Goal: Task Accomplishment & Management: Manage account settings

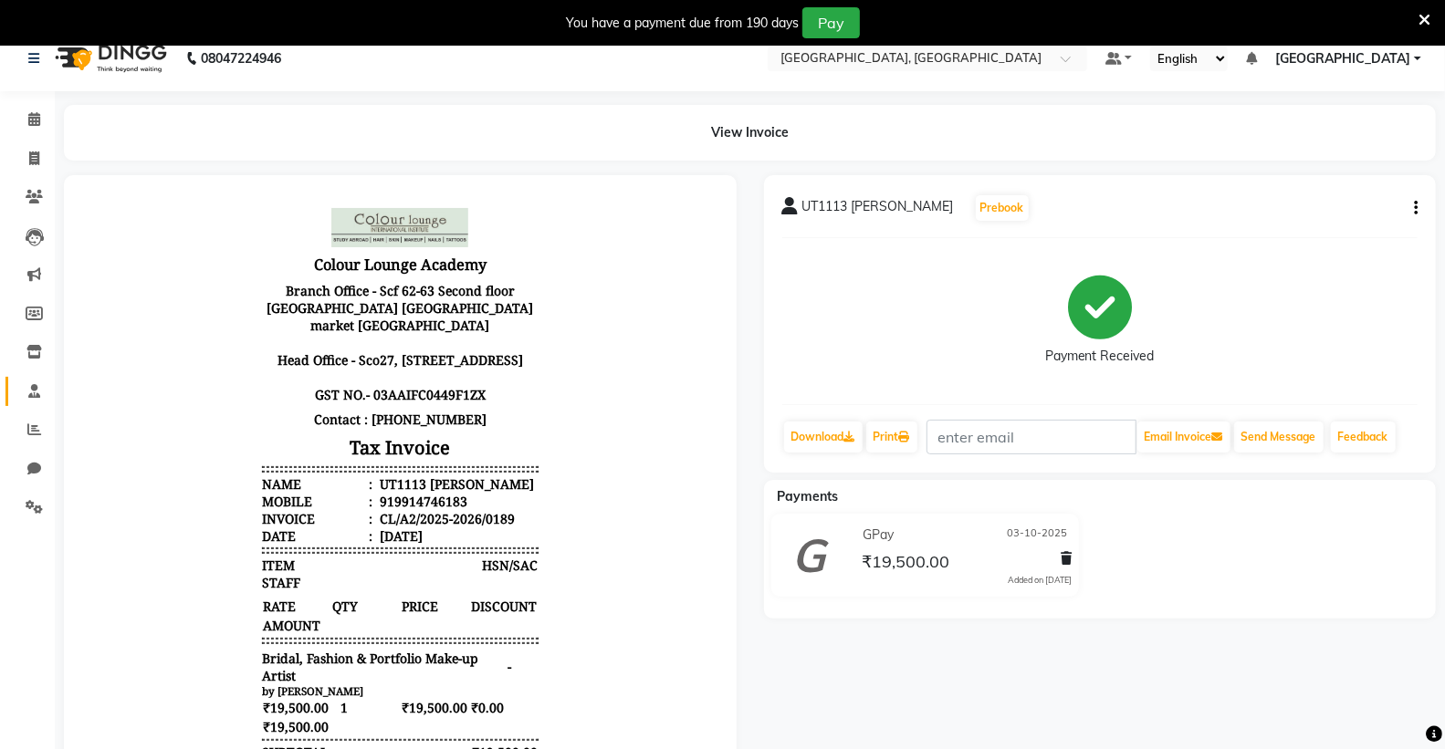
scroll to position [14, 0]
drag, startPoint x: 35, startPoint y: 349, endPoint x: 38, endPoint y: 320, distance: 28.5
click at [35, 345] on icon at bounding box center [34, 352] width 16 height 14
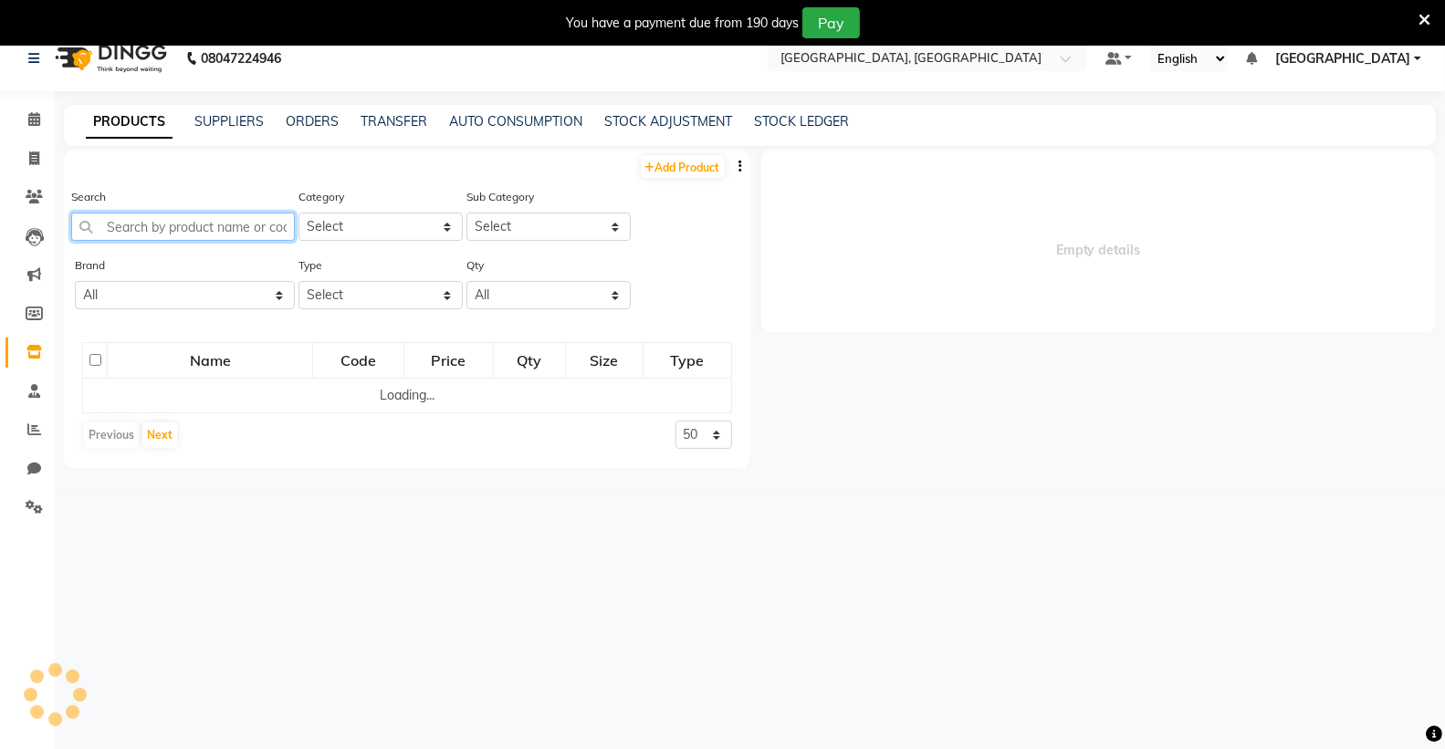
click at [131, 230] on input "text" at bounding box center [183, 227] width 224 height 28
select select
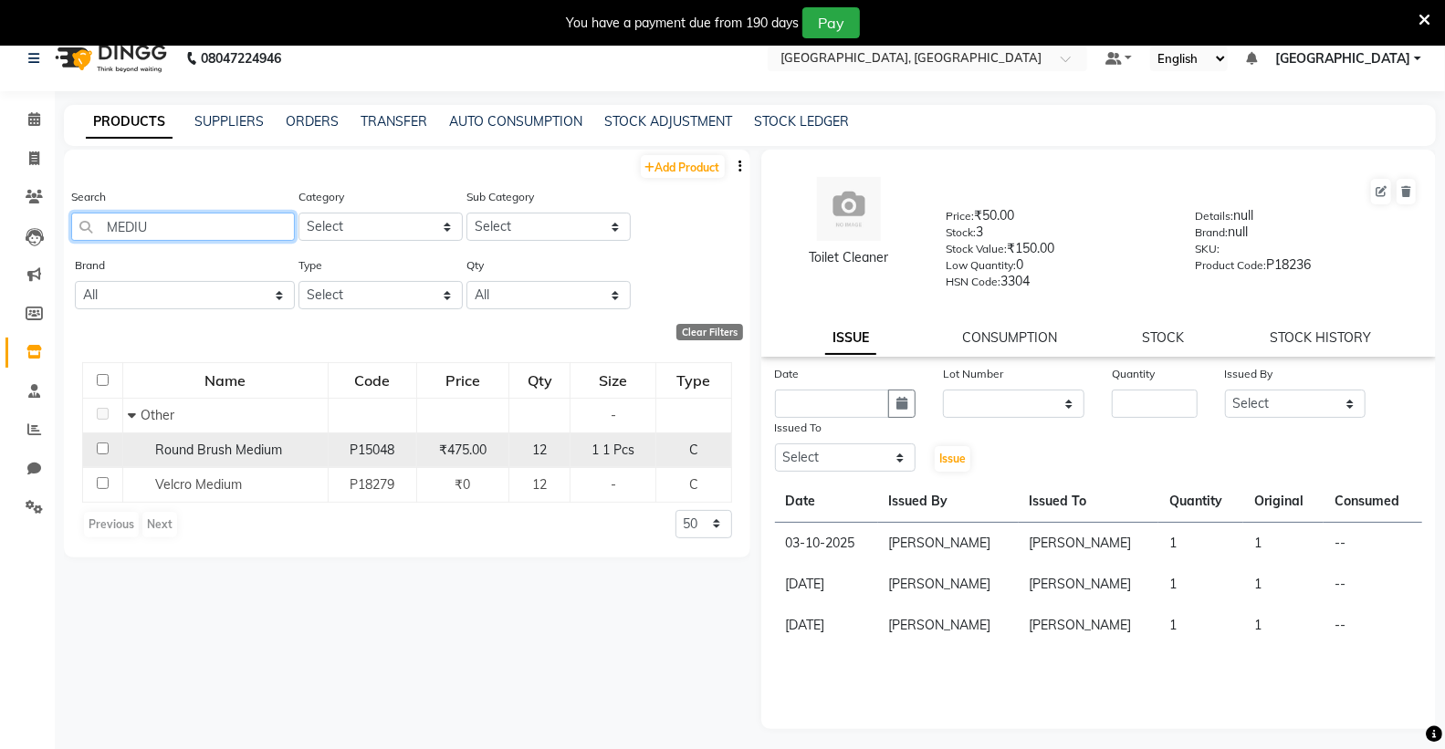
type input "MEDIU"
click at [198, 456] on span "Round Brush Medium" at bounding box center [218, 450] width 127 height 16
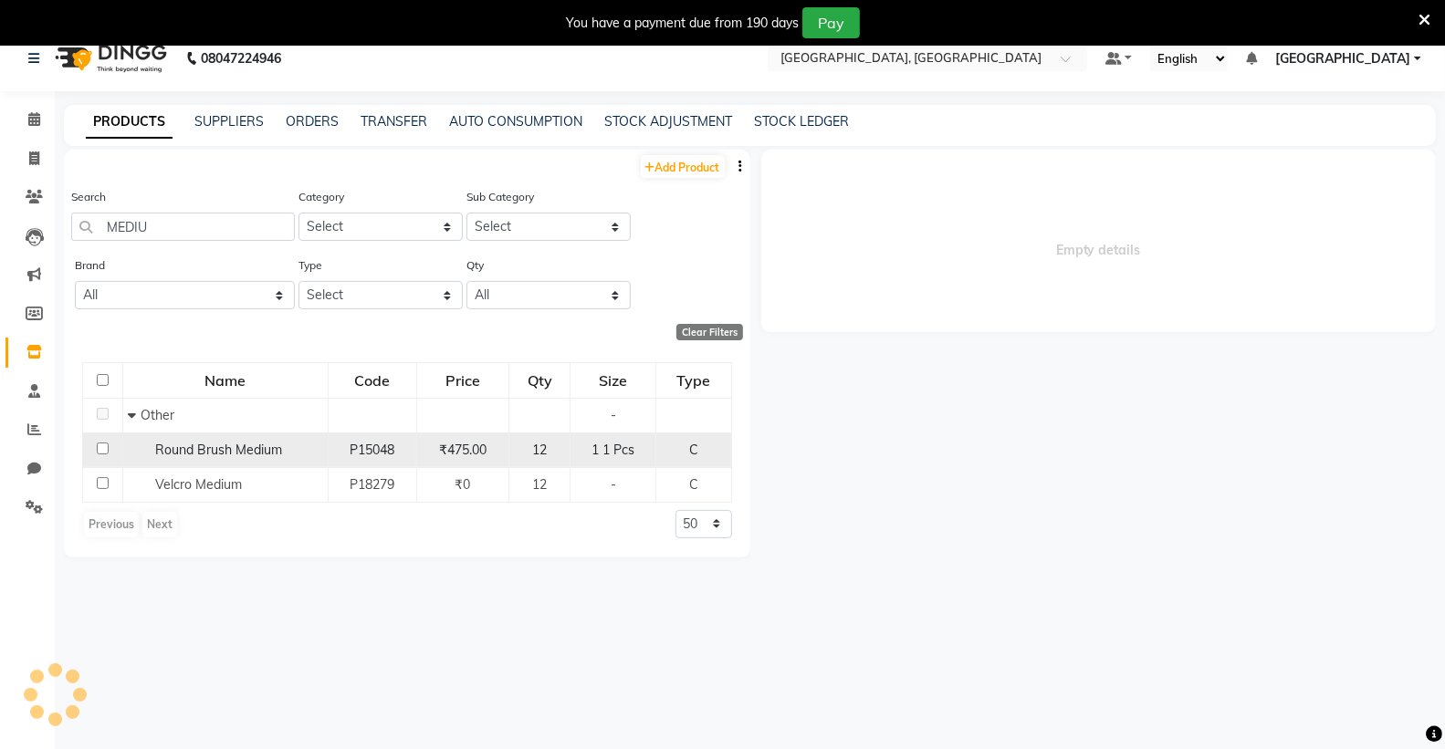
select select
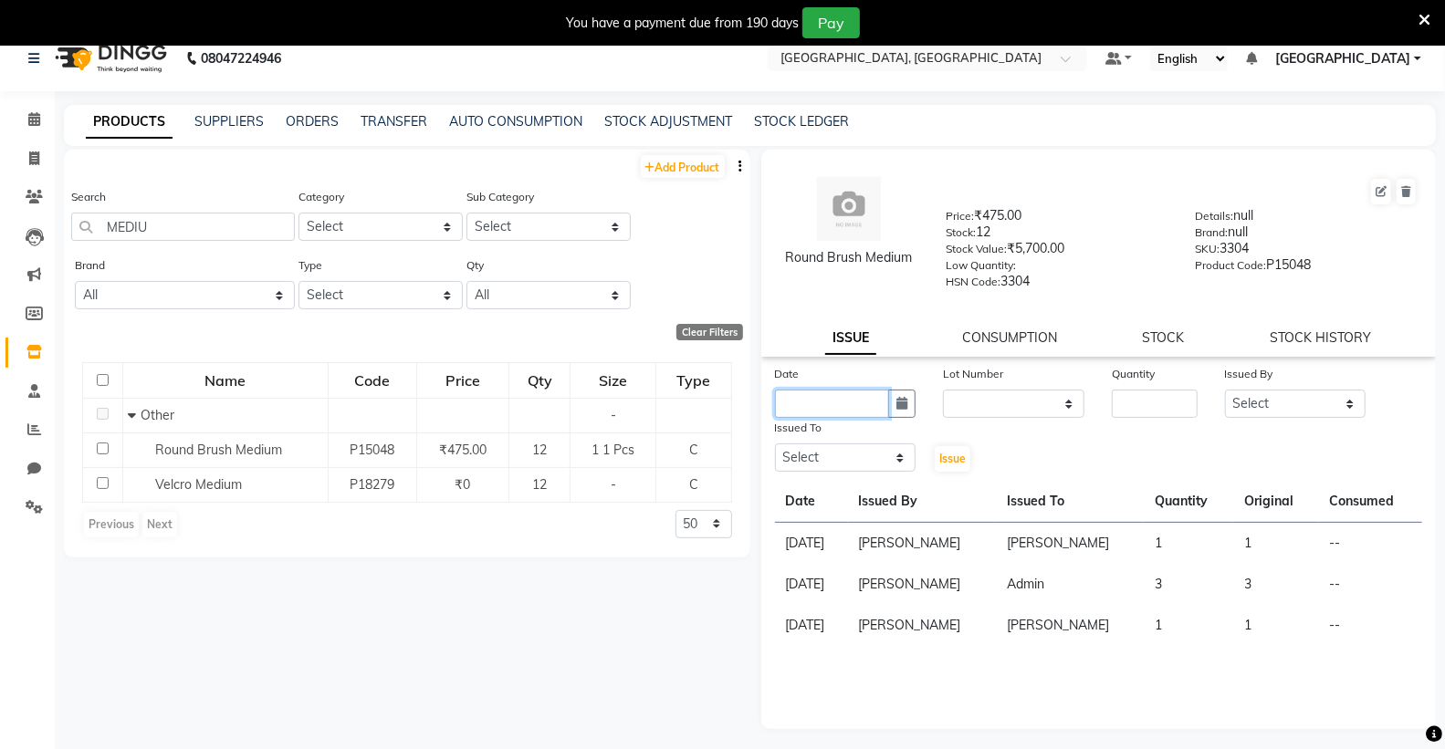
click at [833, 402] on input "text" at bounding box center [832, 404] width 115 height 28
select select "10"
select select "2025"
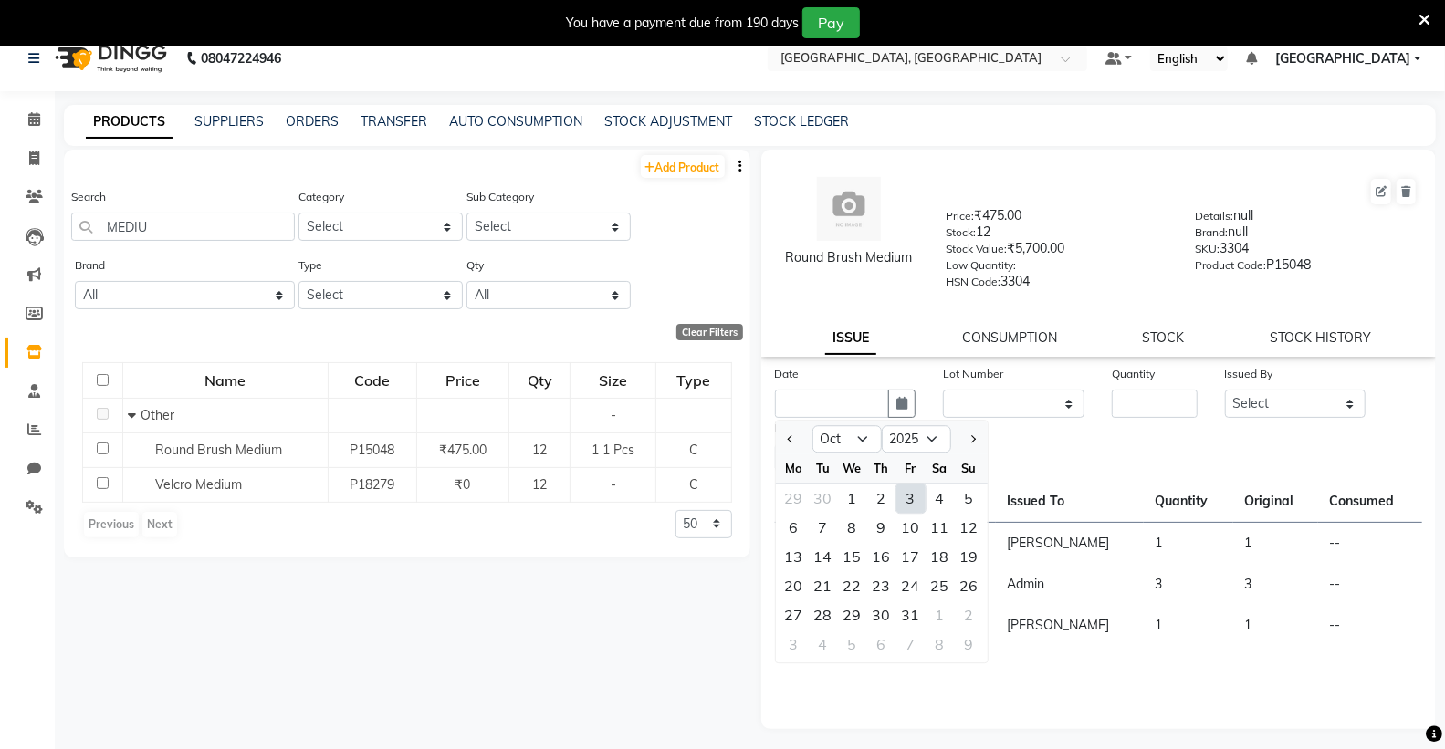
click at [911, 489] on div "3" at bounding box center [910, 498] width 29 height 29
type input "03-10-2025"
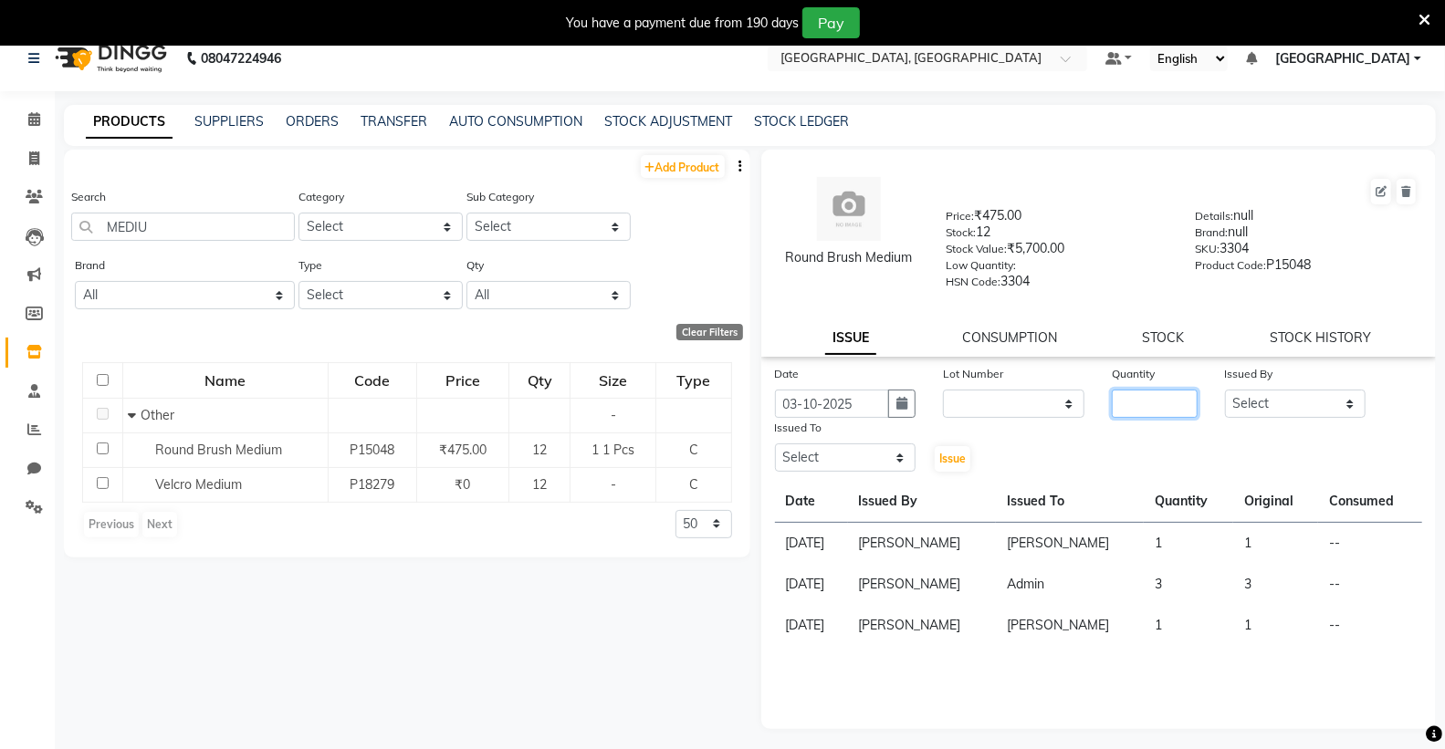
click at [1129, 412] on input "number" at bounding box center [1154, 404] width 85 height 28
type input "1"
drag, startPoint x: 1236, startPoint y: 402, endPoint x: 1247, endPoint y: 416, distance: 17.5
click at [1236, 402] on select "Select Admin [PERSON_NAME] [PERSON_NAME] [PERSON_NAME] [PERSON_NAME] [PERSON_NA…" at bounding box center [1295, 404] width 141 height 28
select select "72670"
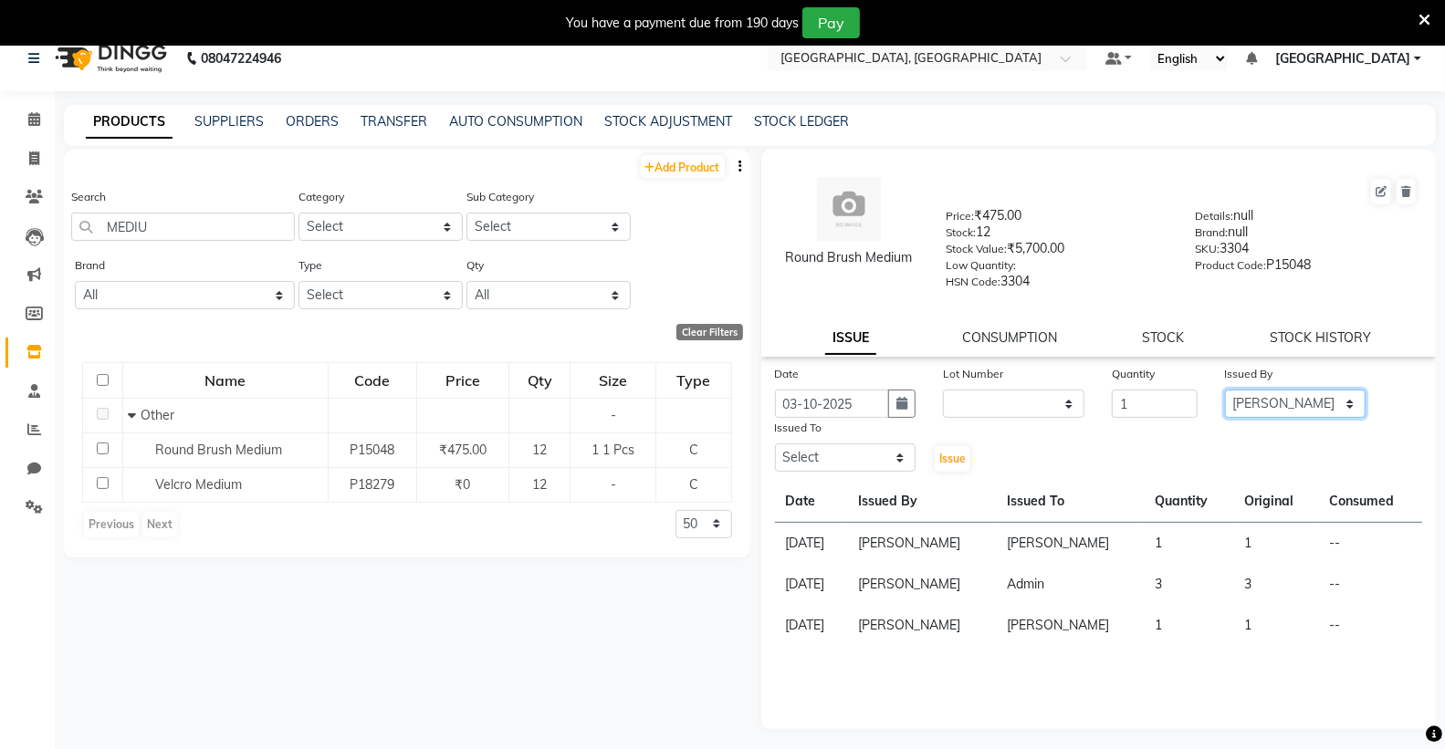
click at [1225, 390] on select "Select Admin [PERSON_NAME] [PERSON_NAME] [PERSON_NAME] [PERSON_NAME] [PERSON_NA…" at bounding box center [1295, 404] width 141 height 28
click at [809, 456] on select "Select Admin [PERSON_NAME] [PERSON_NAME] [PERSON_NAME] [PERSON_NAME] [PERSON_NA…" at bounding box center [845, 458] width 141 height 28
select select "72670"
click at [775, 444] on select "Select Admin [PERSON_NAME] [PERSON_NAME] [PERSON_NAME] [PERSON_NAME] [PERSON_NA…" at bounding box center [845, 458] width 141 height 28
click at [953, 458] on span "Issue" at bounding box center [952, 459] width 26 height 14
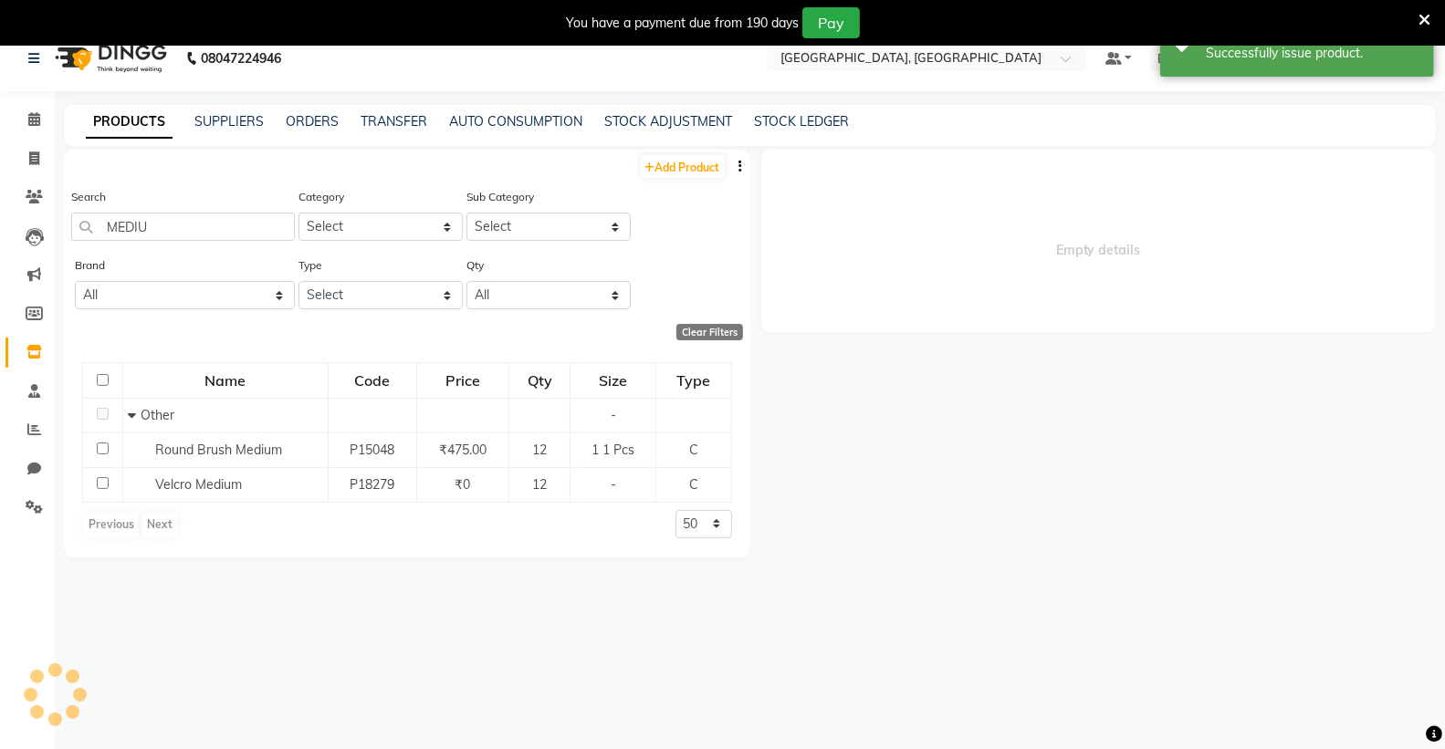
select select
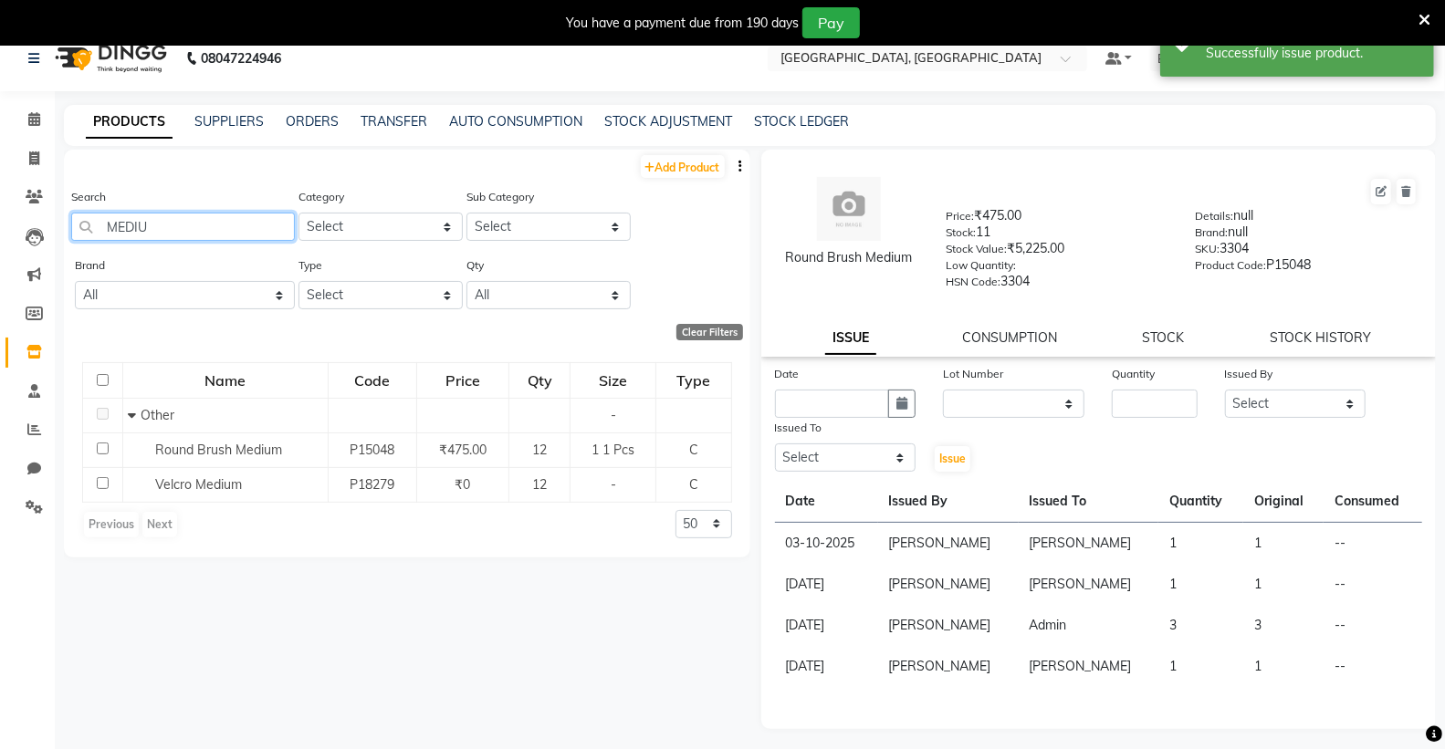
click at [214, 233] on input "MEDIU" at bounding box center [183, 227] width 224 height 28
type input "M"
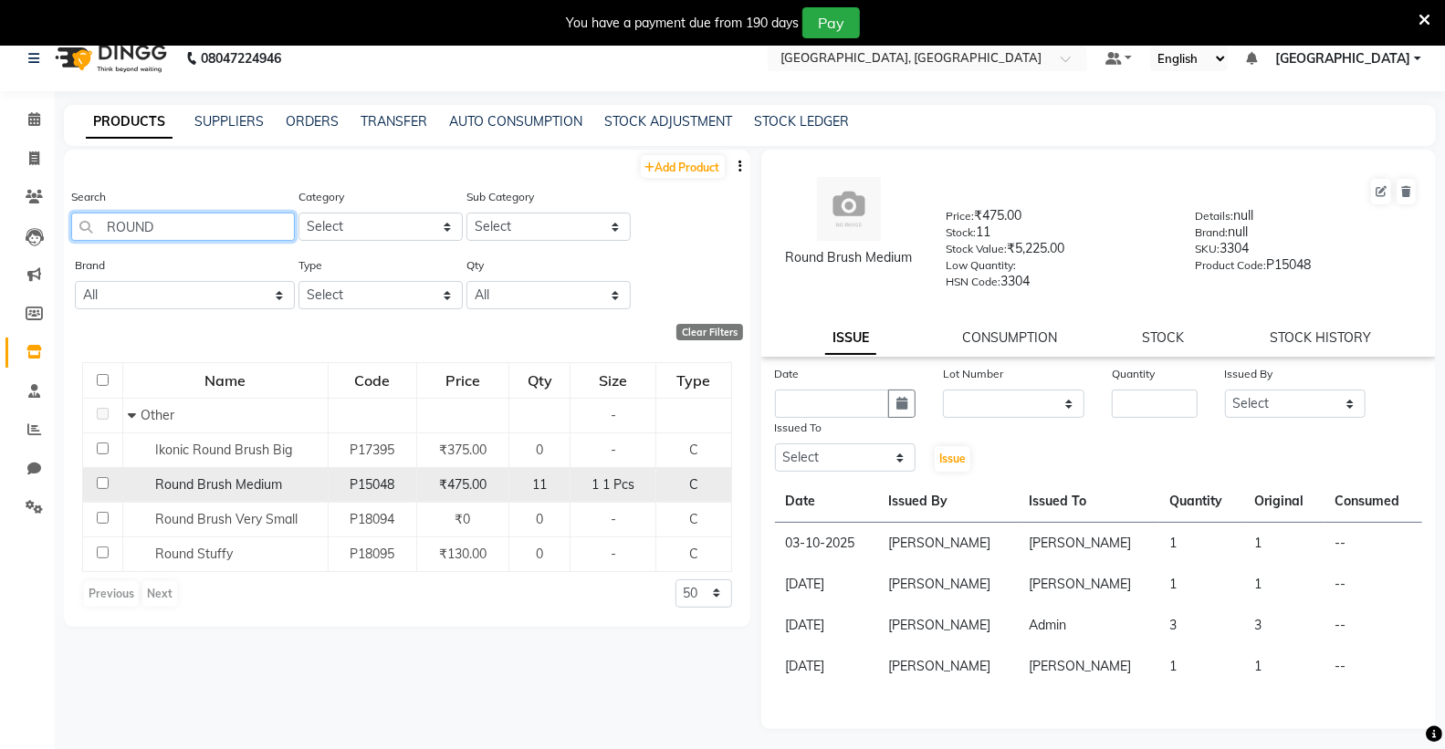
type input "ROUND"
click at [234, 481] on span "Round Brush Medium" at bounding box center [218, 484] width 127 height 16
click at [221, 482] on span "Round Brush Medium" at bounding box center [218, 484] width 127 height 16
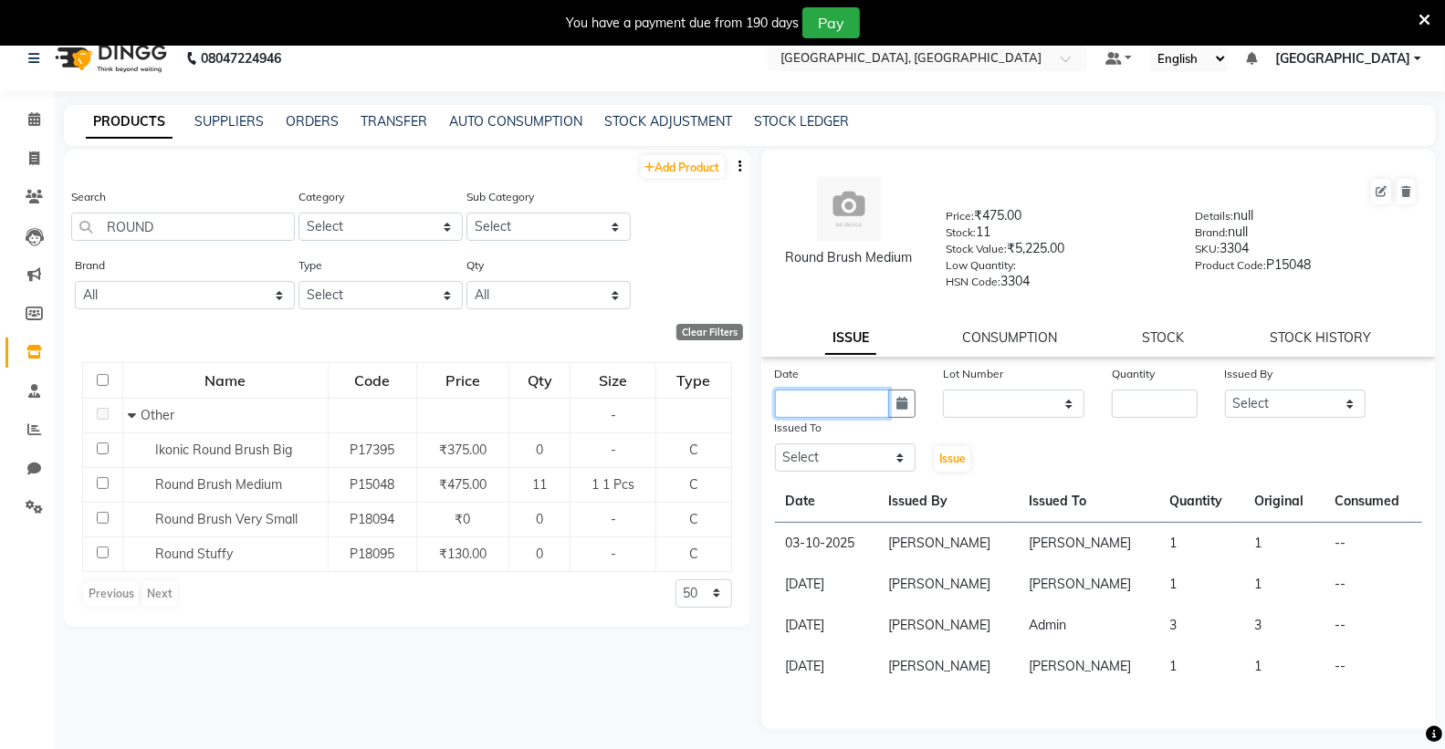
click at [820, 413] on input "text" at bounding box center [832, 404] width 115 height 28
select select "10"
select select "2025"
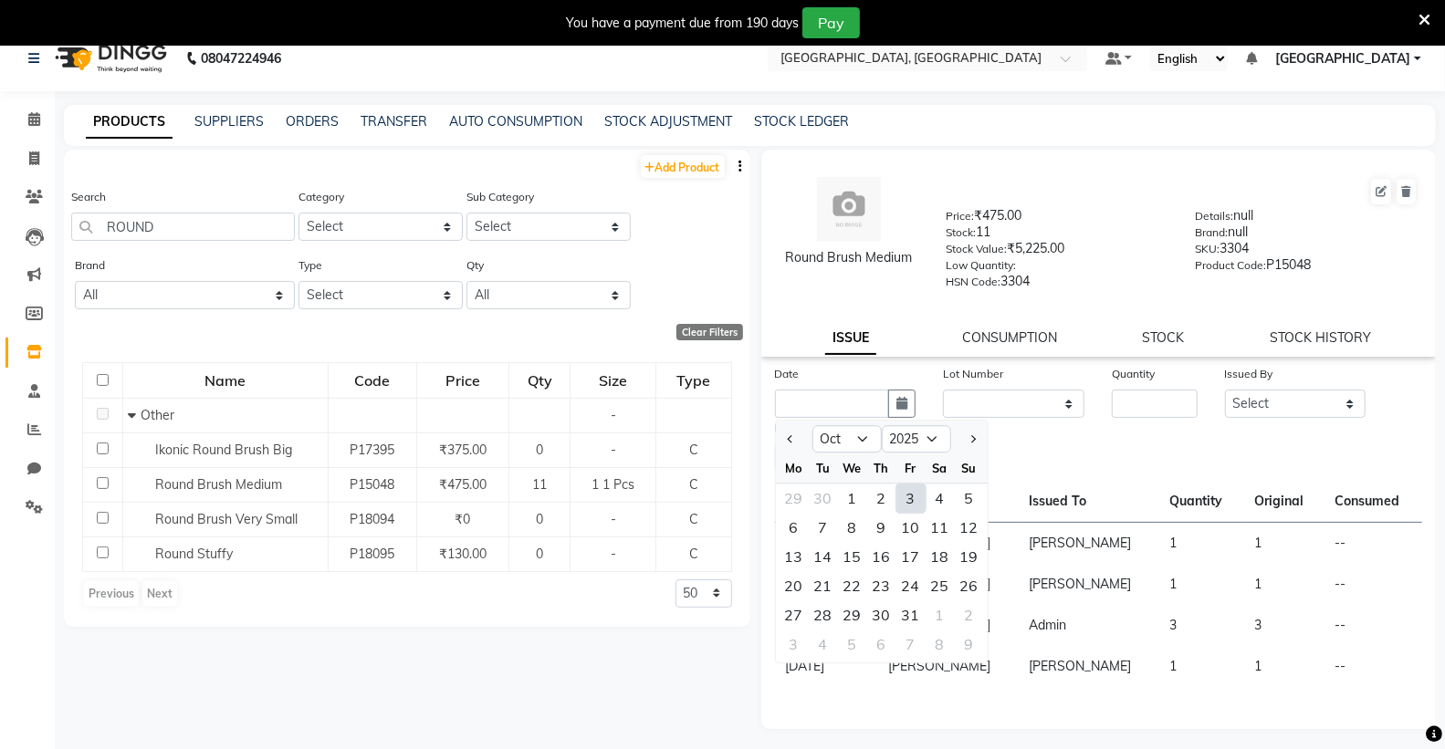
click at [918, 496] on div "3" at bounding box center [910, 498] width 29 height 29
type input "03-10-2025"
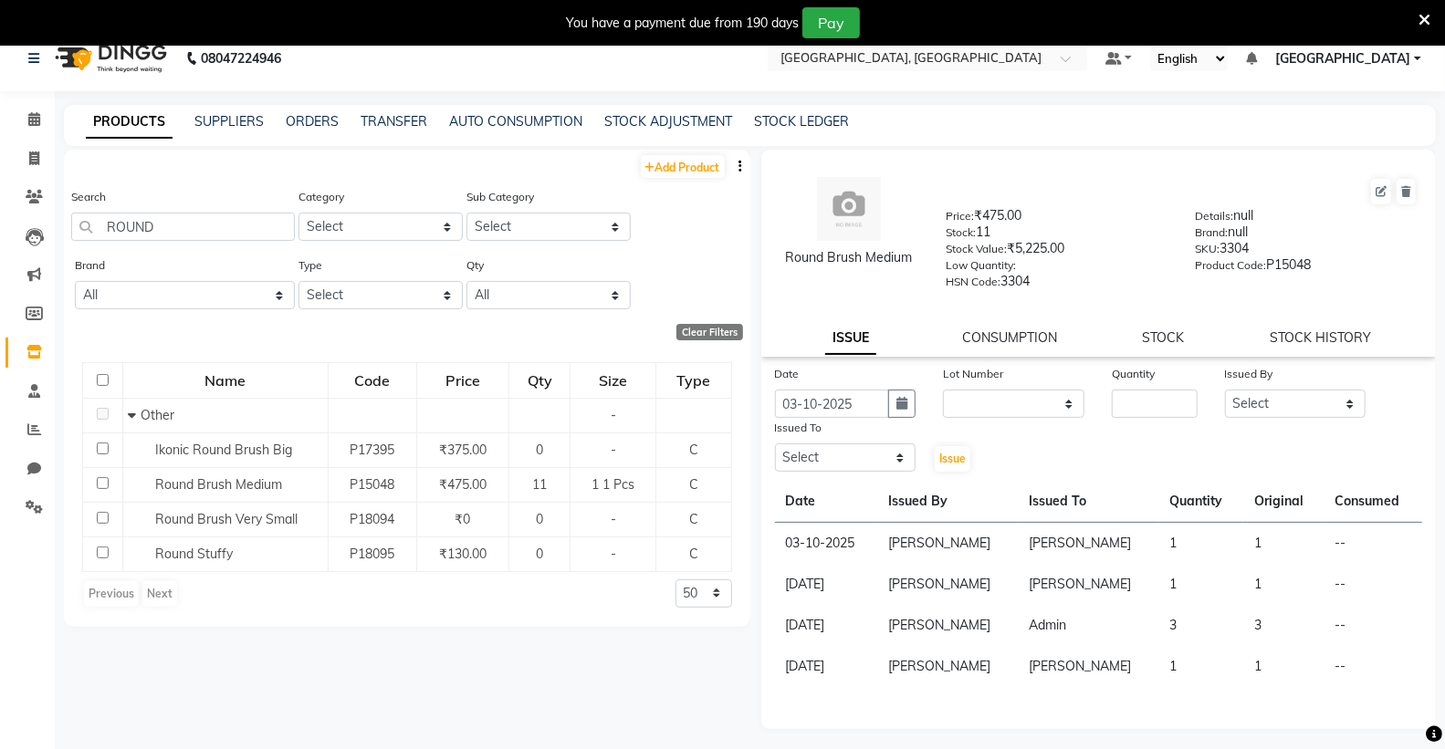
drag, startPoint x: 1142, startPoint y: 380, endPoint x: 1141, endPoint y: 397, distance: 17.4
click at [1142, 388] on div "Quantity" at bounding box center [1154, 377] width 85 height 26
click at [1165, 413] on input "number" at bounding box center [1154, 404] width 85 height 28
type input "1"
drag, startPoint x: 1309, startPoint y: 404, endPoint x: 1307, endPoint y: 415, distance: 11.1
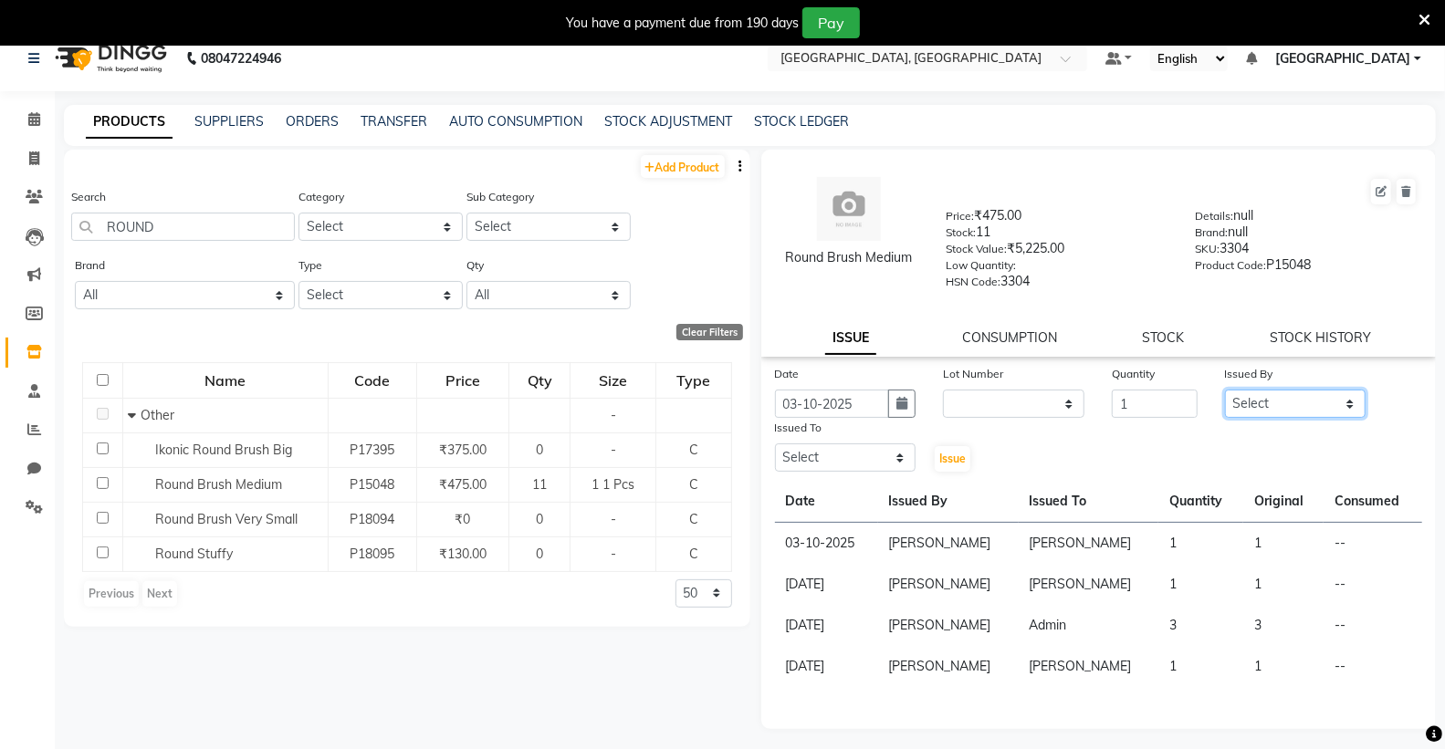
click at [1308, 406] on select "Select Admin [PERSON_NAME] [PERSON_NAME] [PERSON_NAME] [PERSON_NAME] [PERSON_NA…" at bounding box center [1295, 404] width 141 height 28
select select "72670"
click at [1225, 390] on select "Select Admin [PERSON_NAME] [PERSON_NAME] [PERSON_NAME] [PERSON_NAME] [PERSON_NA…" at bounding box center [1295, 404] width 141 height 28
drag, startPoint x: 824, startPoint y: 462, endPoint x: 824, endPoint y: 450, distance: 11.9
click at [824, 462] on select "Select Admin [PERSON_NAME] [PERSON_NAME] [PERSON_NAME] [PERSON_NAME] [PERSON_NA…" at bounding box center [845, 458] width 141 height 28
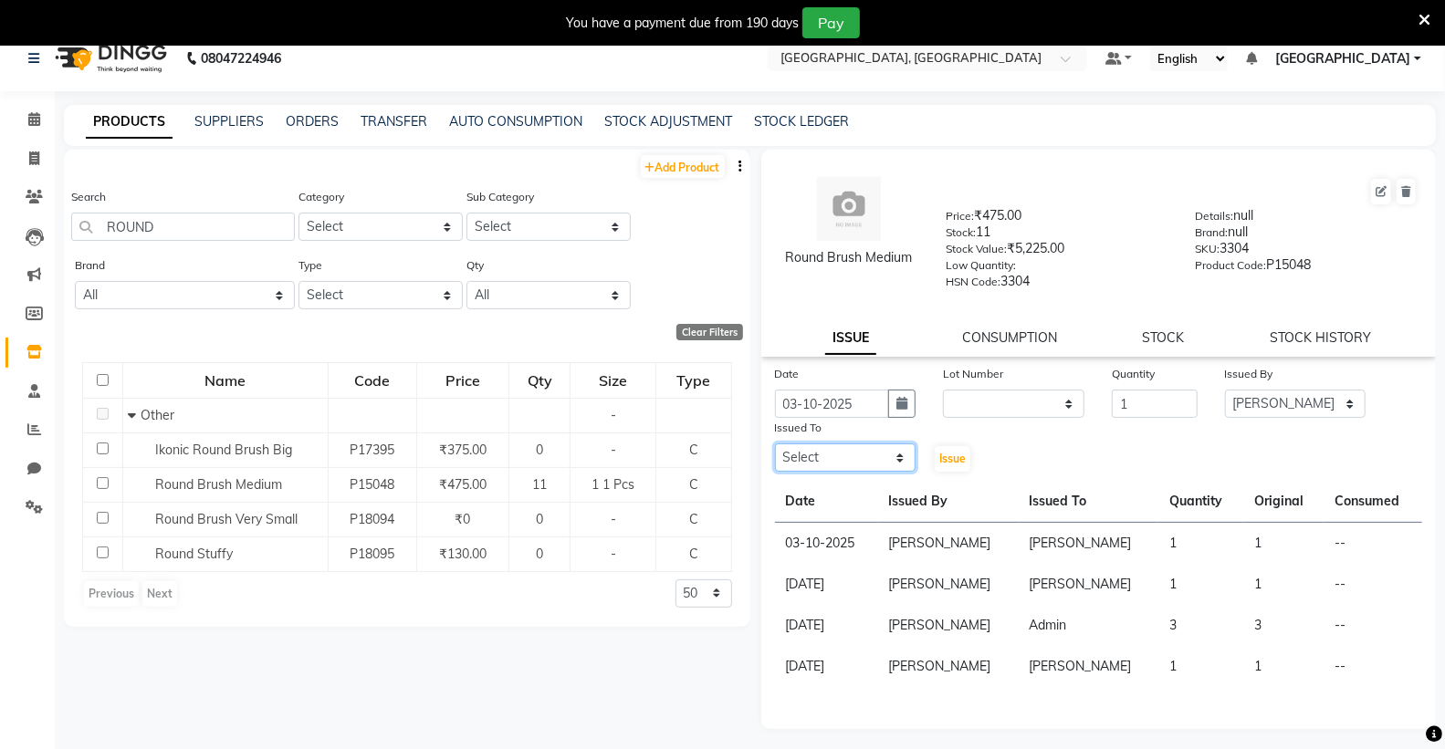
select select "72670"
click at [775, 444] on select "Select Admin [PERSON_NAME] [PERSON_NAME] [PERSON_NAME] [PERSON_NAME] [PERSON_NA…" at bounding box center [845, 458] width 141 height 28
click at [943, 457] on span "Issue" at bounding box center [952, 459] width 26 height 14
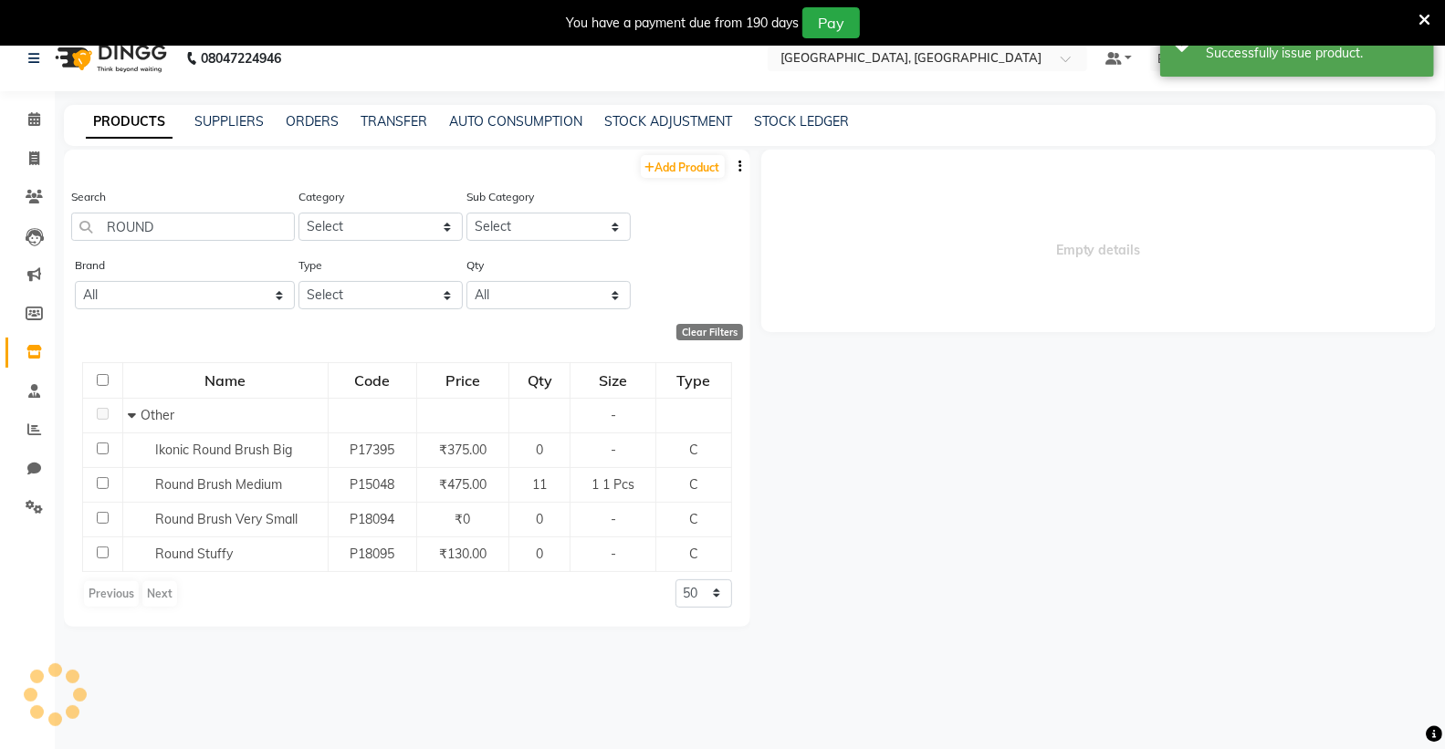
select select
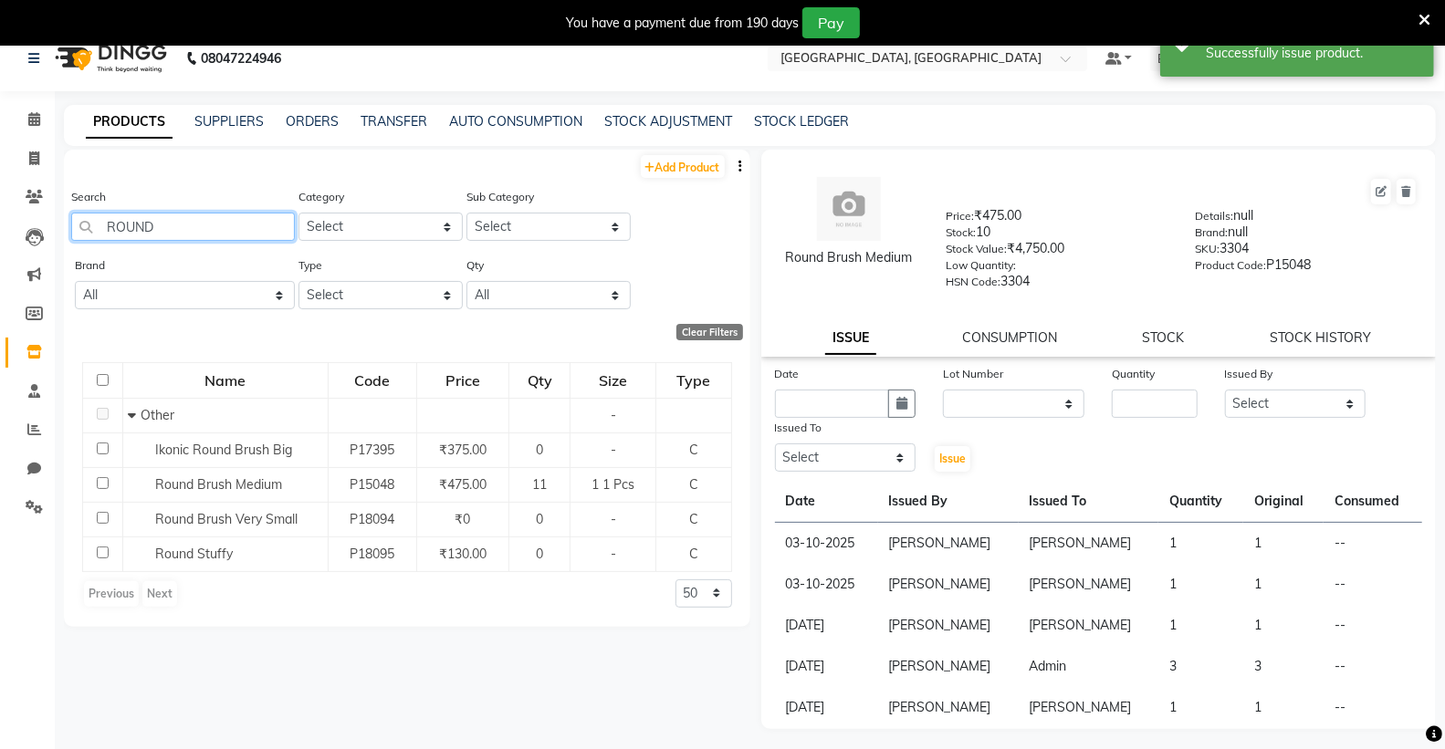
click at [224, 226] on input "ROUND" at bounding box center [183, 227] width 224 height 28
type input "R"
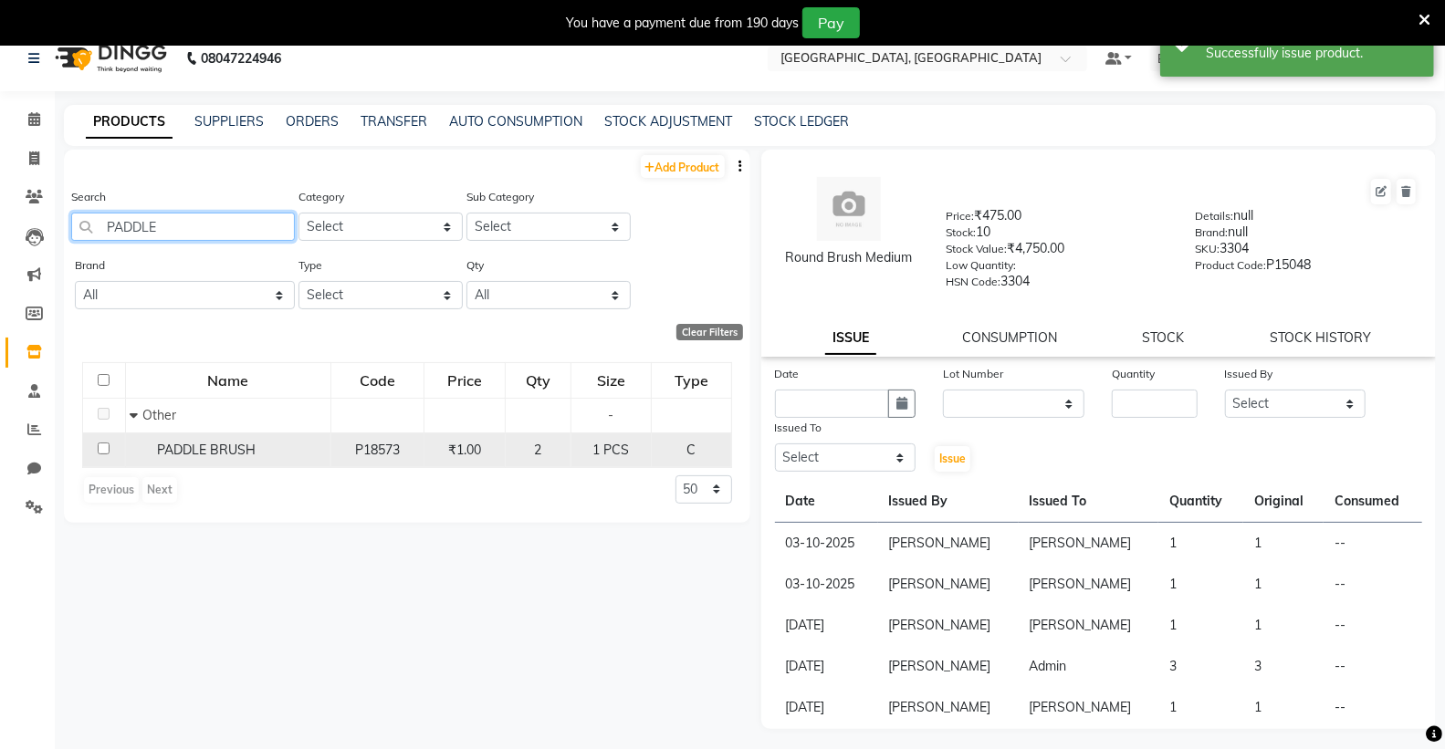
type input "PADDLE"
click at [217, 444] on span "PADDLE BRUSH" at bounding box center [206, 450] width 99 height 16
select select
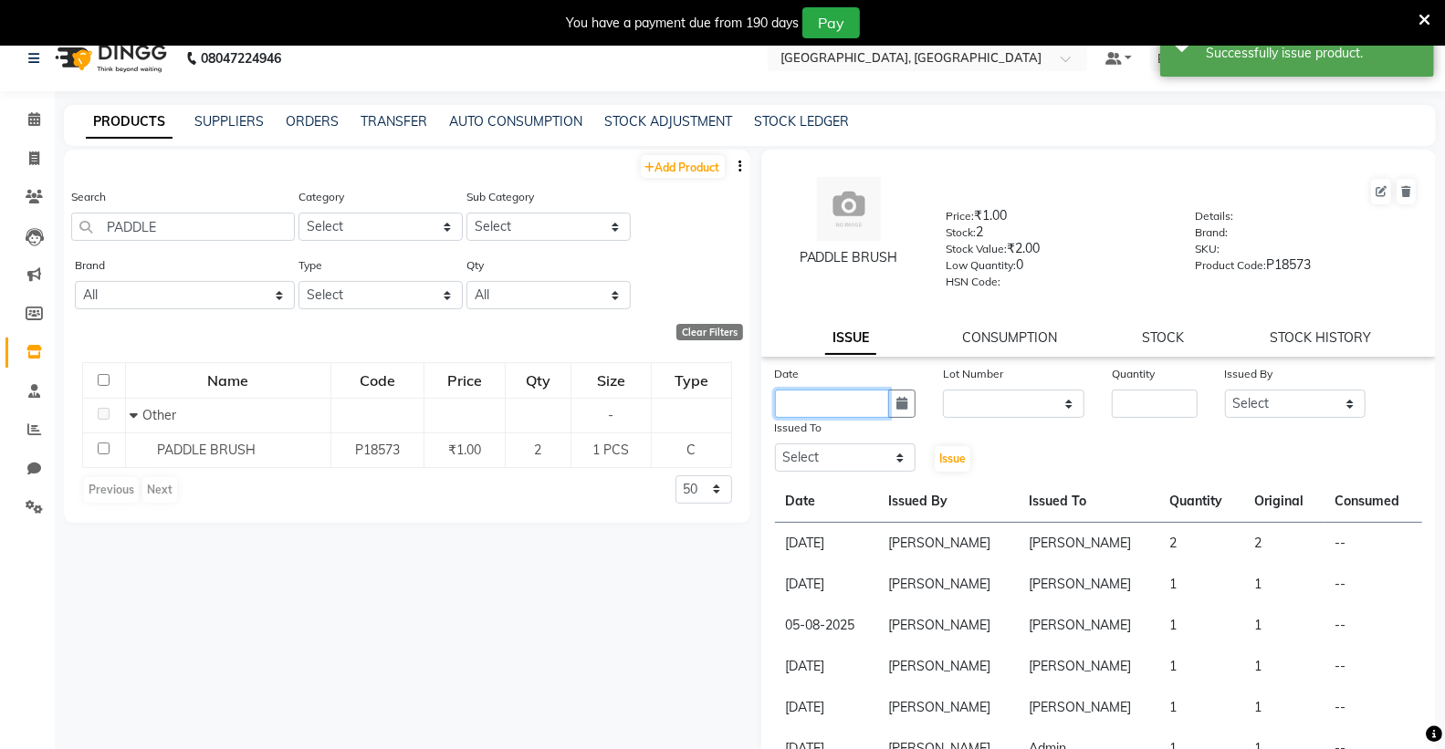
drag, startPoint x: 845, startPoint y: 402, endPoint x: 851, endPoint y: 420, distance: 19.1
click at [846, 402] on input "text" at bounding box center [832, 404] width 115 height 28
select select "10"
select select "2025"
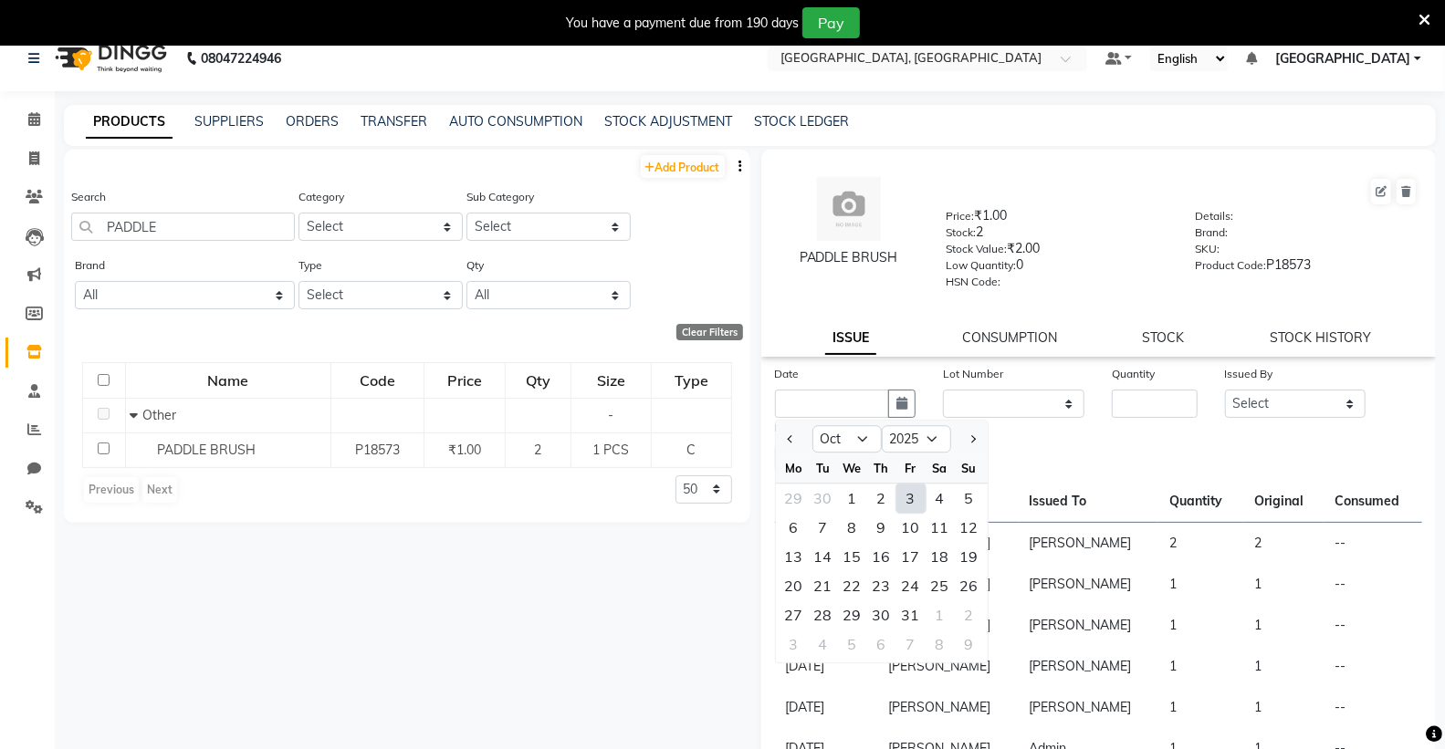
click at [913, 498] on div "3" at bounding box center [910, 498] width 29 height 29
type input "03-10-2025"
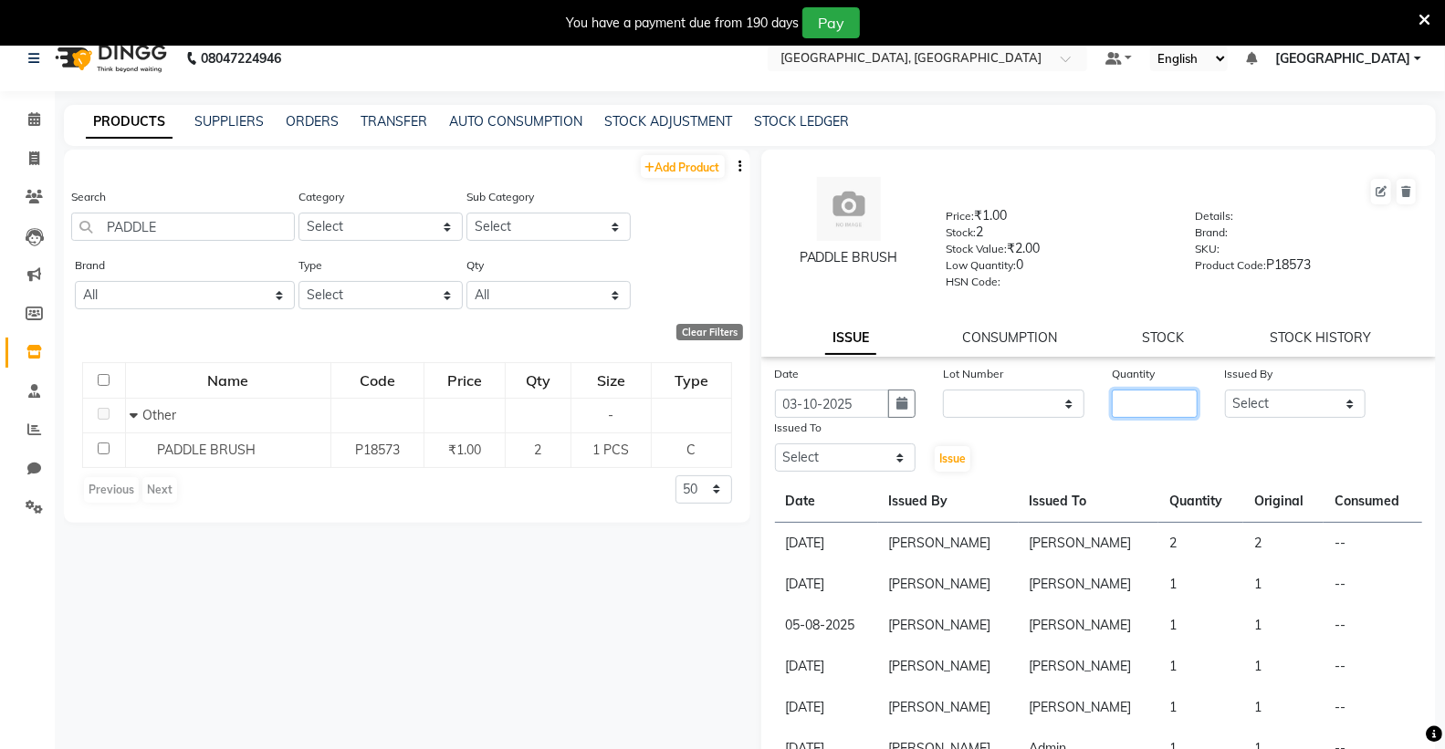
click at [1145, 400] on input "number" at bounding box center [1154, 404] width 85 height 28
type input "1"
click at [1253, 415] on select "Select Admin [PERSON_NAME] [PERSON_NAME] [PERSON_NAME] [PERSON_NAME] [PERSON_NA…" at bounding box center [1295, 404] width 141 height 28
select select "72670"
click at [1225, 390] on select "Select Admin [PERSON_NAME] [PERSON_NAME] [PERSON_NAME] [PERSON_NAME] [PERSON_NA…" at bounding box center [1295, 404] width 141 height 28
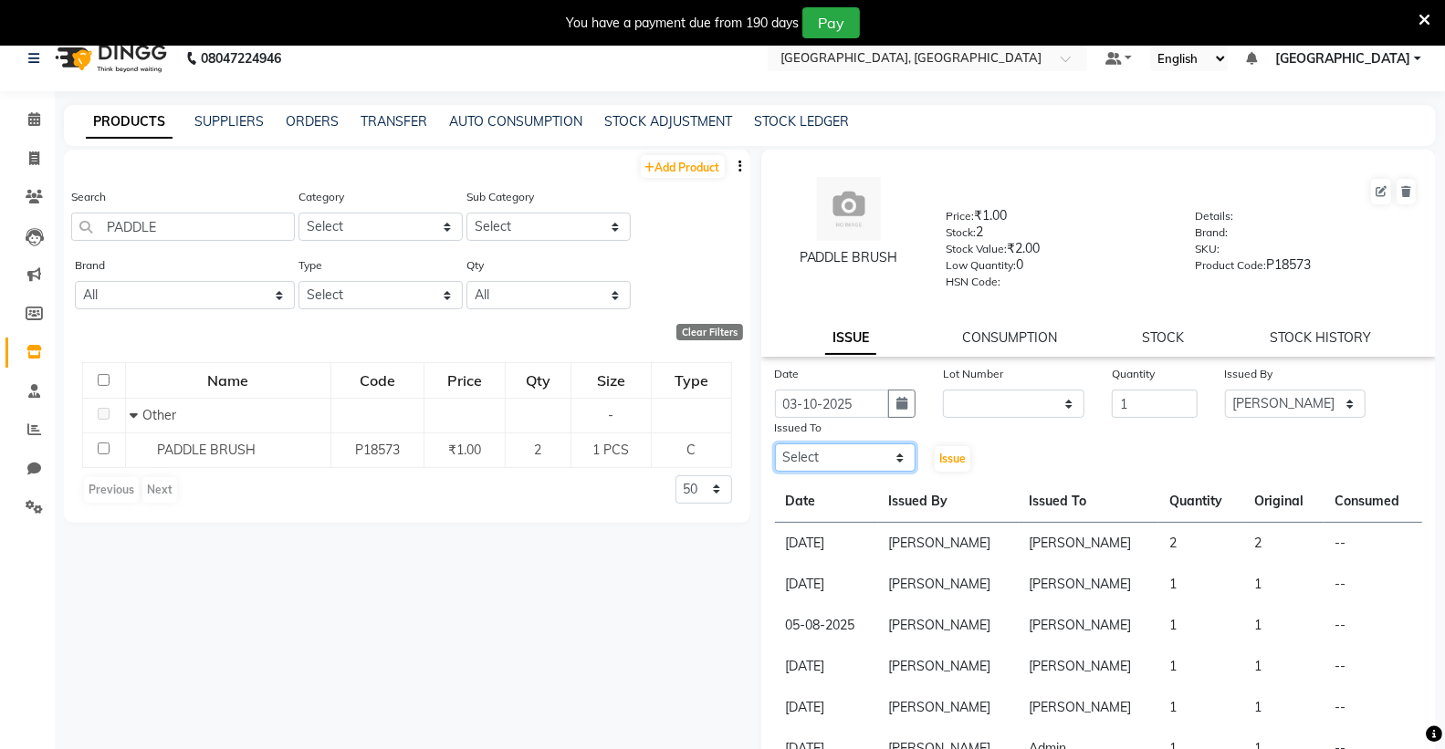
click at [818, 450] on select "Select Admin [PERSON_NAME] [PERSON_NAME] [PERSON_NAME] [PERSON_NAME] [PERSON_NA…" at bounding box center [845, 458] width 141 height 28
select select "72670"
click at [775, 444] on select "Select Admin [PERSON_NAME] [PERSON_NAME] [PERSON_NAME] [PERSON_NAME] [PERSON_NA…" at bounding box center [845, 458] width 141 height 28
click at [929, 459] on div "Issue" at bounding box center [957, 446] width 57 height 56
drag, startPoint x: 938, startPoint y: 459, endPoint x: 933, endPoint y: 447, distance: 13.1
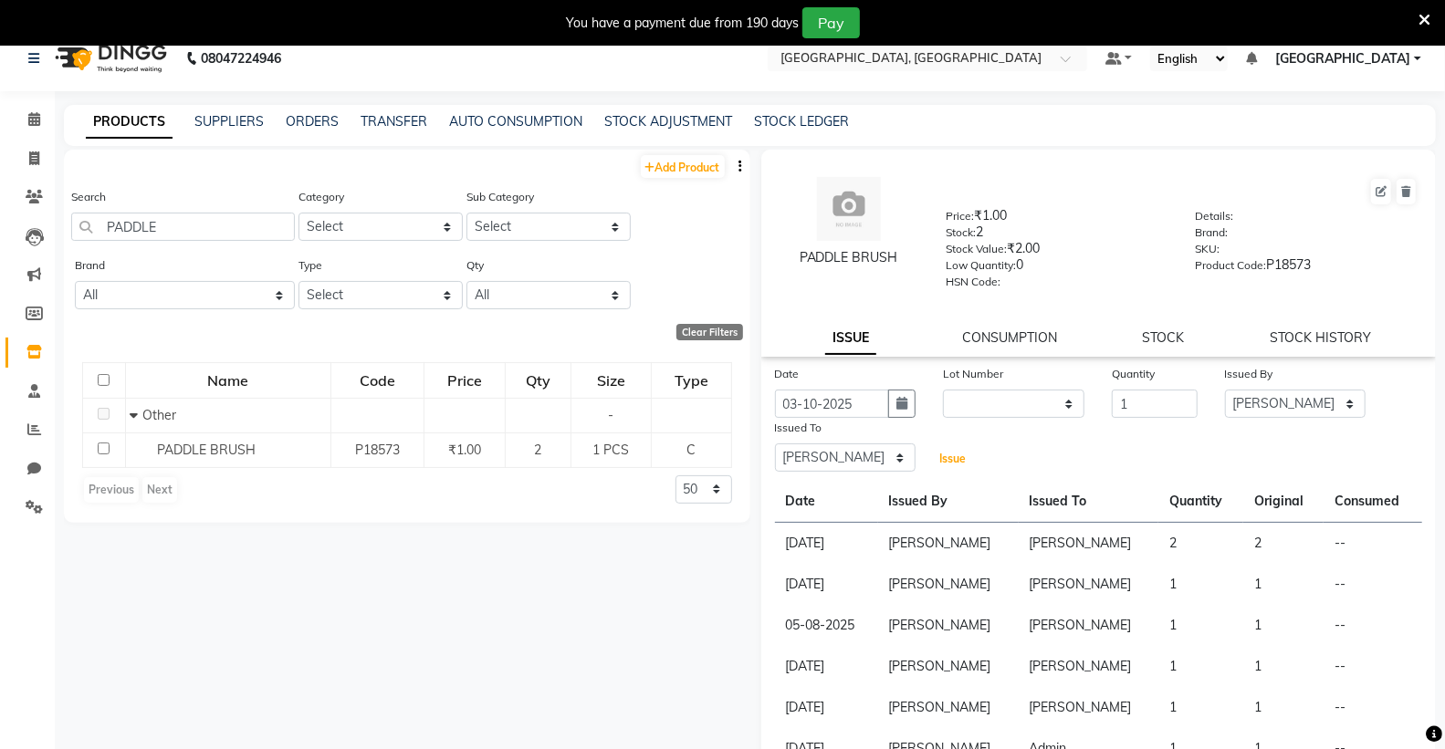
click at [940, 459] on span "Issue" at bounding box center [952, 459] width 26 height 14
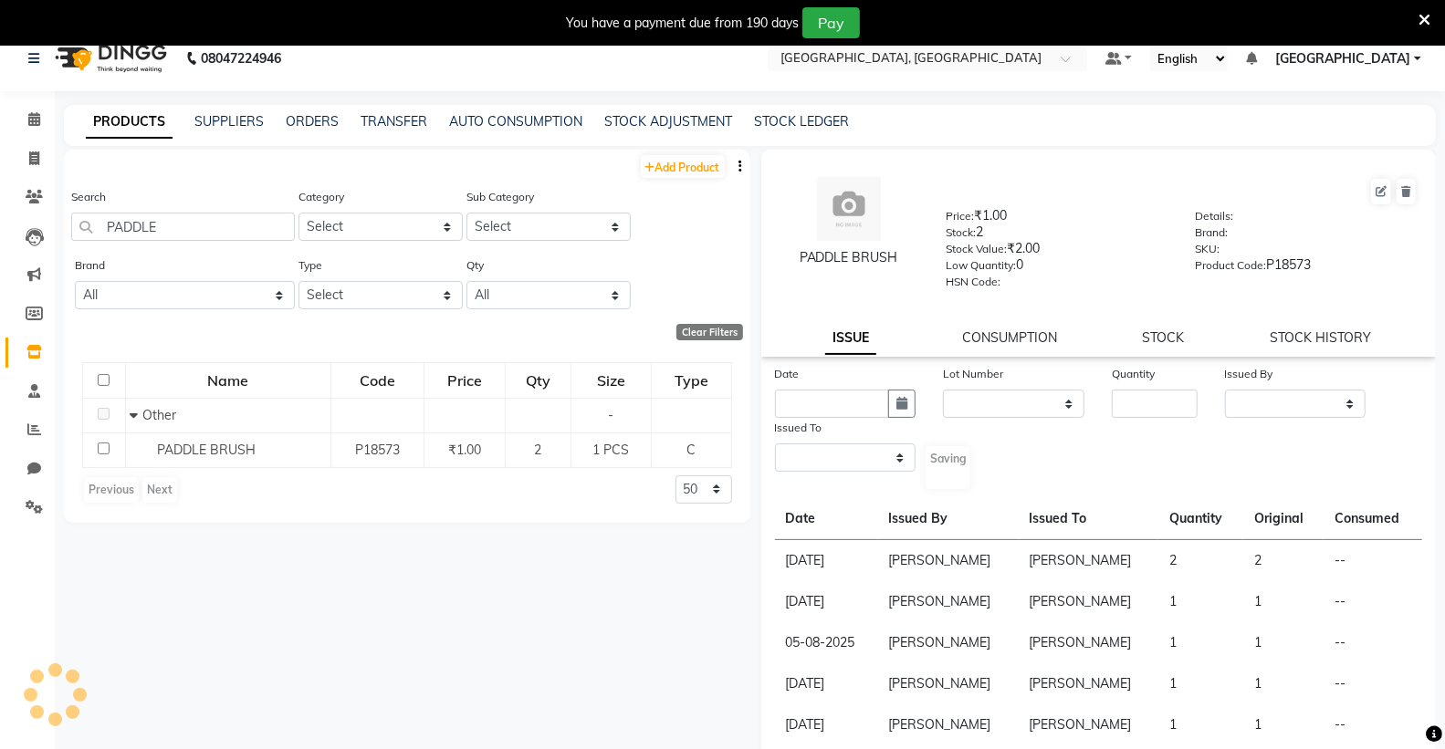
select select
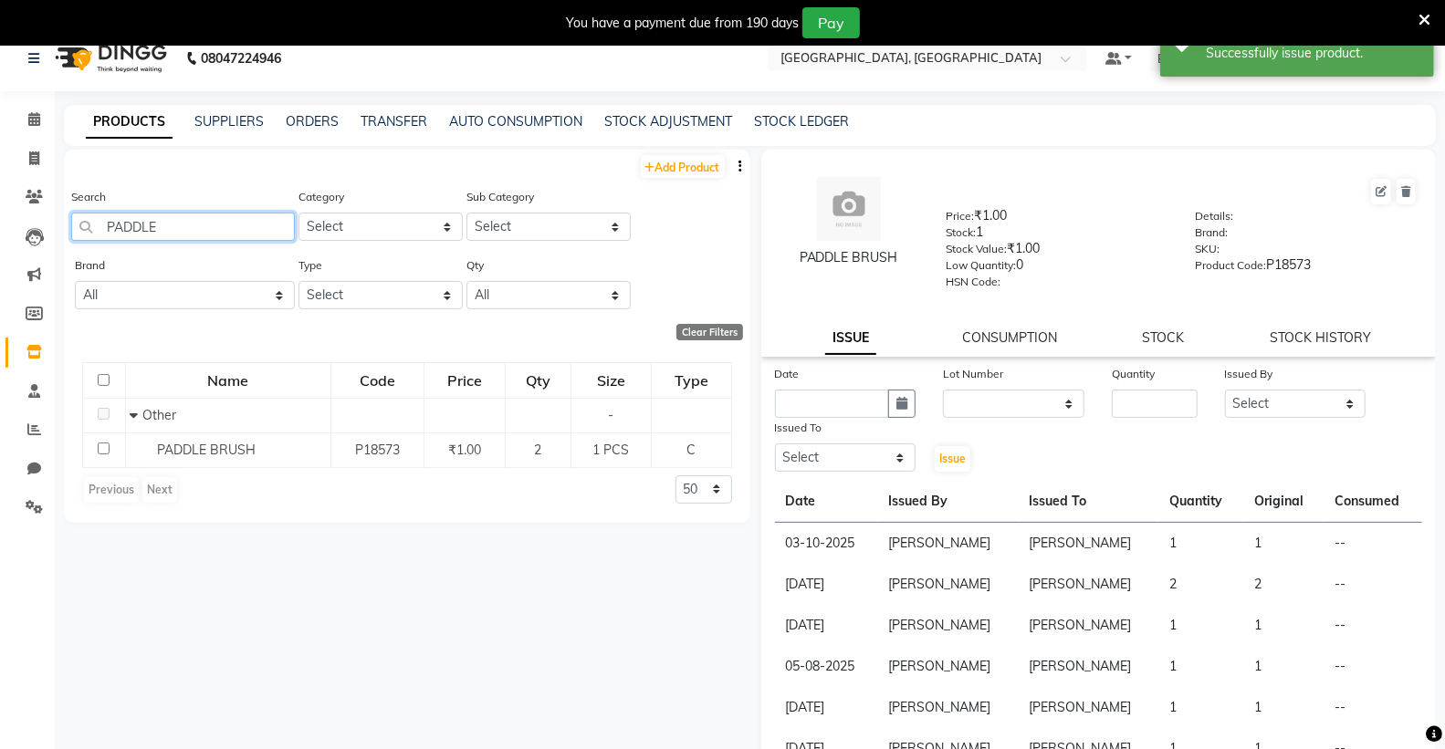
click at [183, 235] on input "PADDLE" at bounding box center [183, 227] width 224 height 28
type input "P"
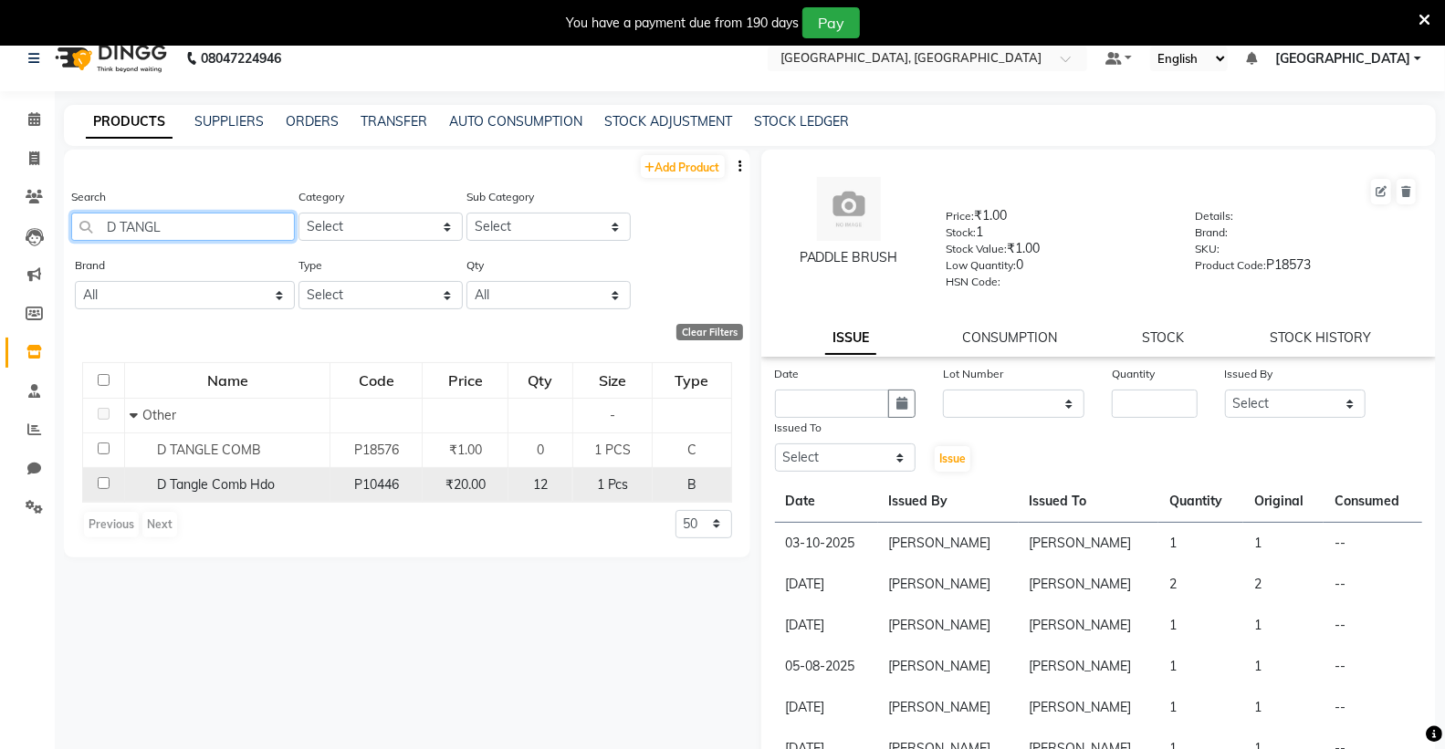
type input "D TANGL"
click at [233, 482] on span "D Tangle Comb Hdo" at bounding box center [216, 484] width 118 height 16
select select
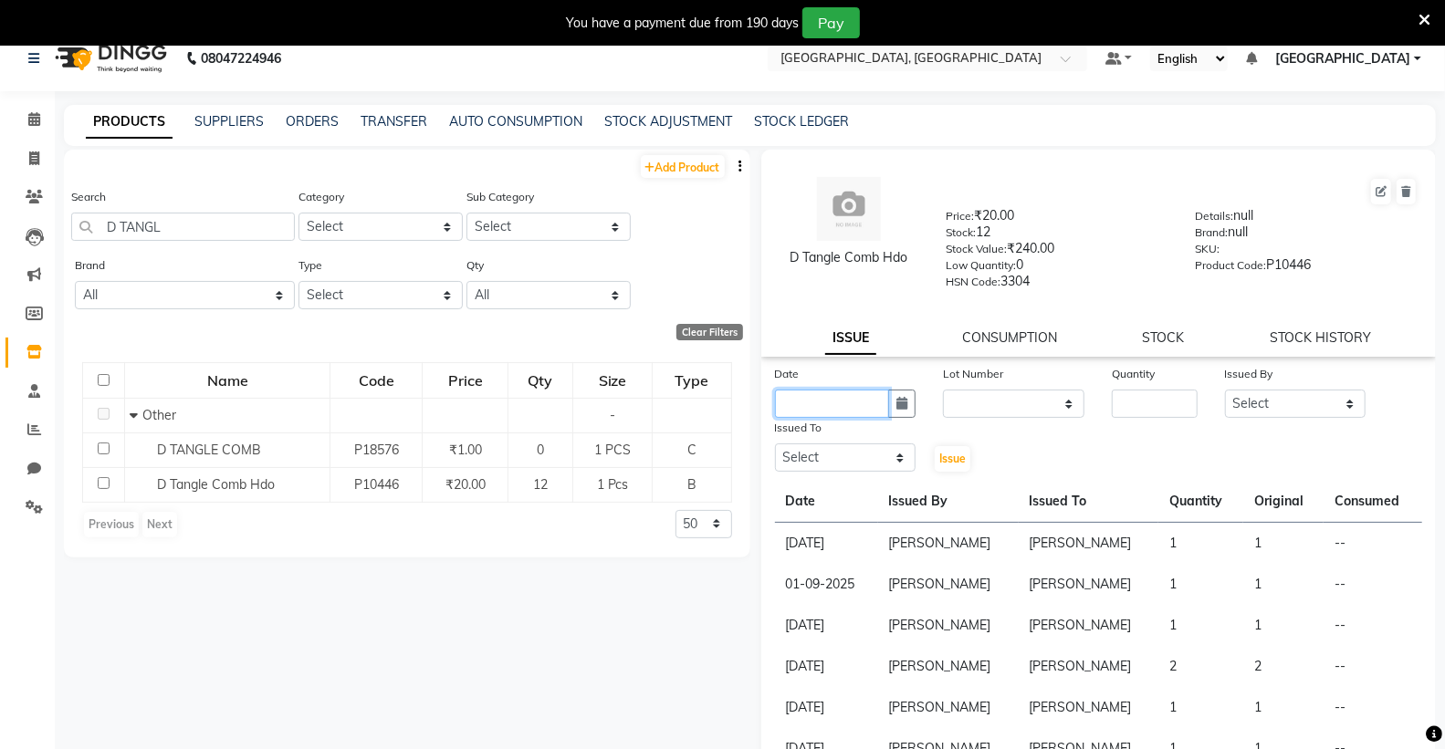
click at [824, 393] on input "text" at bounding box center [832, 404] width 115 height 28
select select "10"
select select "2025"
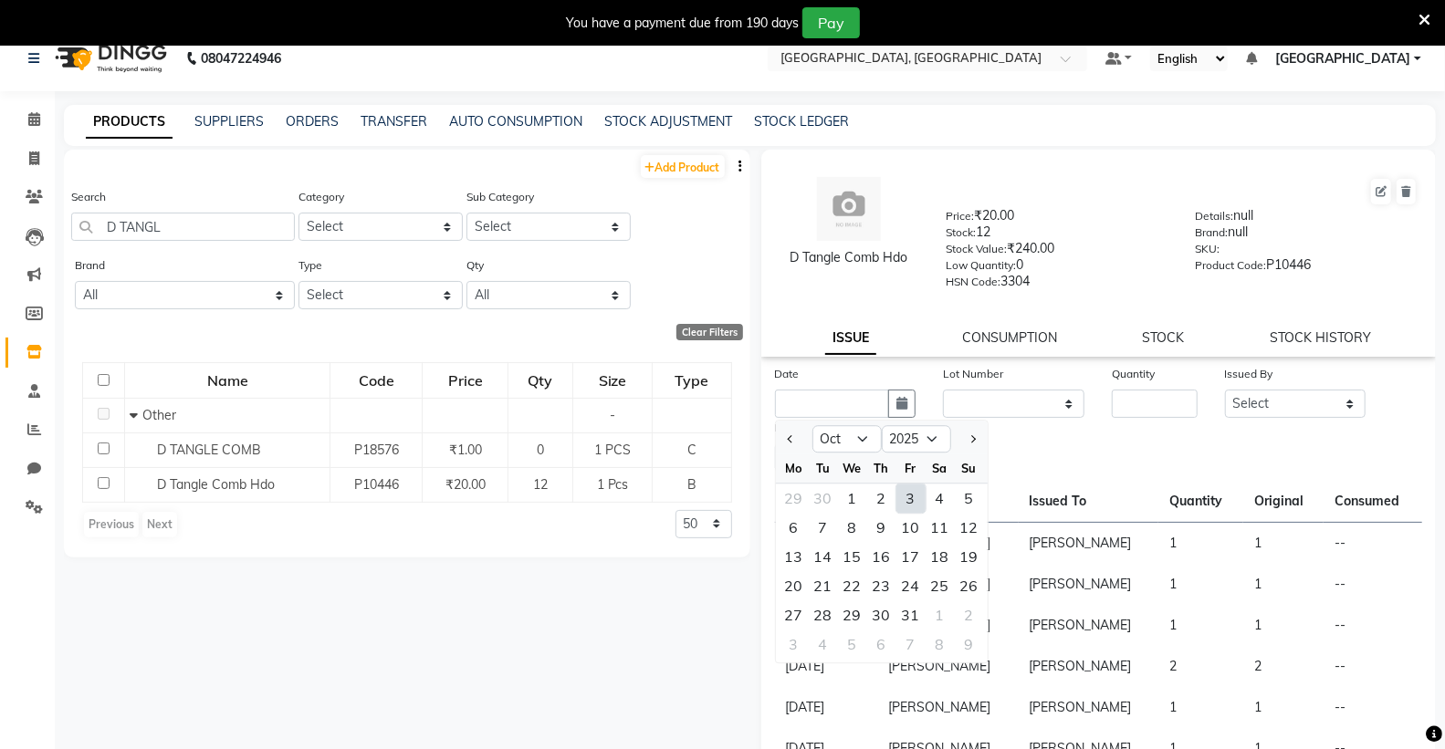
click at [916, 500] on div "3" at bounding box center [910, 498] width 29 height 29
type input "03-10-2025"
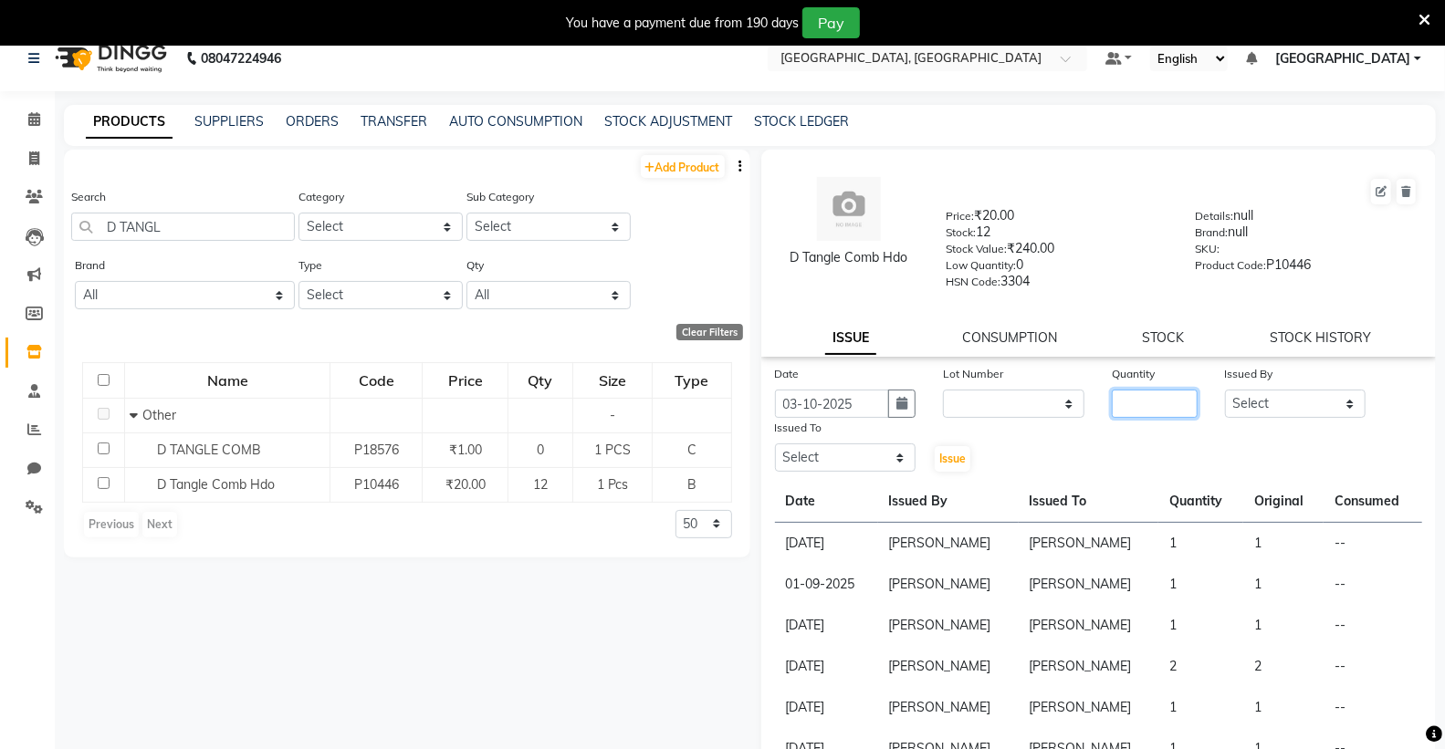
drag, startPoint x: 1154, startPoint y: 414, endPoint x: 1142, endPoint y: 411, distance: 13.3
click at [1147, 412] on input "number" at bounding box center [1154, 404] width 85 height 28
type input "1"
drag, startPoint x: 1241, startPoint y: 409, endPoint x: 1247, endPoint y: 425, distance: 17.3
click at [1247, 425] on div "Date [DATE] Lot Number None Quantity 1 Issued By Select Admin [PERSON_NAME] [PE…" at bounding box center [1098, 419] width 675 height 110
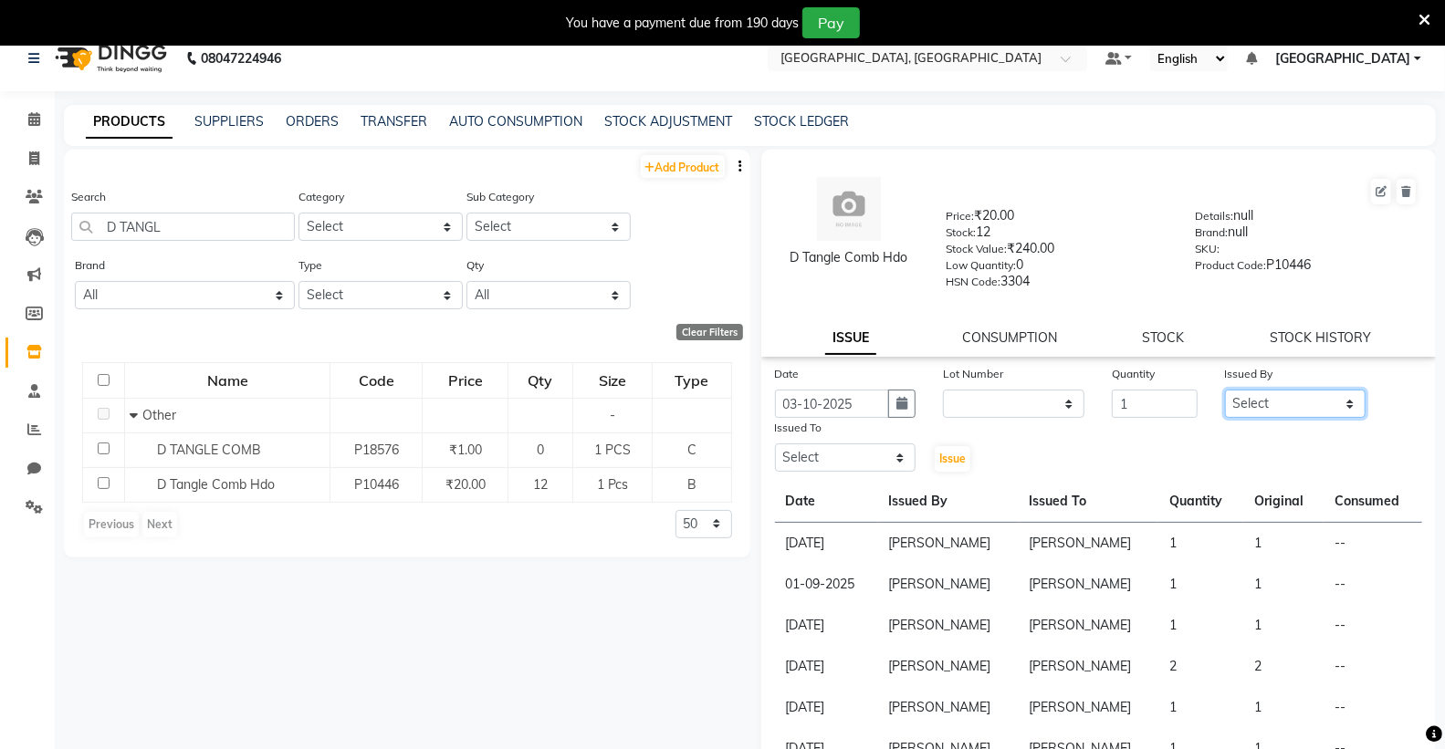
select select "72670"
click at [1225, 390] on select "Select Admin [PERSON_NAME] [PERSON_NAME] [PERSON_NAME] [PERSON_NAME] [PERSON_NA…" at bounding box center [1295, 404] width 141 height 28
click at [816, 463] on select "Select Admin [PERSON_NAME] [PERSON_NAME] [PERSON_NAME] [PERSON_NAME] [PERSON_NA…" at bounding box center [845, 458] width 141 height 28
select select "72670"
click at [775, 444] on select "Select Admin [PERSON_NAME] [PERSON_NAME] [PERSON_NAME] [PERSON_NAME] [PERSON_NA…" at bounding box center [845, 458] width 141 height 28
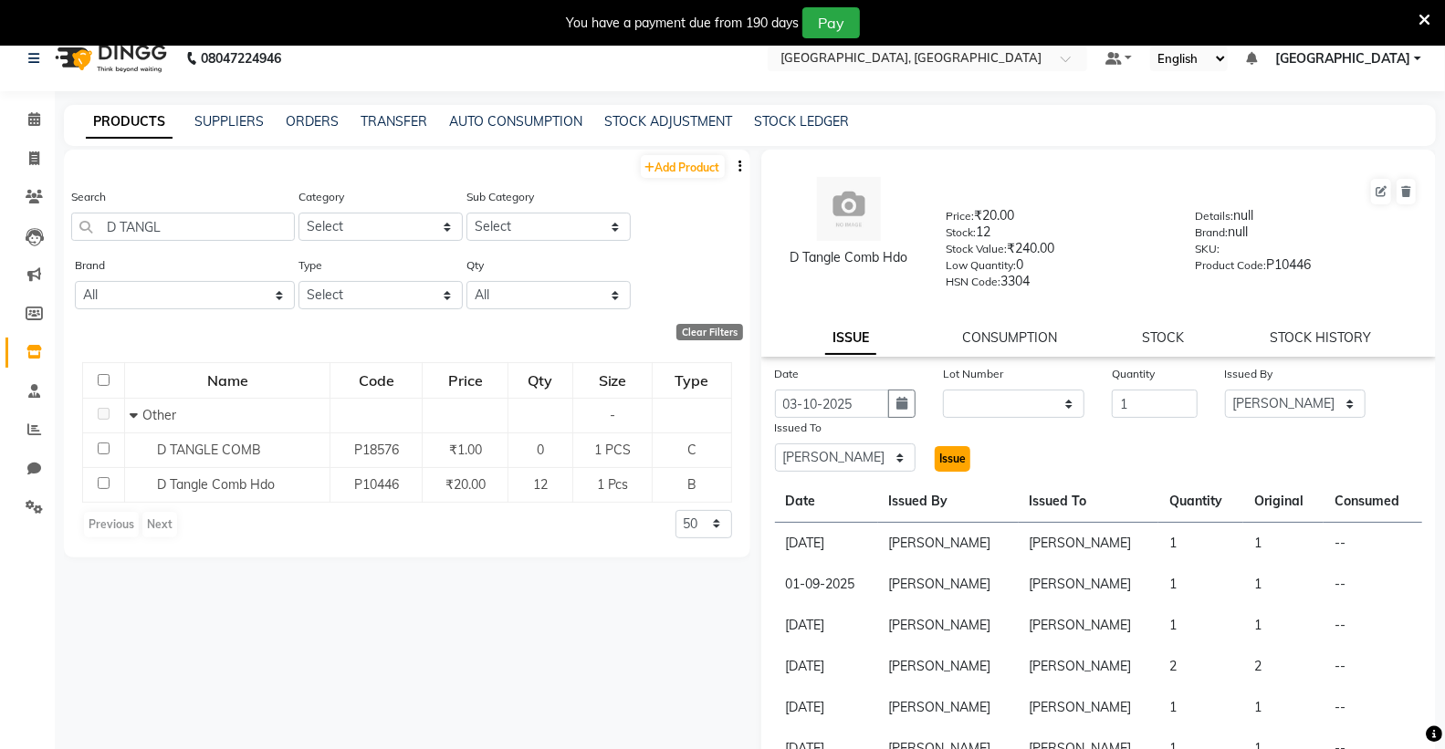
click at [951, 465] on span "Issue" at bounding box center [952, 459] width 26 height 14
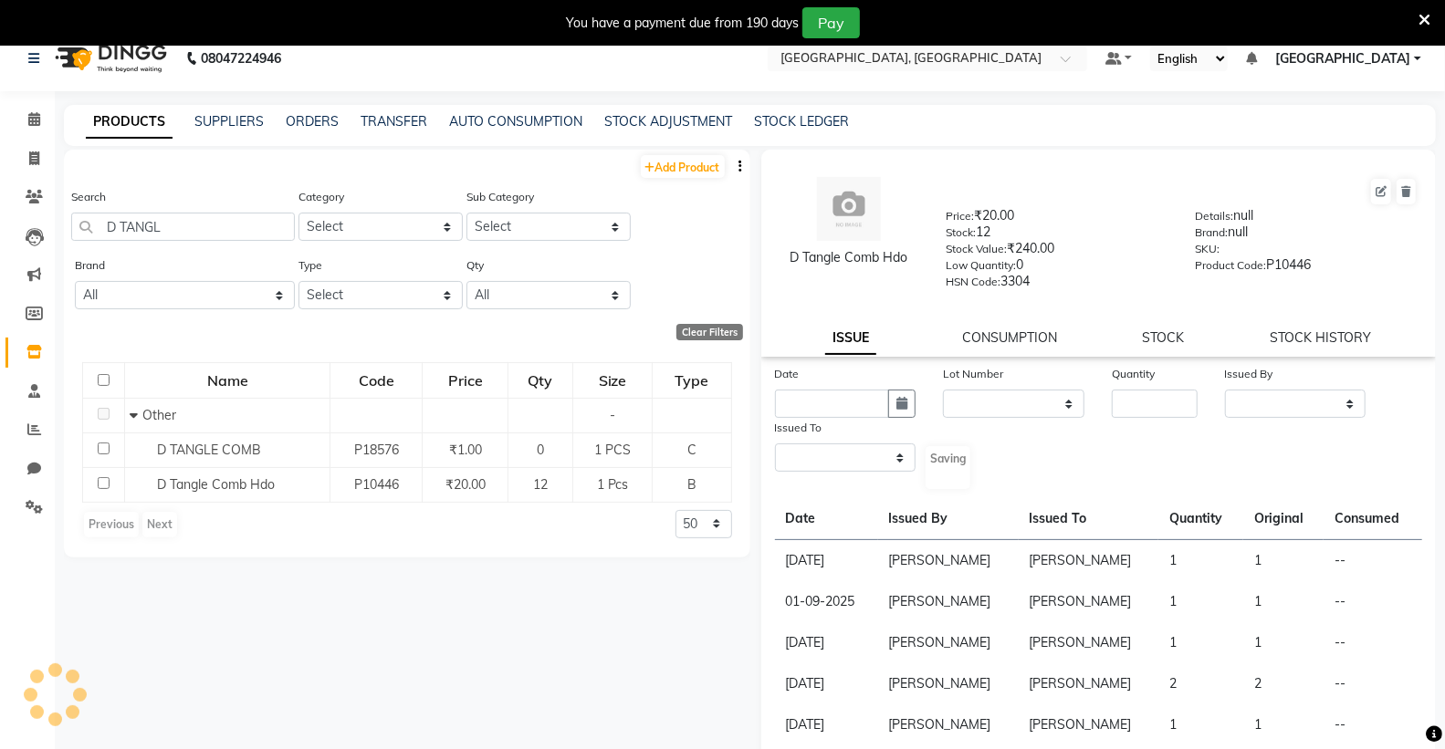
select select
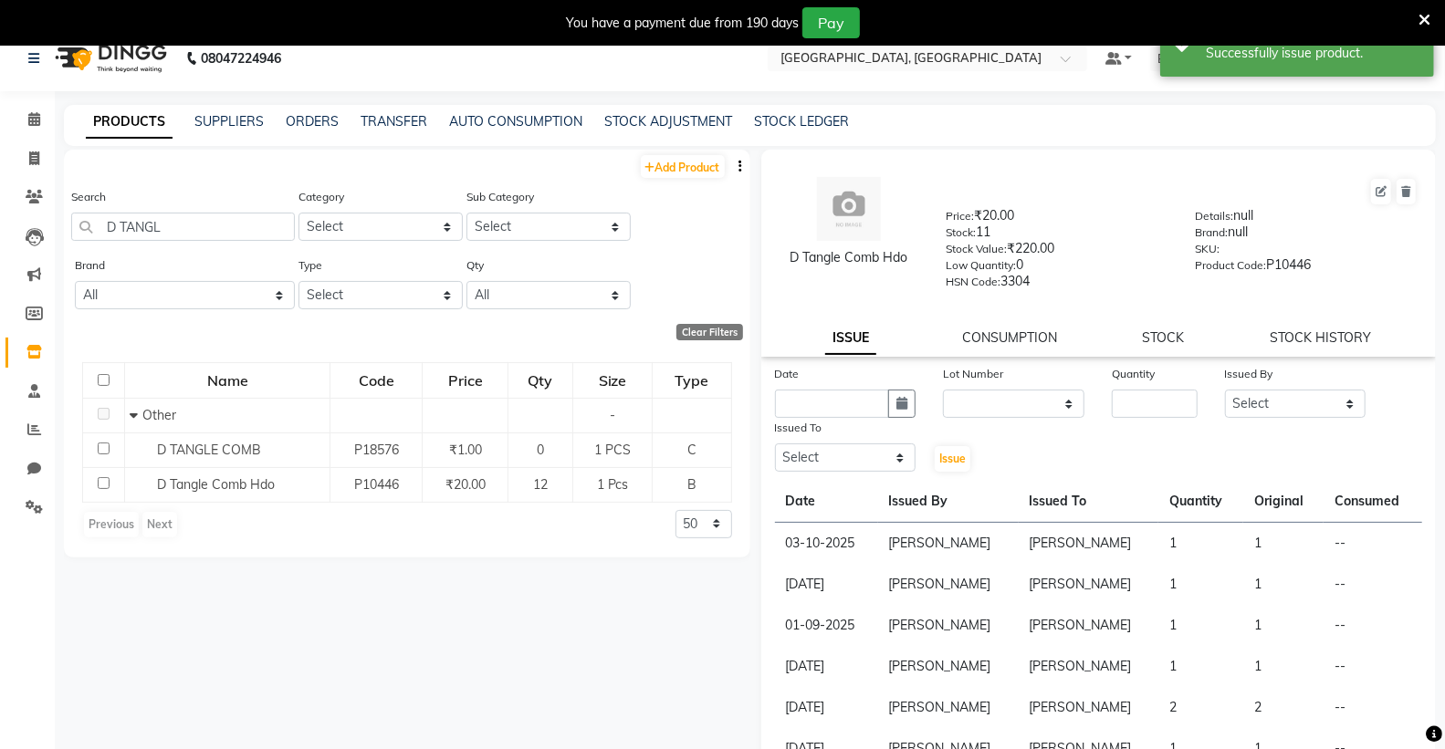
click at [204, 237] on div "Search D TANGL" at bounding box center [183, 221] width 224 height 68
click at [204, 237] on input "D TANGL" at bounding box center [183, 227] width 224 height 28
type input "D"
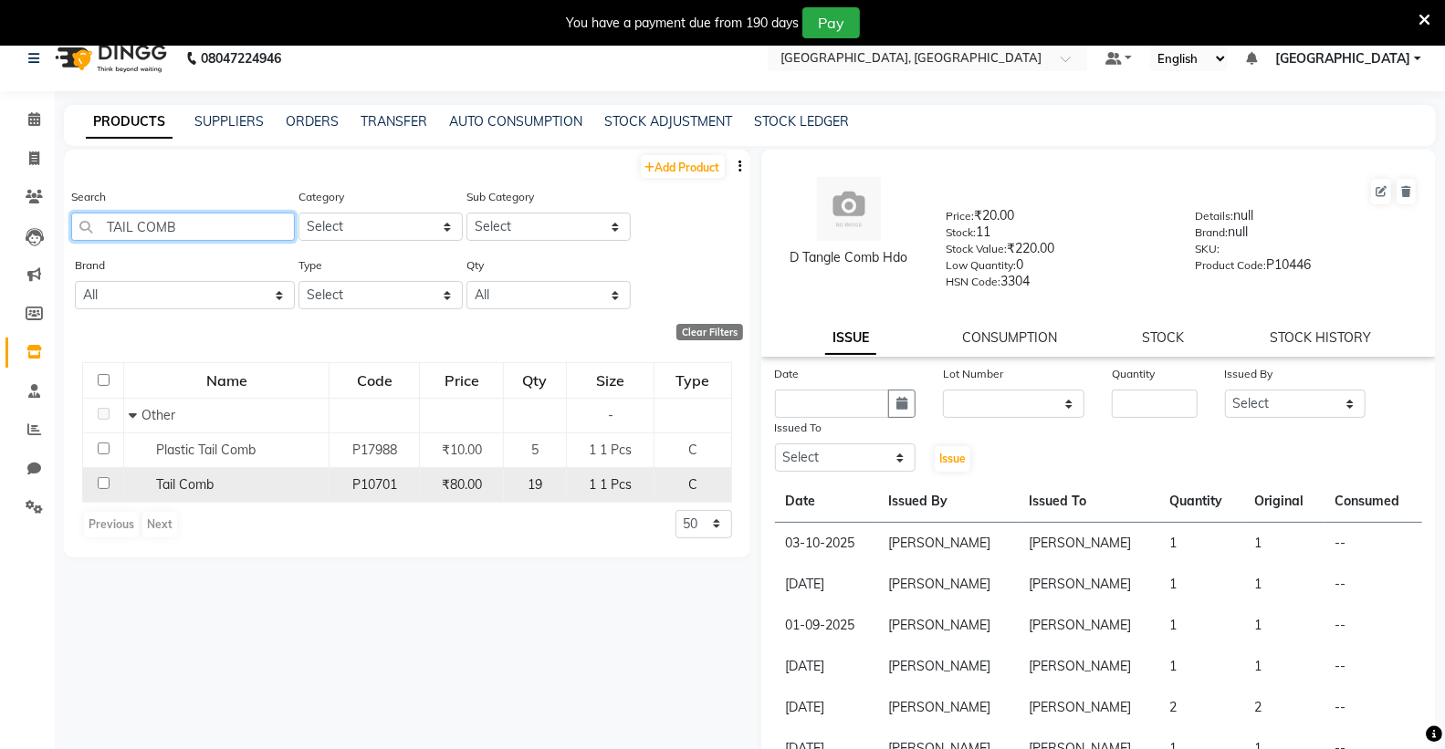
type input "TAIL COMB"
click at [225, 486] on div "Tail Comb" at bounding box center [226, 484] width 195 height 19
select select
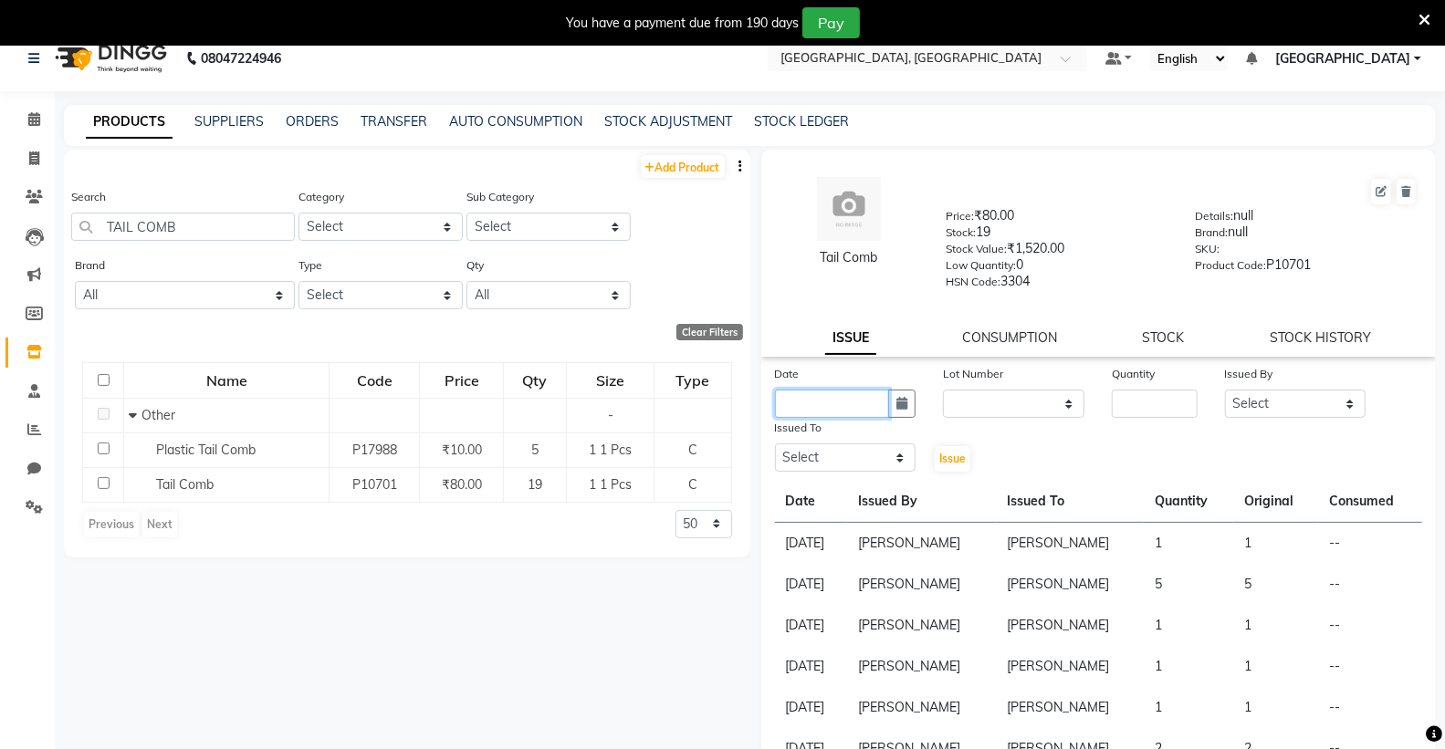
click at [829, 413] on input "text" at bounding box center [832, 404] width 115 height 28
select select "10"
select select "2025"
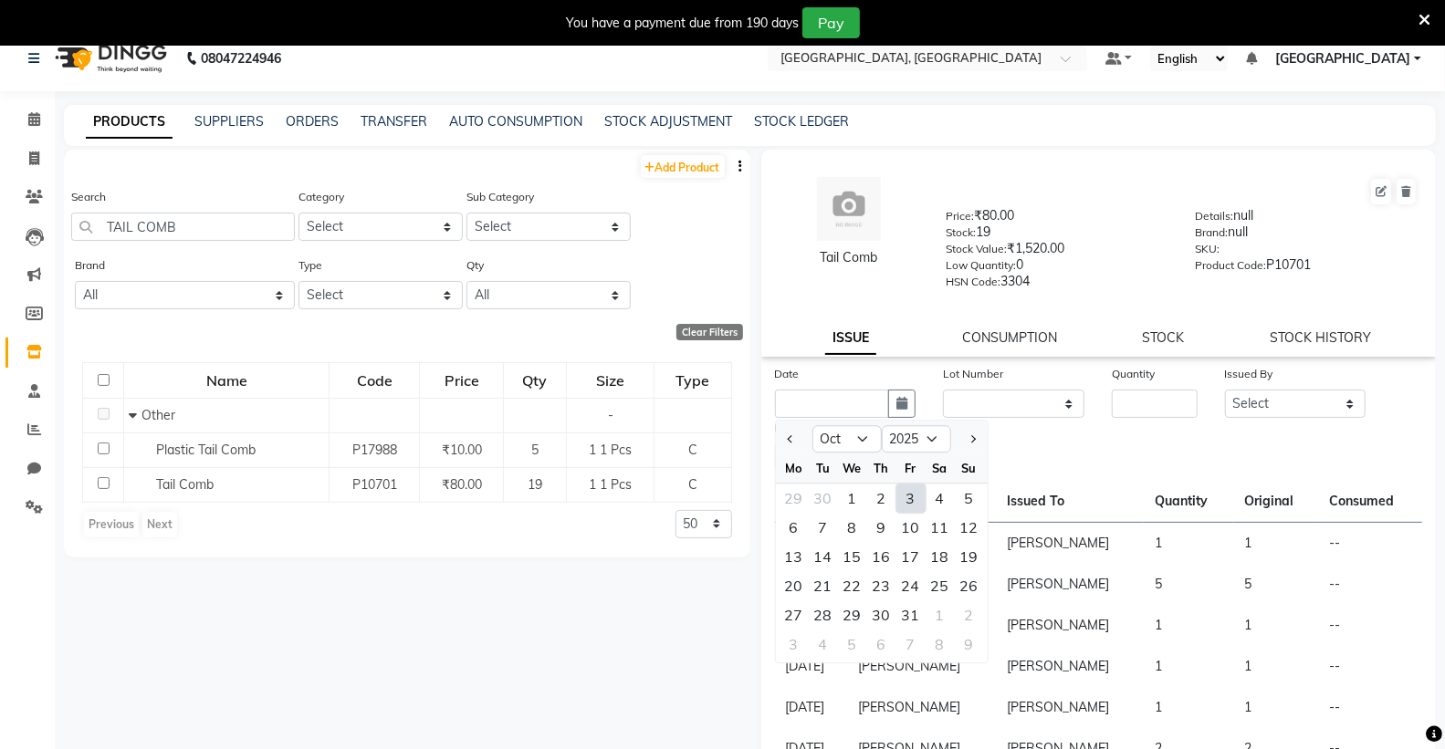
click at [907, 500] on div "3" at bounding box center [910, 498] width 29 height 29
type input "03-10-2025"
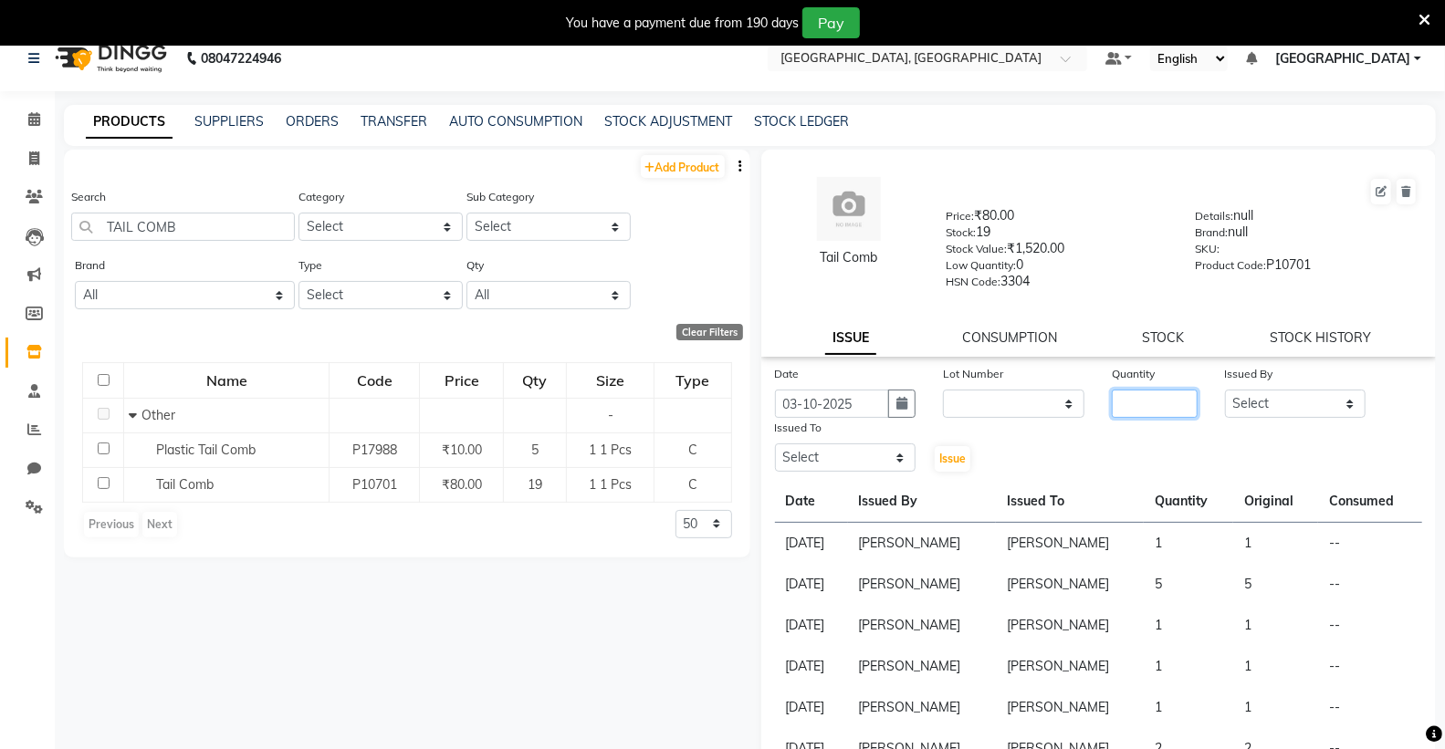
click at [1123, 417] on input "number" at bounding box center [1154, 404] width 85 height 28
type input "1"
click at [1226, 411] on select "Select Admin [PERSON_NAME] [PERSON_NAME] [PERSON_NAME] [PERSON_NAME] [PERSON_NA…" at bounding box center [1295, 404] width 141 height 28
select select "72670"
click at [1225, 390] on select "Select Admin [PERSON_NAME] [PERSON_NAME] [PERSON_NAME] [PERSON_NAME] [PERSON_NA…" at bounding box center [1295, 404] width 141 height 28
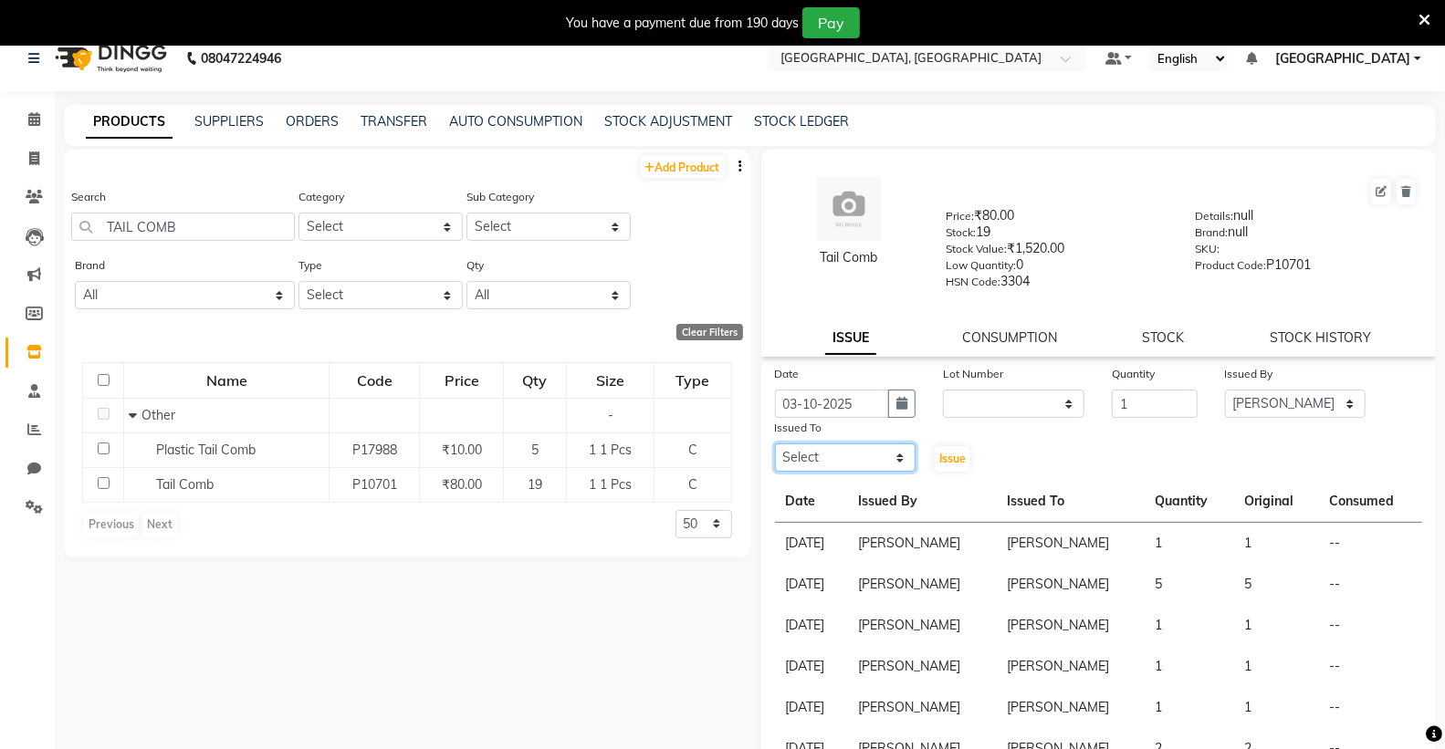
drag, startPoint x: 820, startPoint y: 454, endPoint x: 810, endPoint y: 444, distance: 12.9
click at [813, 448] on select "Select Admin [PERSON_NAME] [PERSON_NAME] [PERSON_NAME] [PERSON_NAME] [PERSON_NA…" at bounding box center [845, 458] width 141 height 28
select select "72670"
click at [775, 444] on select "Select Admin [PERSON_NAME] [PERSON_NAME] [PERSON_NAME] [PERSON_NAME] [PERSON_NA…" at bounding box center [845, 458] width 141 height 28
drag, startPoint x: 933, startPoint y: 454, endPoint x: 582, endPoint y: 341, distance: 368.3
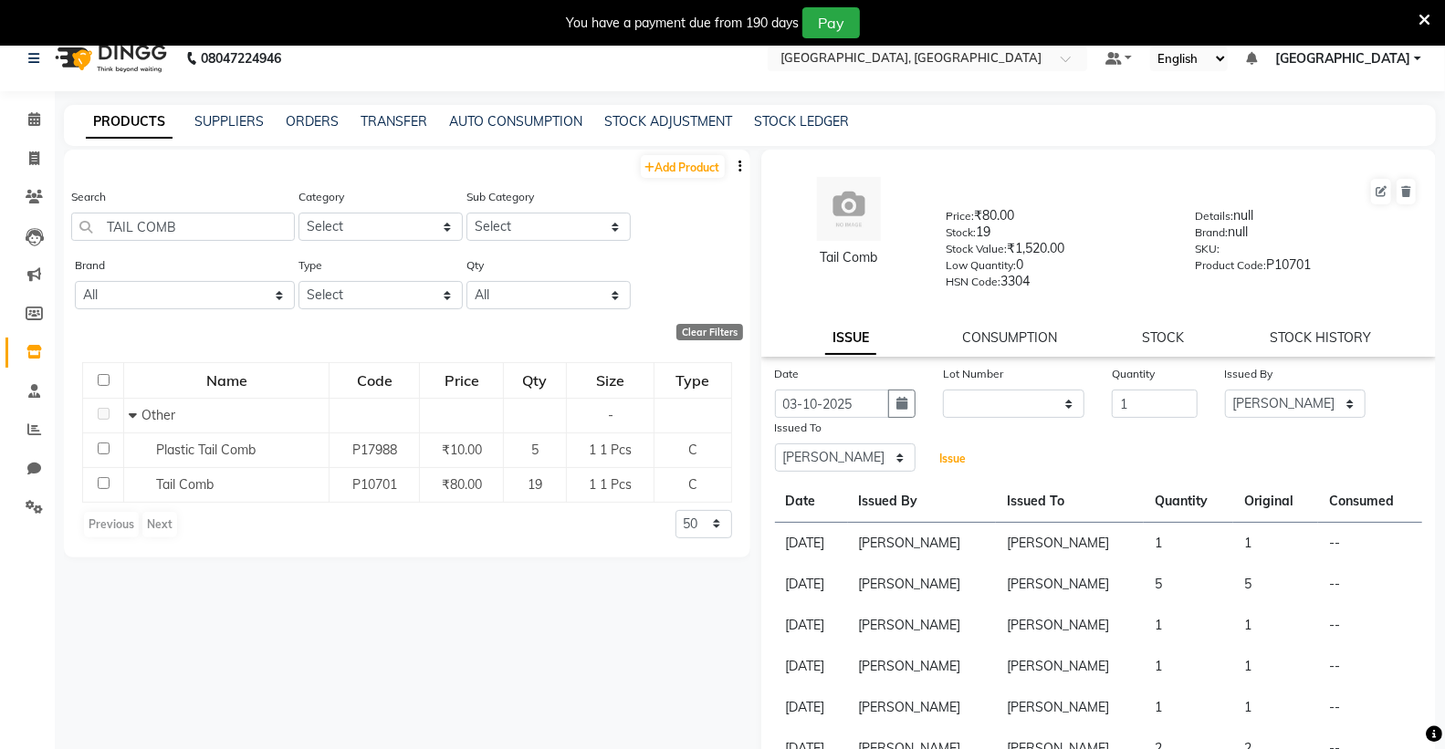
click at [935, 453] on button "Issue" at bounding box center [953, 459] width 36 height 26
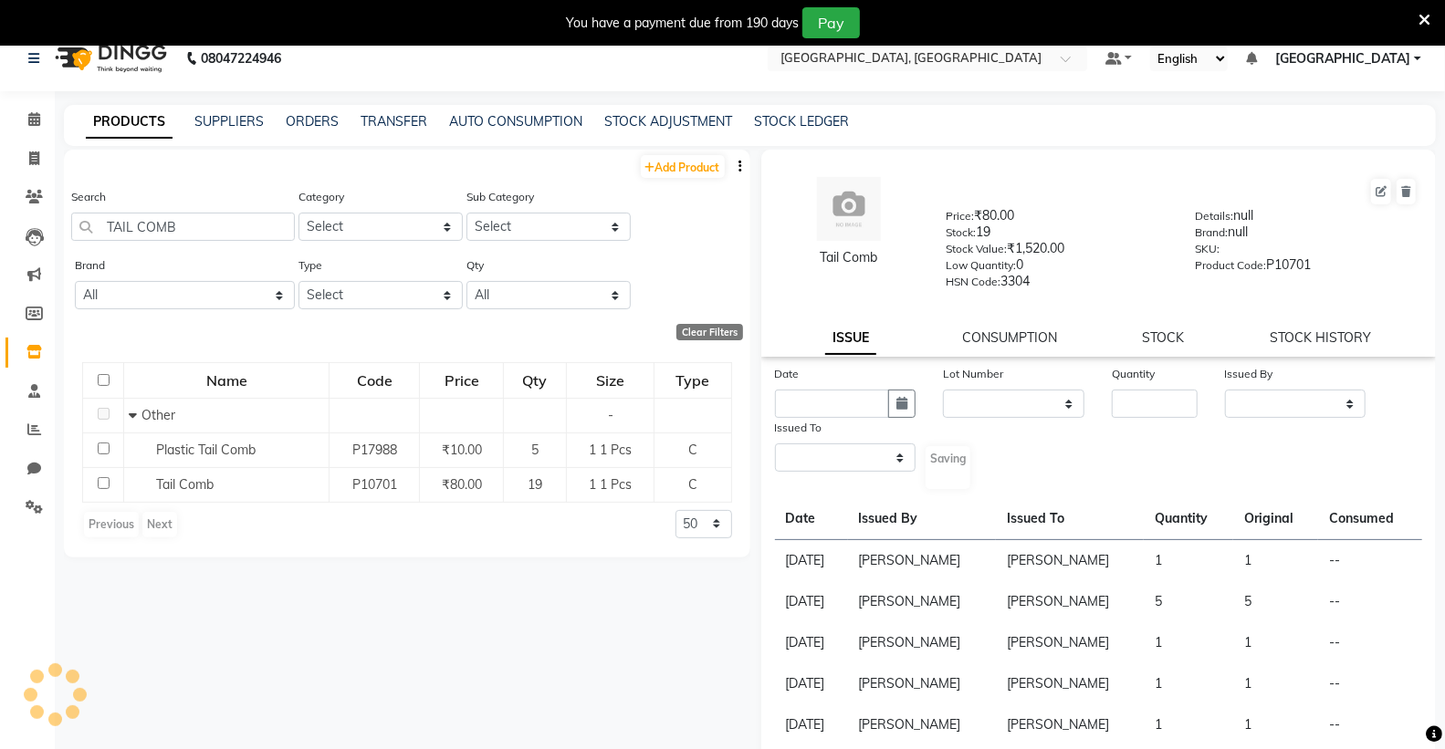
select select
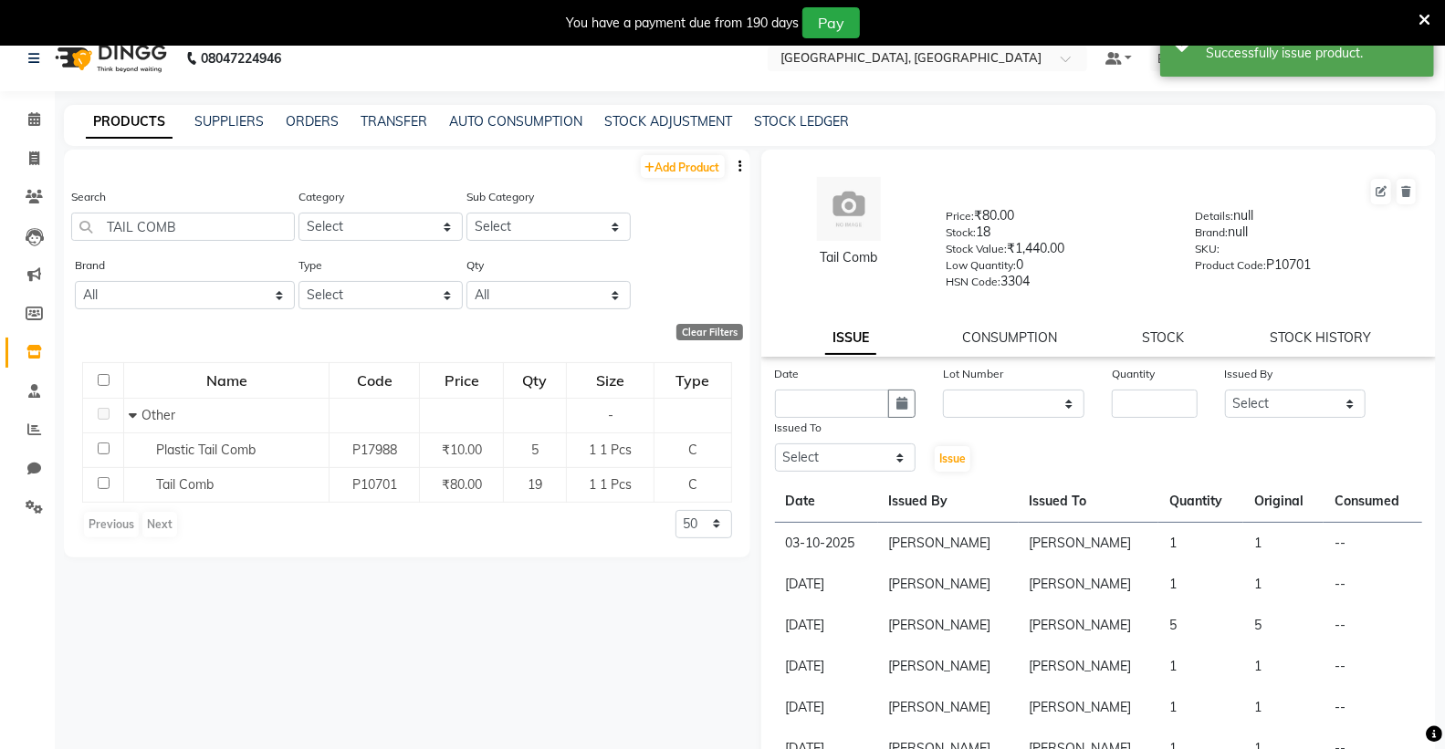
click at [229, 243] on div "Search TAIL COMB" at bounding box center [183, 221] width 224 height 68
click at [229, 233] on input "TAIL COMB" at bounding box center [183, 227] width 224 height 28
type input "T"
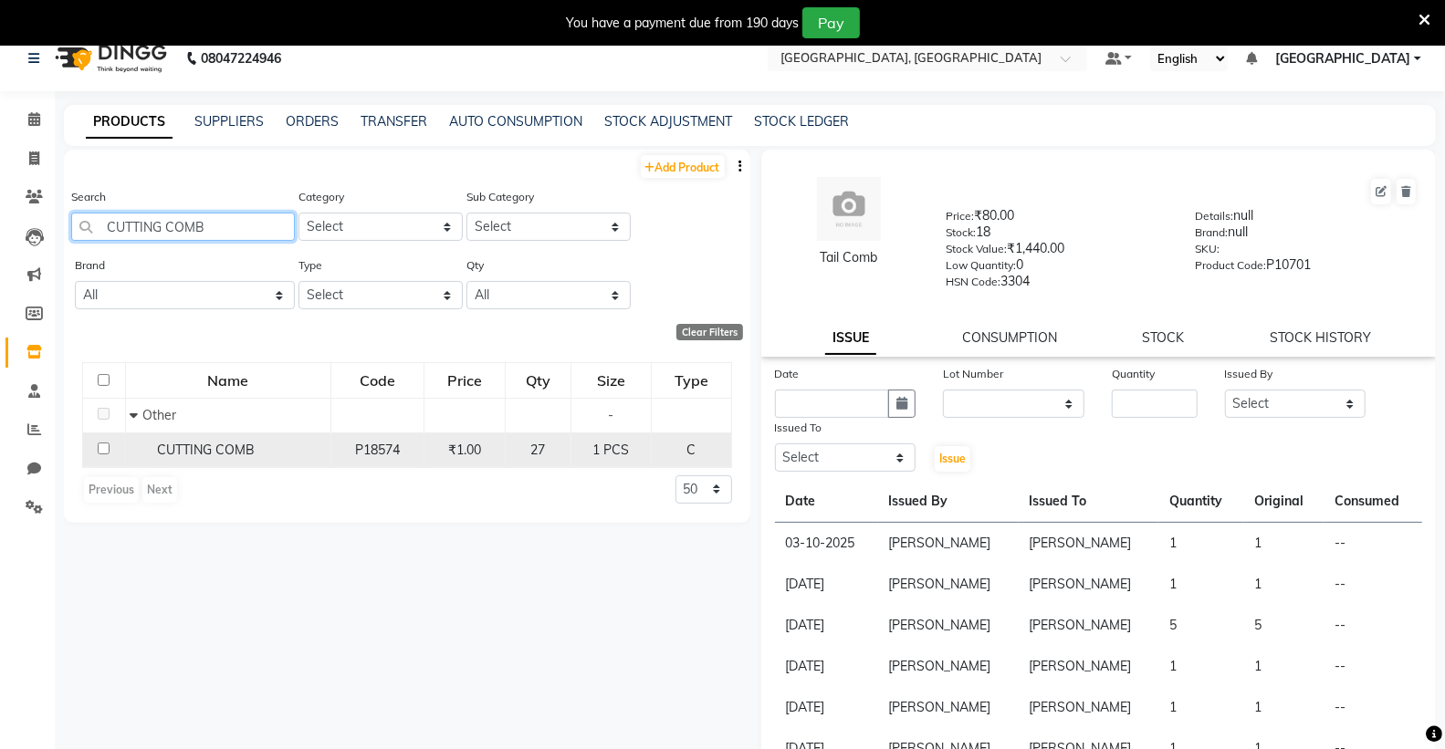
type input "CUTTING COMB"
click at [235, 444] on span "CUTTING COMB" at bounding box center [206, 450] width 98 height 16
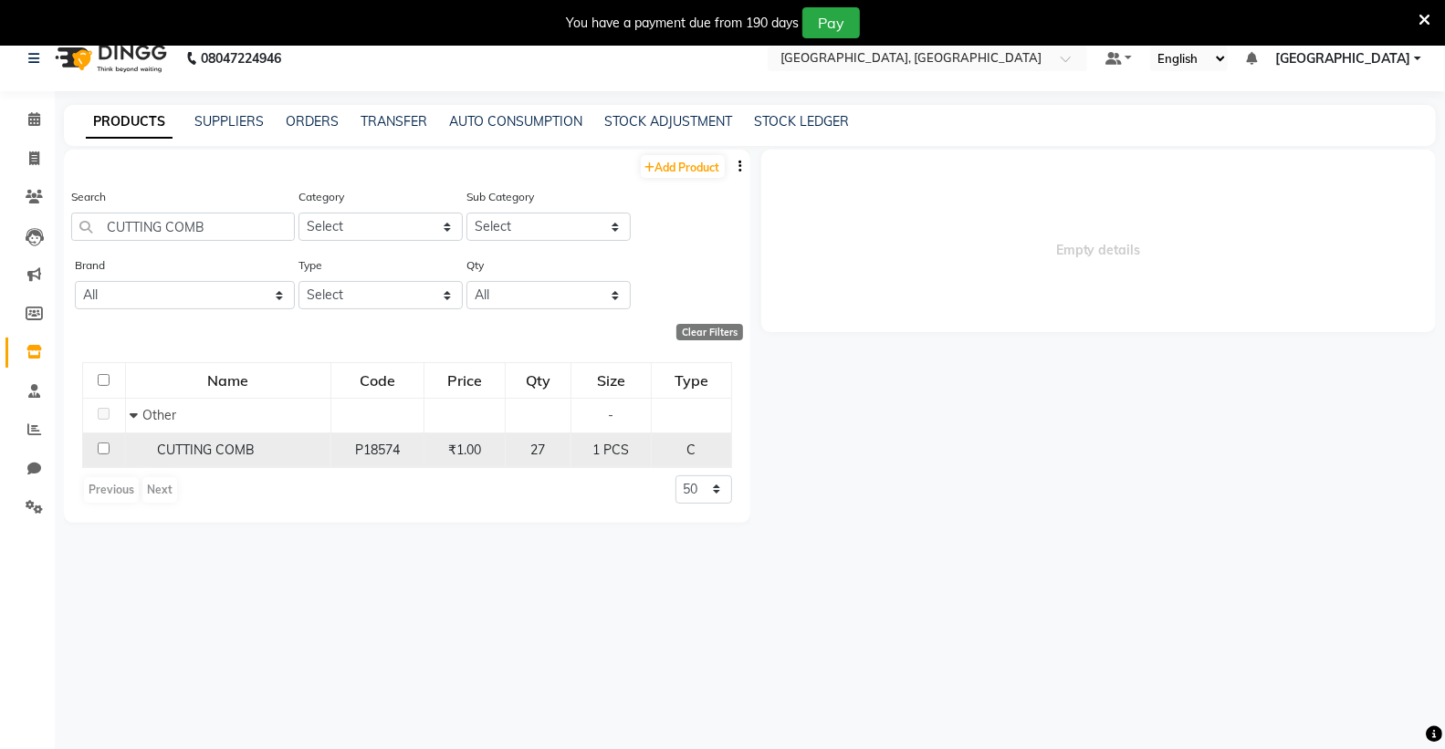
select select
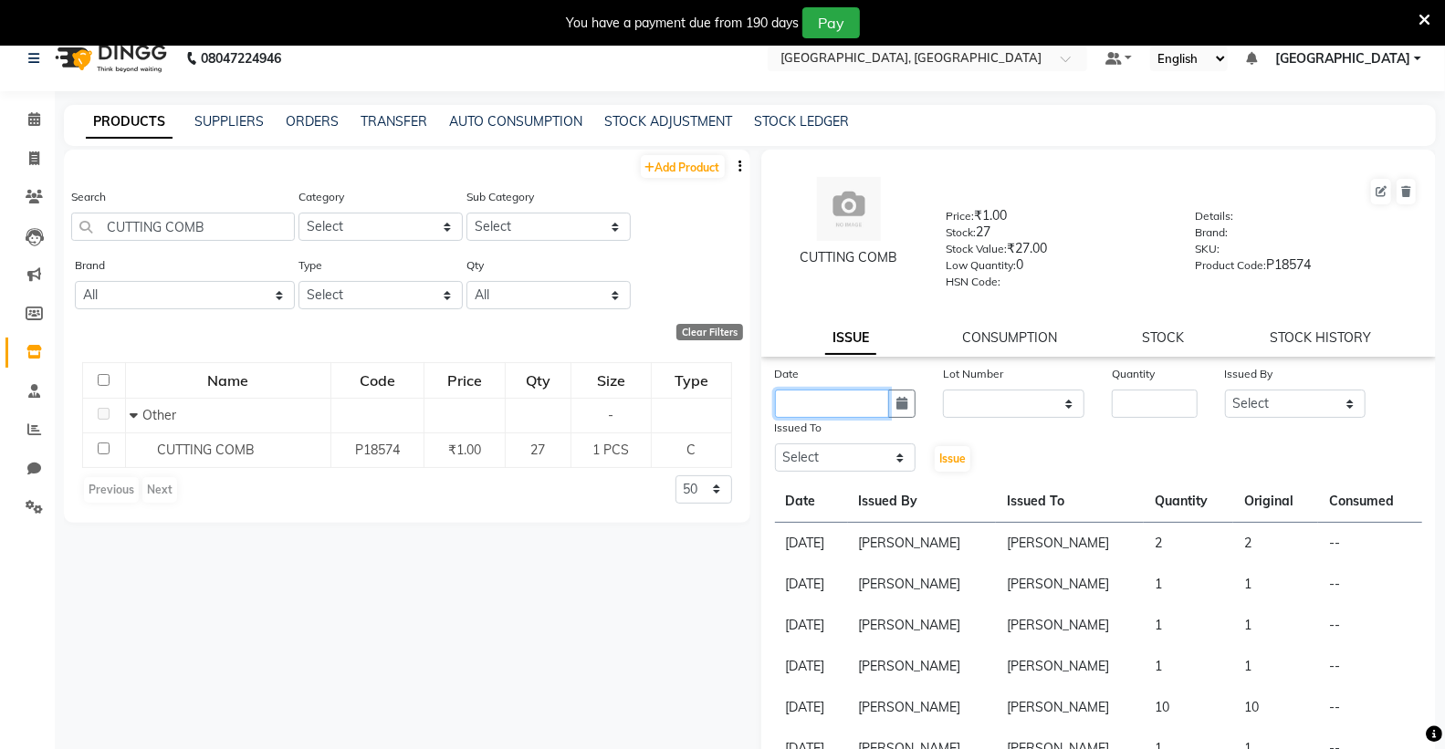
click at [782, 407] on input "text" at bounding box center [832, 404] width 115 height 28
select select "10"
select select "2025"
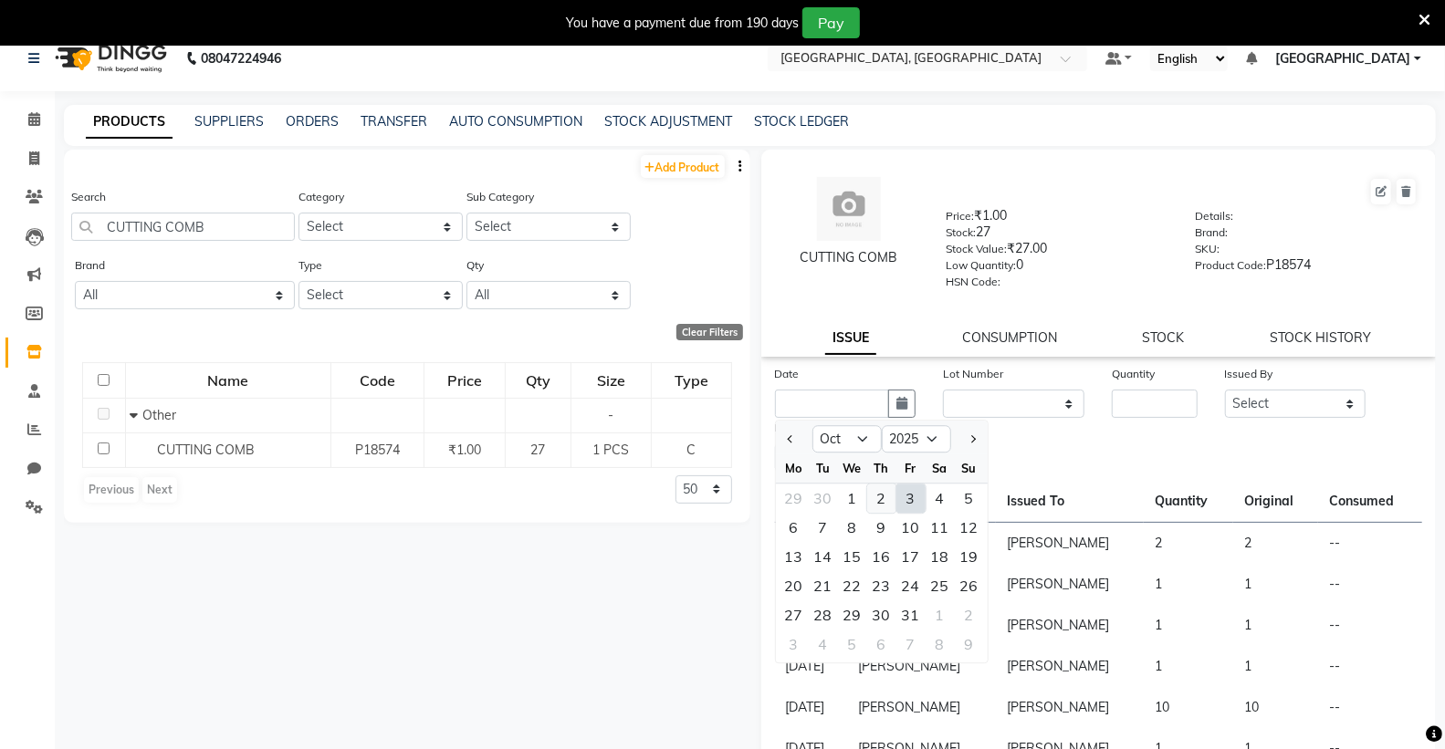
drag, startPoint x: 914, startPoint y: 496, endPoint x: 881, endPoint y: 502, distance: 33.3
click at [888, 504] on div "29 30 1 2 3 4 5" at bounding box center [882, 498] width 212 height 29
click at [915, 505] on div "3" at bounding box center [910, 498] width 29 height 29
type input "03-10-2025"
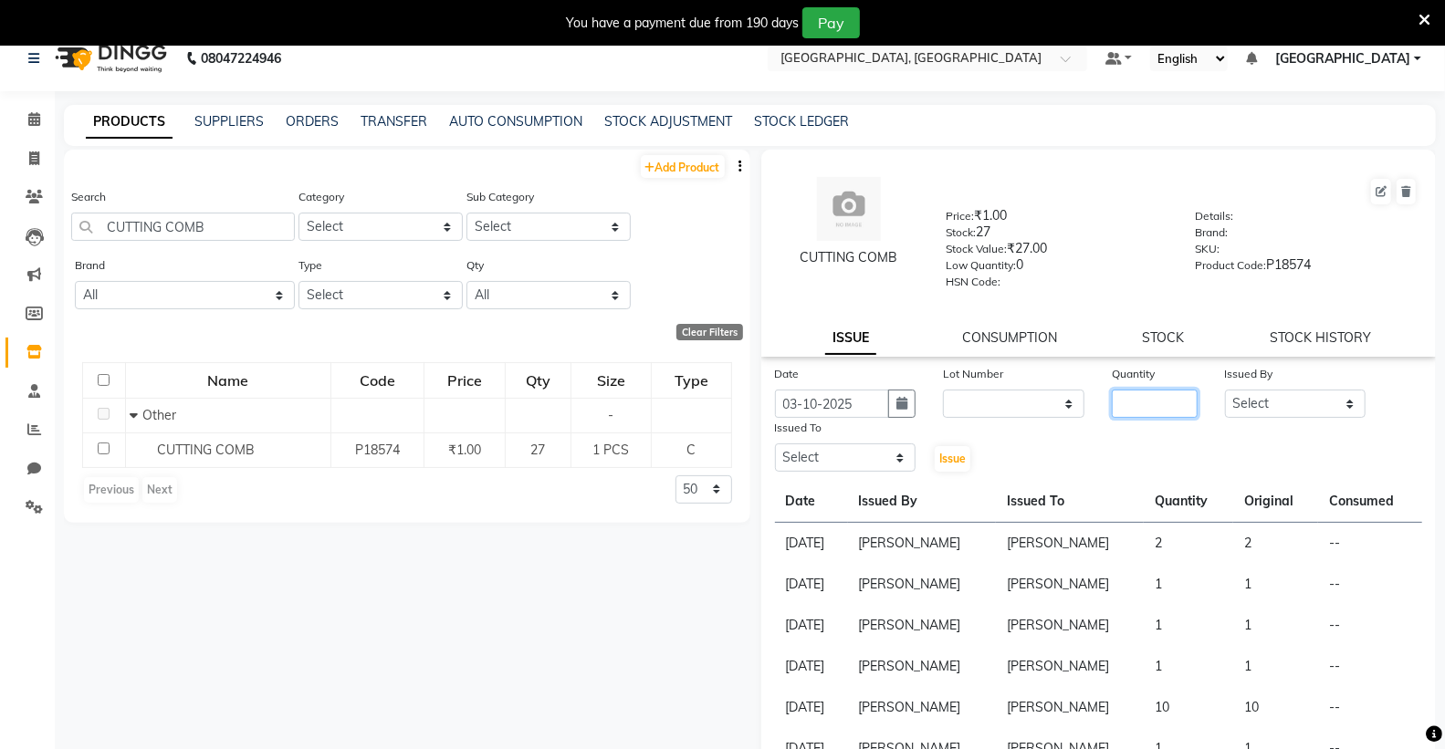
click at [1135, 415] on input "number" at bounding box center [1154, 404] width 85 height 28
type input "1"
drag, startPoint x: 1237, startPoint y: 402, endPoint x: 1250, endPoint y: 417, distance: 20.7
click at [1238, 399] on select "Select Admin [PERSON_NAME] [PERSON_NAME] [PERSON_NAME] [PERSON_NAME] [PERSON_NA…" at bounding box center [1295, 404] width 141 height 28
select select "72670"
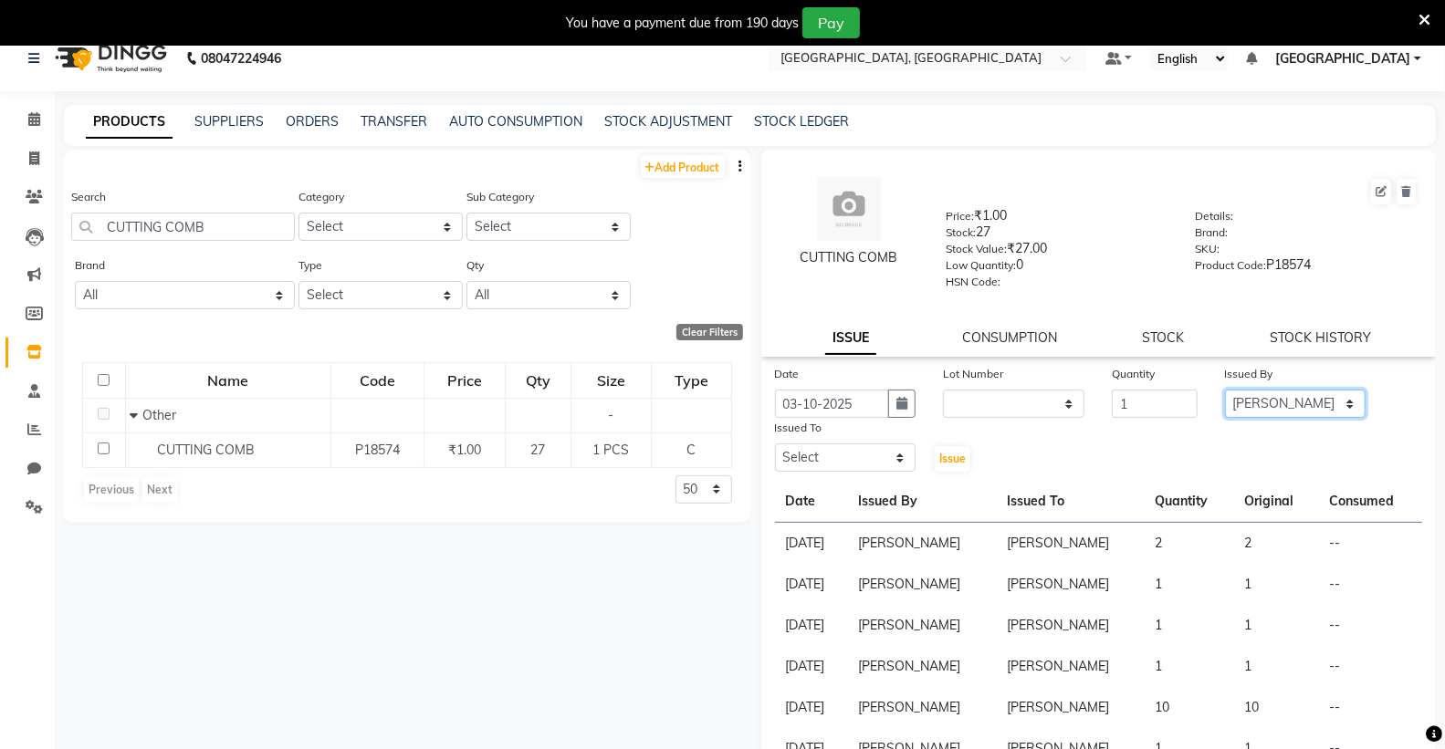
click at [1225, 390] on select "Select Admin [PERSON_NAME] [PERSON_NAME] [PERSON_NAME] [PERSON_NAME] [PERSON_NA…" at bounding box center [1295, 404] width 141 height 28
click at [810, 463] on select "Select Admin [PERSON_NAME] [PERSON_NAME] [PERSON_NAME] [PERSON_NAME] [PERSON_NA…" at bounding box center [845, 458] width 141 height 28
select select "72670"
click at [775, 444] on select "Select Admin [PERSON_NAME] [PERSON_NAME] [PERSON_NAME] [PERSON_NAME] [PERSON_NA…" at bounding box center [845, 458] width 141 height 28
click at [947, 462] on span "Issue" at bounding box center [952, 459] width 26 height 14
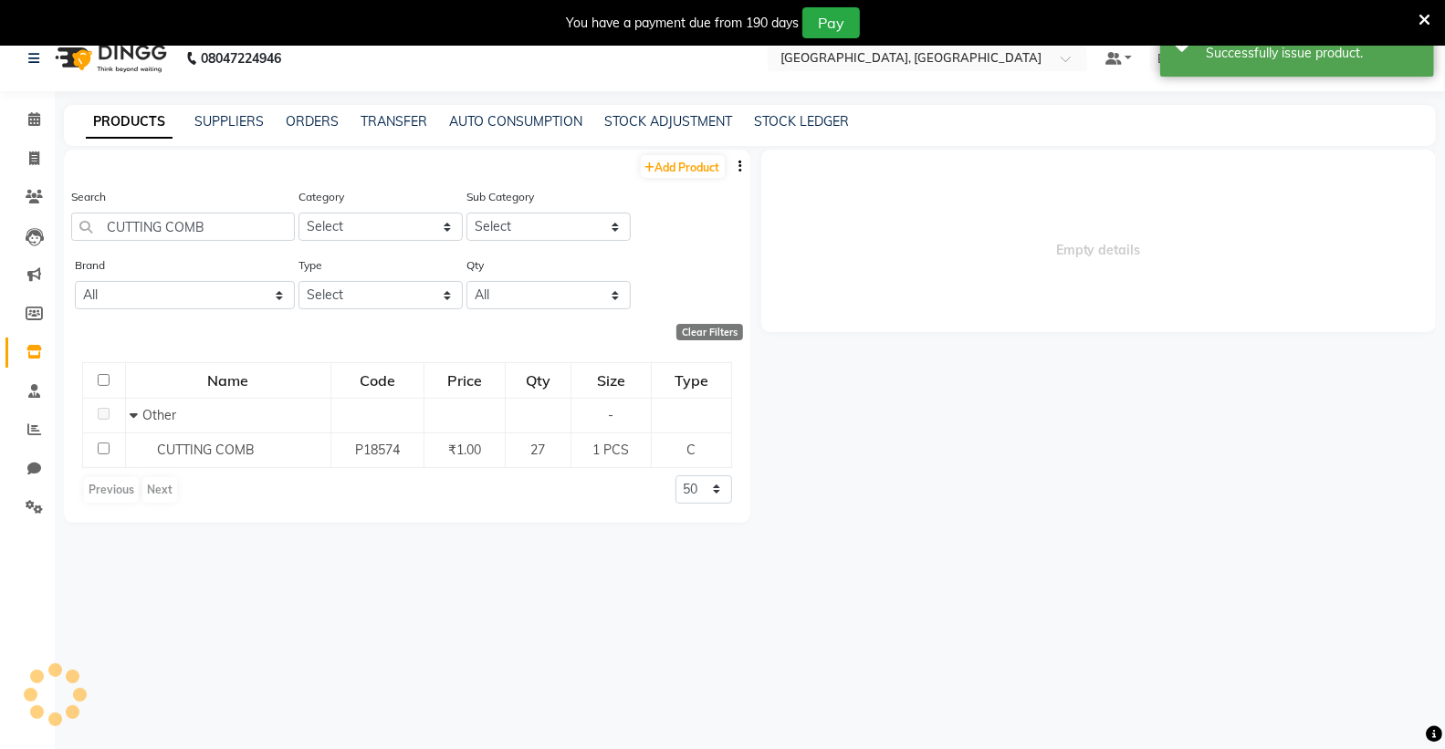
select select
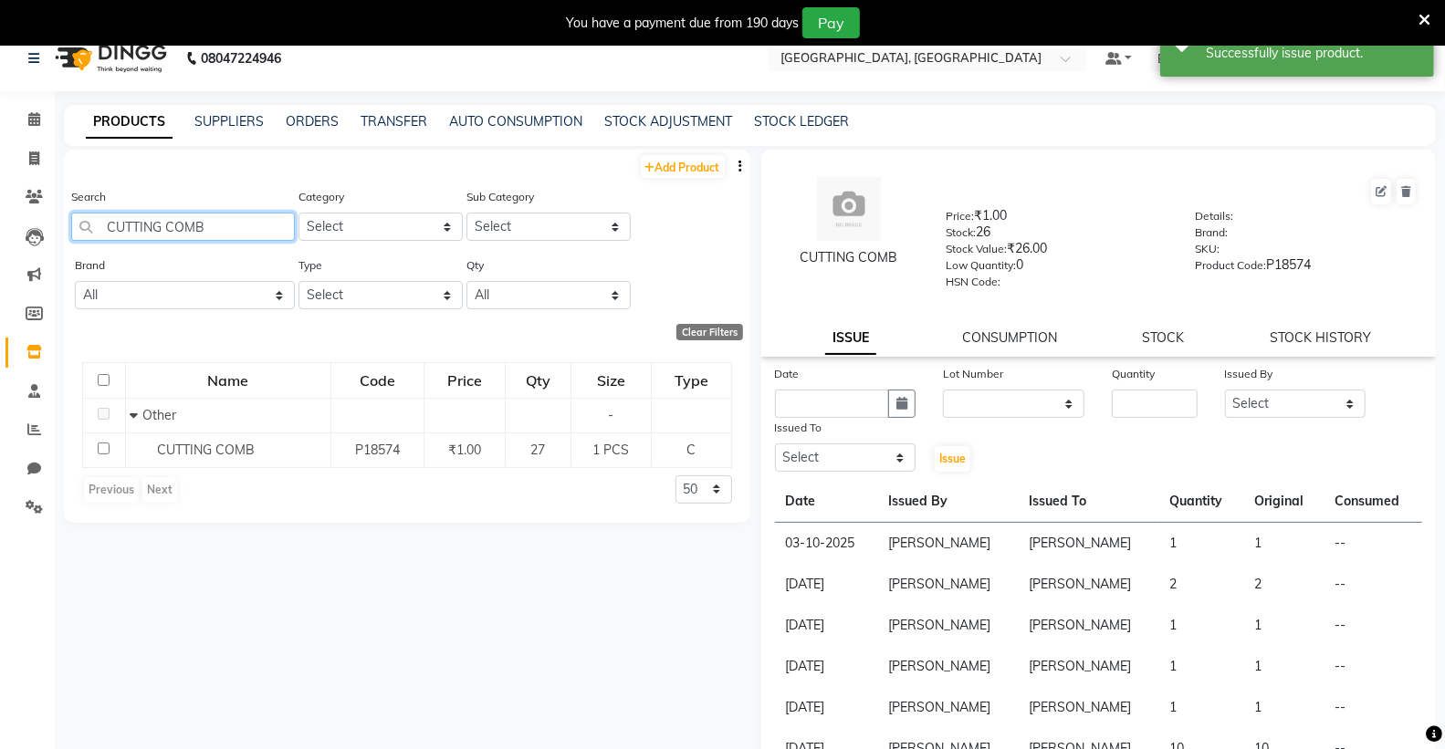
click at [250, 231] on input "CUTTING COMB" at bounding box center [183, 227] width 224 height 28
type input "C"
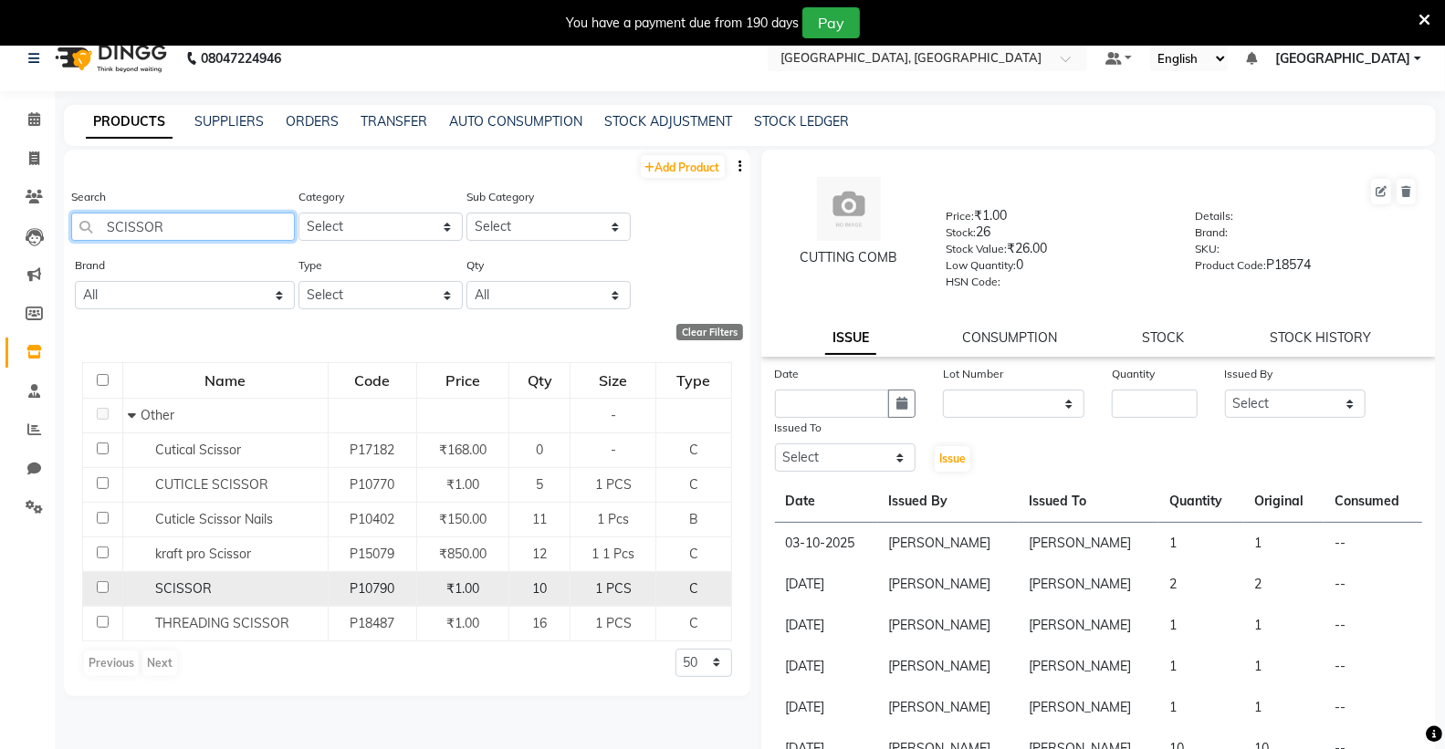
type input "SCISSOR"
click at [203, 588] on span "SCISSOR" at bounding box center [183, 588] width 57 height 16
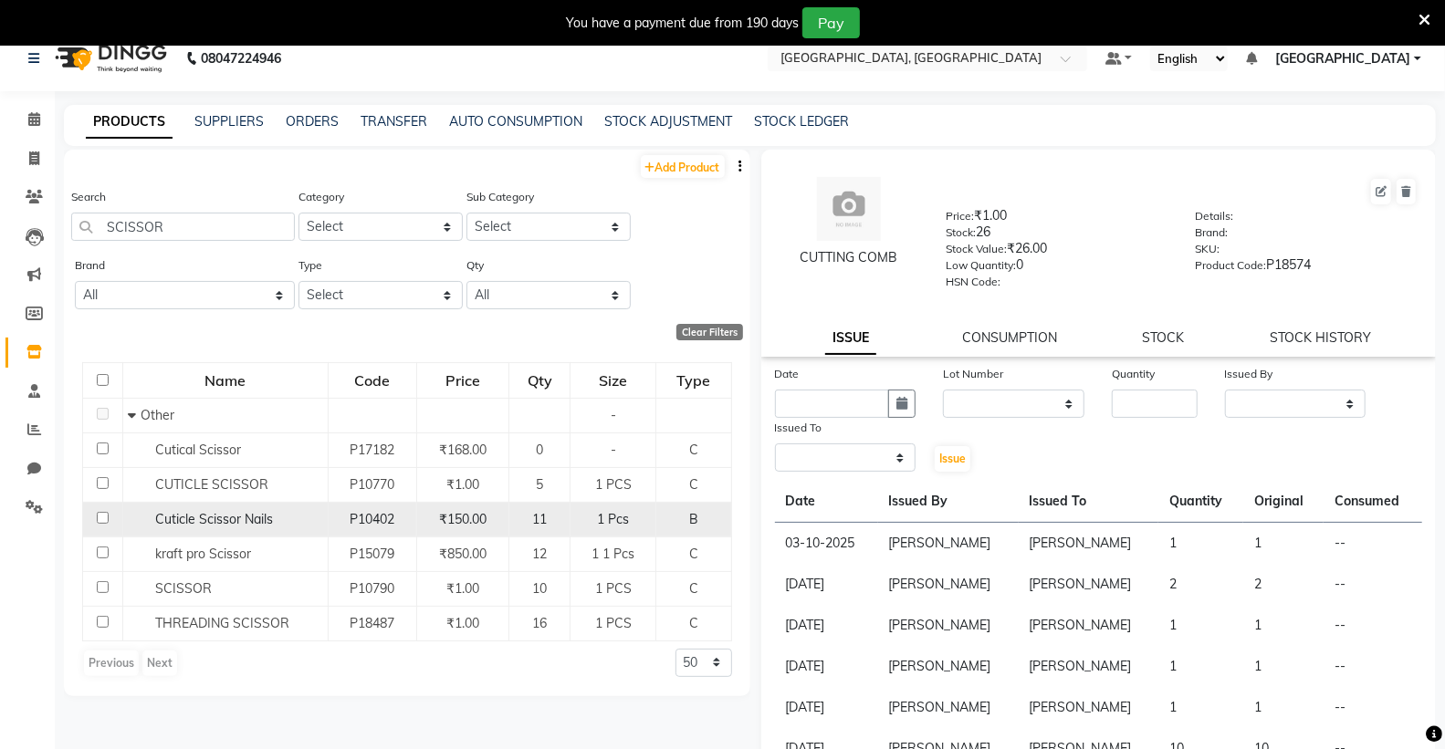
select select
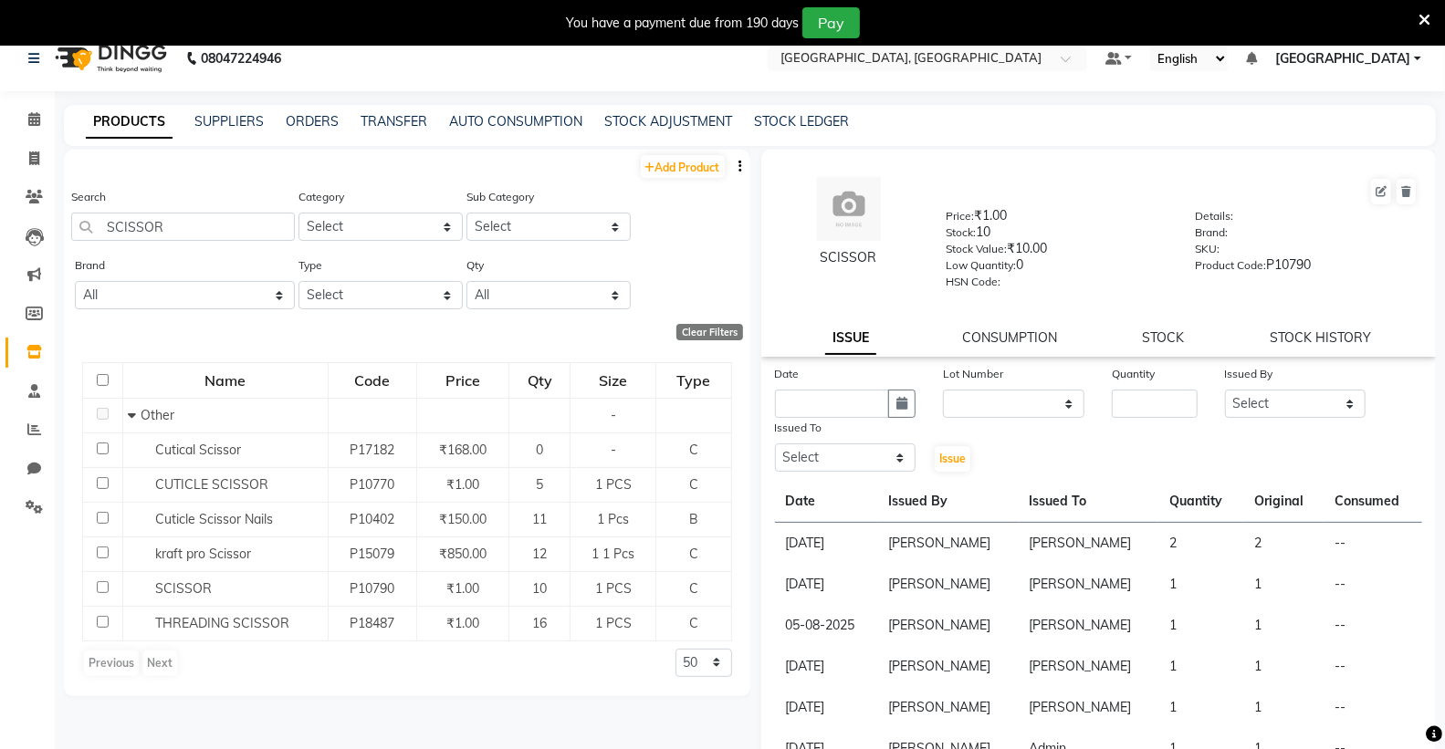
click at [810, 427] on label "Issued To" at bounding box center [798, 428] width 47 height 16
click at [818, 422] on label "Issued To" at bounding box center [798, 428] width 47 height 16
click at [824, 420] on div "Issued To" at bounding box center [845, 431] width 141 height 26
click at [835, 402] on input "text" at bounding box center [832, 404] width 115 height 28
select select "10"
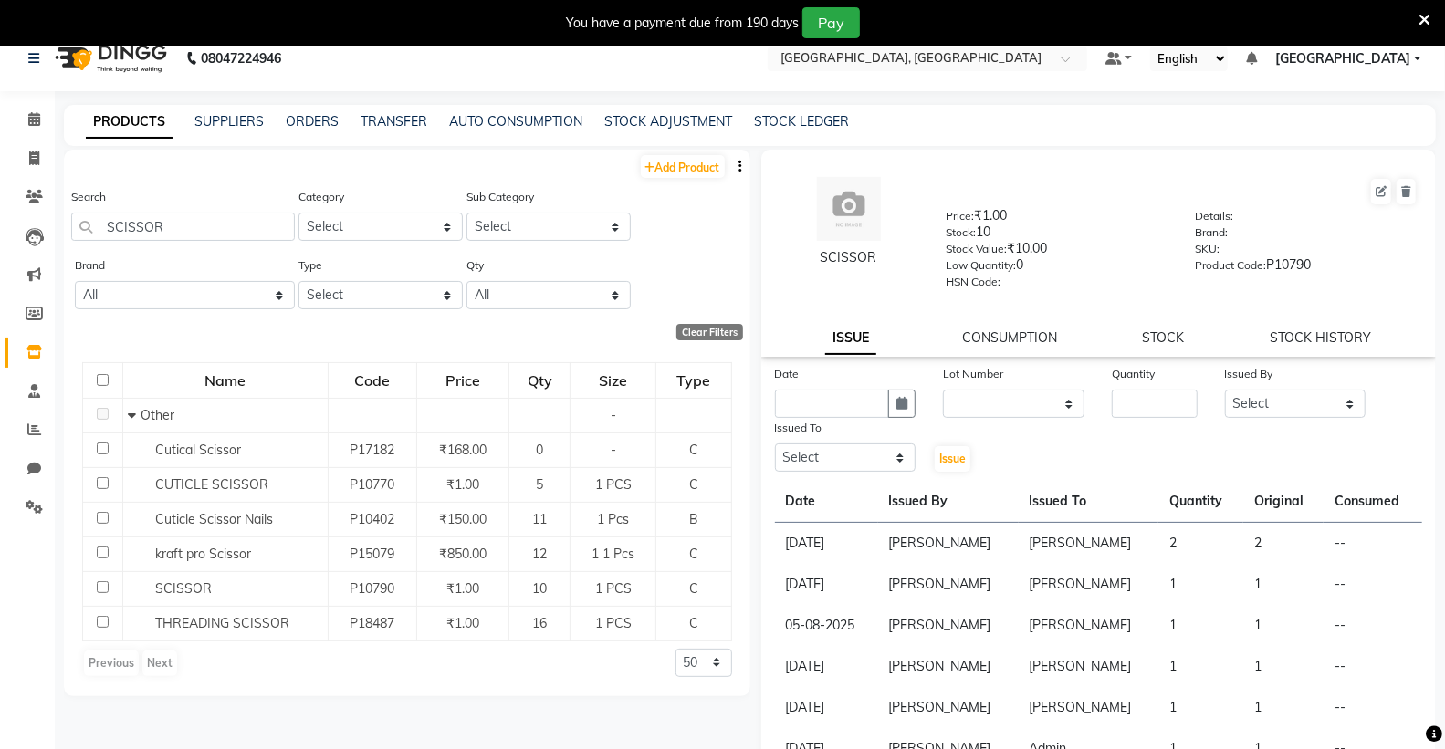
select select "2025"
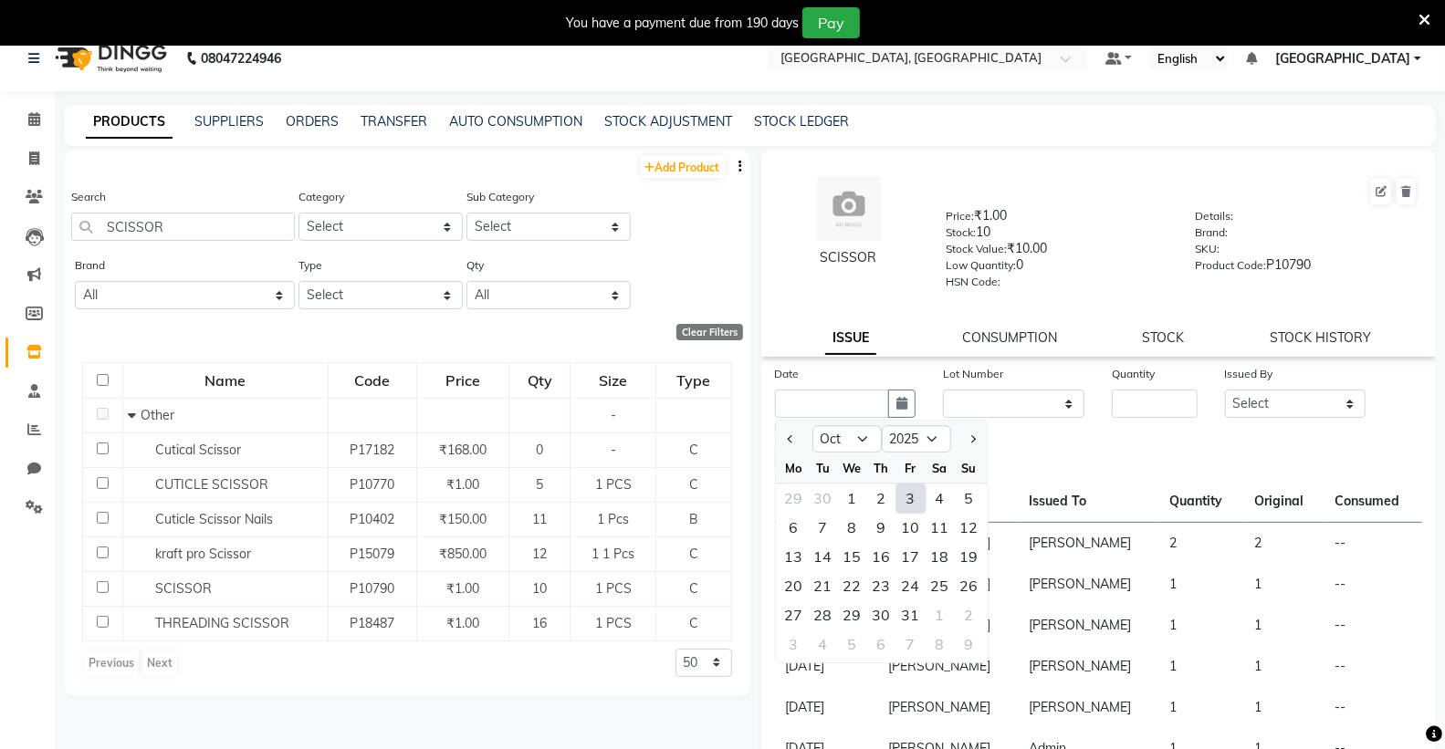
drag, startPoint x: 910, startPoint y: 502, endPoint x: 959, endPoint y: 480, distance: 53.9
click at [913, 498] on div "3" at bounding box center [910, 498] width 29 height 29
type input "03-10-2025"
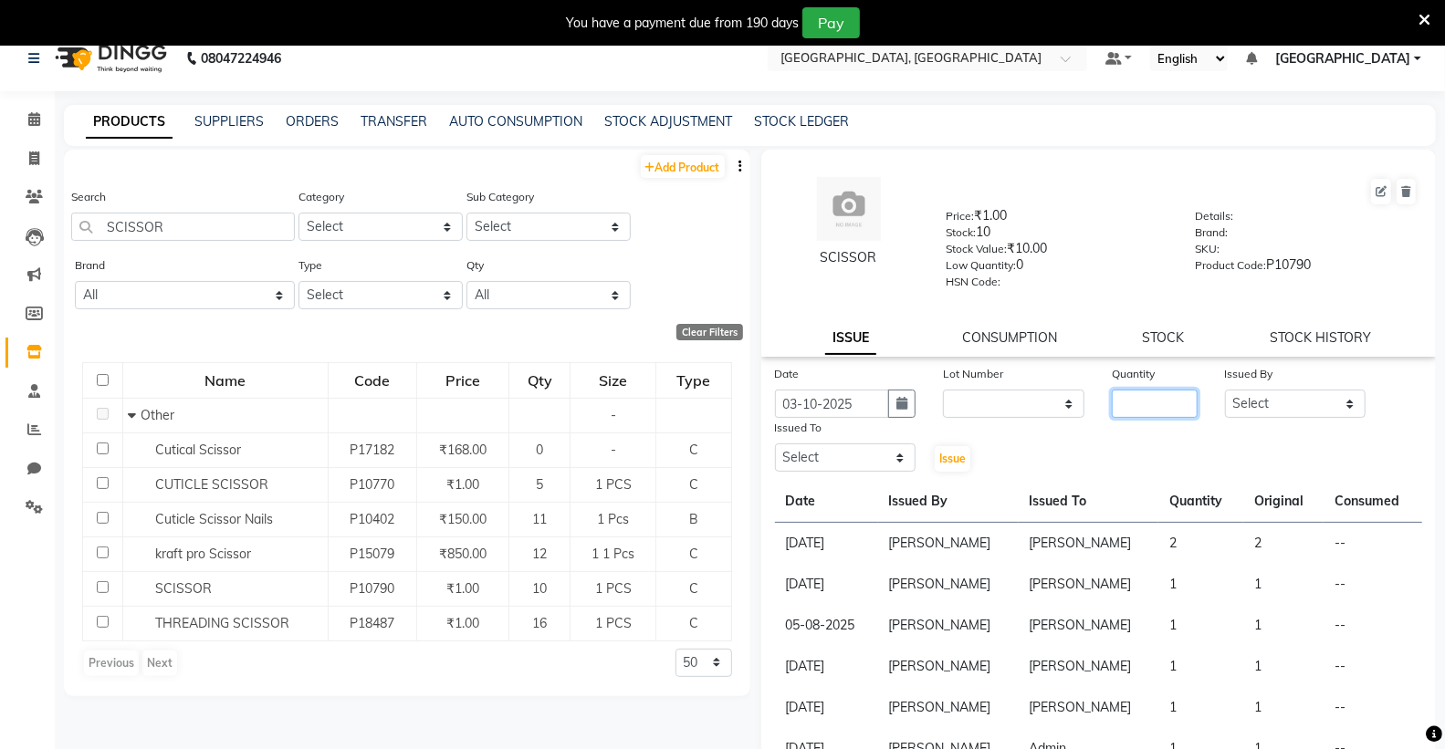
click at [1135, 392] on input "number" at bounding box center [1154, 404] width 85 height 28
type input "1"
click at [1229, 399] on select "Select Admin [PERSON_NAME] [PERSON_NAME] [PERSON_NAME] [PERSON_NAME] [PERSON_NA…" at bounding box center [1295, 404] width 141 height 28
select select "72670"
click at [1225, 390] on select "Select Admin [PERSON_NAME] [PERSON_NAME] [PERSON_NAME] [PERSON_NAME] [PERSON_NA…" at bounding box center [1295, 404] width 141 height 28
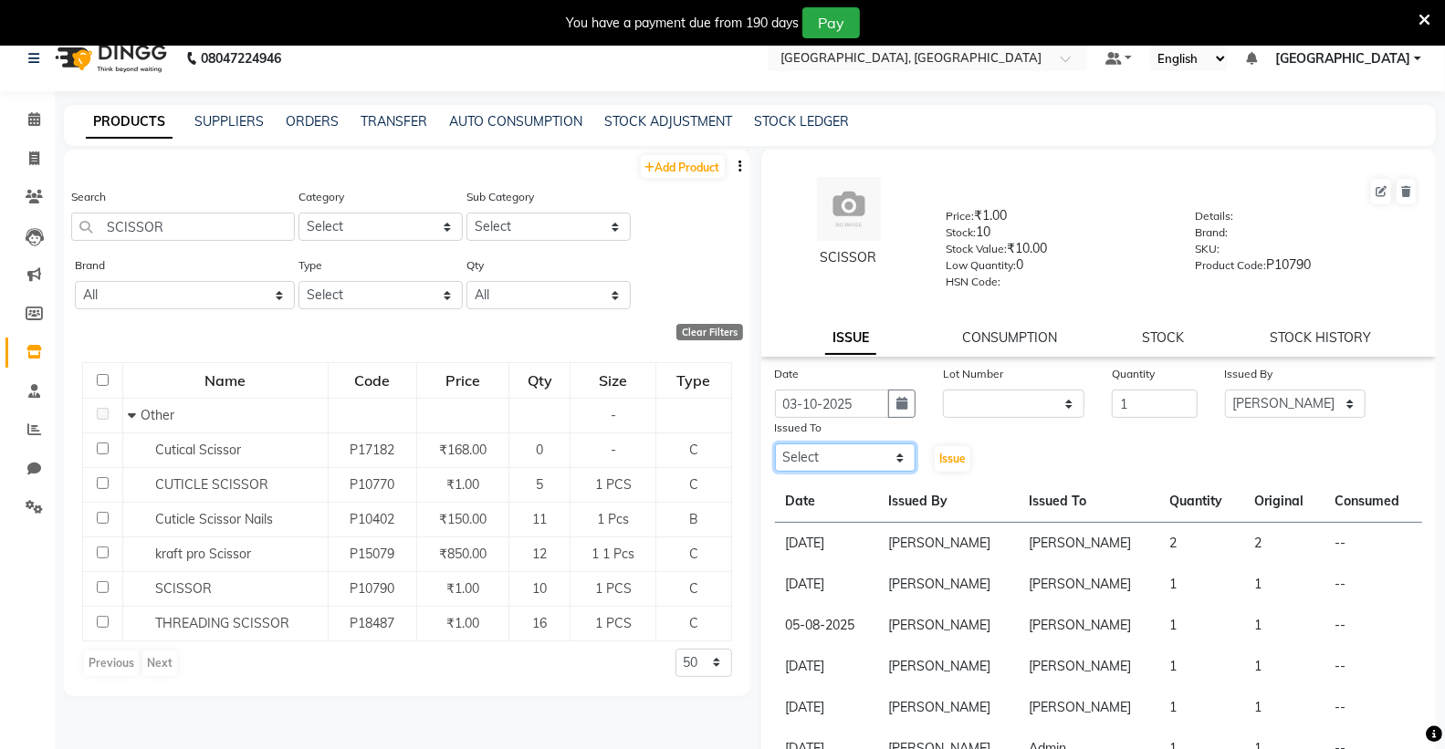
drag, startPoint x: 803, startPoint y: 454, endPoint x: 795, endPoint y: 447, distance: 11.0
click at [798, 452] on select "Select Admin [PERSON_NAME] [PERSON_NAME] [PERSON_NAME] [PERSON_NAME] [PERSON_NA…" at bounding box center [845, 458] width 141 height 28
select select "72670"
click at [775, 444] on select "Select Admin [PERSON_NAME] [PERSON_NAME] [PERSON_NAME] [PERSON_NAME] [PERSON_NA…" at bounding box center [845, 458] width 141 height 28
click at [939, 465] on span "Issue" at bounding box center [952, 459] width 26 height 14
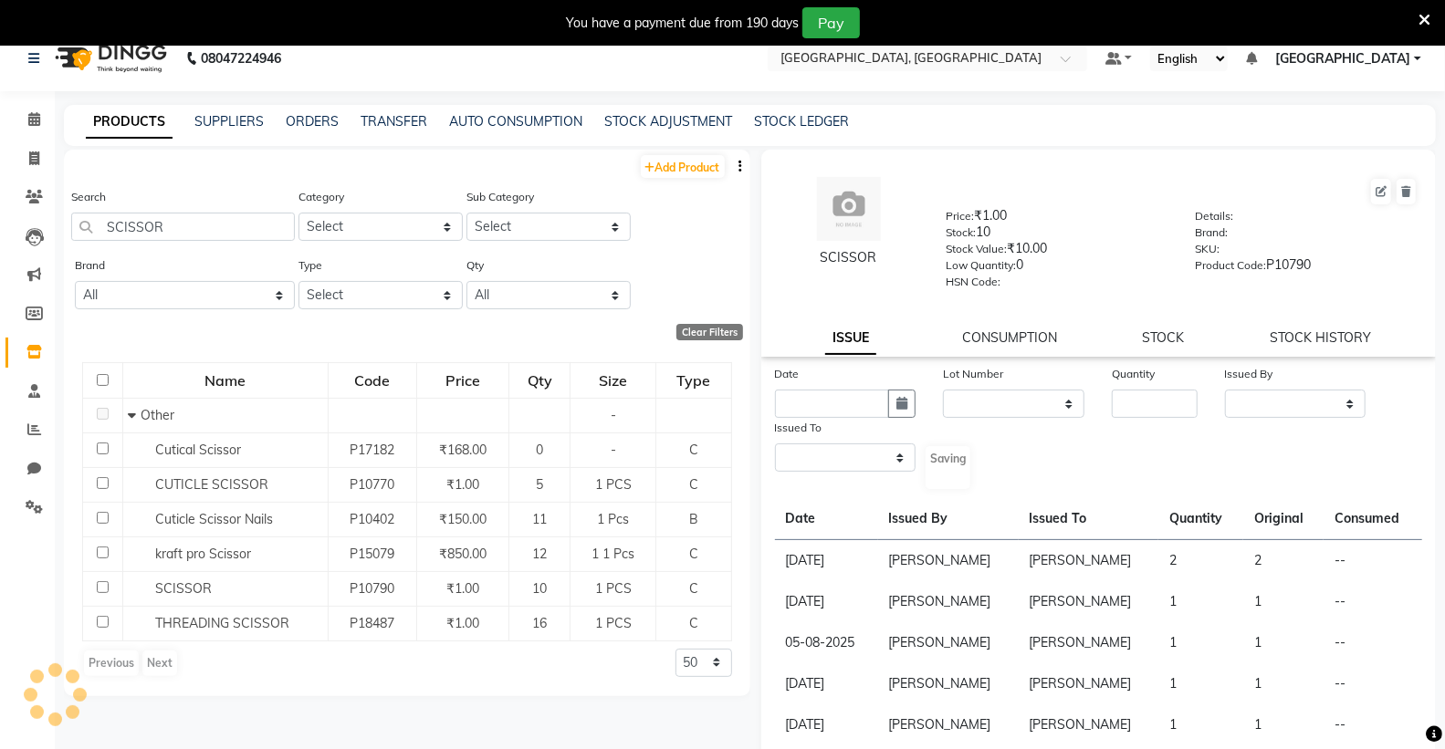
select select
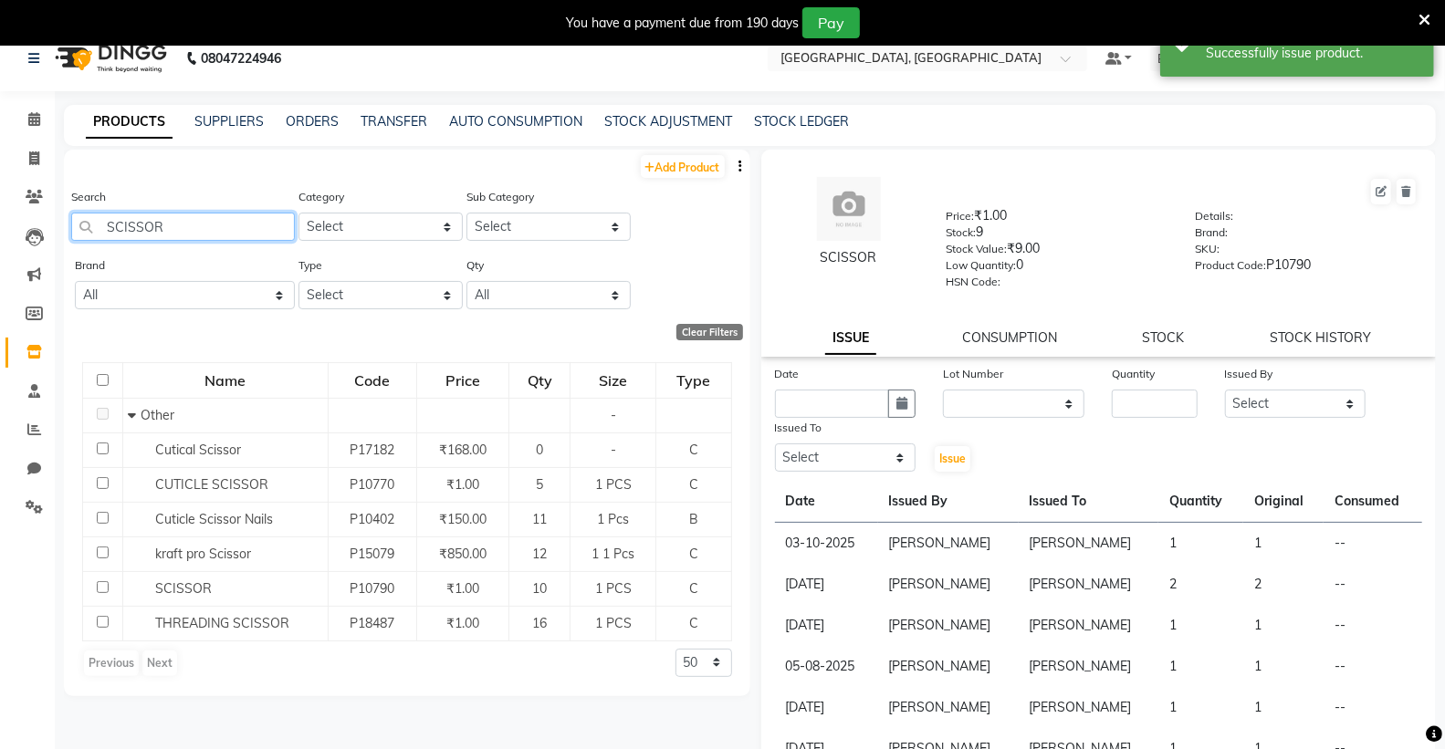
click at [175, 229] on input "SCISSOR" at bounding box center [183, 227] width 224 height 28
type input "S"
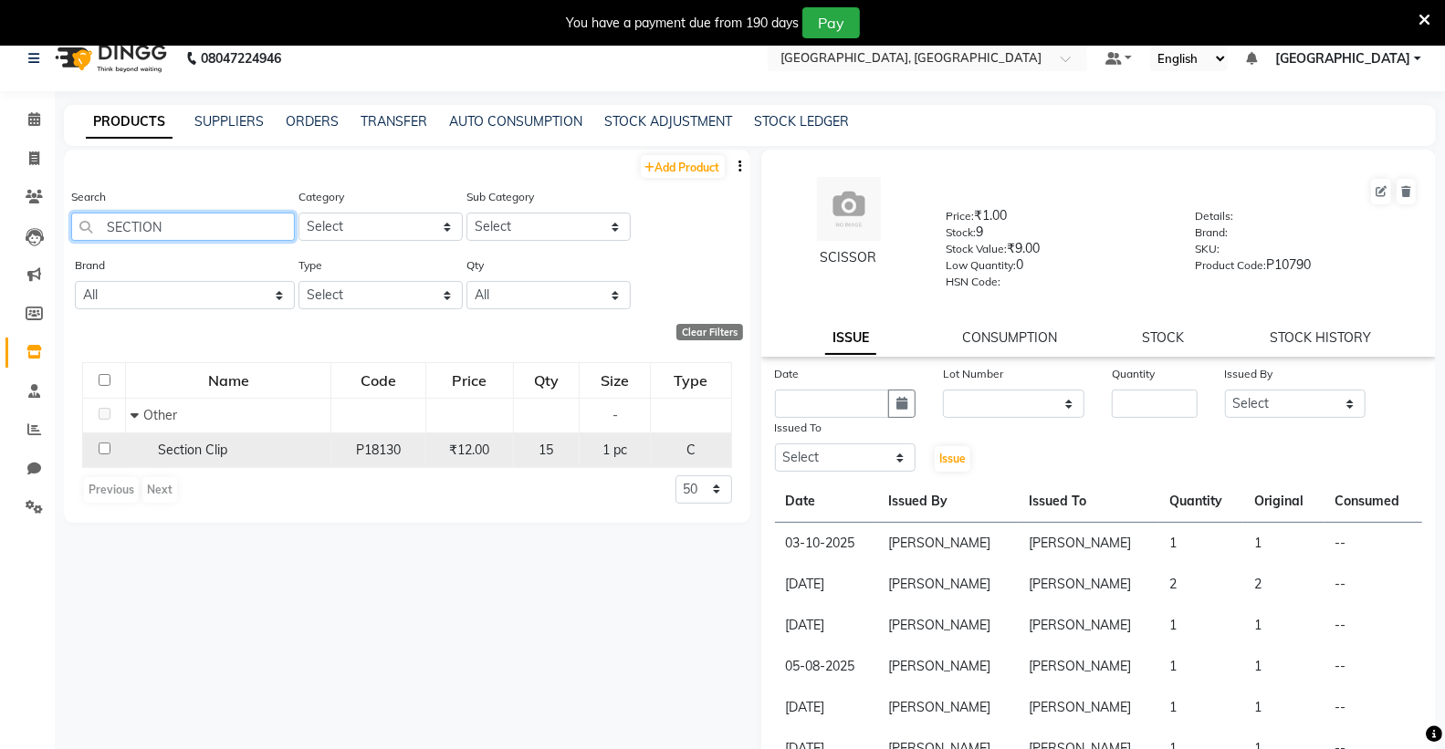
type input "SECTION"
click at [258, 457] on div "Section Clip" at bounding box center [228, 450] width 195 height 19
select select
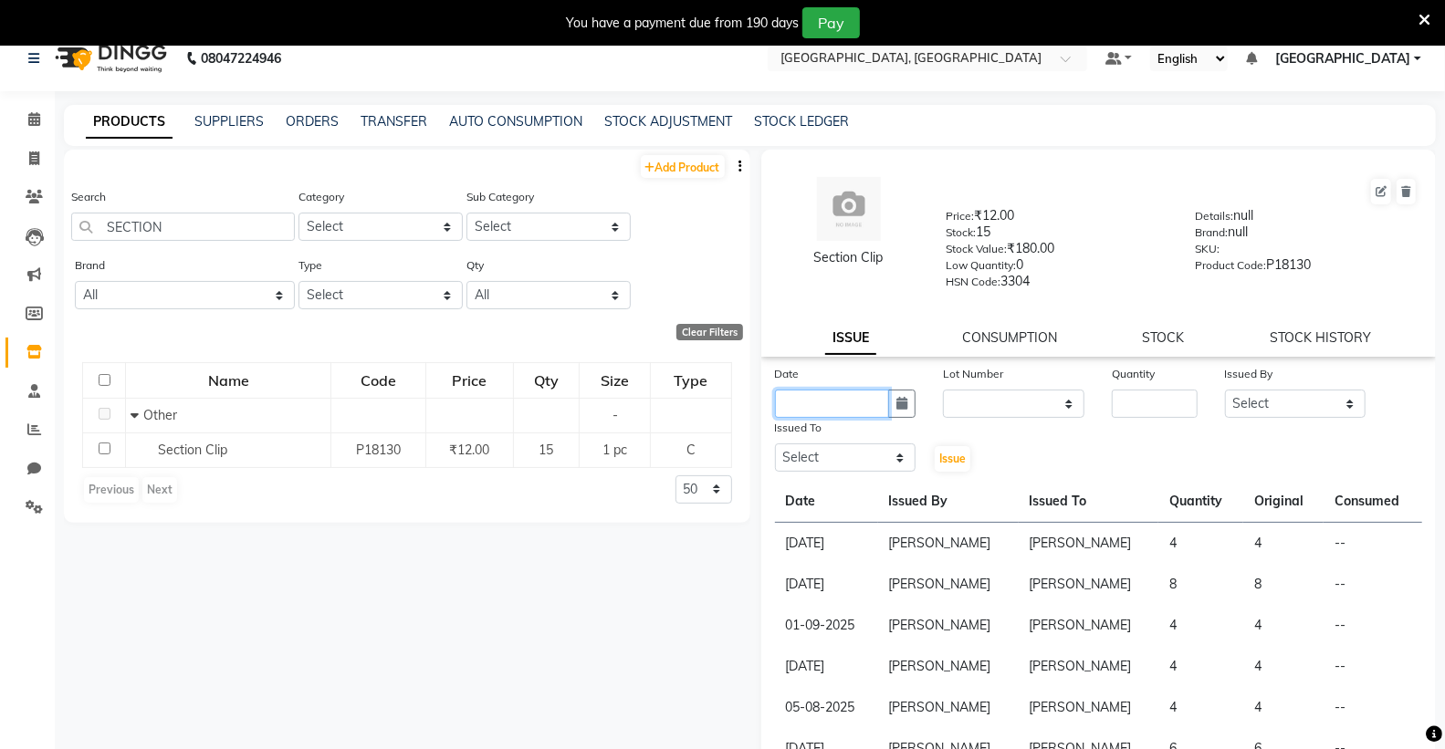
drag, startPoint x: 843, startPoint y: 406, endPoint x: 843, endPoint y: 418, distance: 11.9
click at [843, 411] on input "text" at bounding box center [832, 404] width 115 height 28
select select "10"
select select "2025"
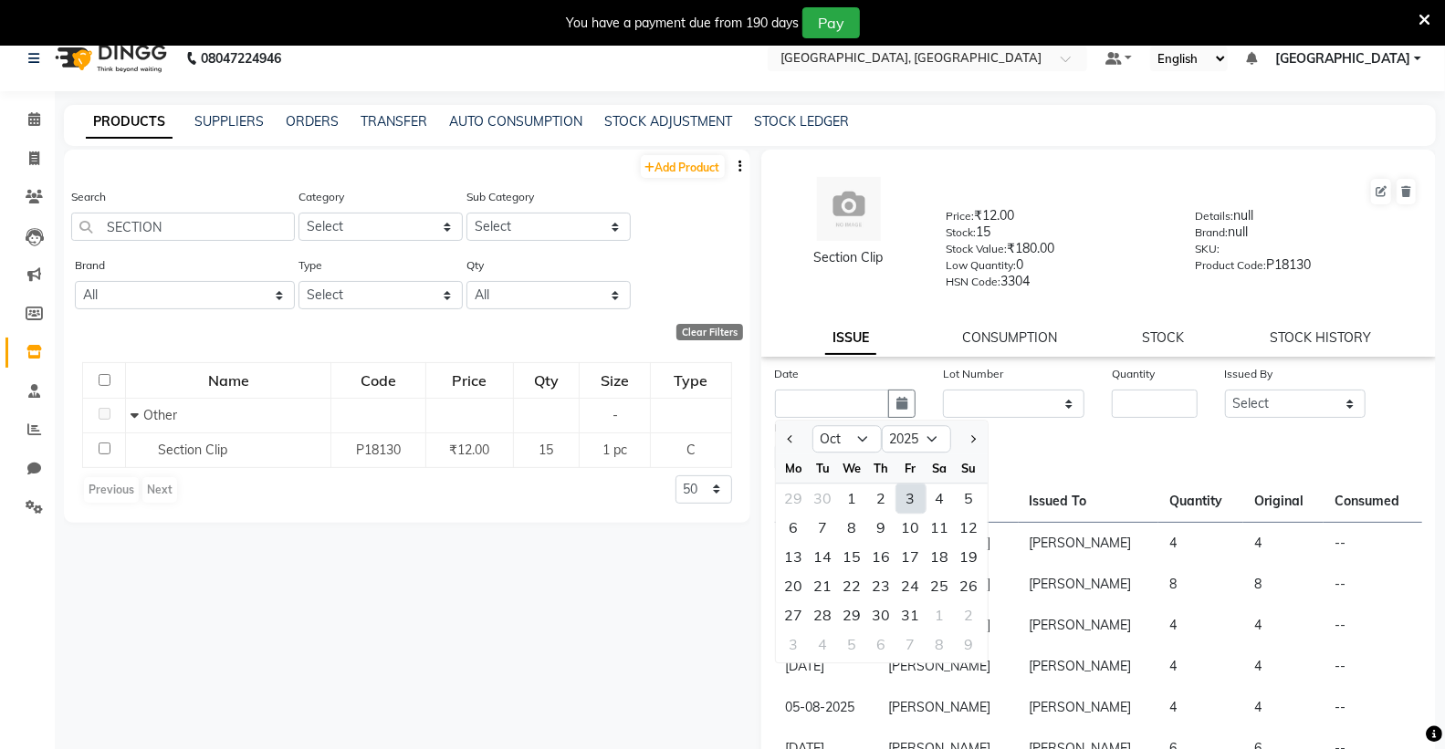
click at [913, 502] on div "3" at bounding box center [910, 498] width 29 height 29
type input "03-10-2025"
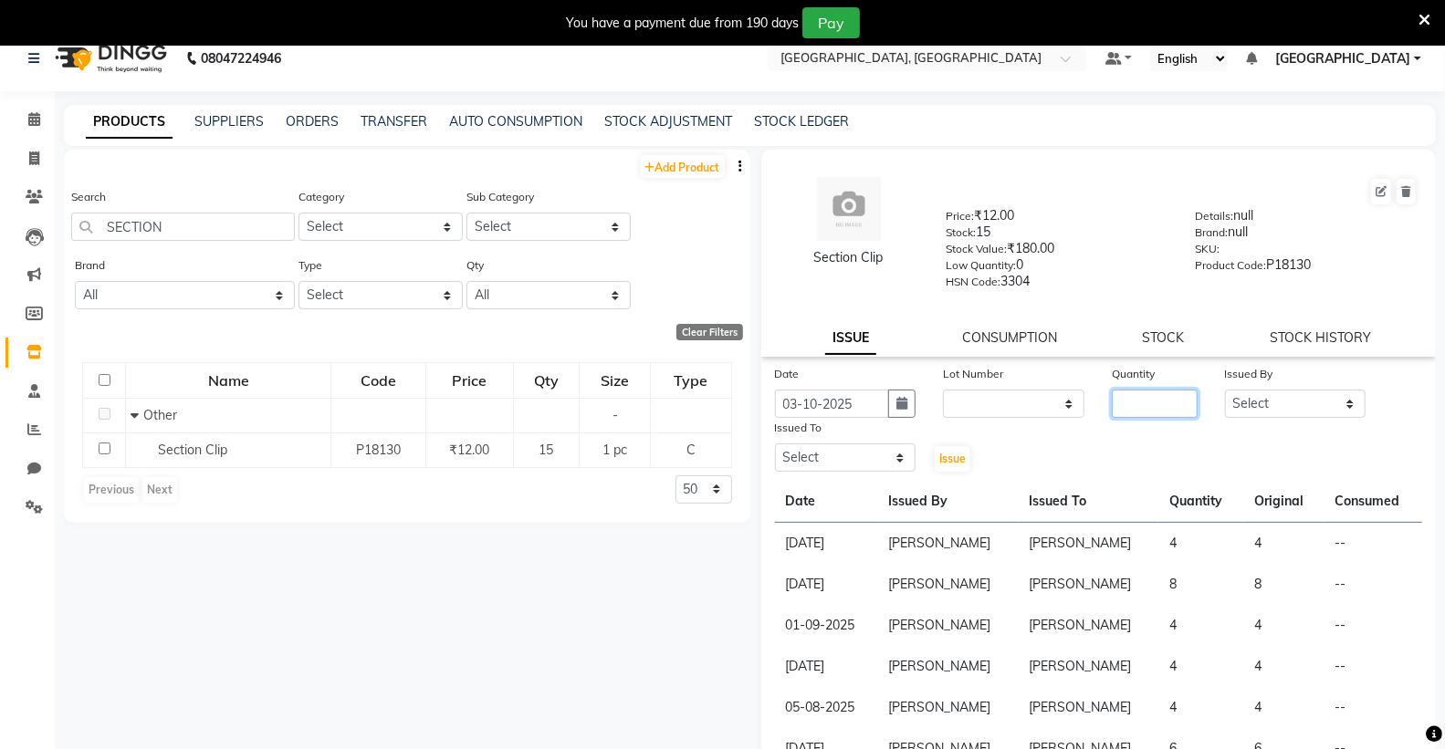
click at [1125, 409] on input "number" at bounding box center [1154, 404] width 85 height 28
type input "4"
click at [1253, 406] on select "Select Admin [PERSON_NAME] [PERSON_NAME] [PERSON_NAME] [PERSON_NAME] [PERSON_NA…" at bounding box center [1295, 404] width 141 height 28
select select "72670"
click at [1225, 390] on select "Select Admin [PERSON_NAME] [PERSON_NAME] [PERSON_NAME] [PERSON_NAME] [PERSON_NA…" at bounding box center [1295, 404] width 141 height 28
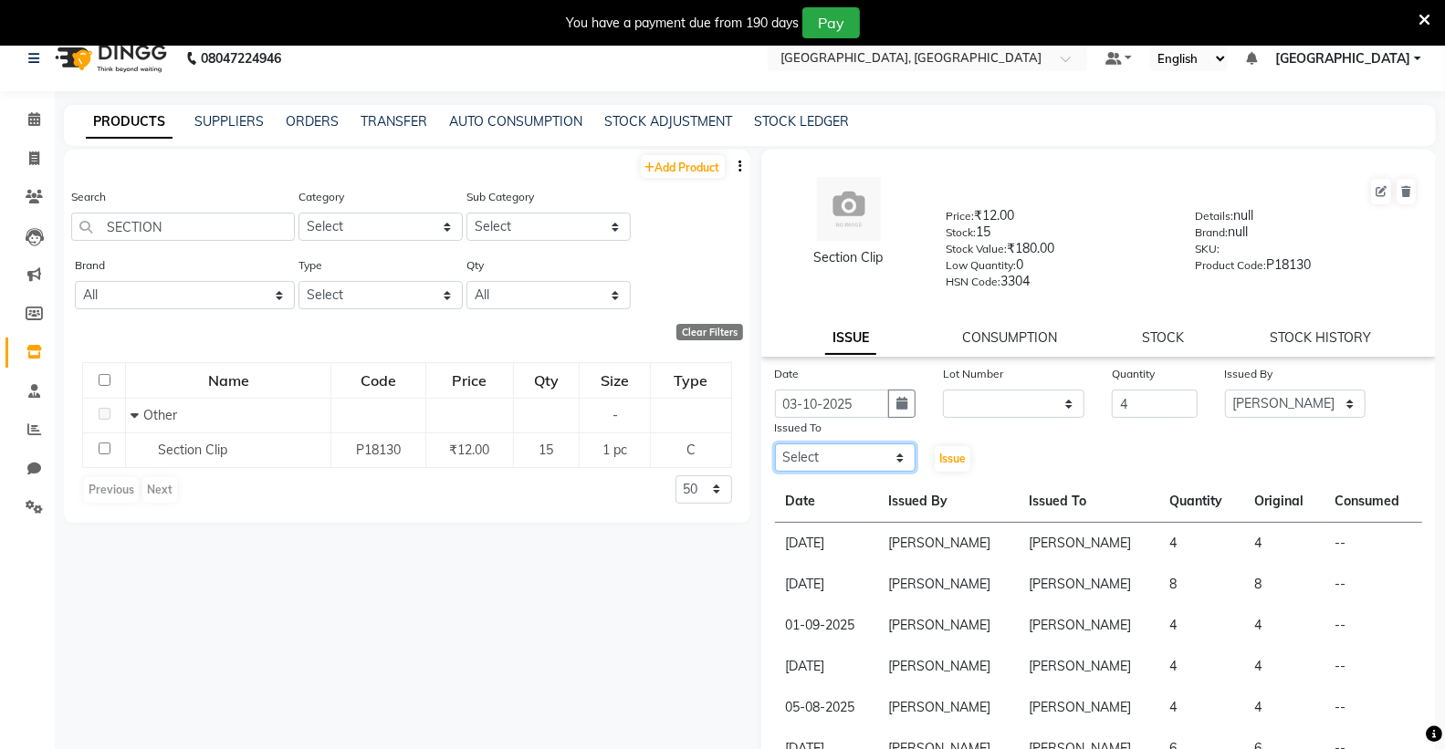
click at [803, 447] on select "Select Admin [PERSON_NAME] [PERSON_NAME] [PERSON_NAME] [PERSON_NAME] [PERSON_NA…" at bounding box center [845, 458] width 141 height 28
select select "72670"
click at [775, 444] on select "Select Admin [PERSON_NAME] [PERSON_NAME] [PERSON_NAME] [PERSON_NAME] [PERSON_NA…" at bounding box center [845, 458] width 141 height 28
click at [942, 465] on span "Issue" at bounding box center [952, 459] width 26 height 14
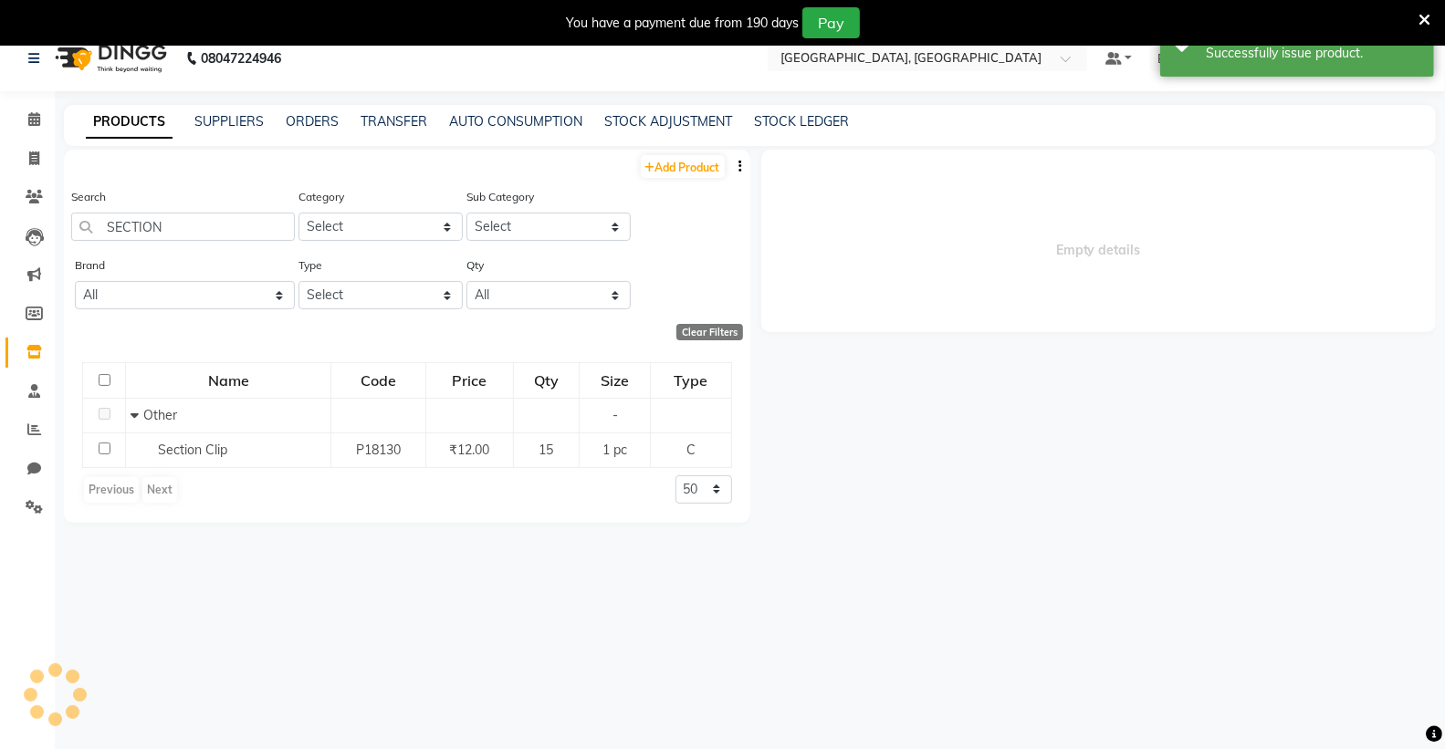
select select
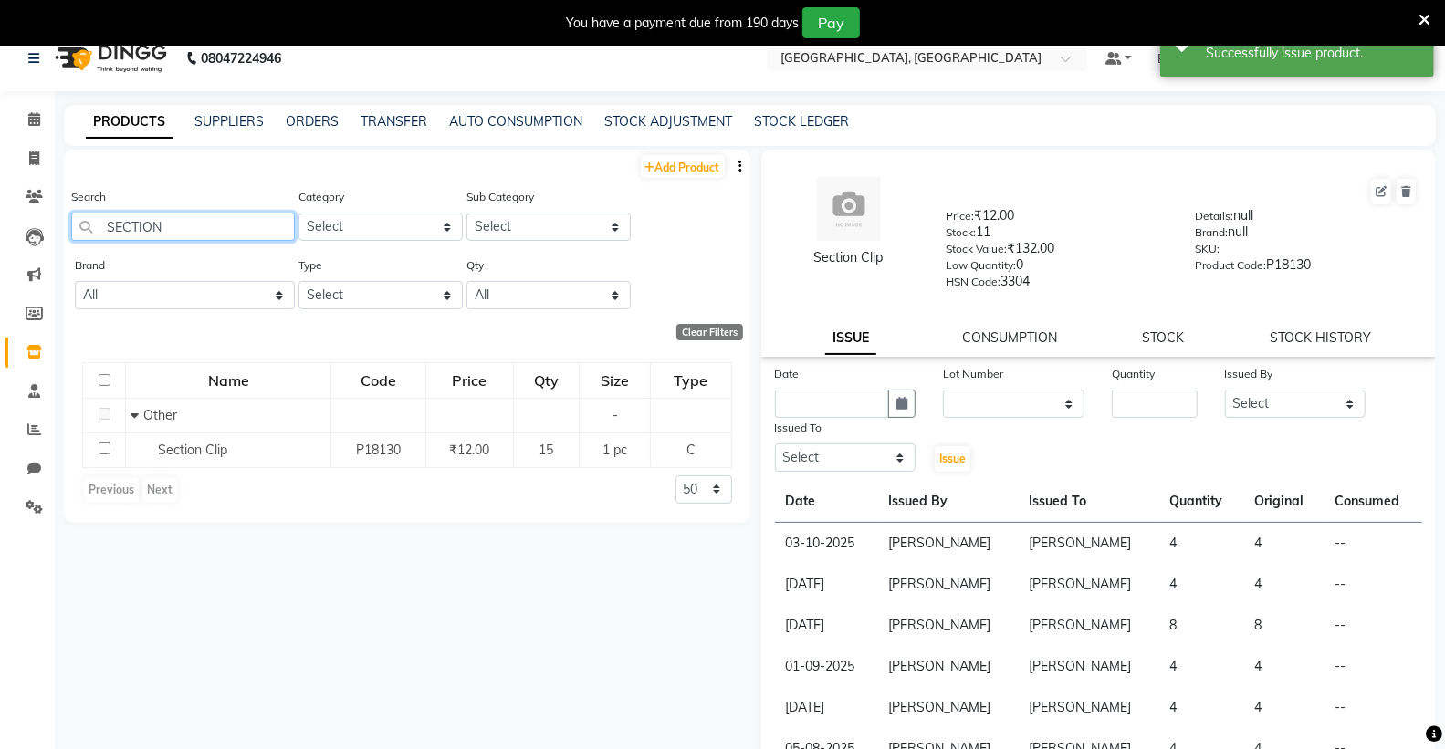
click at [241, 231] on input "SECTION" at bounding box center [183, 227] width 224 height 28
type input "S"
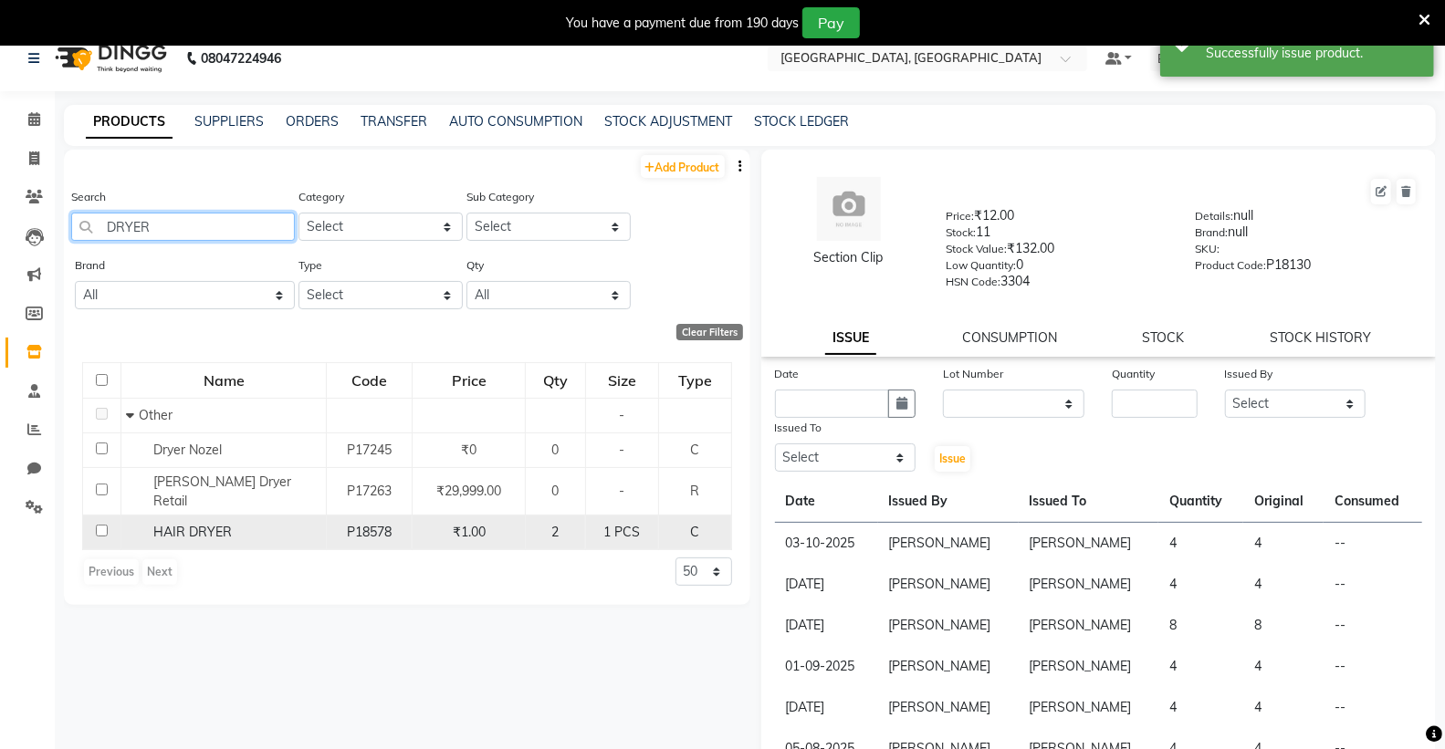
type input "DRYER"
click at [237, 523] on div "HAIR DRYER" at bounding box center [223, 532] width 195 height 19
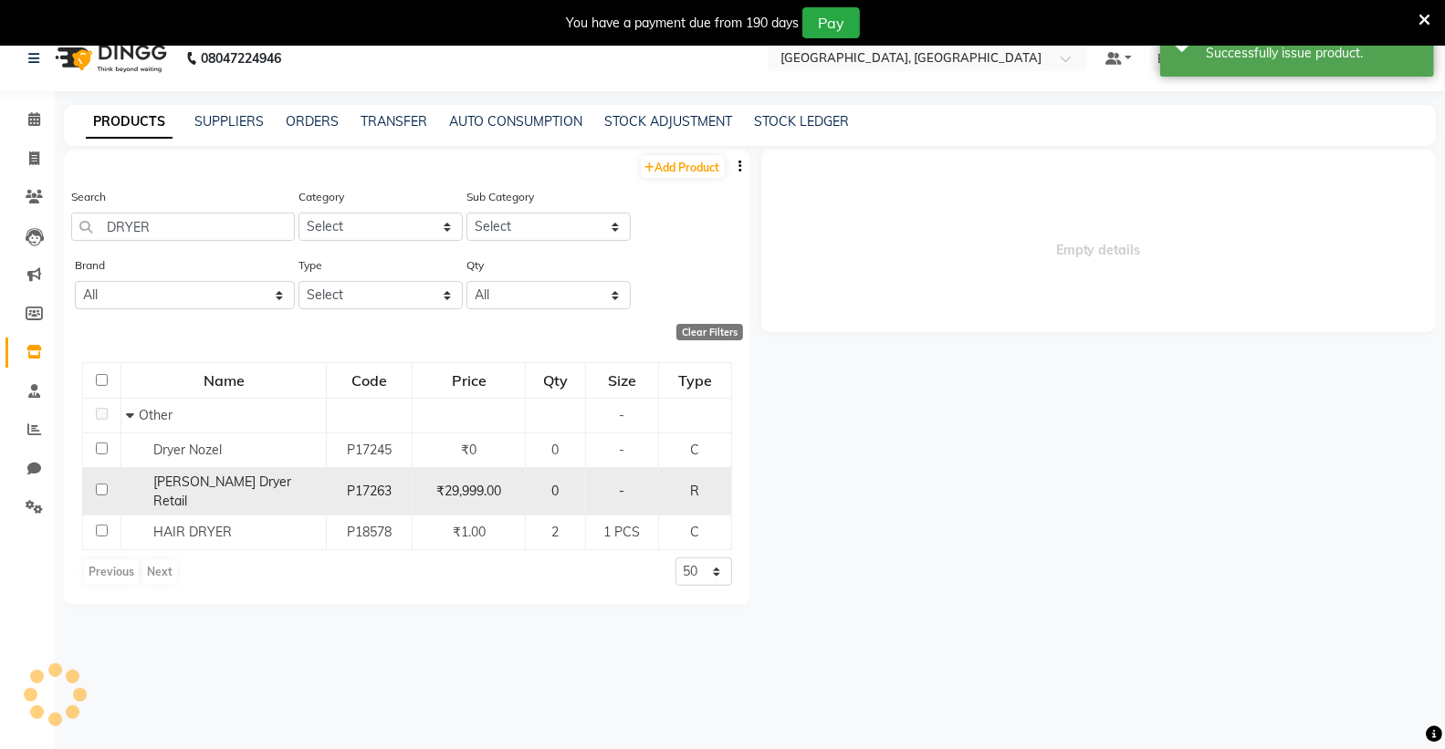
select select
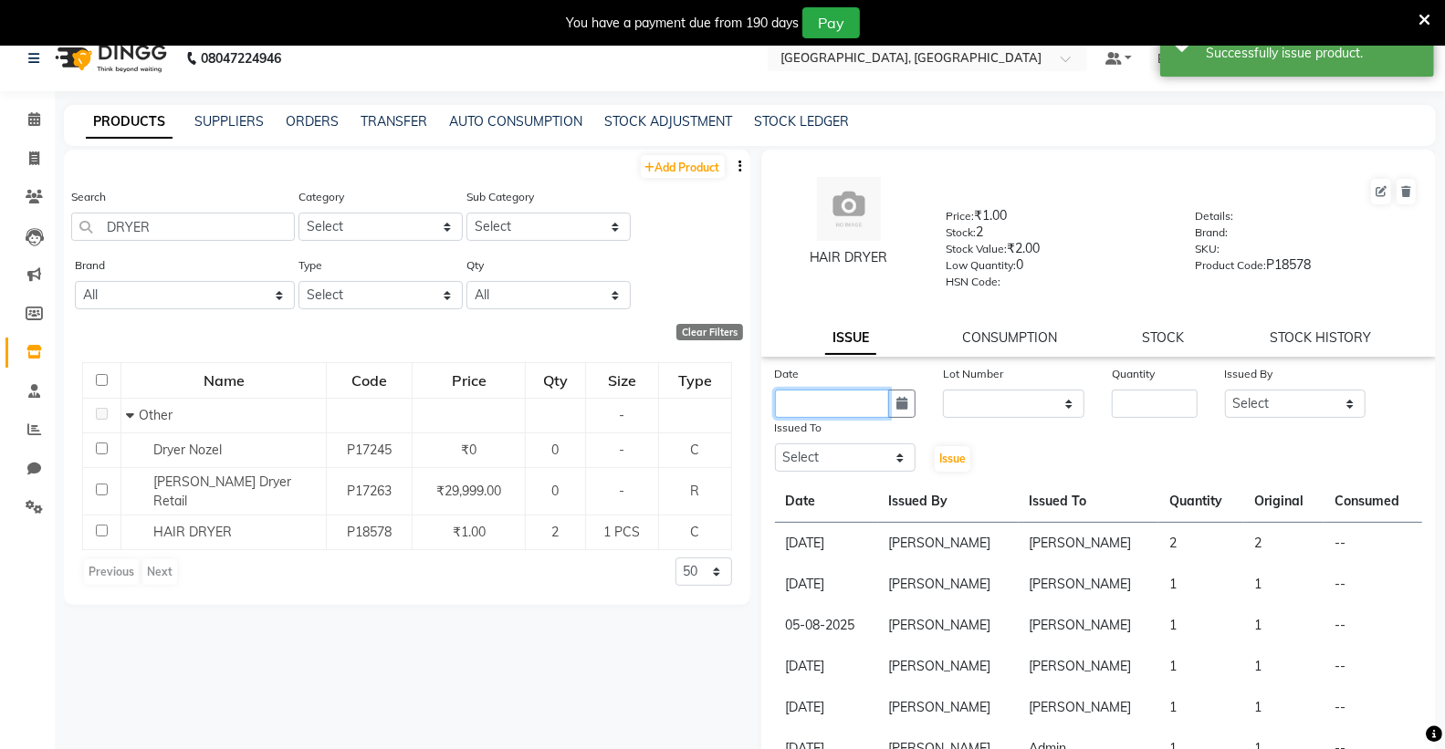
click at [827, 399] on input "text" at bounding box center [832, 404] width 115 height 28
select select "10"
select select "2025"
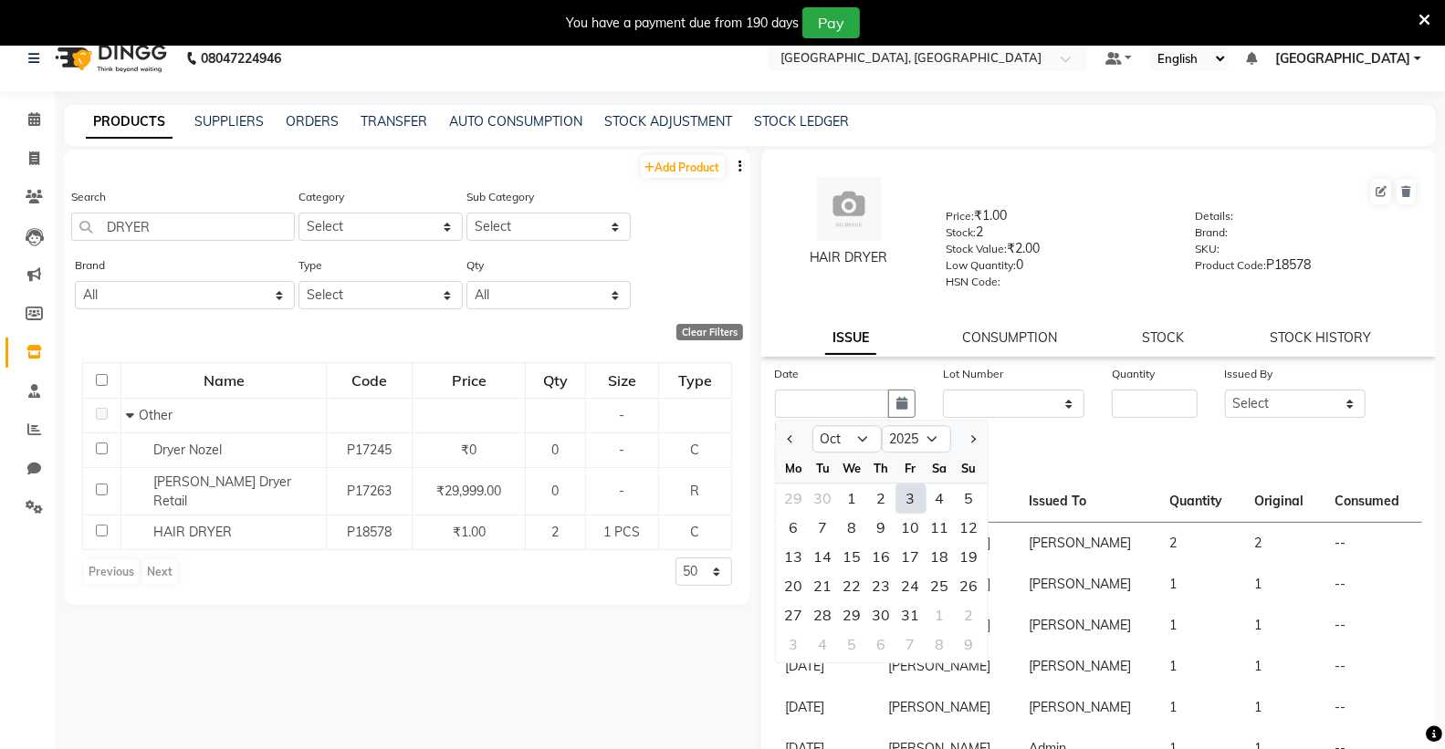
click at [914, 503] on div "3" at bounding box center [910, 498] width 29 height 29
type input "03-10-2025"
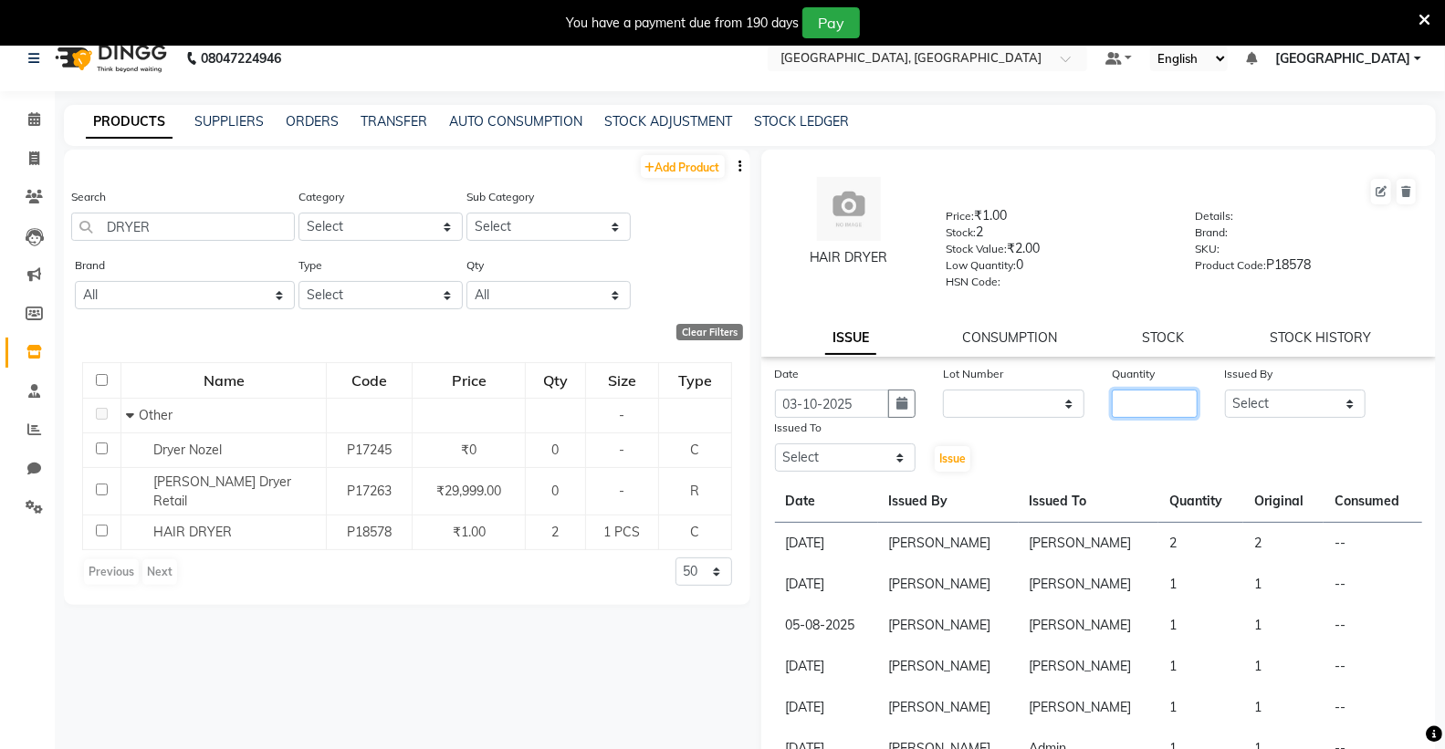
click at [1134, 408] on input "number" at bounding box center [1154, 404] width 85 height 28
type input "1"
drag, startPoint x: 1215, startPoint y: 411, endPoint x: 1238, endPoint y: 417, distance: 23.7
click at [1225, 413] on select "Select Admin [PERSON_NAME] [PERSON_NAME] [PERSON_NAME] [PERSON_NAME] [PERSON_NA…" at bounding box center [1295, 404] width 141 height 28
select select "72670"
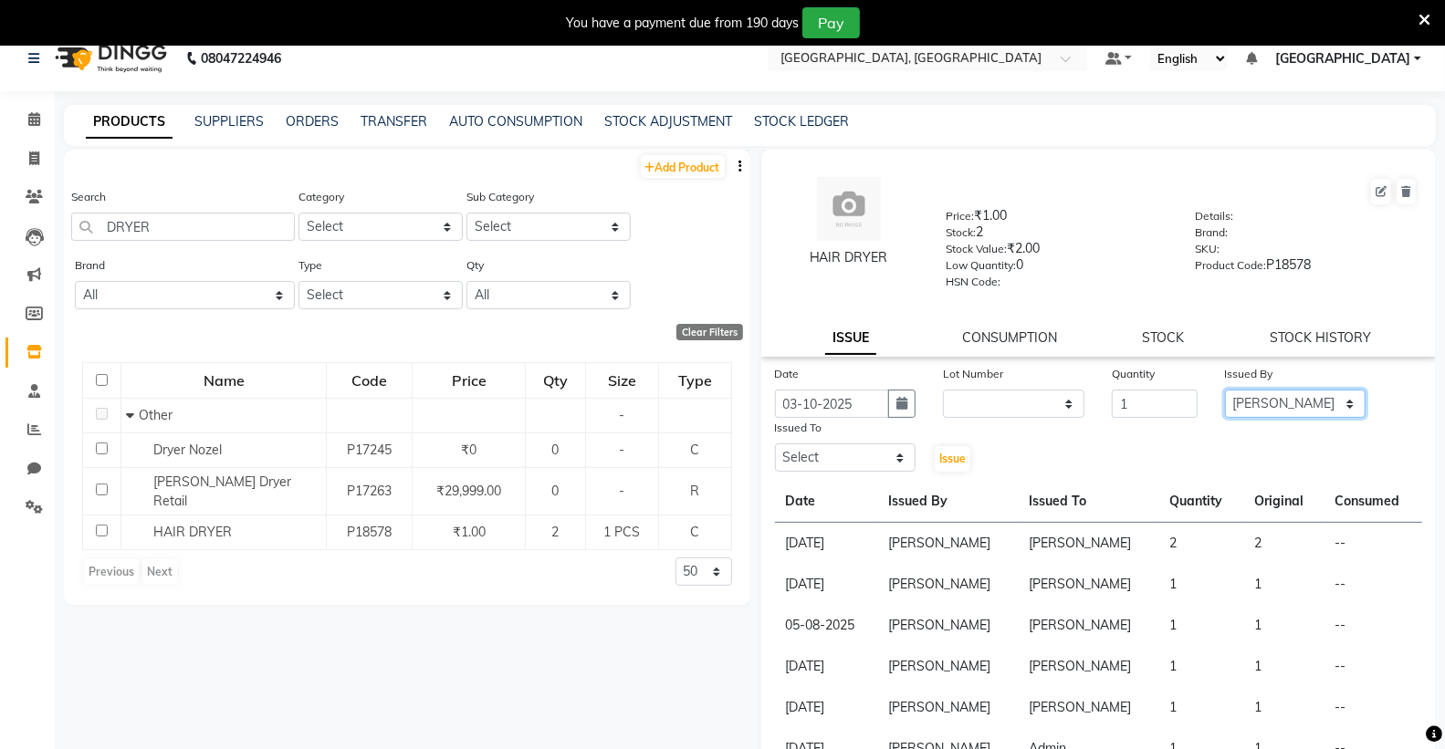
click at [1225, 390] on select "Select Admin [PERSON_NAME] [PERSON_NAME] [PERSON_NAME] [PERSON_NAME] [PERSON_NA…" at bounding box center [1295, 404] width 141 height 28
drag, startPoint x: 808, startPoint y: 459, endPoint x: 803, endPoint y: 448, distance: 11.9
click at [808, 458] on select "Select Admin [PERSON_NAME] [PERSON_NAME] [PERSON_NAME] [PERSON_NAME] [PERSON_NA…" at bounding box center [845, 458] width 141 height 28
select select "72670"
click at [775, 444] on select "Select Admin [PERSON_NAME] [PERSON_NAME] [PERSON_NAME] [PERSON_NAME] [PERSON_NA…" at bounding box center [845, 458] width 141 height 28
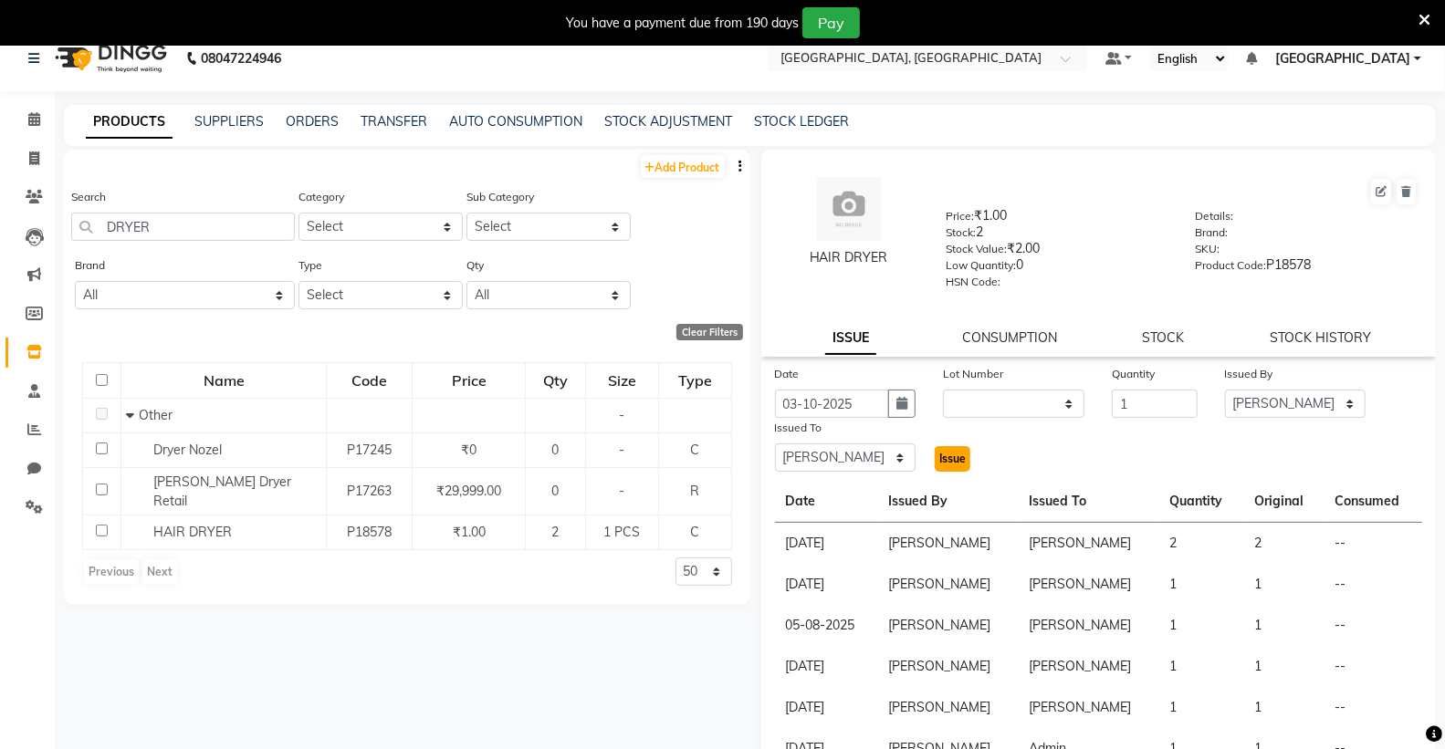
click at [939, 458] on span "Issue" at bounding box center [952, 459] width 26 height 14
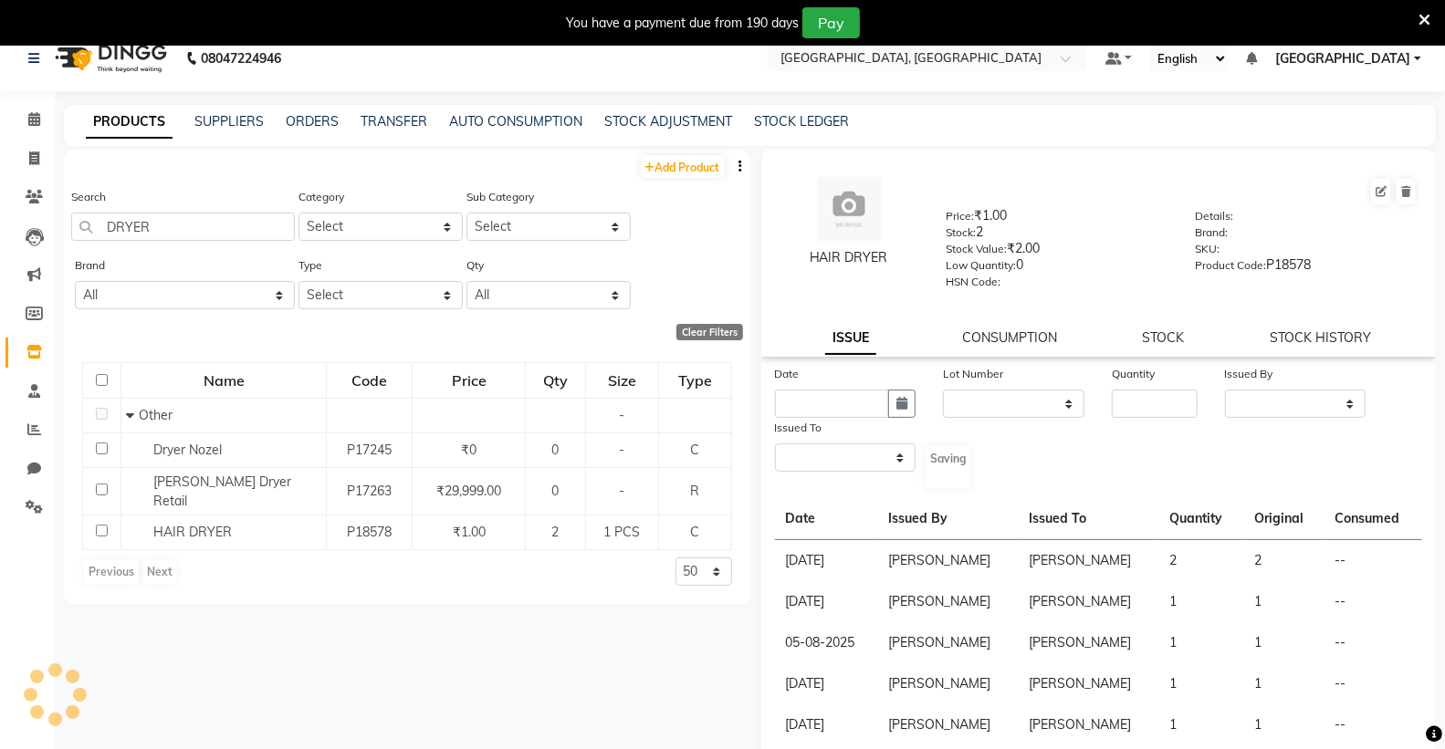
select select
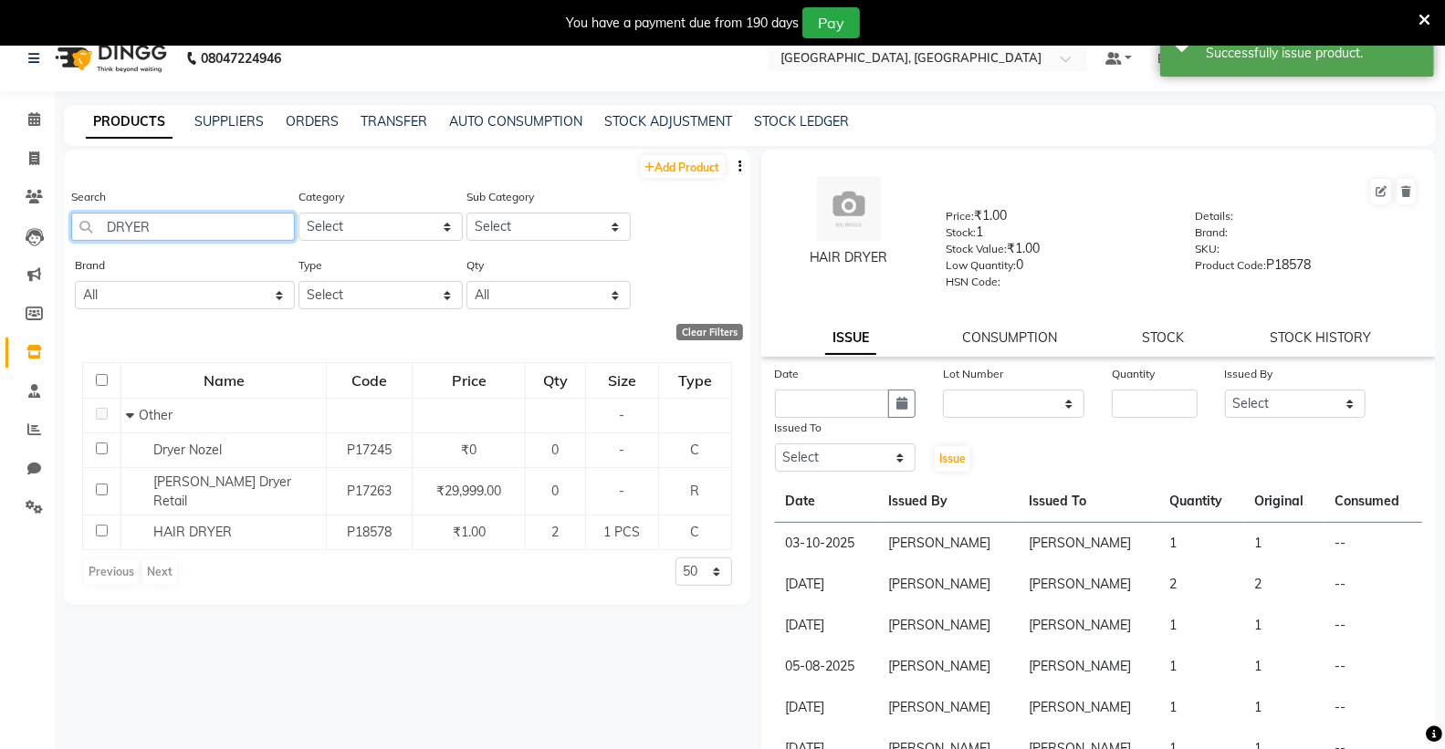
click at [161, 230] on input "DRYER" at bounding box center [183, 227] width 224 height 28
type input "D"
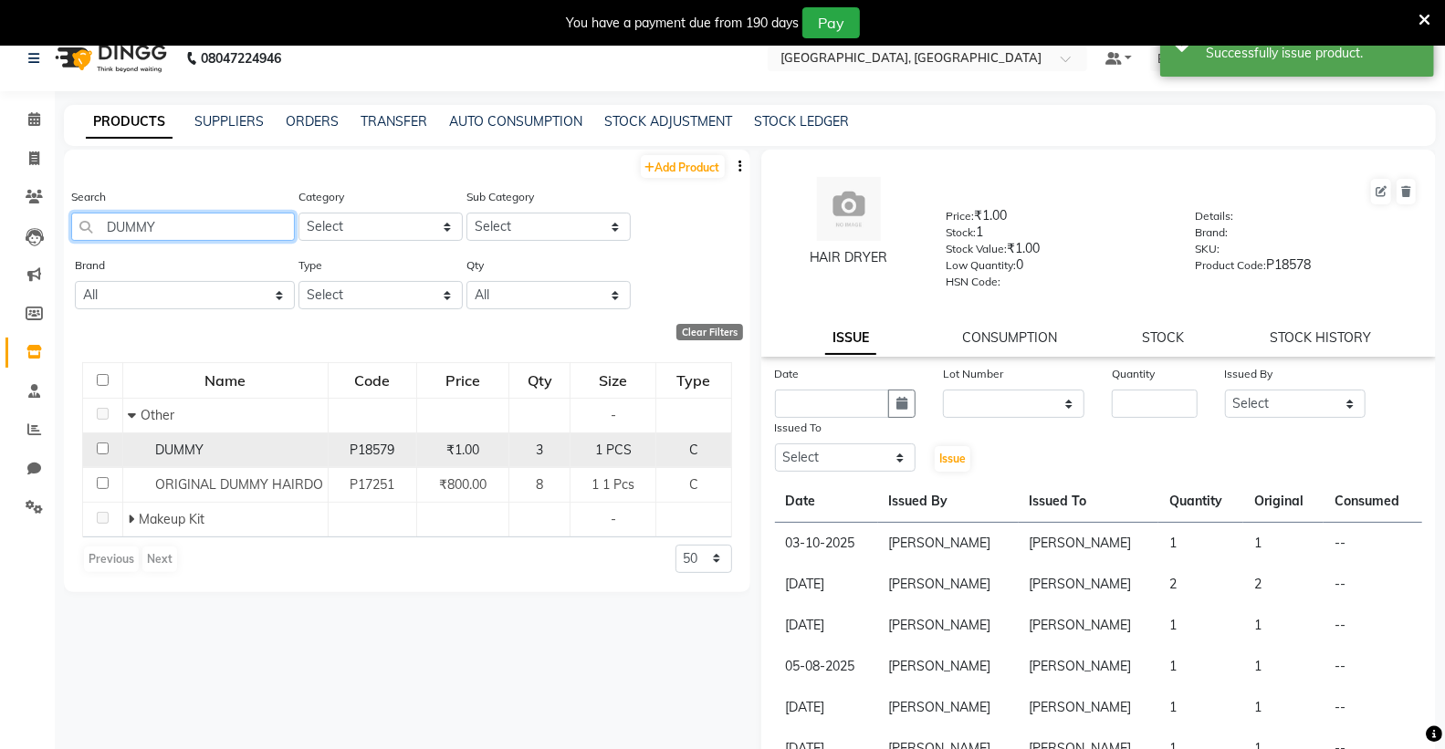
type input "DUMMY"
click at [244, 443] on div "DUMMY" at bounding box center [225, 450] width 195 height 19
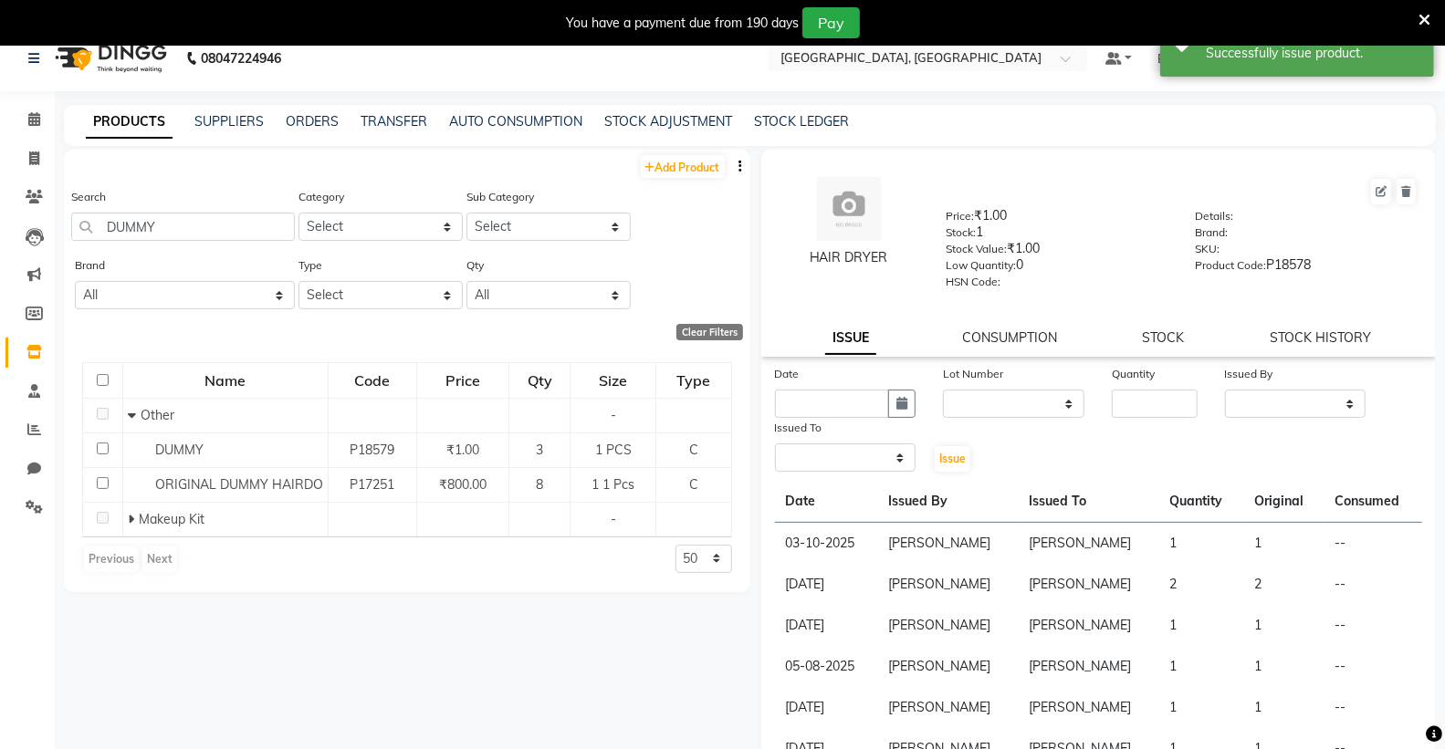
select select
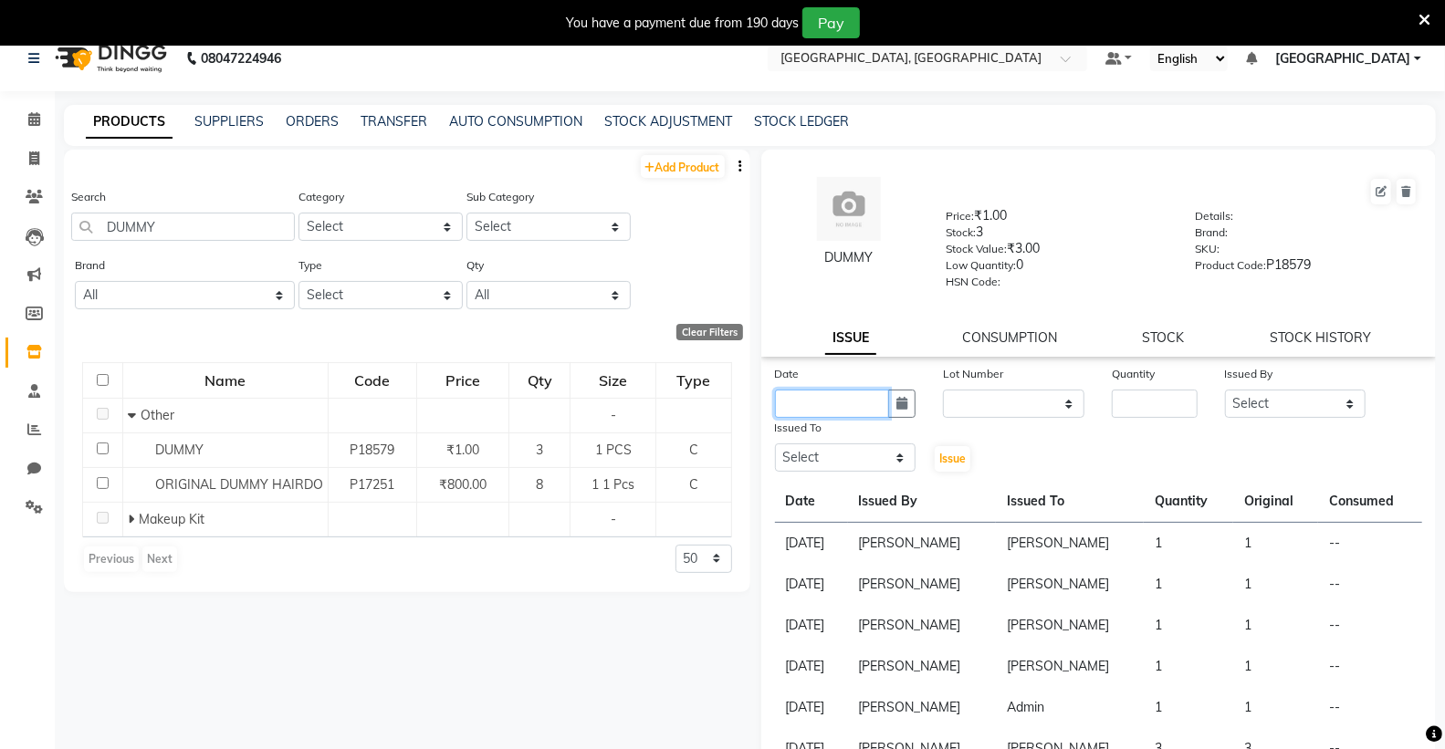
click at [849, 393] on input "text" at bounding box center [832, 404] width 115 height 28
select select "10"
select select "2025"
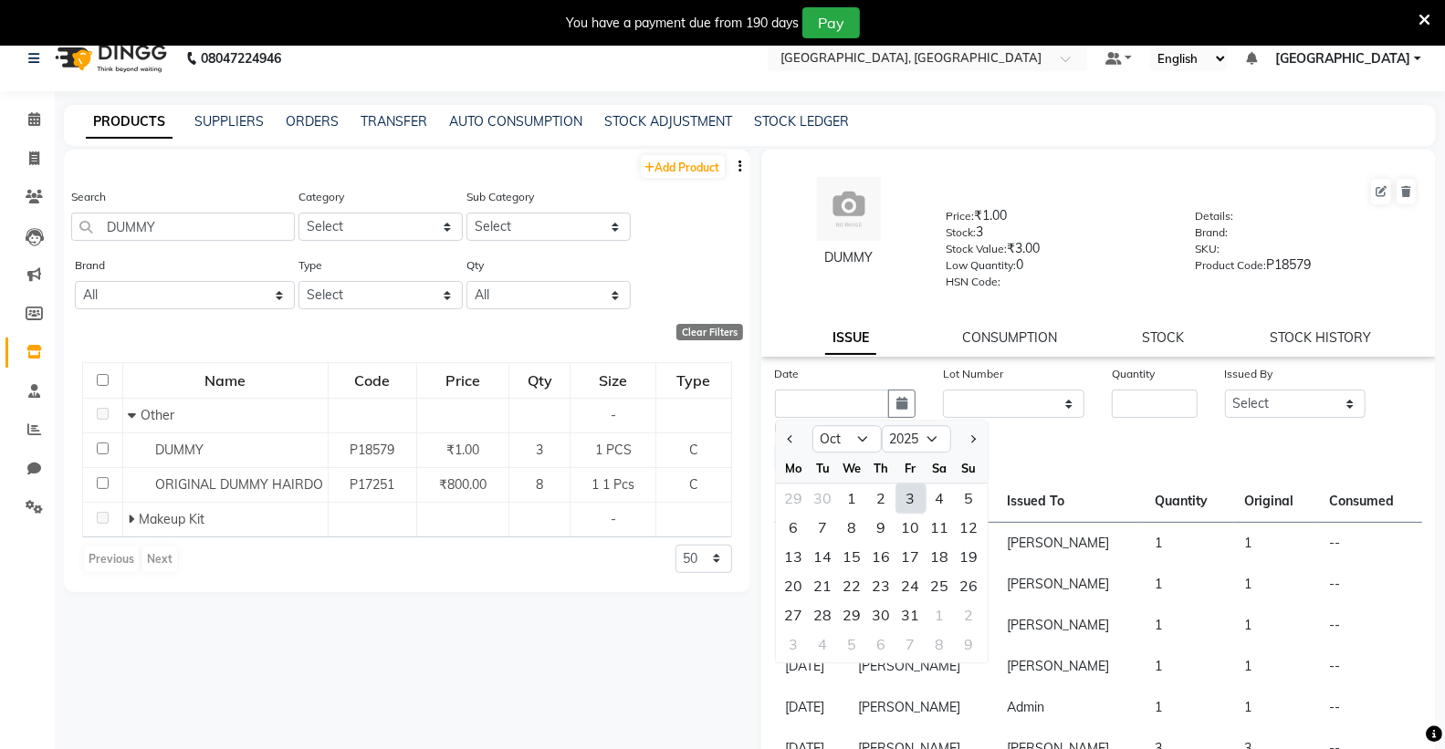
click at [914, 486] on div "3" at bounding box center [910, 498] width 29 height 29
type input "03-10-2025"
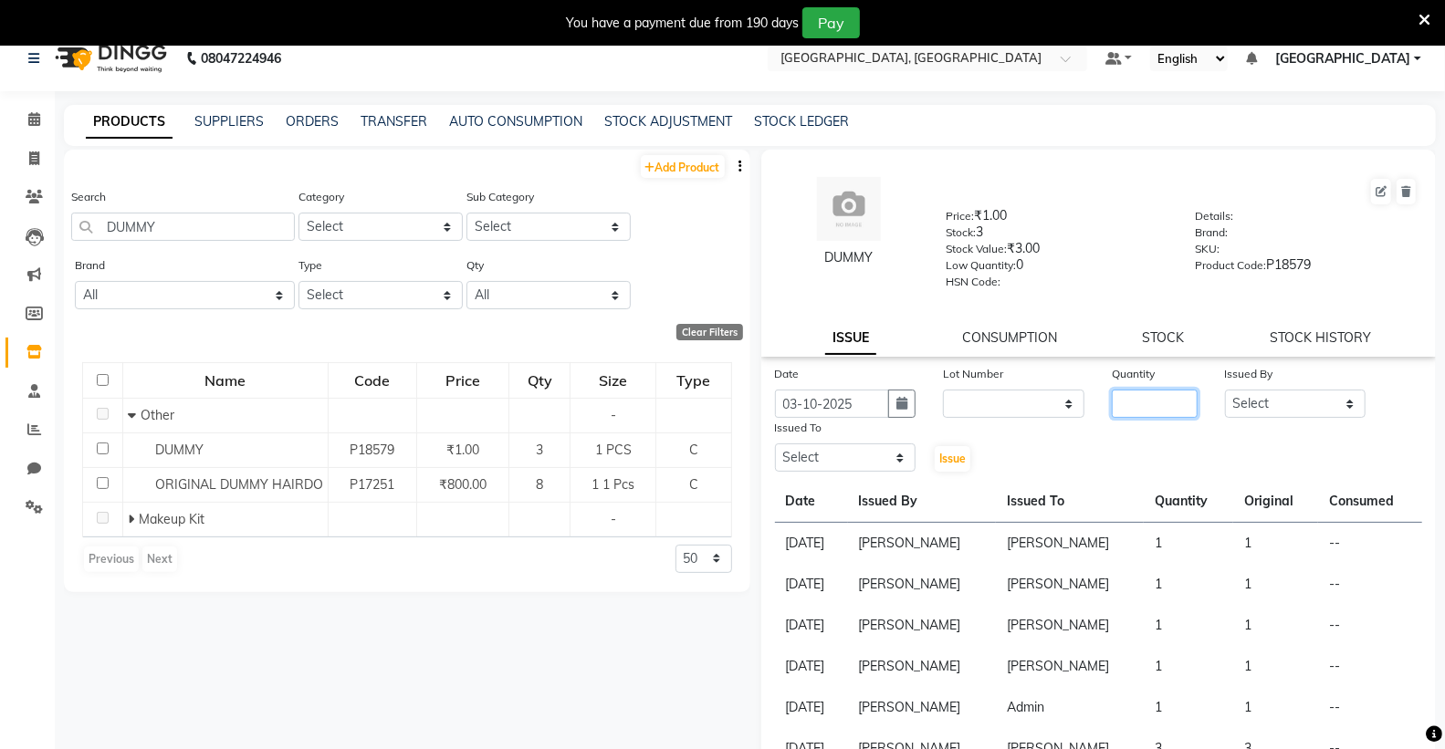
click at [1113, 404] on input "number" at bounding box center [1154, 404] width 85 height 28
type input "1"
drag, startPoint x: 1227, startPoint y: 423, endPoint x: 1237, endPoint y: 421, distance: 9.3
click at [1228, 423] on div "Date [DATE] Lot Number None Quantity 1 Issued By Select Admin [PERSON_NAME] [PE…" at bounding box center [1098, 419] width 675 height 110
drag, startPoint x: 1246, startPoint y: 417, endPoint x: 1235, endPoint y: 387, distance: 32.0
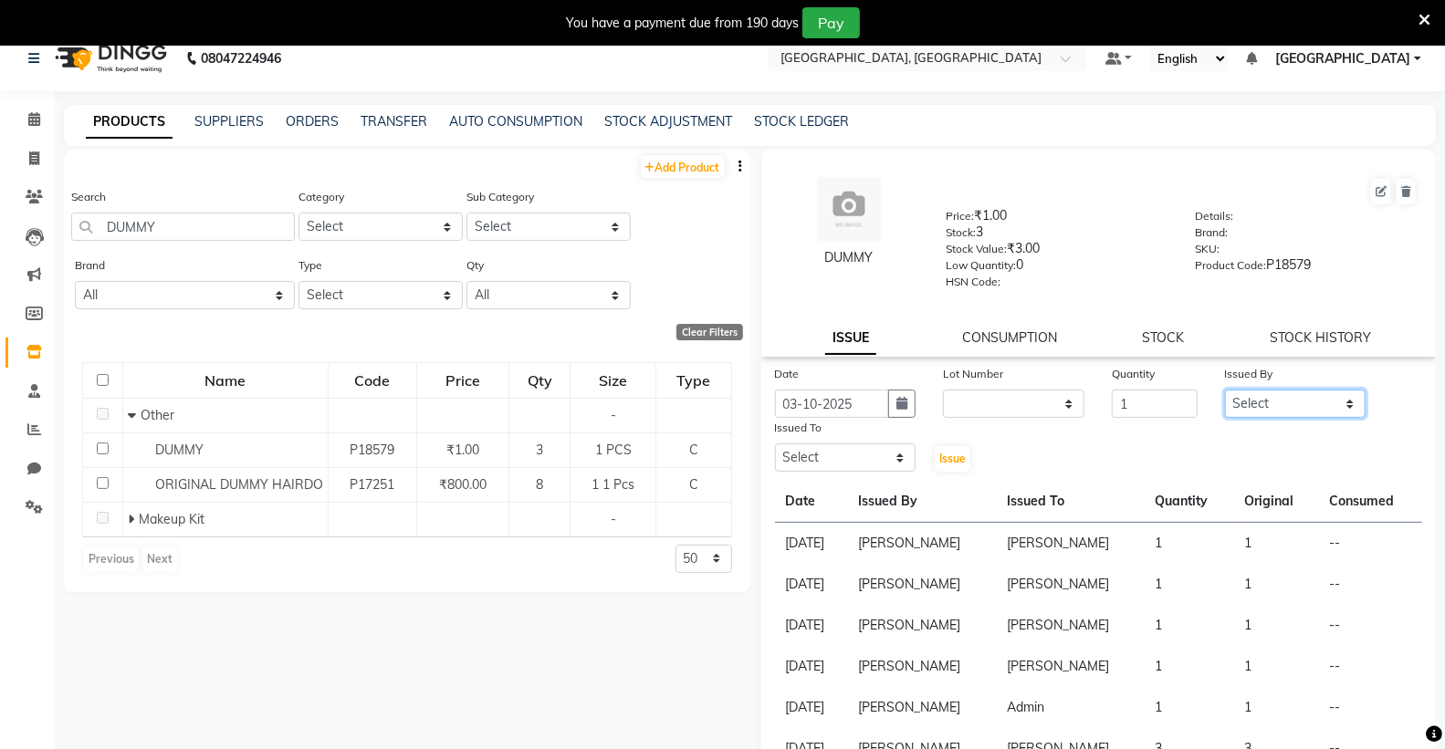
click at [1235, 387] on div "Issued By Select Admin [PERSON_NAME] [PERSON_NAME] [PERSON_NAME] [PERSON_NAME] …" at bounding box center [1295, 391] width 169 height 54
select select "72670"
click at [1225, 390] on select "Select Admin [PERSON_NAME] [PERSON_NAME] [PERSON_NAME] [PERSON_NAME] [PERSON_NA…" at bounding box center [1295, 404] width 141 height 28
drag, startPoint x: 814, startPoint y: 464, endPoint x: 809, endPoint y: 449, distance: 15.6
click at [814, 459] on select "Select Admin [PERSON_NAME] [PERSON_NAME] [PERSON_NAME] [PERSON_NAME] [PERSON_NA…" at bounding box center [845, 458] width 141 height 28
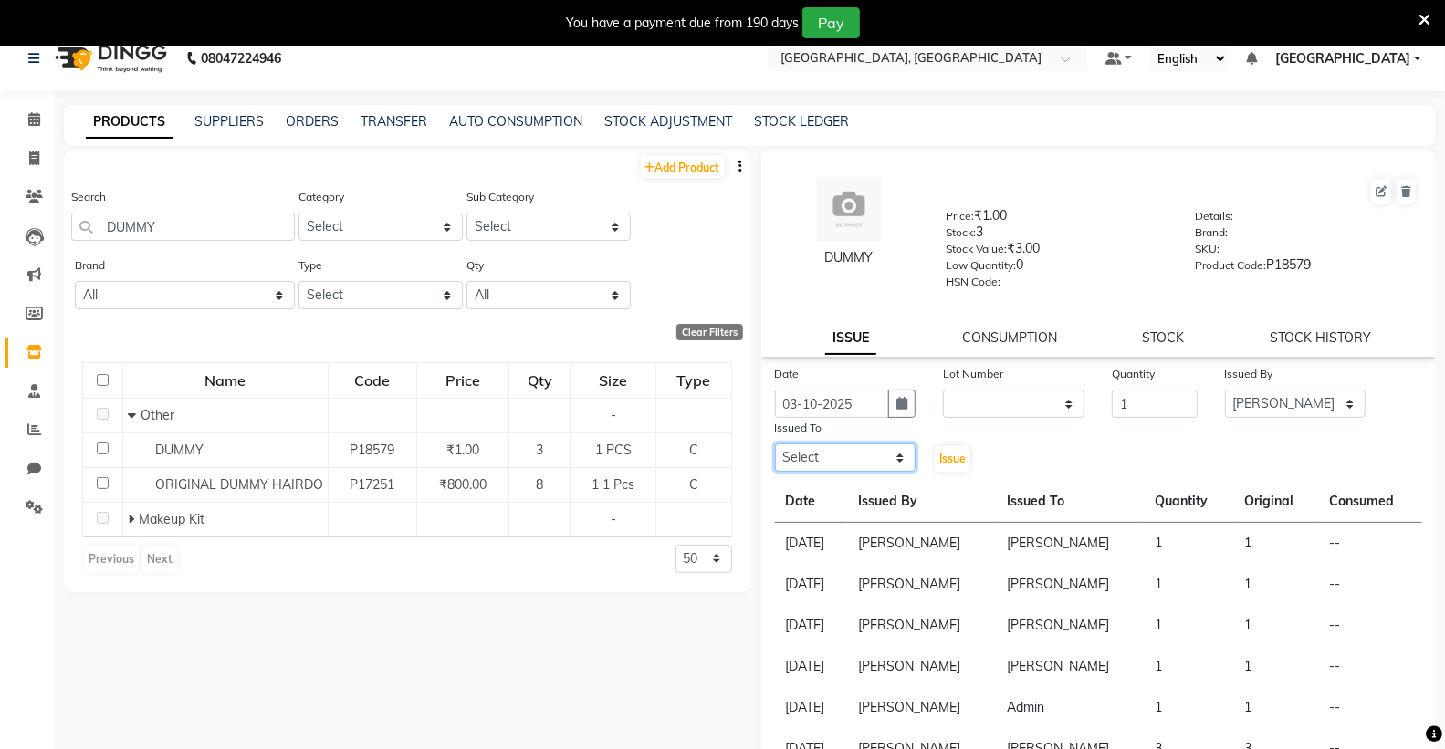
select select "72670"
click at [775, 444] on select "Select Admin [PERSON_NAME] [PERSON_NAME] [PERSON_NAME] [PERSON_NAME] [PERSON_NA…" at bounding box center [845, 458] width 141 height 28
drag, startPoint x: 949, startPoint y: 452, endPoint x: 935, endPoint y: 450, distance: 13.8
click at [946, 453] on span "Issue" at bounding box center [952, 459] width 26 height 14
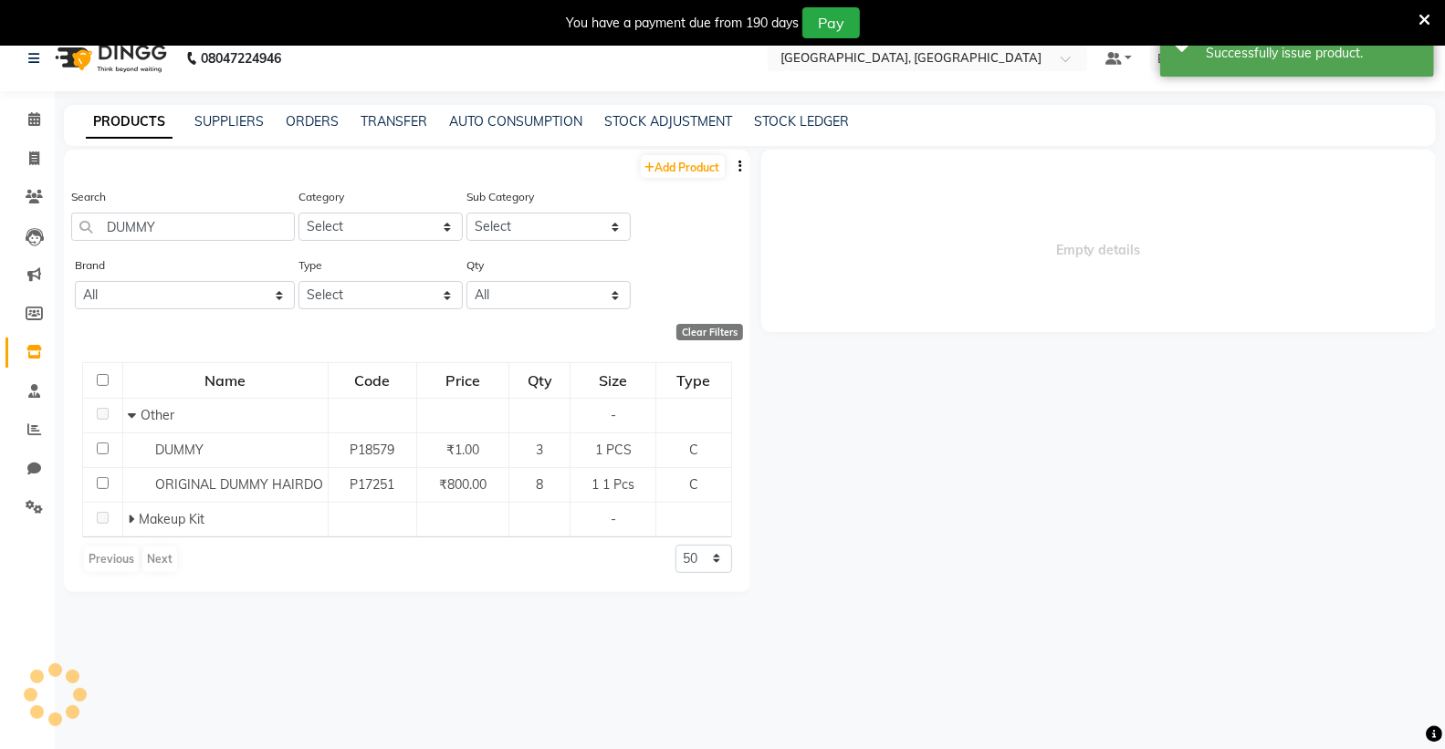
select select
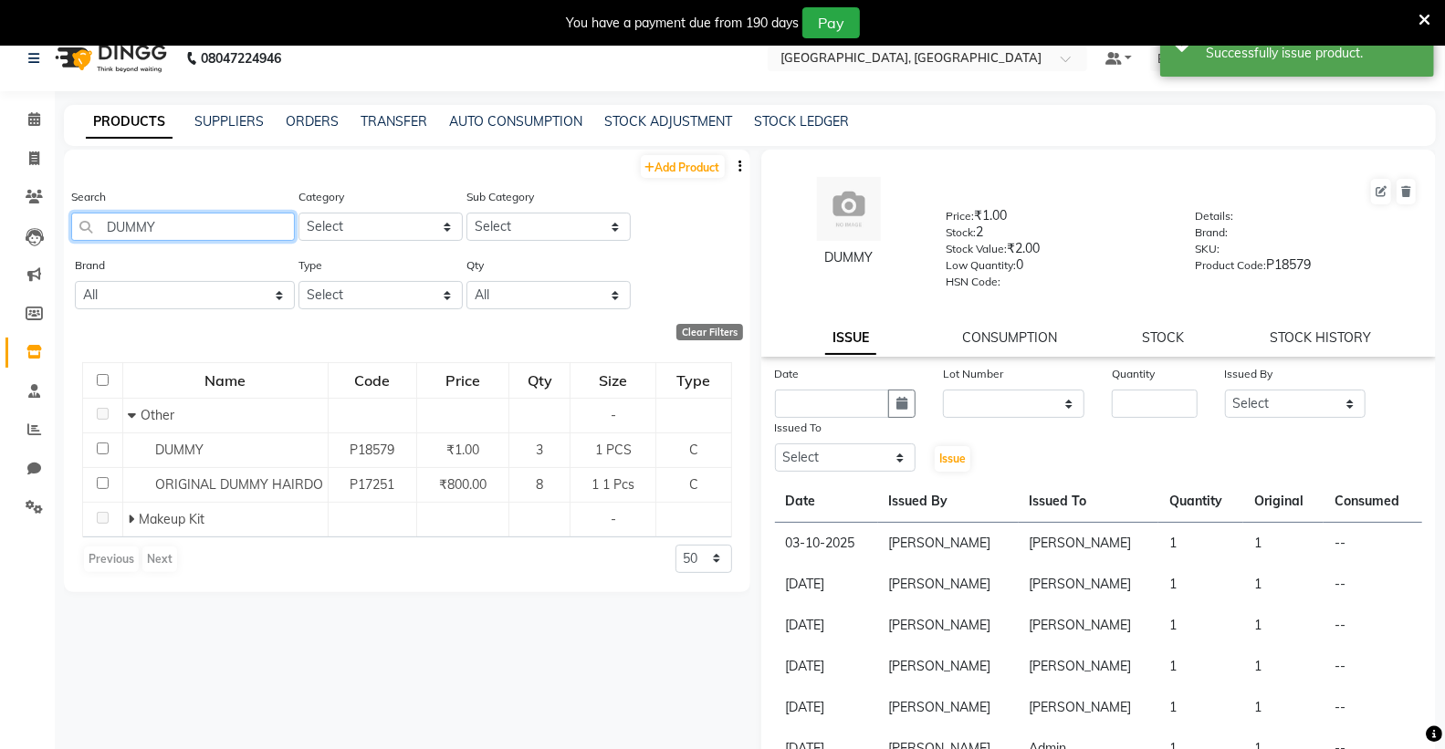
click at [174, 229] on input "DUMMY" at bounding box center [183, 227] width 224 height 28
type input "D"
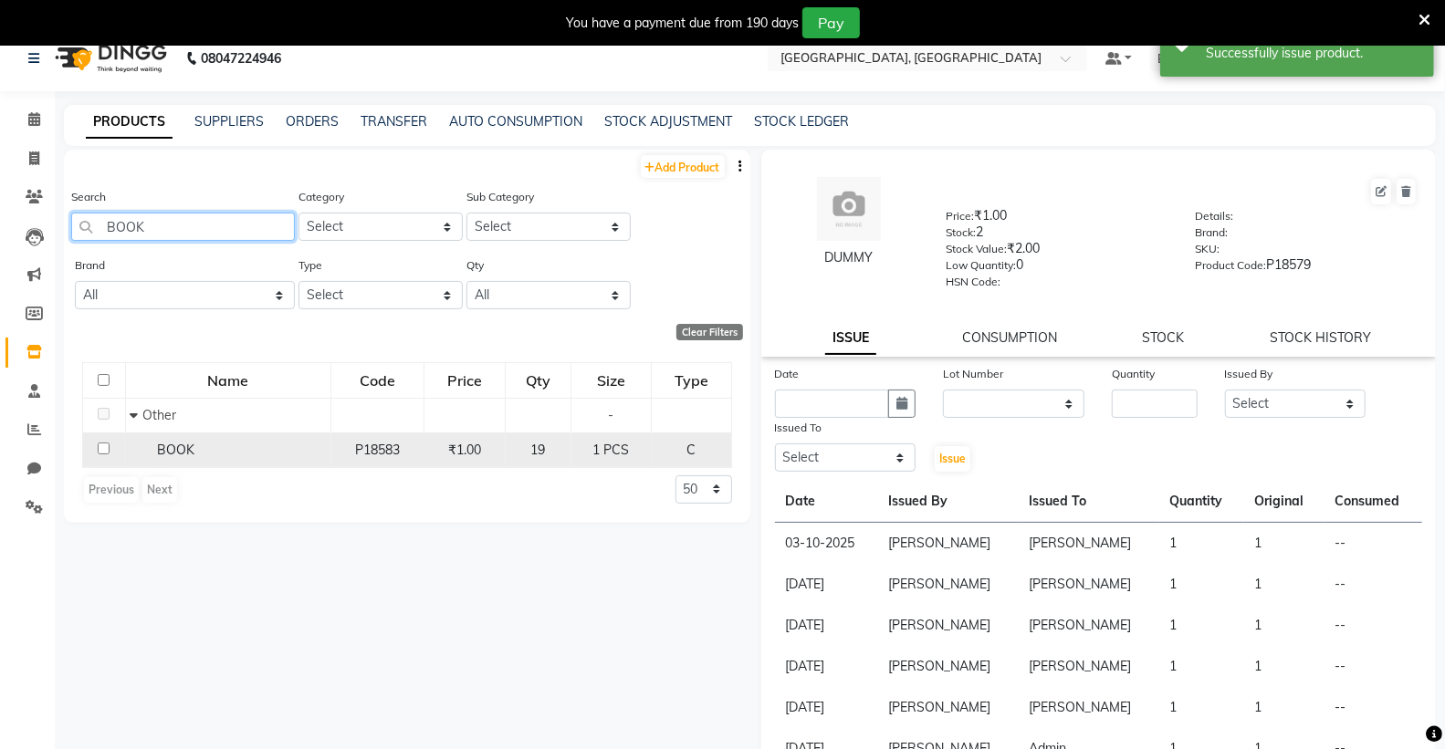
type input "BOOK"
click at [269, 438] on td "BOOK" at bounding box center [227, 450] width 205 height 35
click at [262, 449] on div "BOOK" at bounding box center [227, 450] width 195 height 19
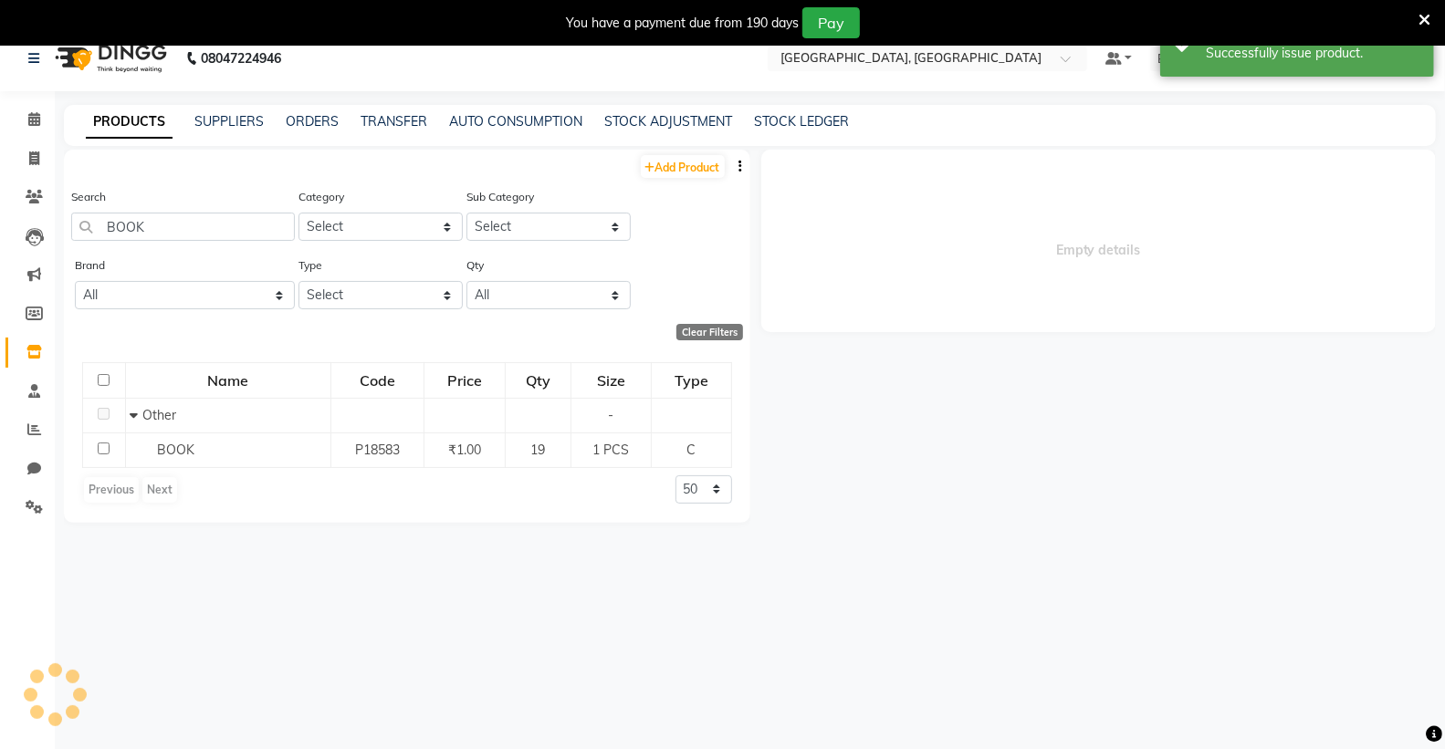
select select
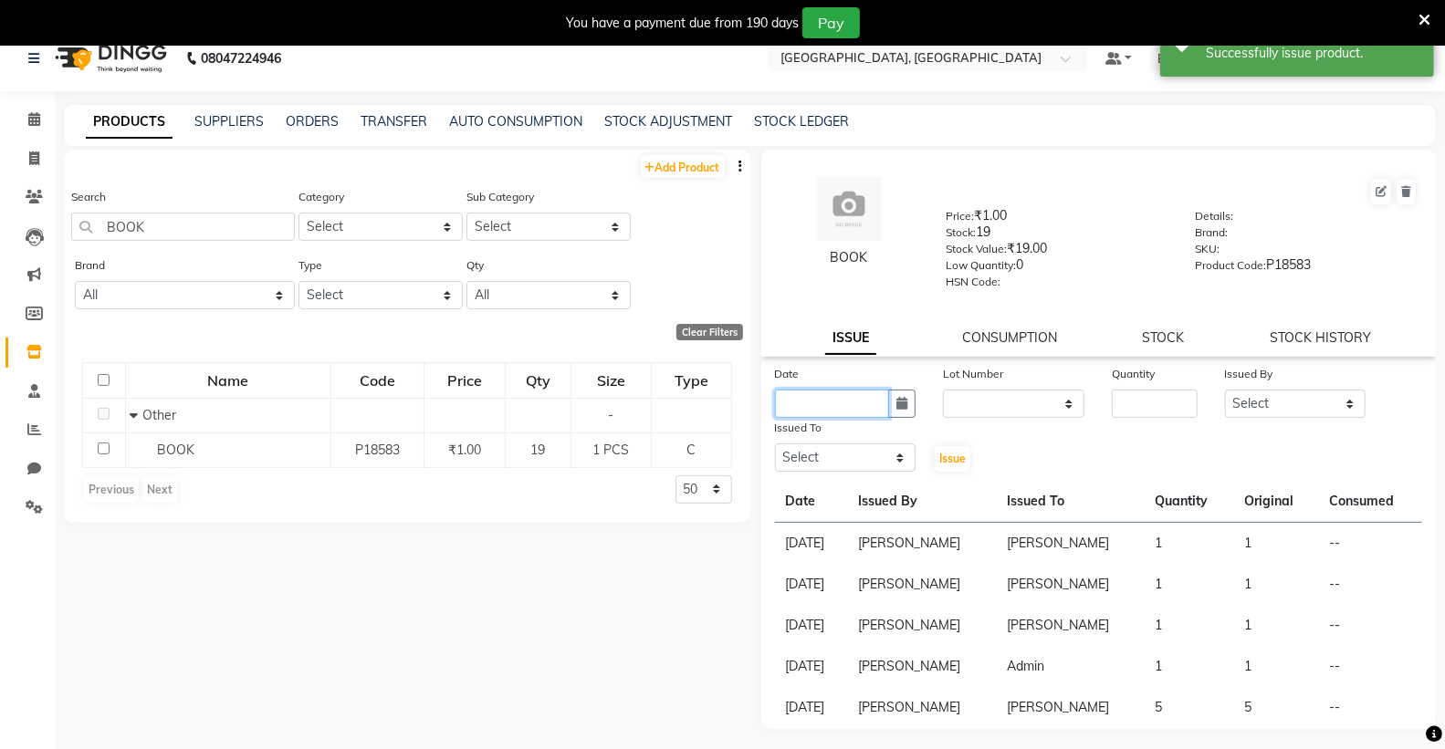
click at [817, 405] on input "text" at bounding box center [832, 404] width 115 height 28
select select "10"
select select "2025"
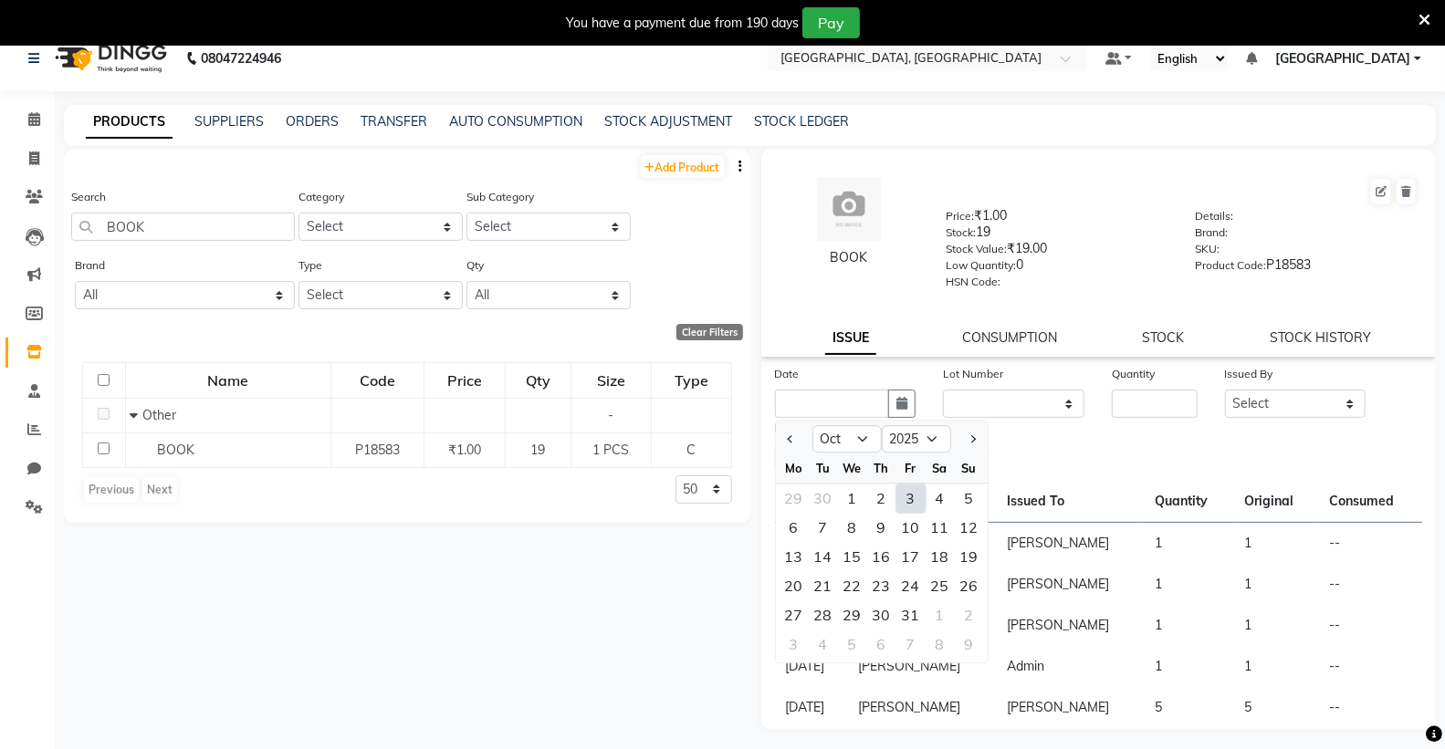
drag, startPoint x: 906, startPoint y: 504, endPoint x: 1066, endPoint y: 461, distance: 165.4
click at [924, 496] on div "3" at bounding box center [910, 498] width 29 height 29
type input "03-10-2025"
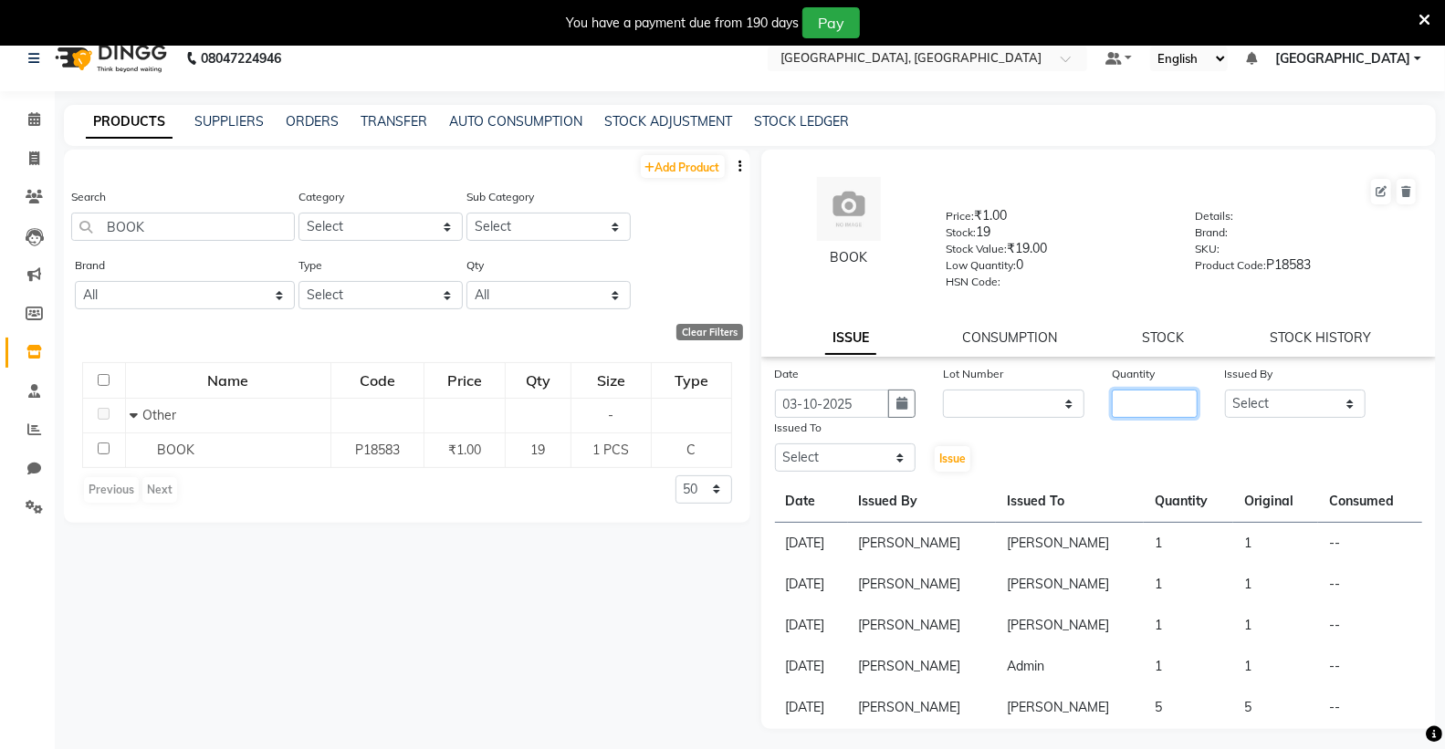
click at [1123, 415] on input "number" at bounding box center [1154, 404] width 85 height 28
type input "1"
click at [1264, 406] on select "Select Admin [PERSON_NAME] [PERSON_NAME] [PERSON_NAME] [PERSON_NAME] [PERSON_NA…" at bounding box center [1295, 404] width 141 height 28
select select "72670"
click at [1225, 390] on select "Select Admin [PERSON_NAME] [PERSON_NAME] [PERSON_NAME] [PERSON_NAME] [PERSON_NA…" at bounding box center [1295, 404] width 141 height 28
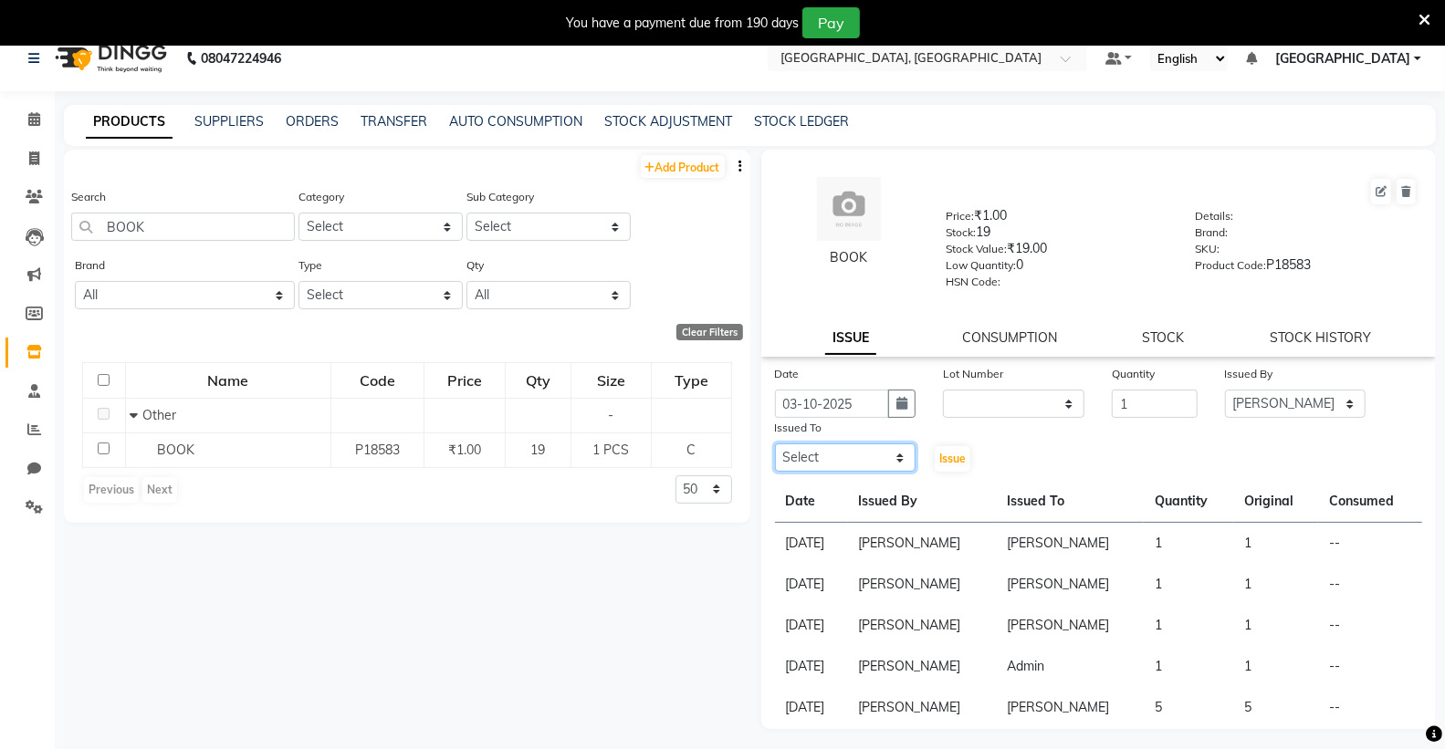
drag, startPoint x: 807, startPoint y: 454, endPoint x: 804, endPoint y: 431, distance: 23.0
click at [804, 431] on div "Issued To Select Admin [PERSON_NAME] [PERSON_NAME] [PERSON_NAME] [PERSON_NAME] …" at bounding box center [845, 446] width 169 height 56
select select "72670"
click at [775, 444] on select "Select Admin [PERSON_NAME] [PERSON_NAME] [PERSON_NAME] [PERSON_NAME] [PERSON_NA…" at bounding box center [845, 458] width 141 height 28
click at [943, 465] on span "Issue" at bounding box center [952, 459] width 26 height 14
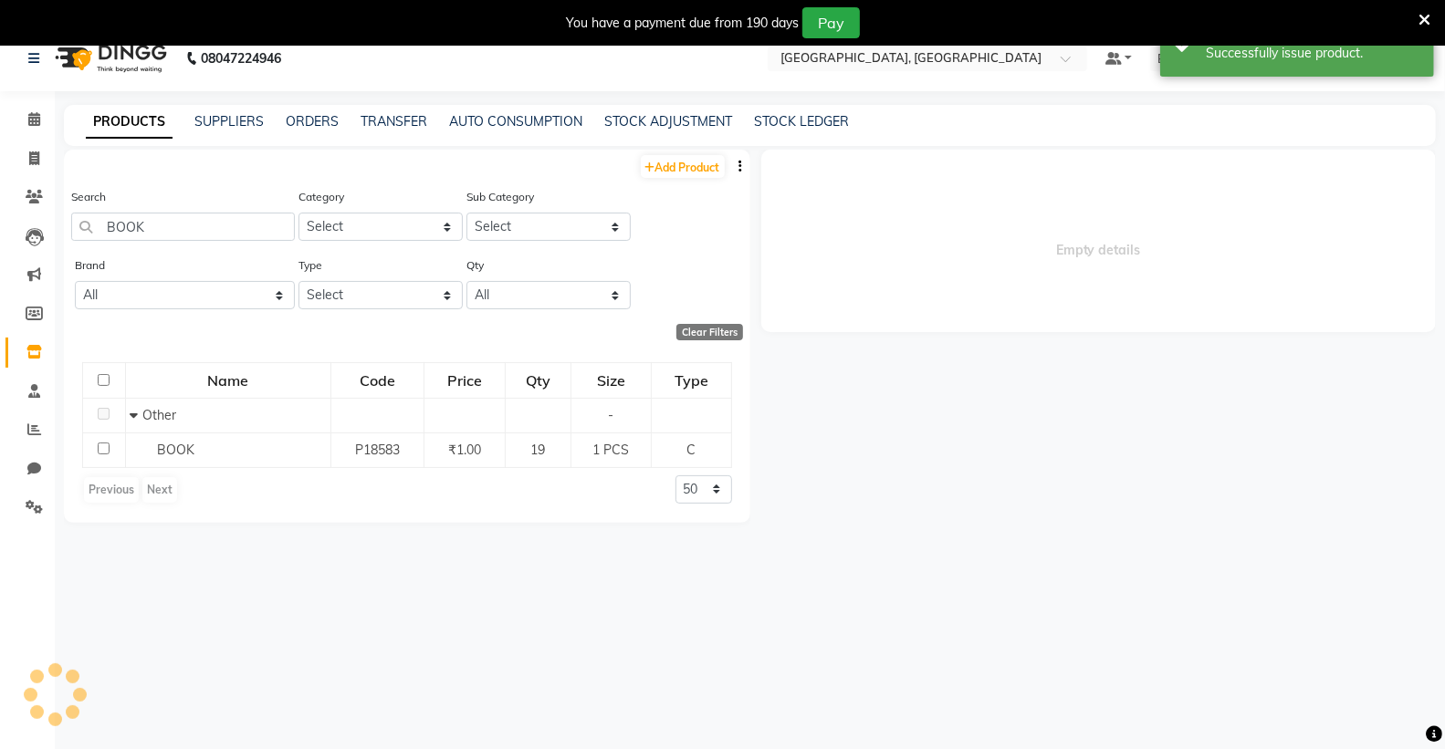
select select
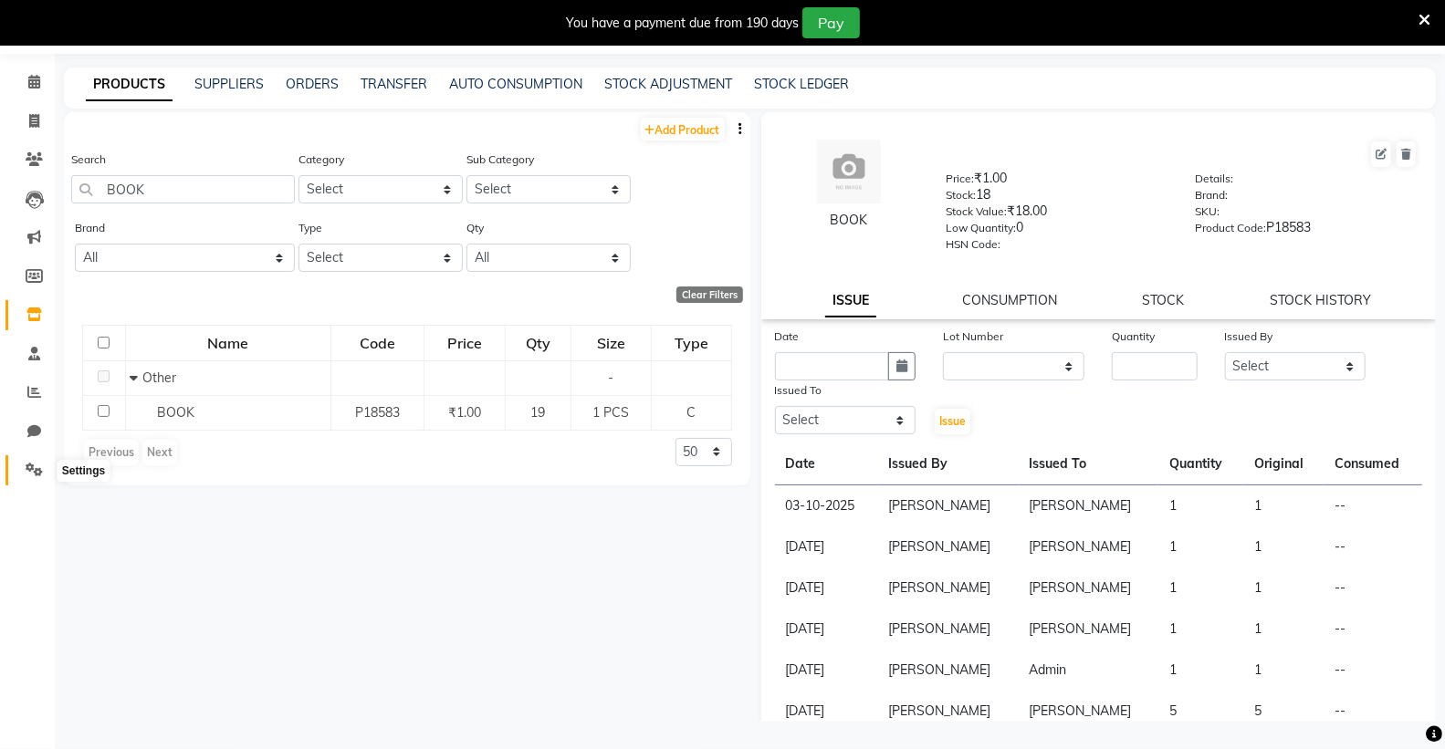
click at [32, 473] on icon at bounding box center [34, 470] width 17 height 14
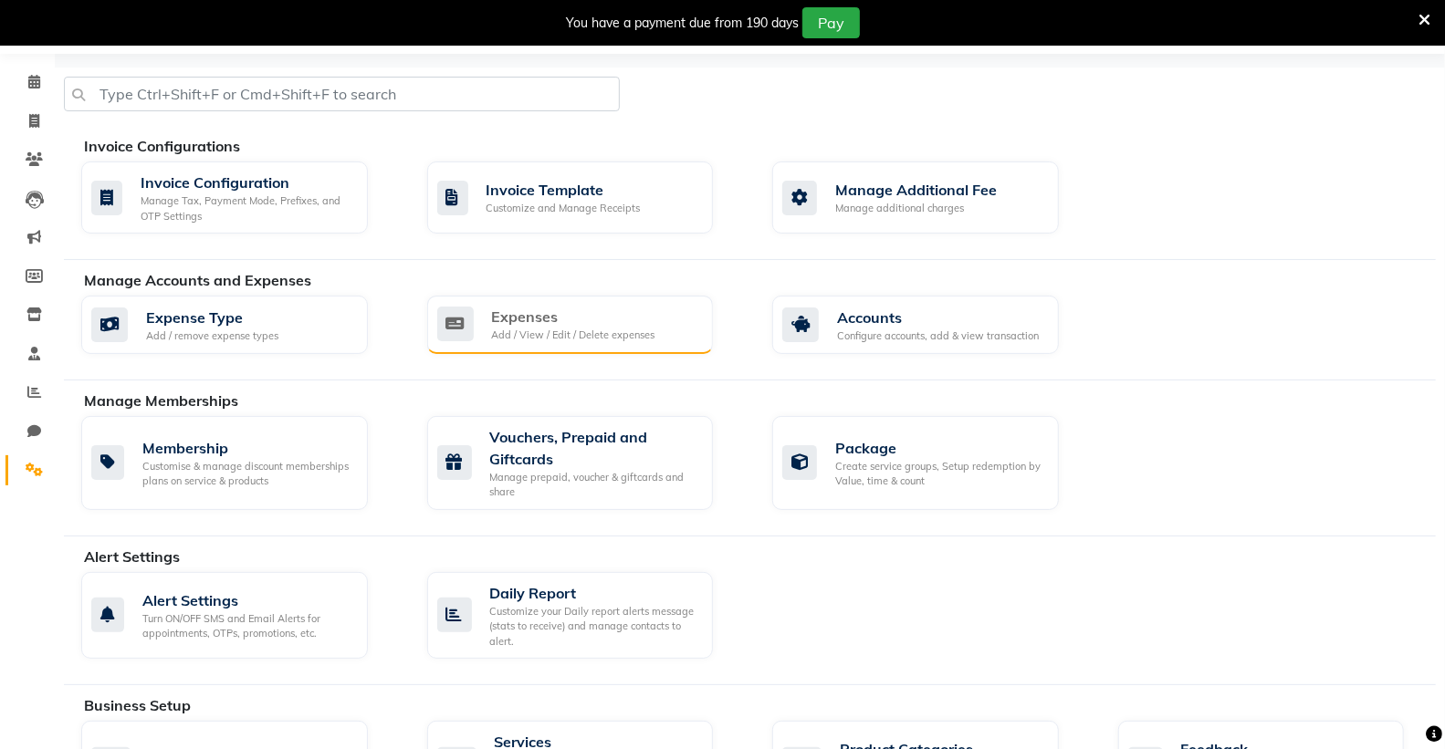
click at [579, 312] on div "Expenses" at bounding box center [573, 317] width 163 height 22
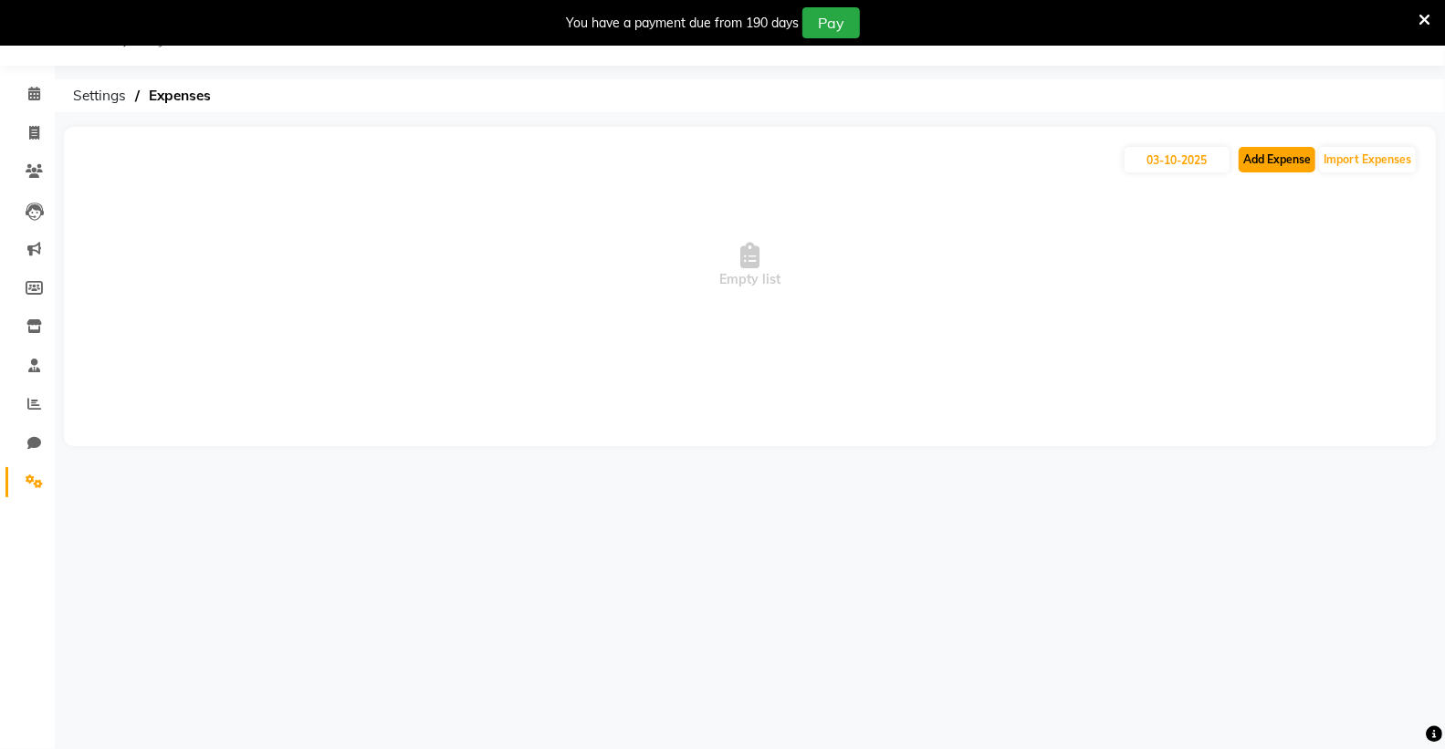
click at [1261, 160] on button "Add Expense" at bounding box center [1276, 160] width 77 height 26
select select "1"
select select "6945"
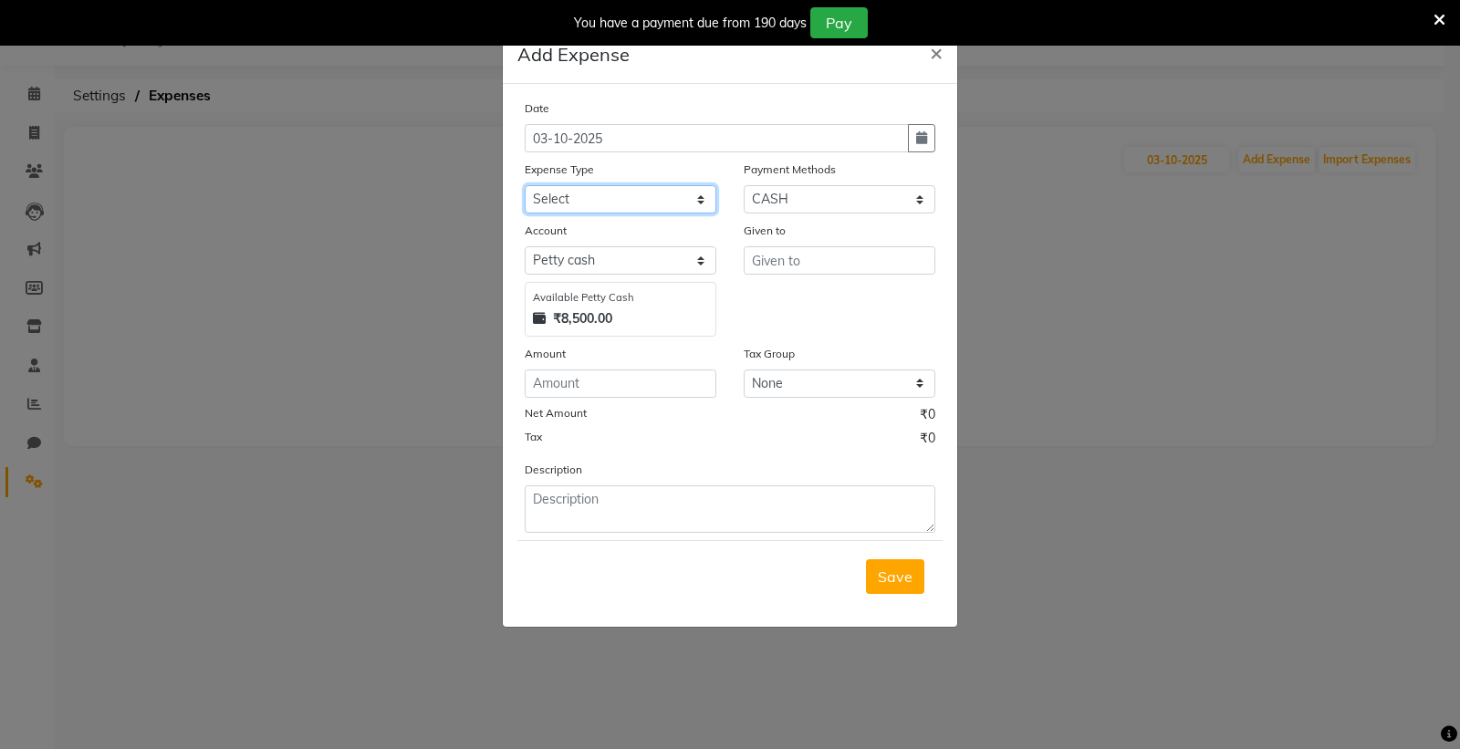
click at [563, 194] on select "Select Advance Salary Bank charges Car maintenance Cash transfer to bank Cash t…" at bounding box center [621, 199] width 192 height 28
select select "18"
click at [525, 185] on select "Select Advance Salary Bank charges Car maintenance Cash transfer to bank Cash t…" at bounding box center [621, 199] width 192 height 28
drag, startPoint x: 612, startPoint y: 261, endPoint x: 614, endPoint y: 275, distance: 13.8
click at [612, 261] on select "Select [PERSON_NAME] cash Default account Expense Account" at bounding box center [621, 260] width 192 height 28
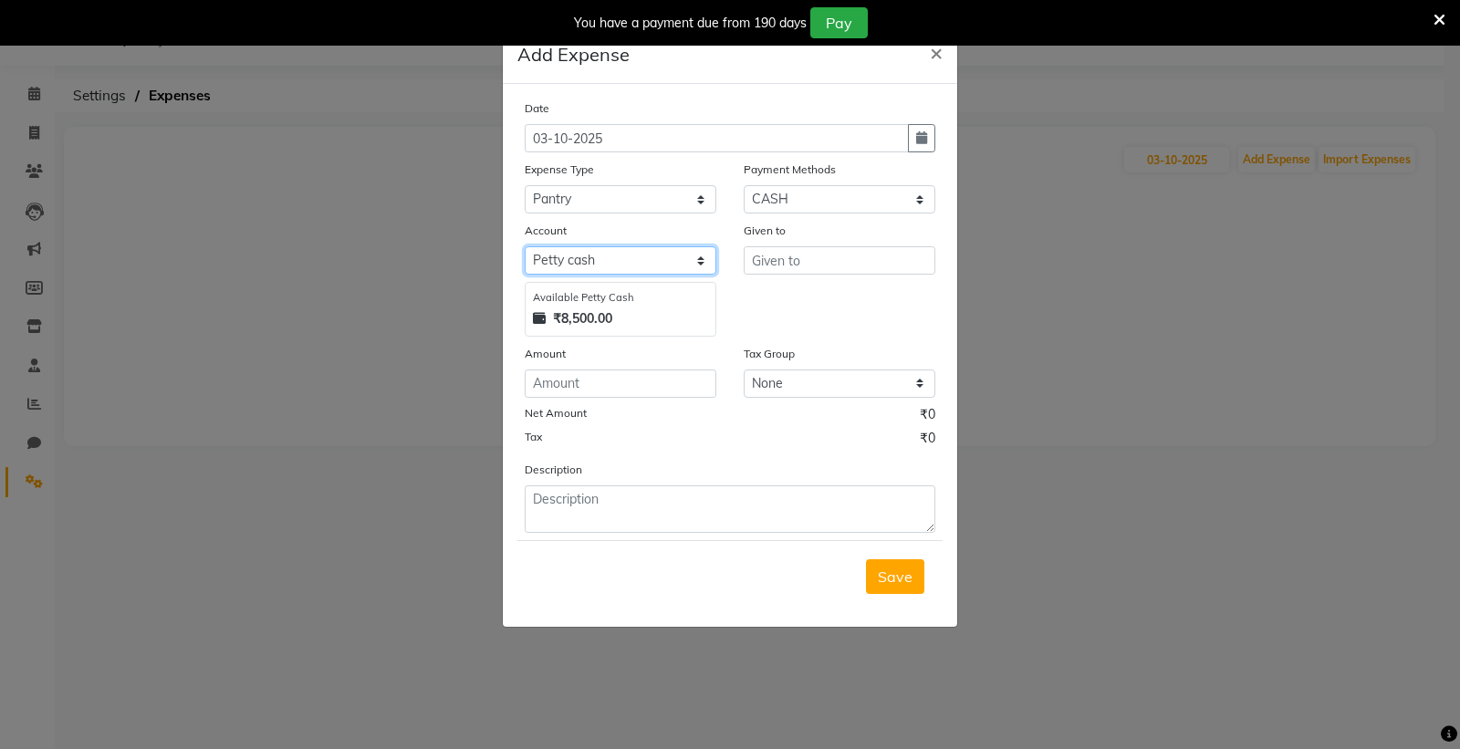
select select "7253"
click at [525, 246] on select "Select [PERSON_NAME] cash Default account Expense Account" at bounding box center [621, 260] width 192 height 28
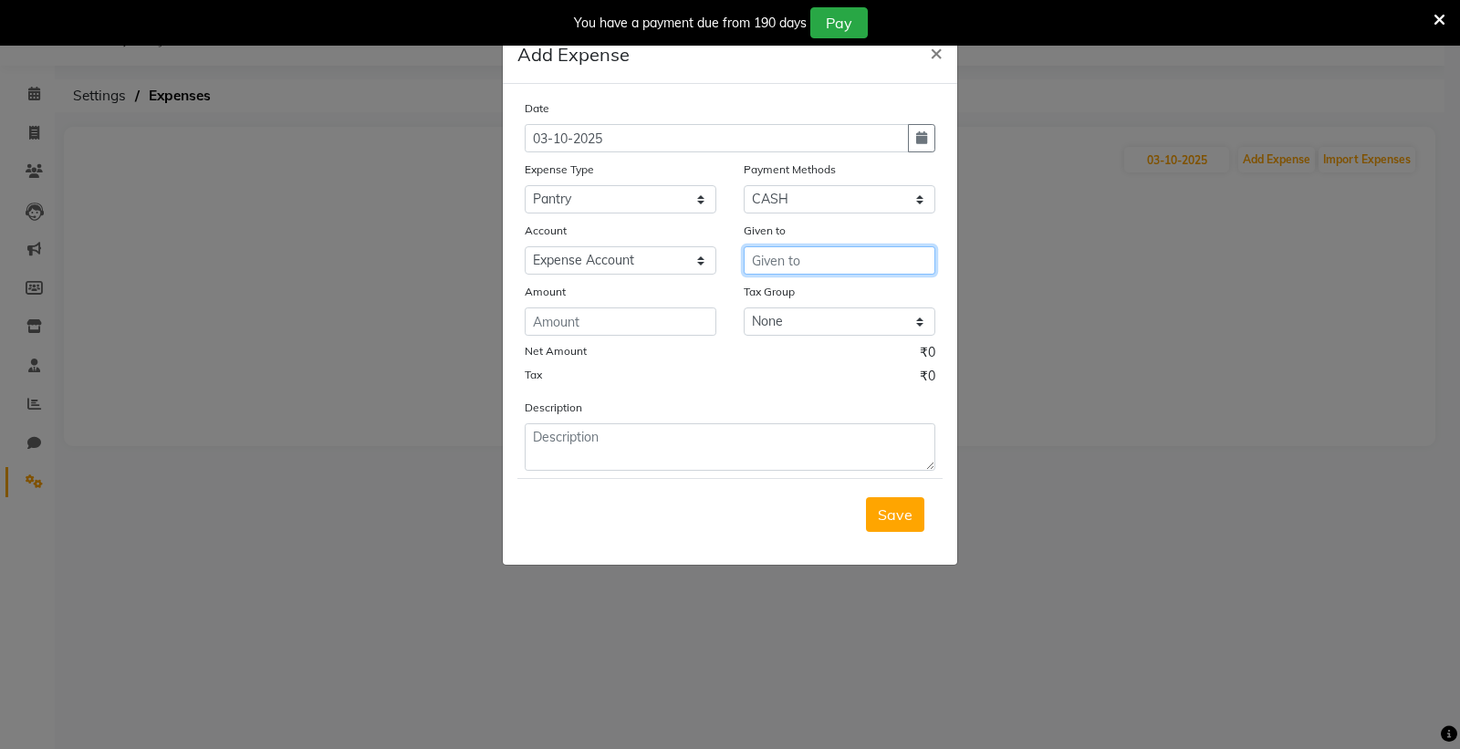
click at [823, 256] on input "text" at bounding box center [840, 260] width 192 height 28
type input "GAURAV"
click at [612, 254] on select "Select [PERSON_NAME] cash Default account Expense Account" at bounding box center [621, 260] width 192 height 28
click at [525, 246] on select "Select [PERSON_NAME] cash Default account Expense Account" at bounding box center [621, 260] width 192 height 28
click at [625, 320] on input "number" at bounding box center [621, 322] width 192 height 28
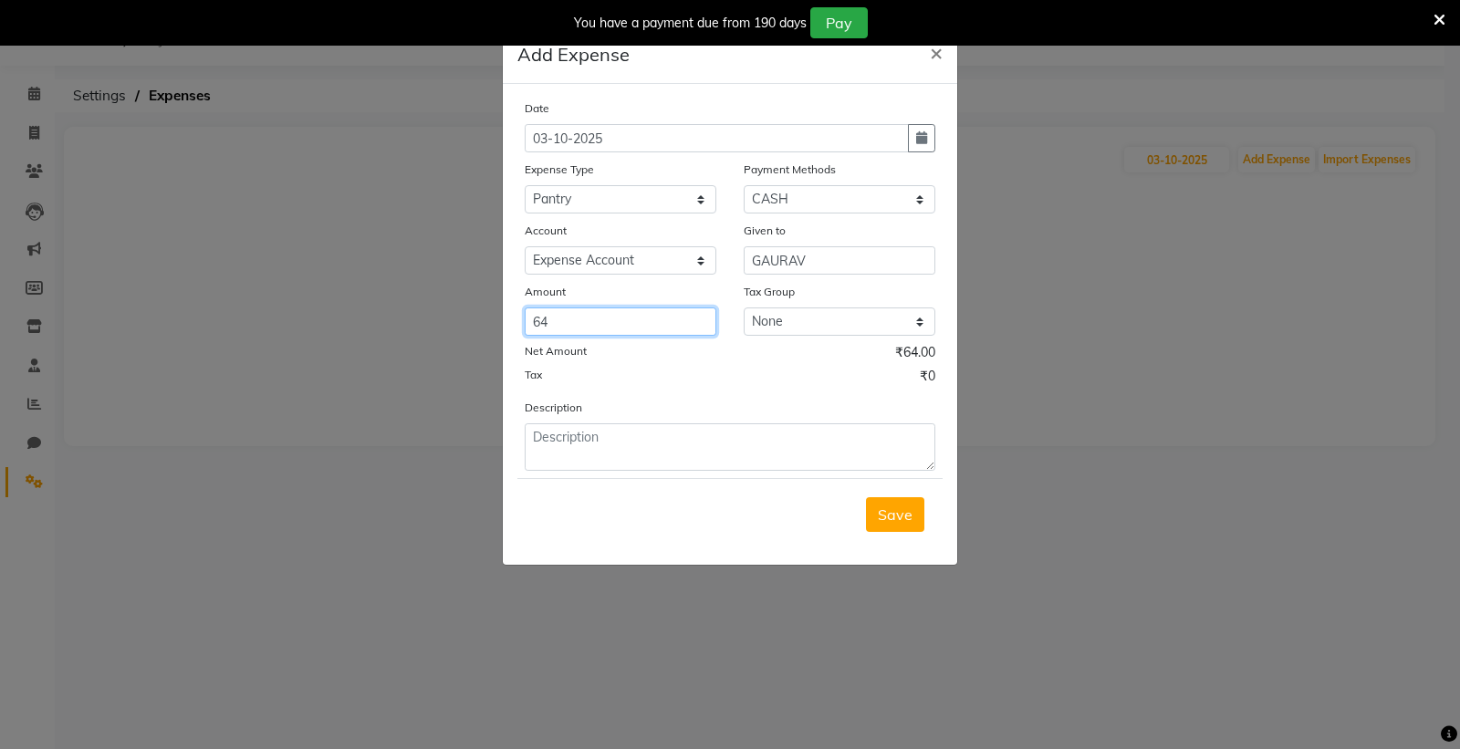
type input "64"
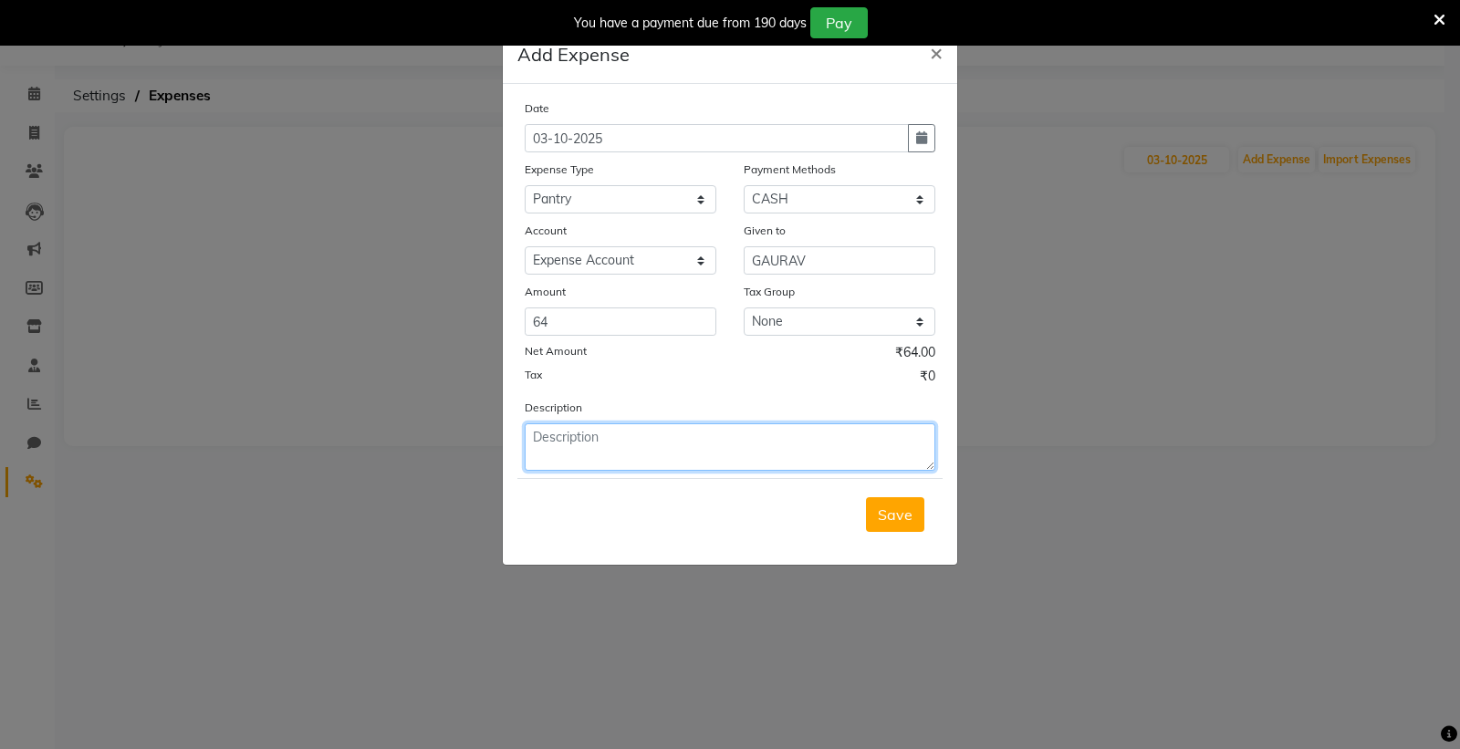
click at [571, 443] on textarea at bounding box center [730, 446] width 411 height 47
type textarea "2 PKT MILK"
click at [890, 525] on button "Save" at bounding box center [895, 514] width 58 height 35
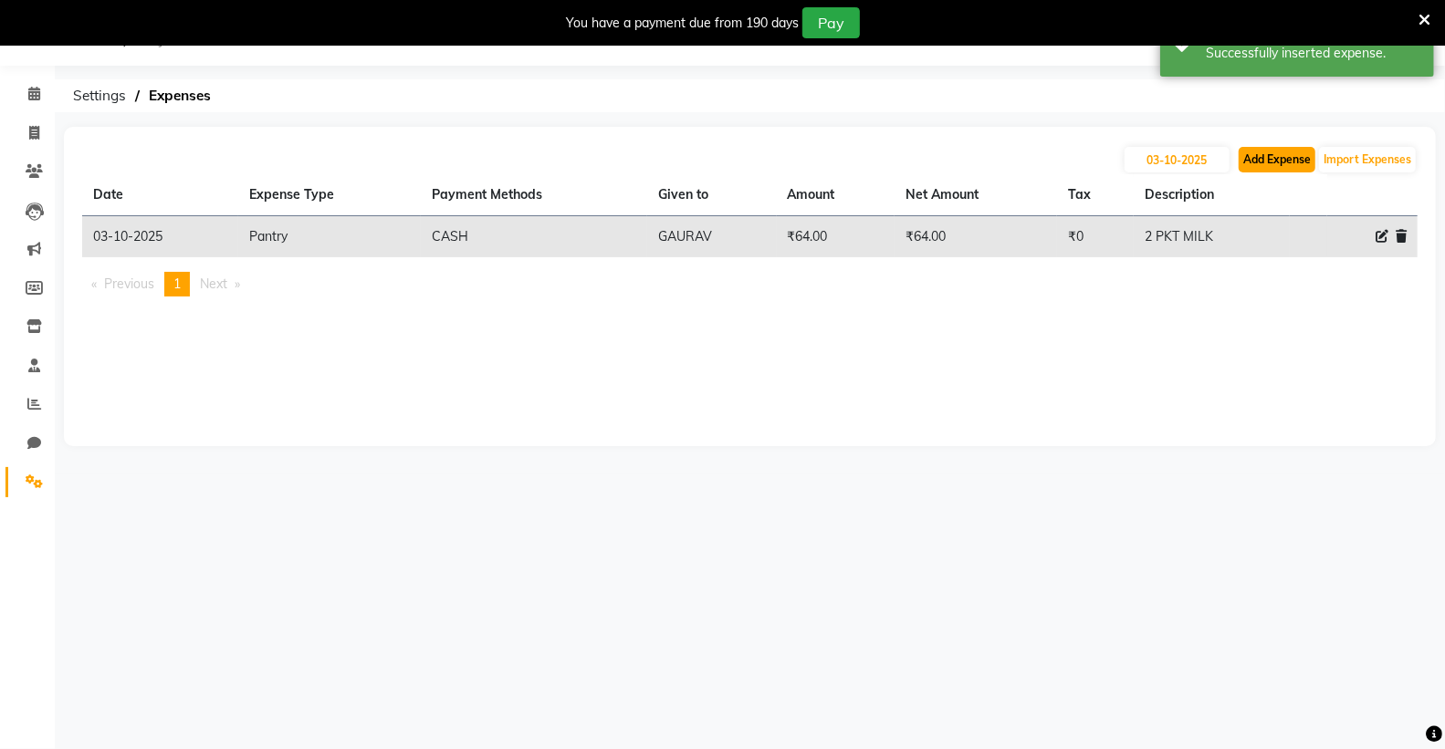
click at [1265, 151] on button "Add Expense" at bounding box center [1276, 160] width 77 height 26
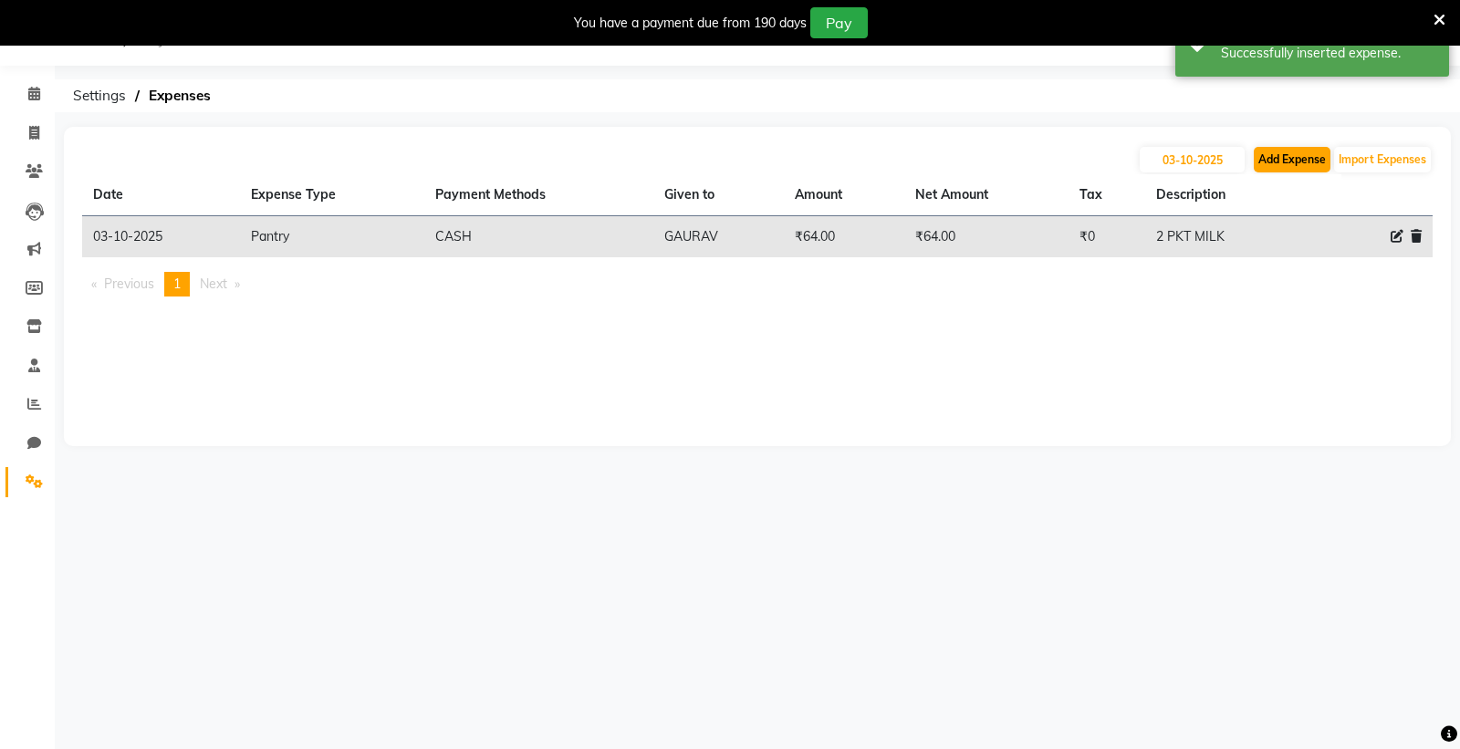
select select "1"
select select "6945"
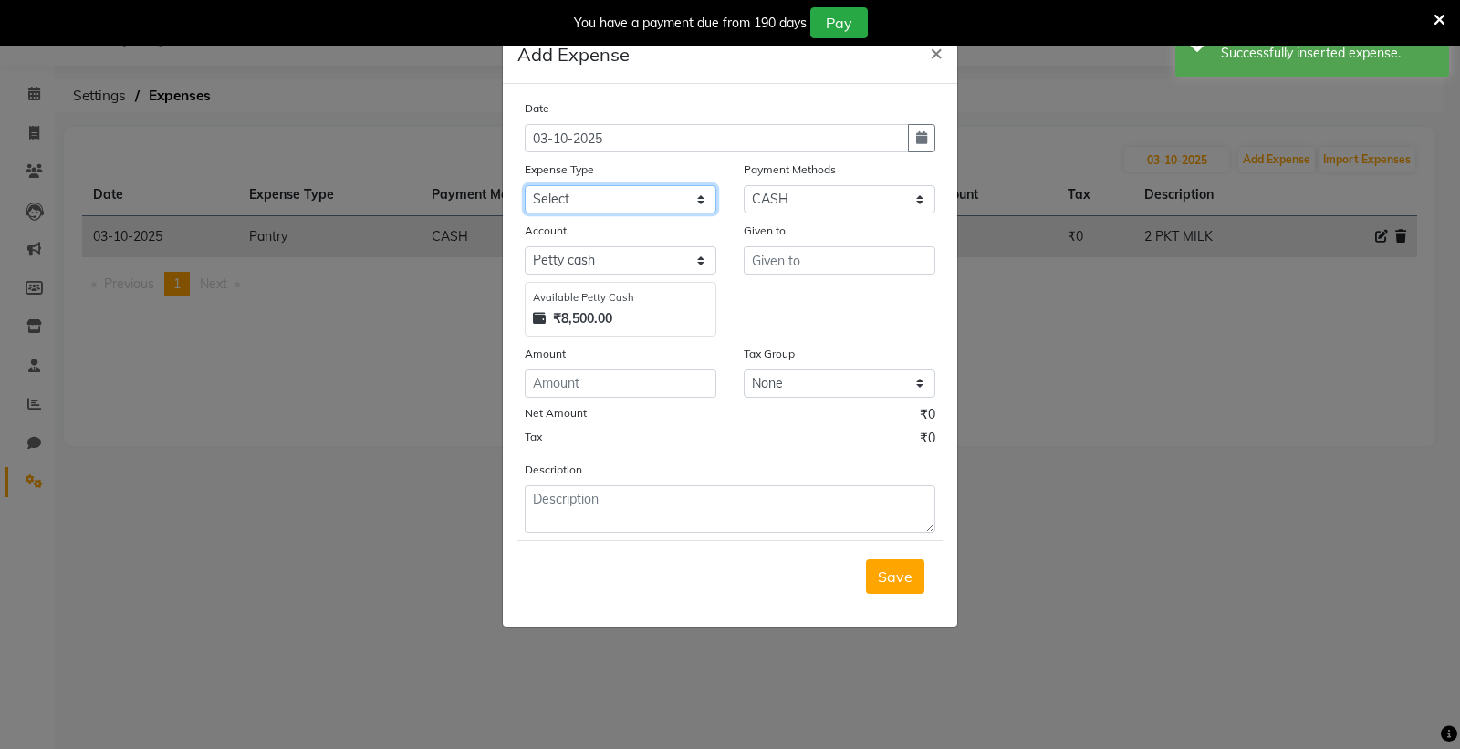
drag, startPoint x: 559, startPoint y: 196, endPoint x: 587, endPoint y: 187, distance: 29.7
click at [559, 195] on select "Select Advance Salary Bank charges Car maintenance Cash transfer to bank Cash t…" at bounding box center [621, 199] width 192 height 28
select select "24"
click at [525, 185] on select "Select Advance Salary Bank charges Car maintenance Cash transfer to bank Cash t…" at bounding box center [621, 199] width 192 height 28
drag, startPoint x: 593, startPoint y: 258, endPoint x: 599, endPoint y: 274, distance: 16.5
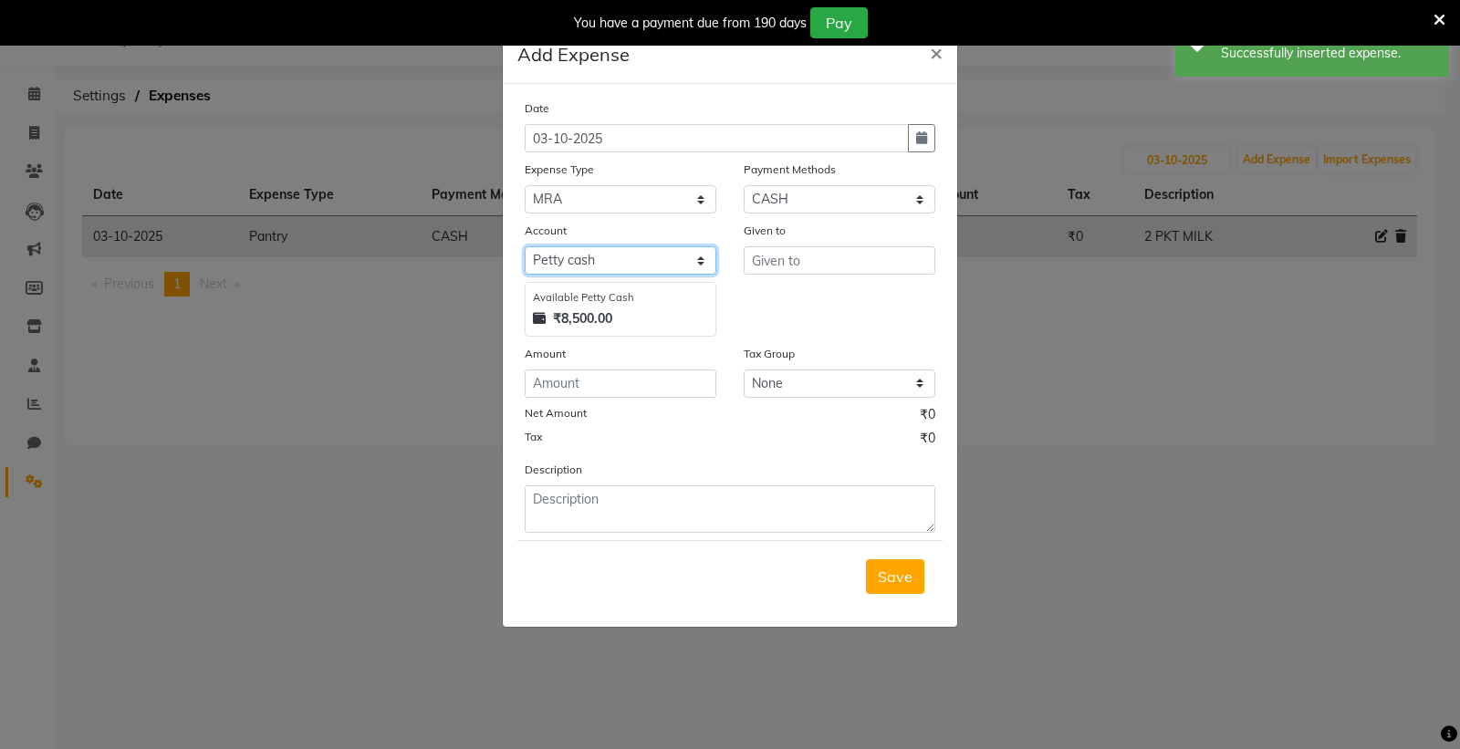
click at [593, 258] on select "Select [PERSON_NAME] cash Default account Expense Account" at bounding box center [621, 260] width 192 height 28
select select "7253"
click at [525, 246] on select "Select [PERSON_NAME] cash Default account Expense Account" at bounding box center [621, 260] width 192 height 28
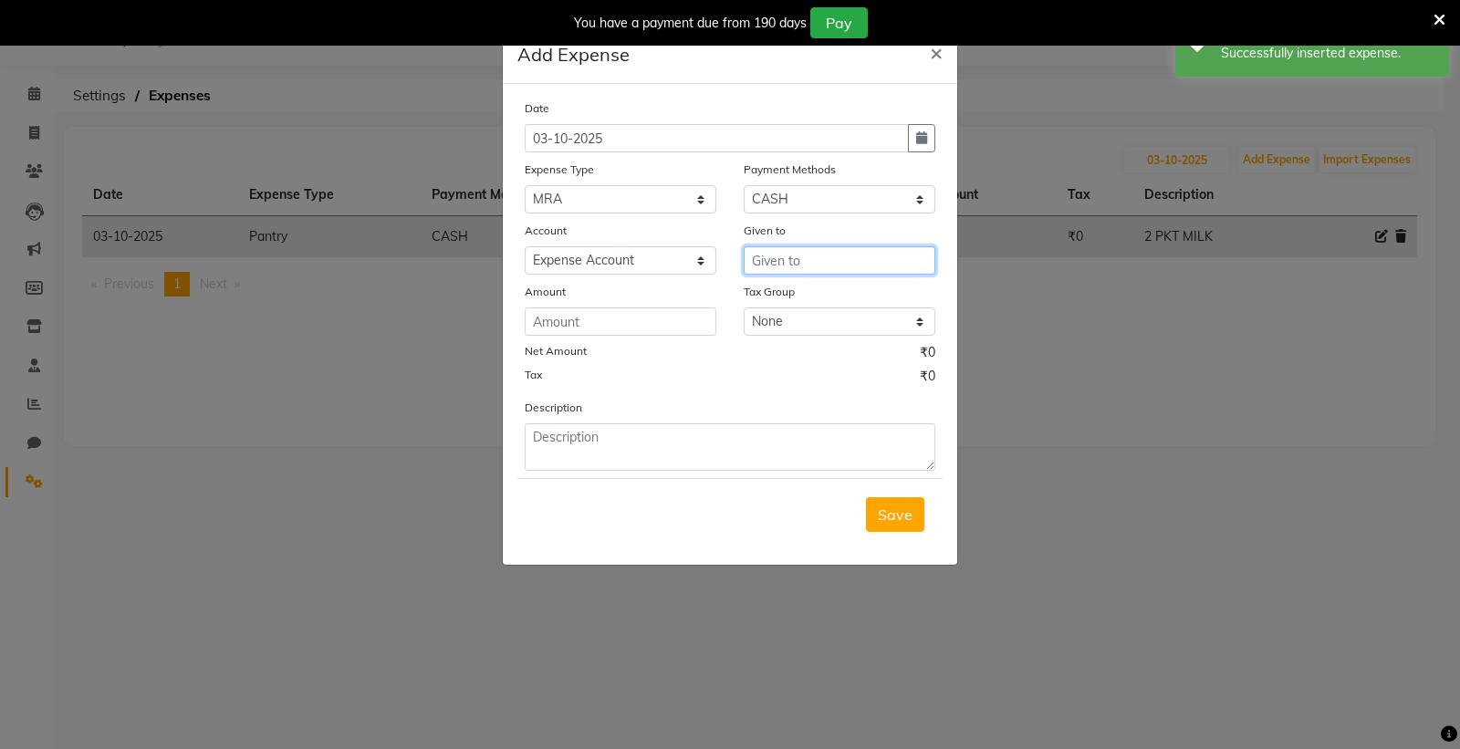
click at [778, 261] on input "text" at bounding box center [840, 260] width 192 height 28
type input "GAURAV"
click at [628, 317] on input "number" at bounding box center [621, 322] width 192 height 28
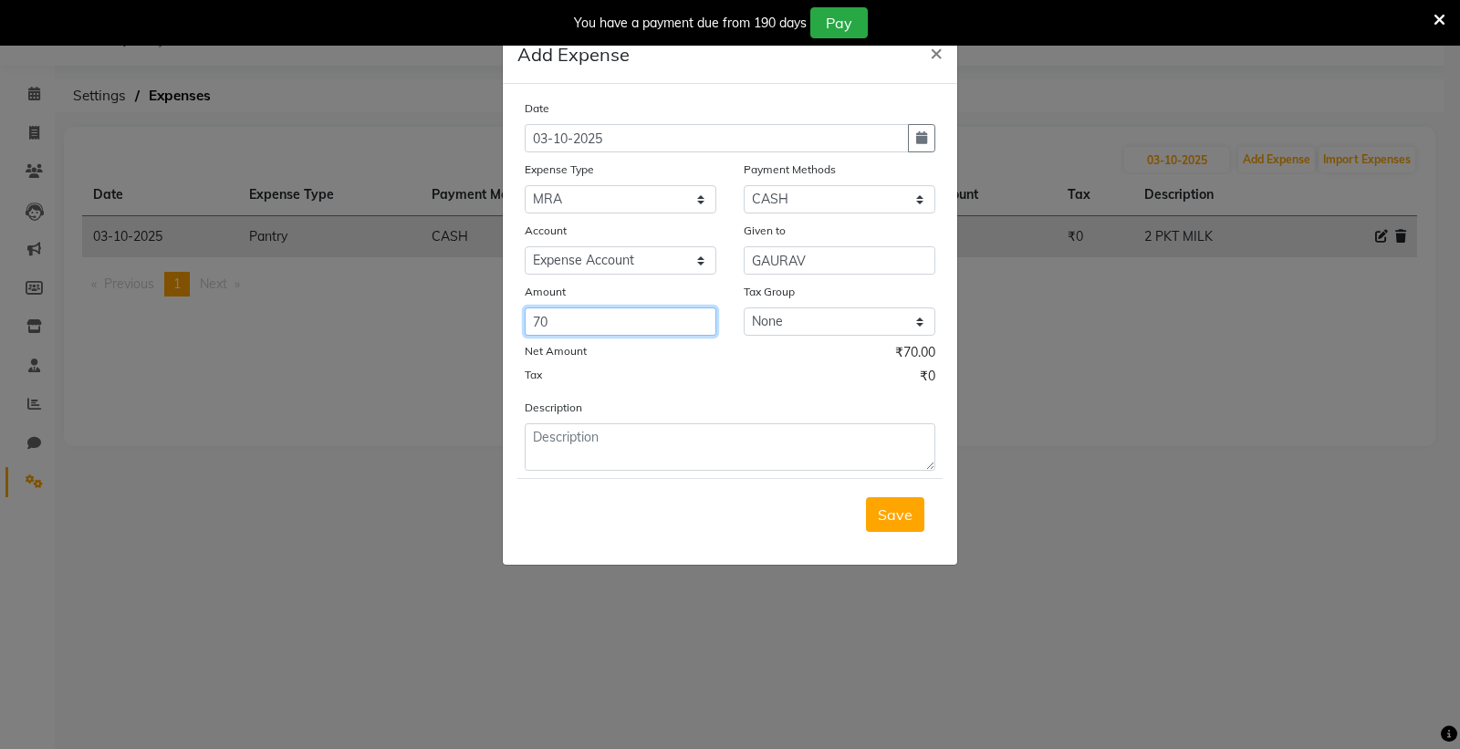
type input "70"
click at [553, 447] on div "Description" at bounding box center [730, 434] width 438 height 73
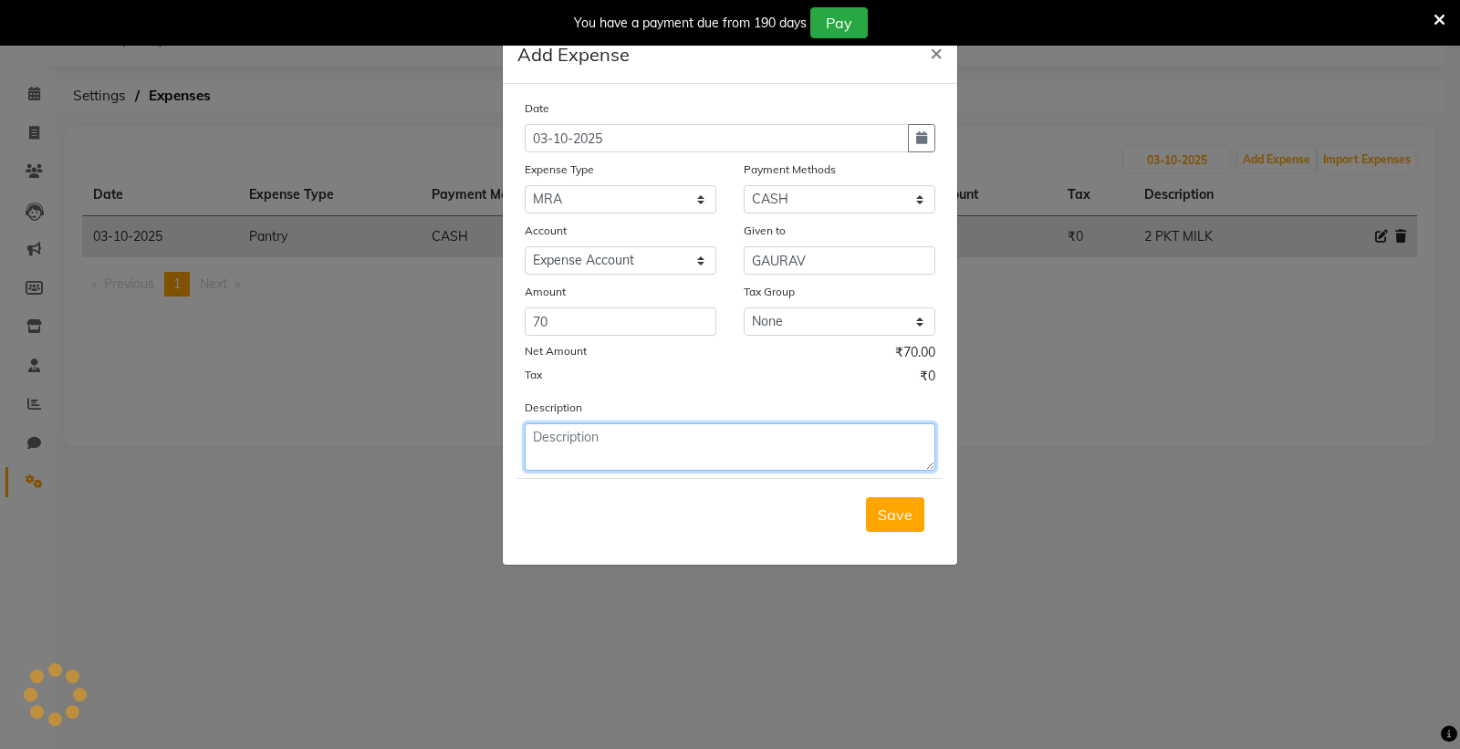
click at [553, 450] on textarea at bounding box center [730, 446] width 411 height 47
type textarea "DOUBLE TAPE 1 ROLL"
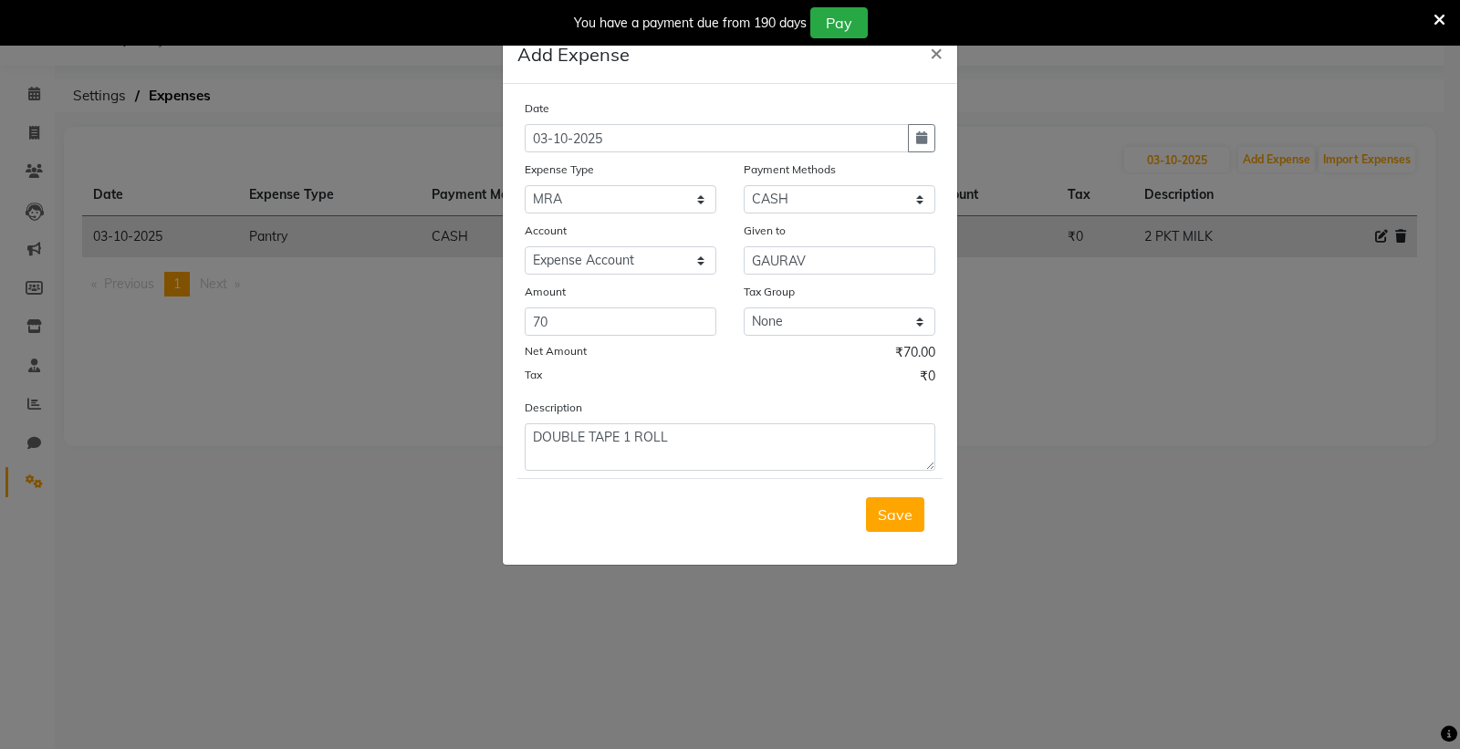
drag, startPoint x: 890, startPoint y: 521, endPoint x: 890, endPoint y: 438, distance: 83.0
click at [890, 486] on div "Save" at bounding box center [729, 514] width 425 height 72
click at [908, 511] on span "Save" at bounding box center [895, 515] width 35 height 18
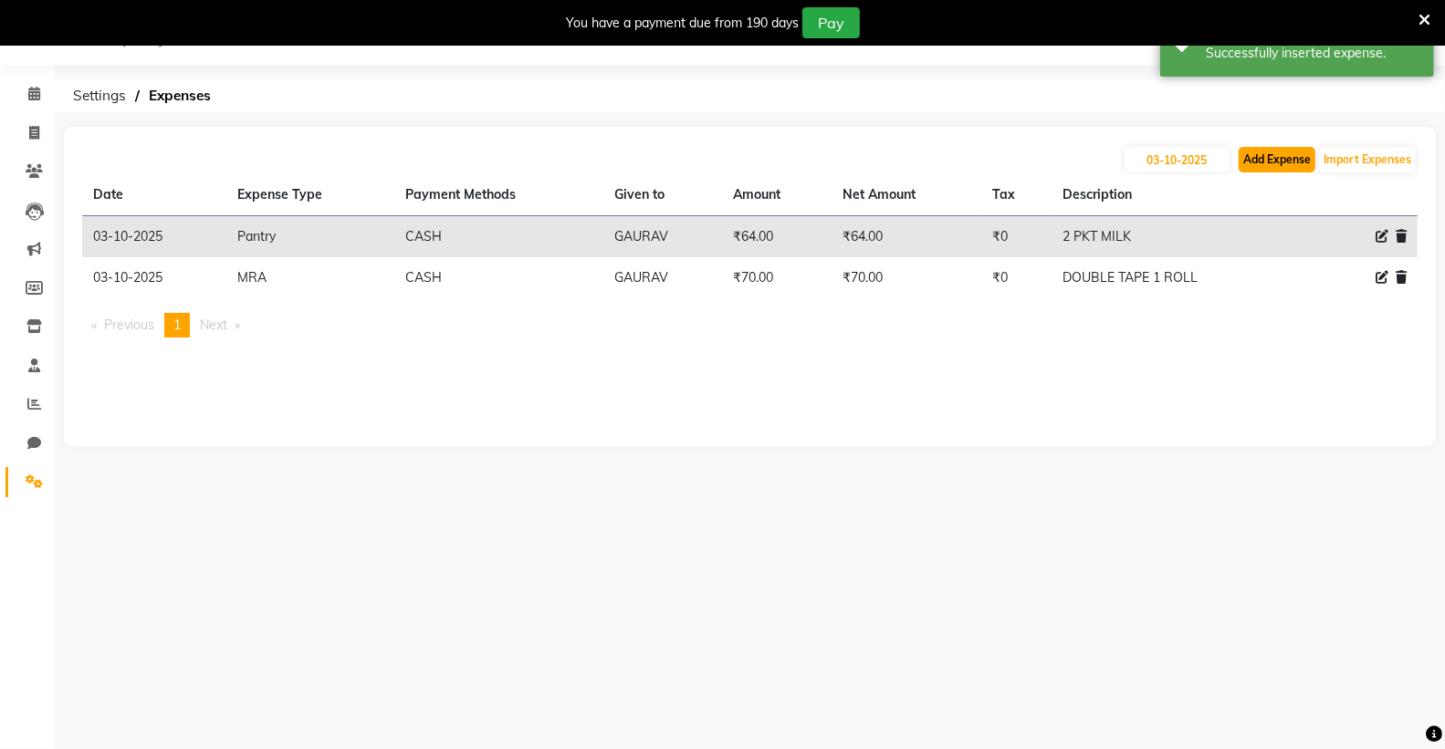
click at [1266, 156] on button "Add Expense" at bounding box center [1276, 160] width 77 height 26
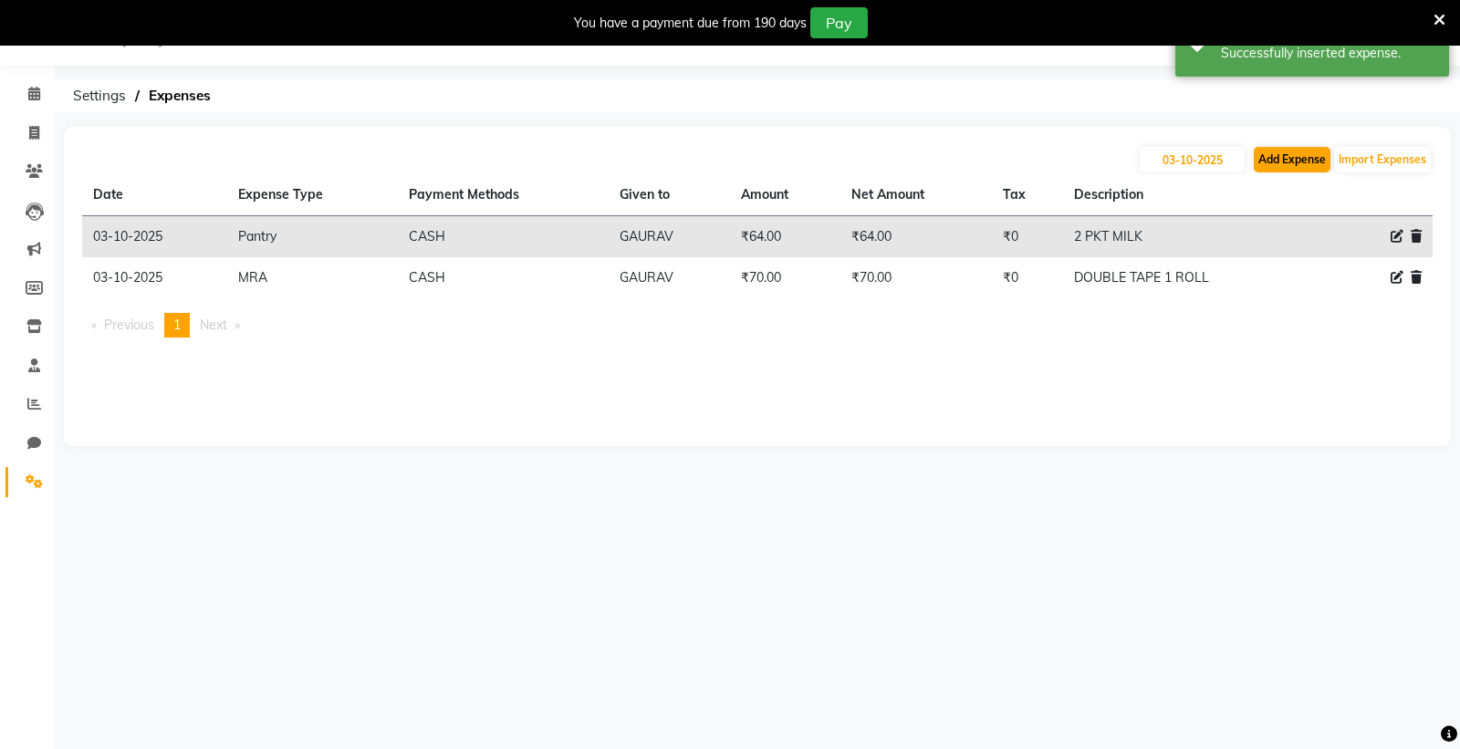
select select "1"
select select "6945"
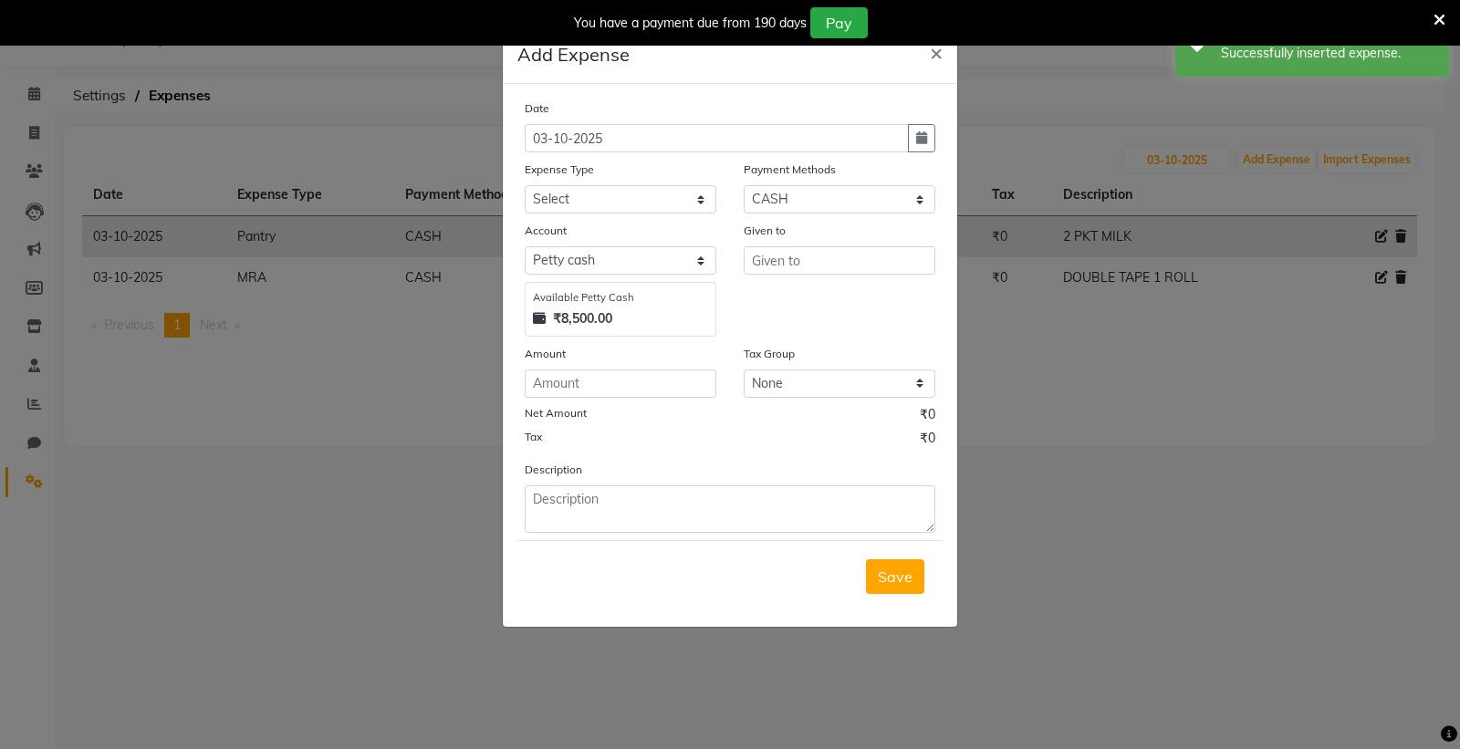
drag, startPoint x: 1455, startPoint y: 525, endPoint x: 1435, endPoint y: 422, distance: 105.1
click at [1444, 497] on ngb-modal-window "Add Expense × Date [DATE] Expense Type Select Advance Salary Bank charges Car m…" at bounding box center [730, 374] width 1460 height 749
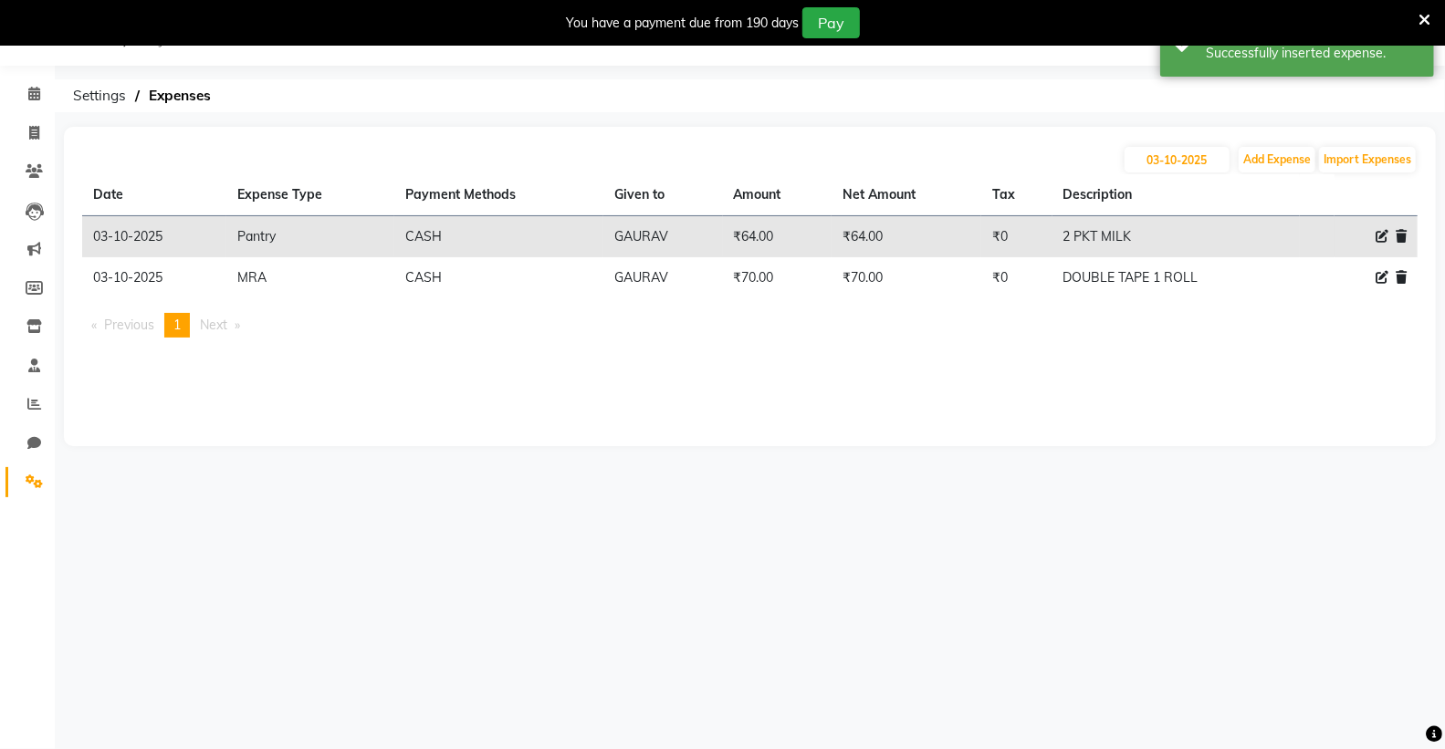
click at [1381, 277] on icon at bounding box center [1381, 277] width 13 height 13
select select "24"
select select "1"
select select "7253"
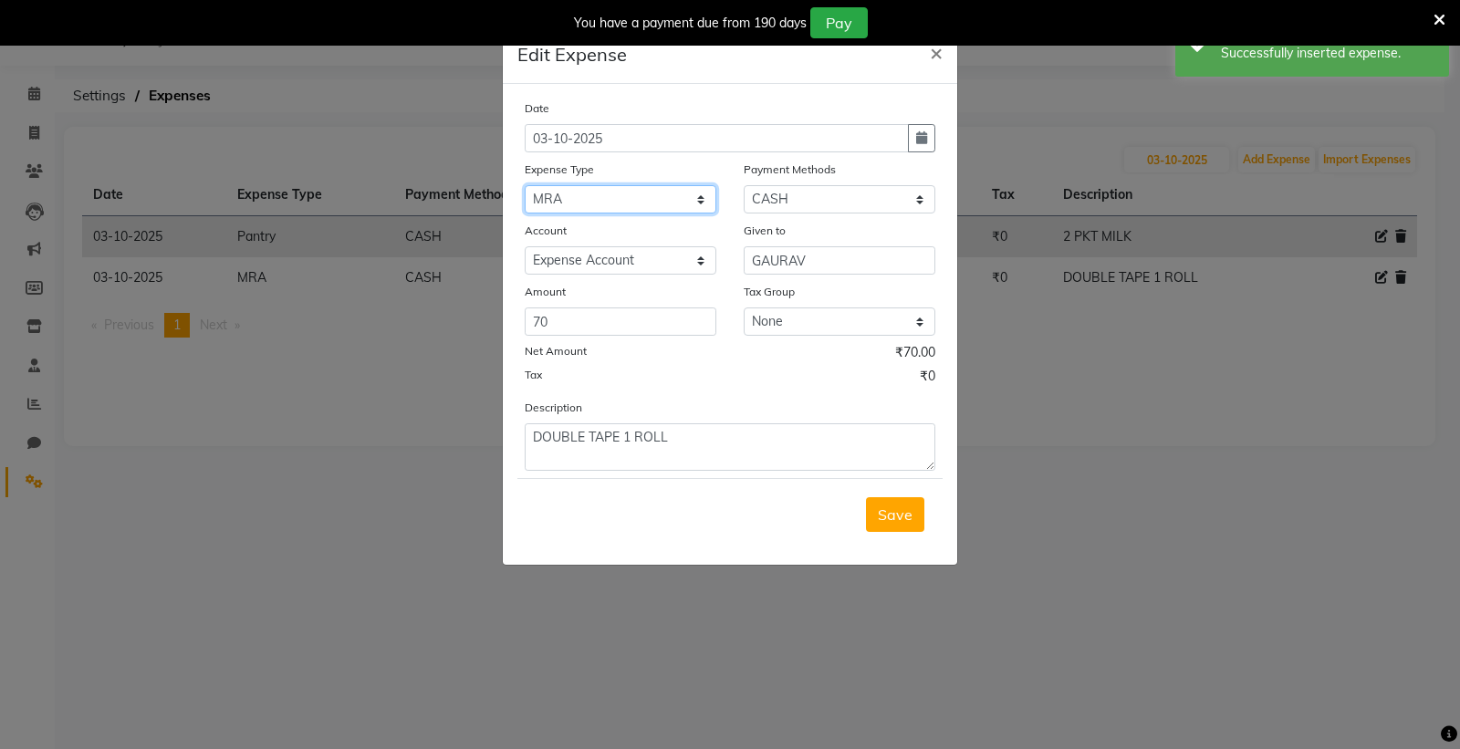
drag, startPoint x: 593, startPoint y: 190, endPoint x: 597, endPoint y: 208, distance: 18.6
click at [594, 193] on select "Select Advance Salary Bank charges Car maintenance Cash transfer to bank Cash t…" at bounding box center [621, 199] width 192 height 28
select select "10"
click at [525, 185] on select "Select Advance Salary Bank charges Car maintenance Cash transfer to bank Cash t…" at bounding box center [621, 199] width 192 height 28
click at [891, 518] on span "Save" at bounding box center [895, 515] width 35 height 18
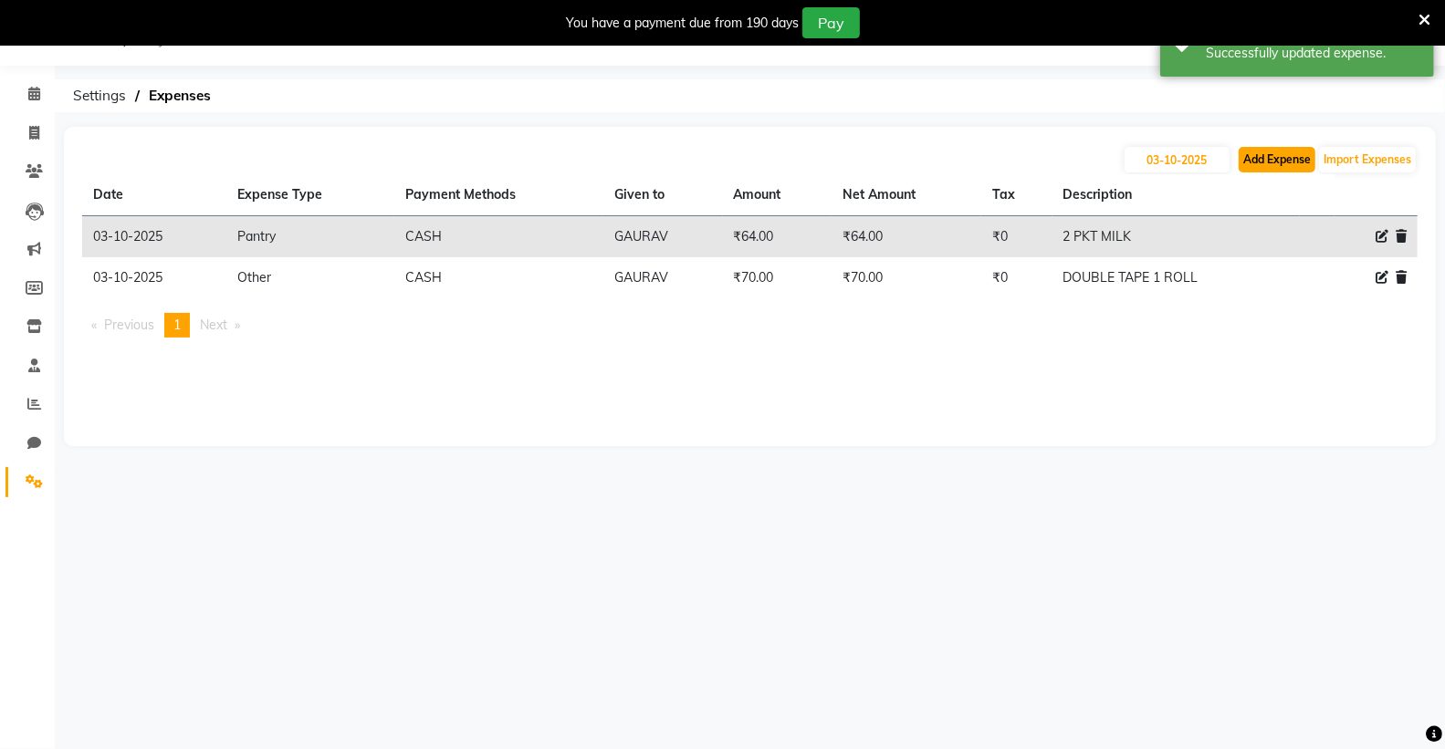
click at [1280, 155] on button "Add Expense" at bounding box center [1276, 160] width 77 height 26
select select "1"
select select "6945"
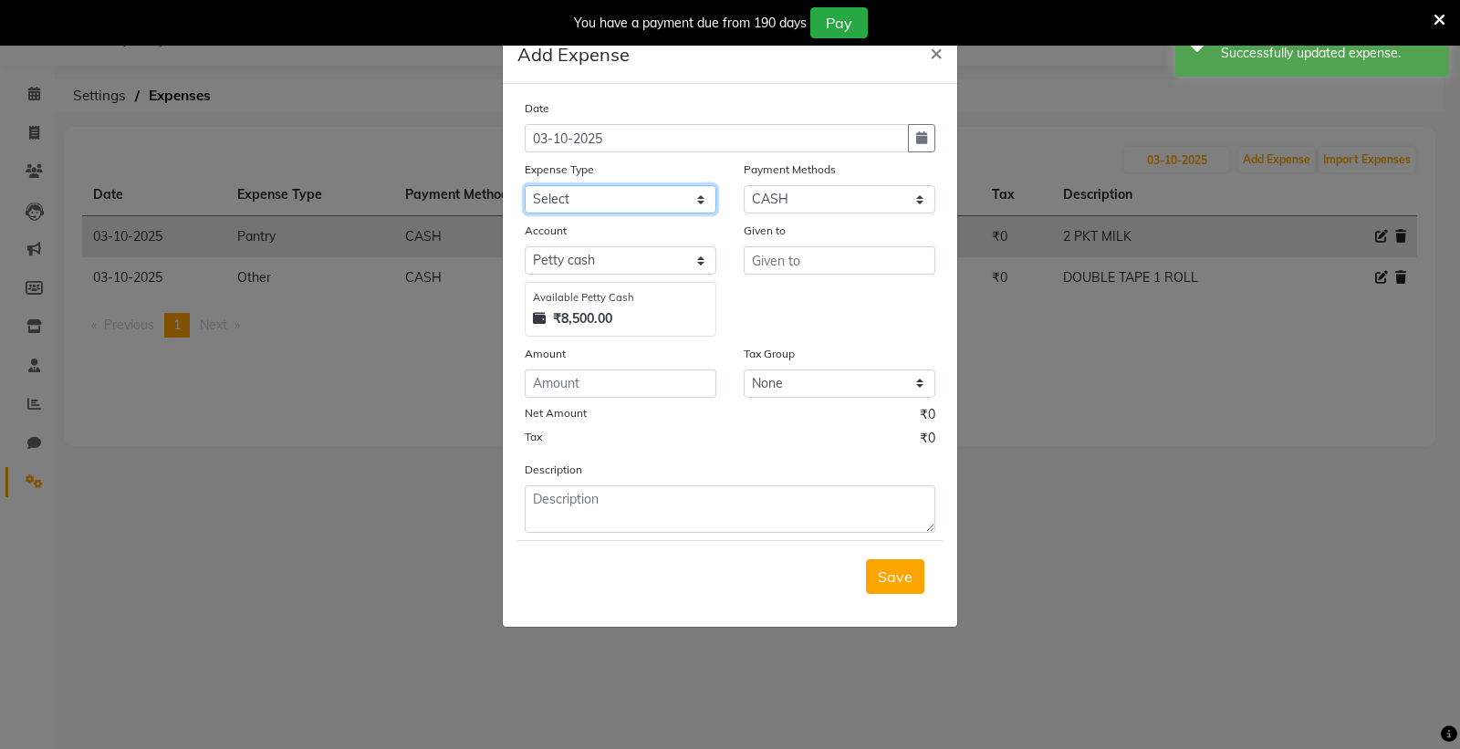
drag, startPoint x: 625, startPoint y: 198, endPoint x: 625, endPoint y: 210, distance: 11.9
click at [625, 198] on select "Select Advance Salary Bank charges Car maintenance Cash transfer to bank Cash t…" at bounding box center [621, 199] width 192 height 28
select select "18"
click at [525, 185] on select "Select Advance Salary Bank charges Car maintenance Cash transfer to bank Cash t…" at bounding box center [621, 199] width 192 height 28
click at [640, 249] on select "Select [PERSON_NAME] cash Default account Expense Account" at bounding box center [621, 260] width 192 height 28
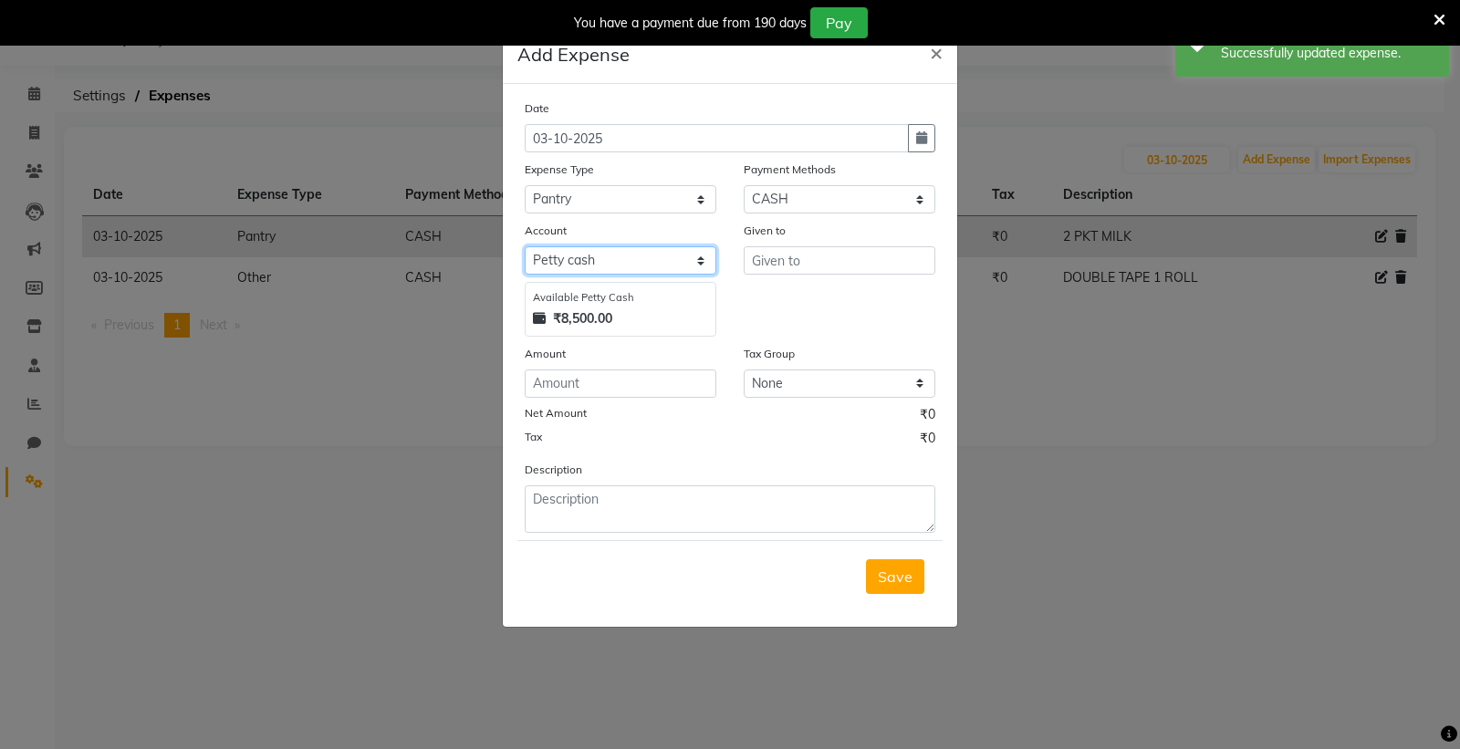
select select "7253"
click at [525, 246] on select "Select [PERSON_NAME] cash Default account Expense Account" at bounding box center [621, 260] width 192 height 28
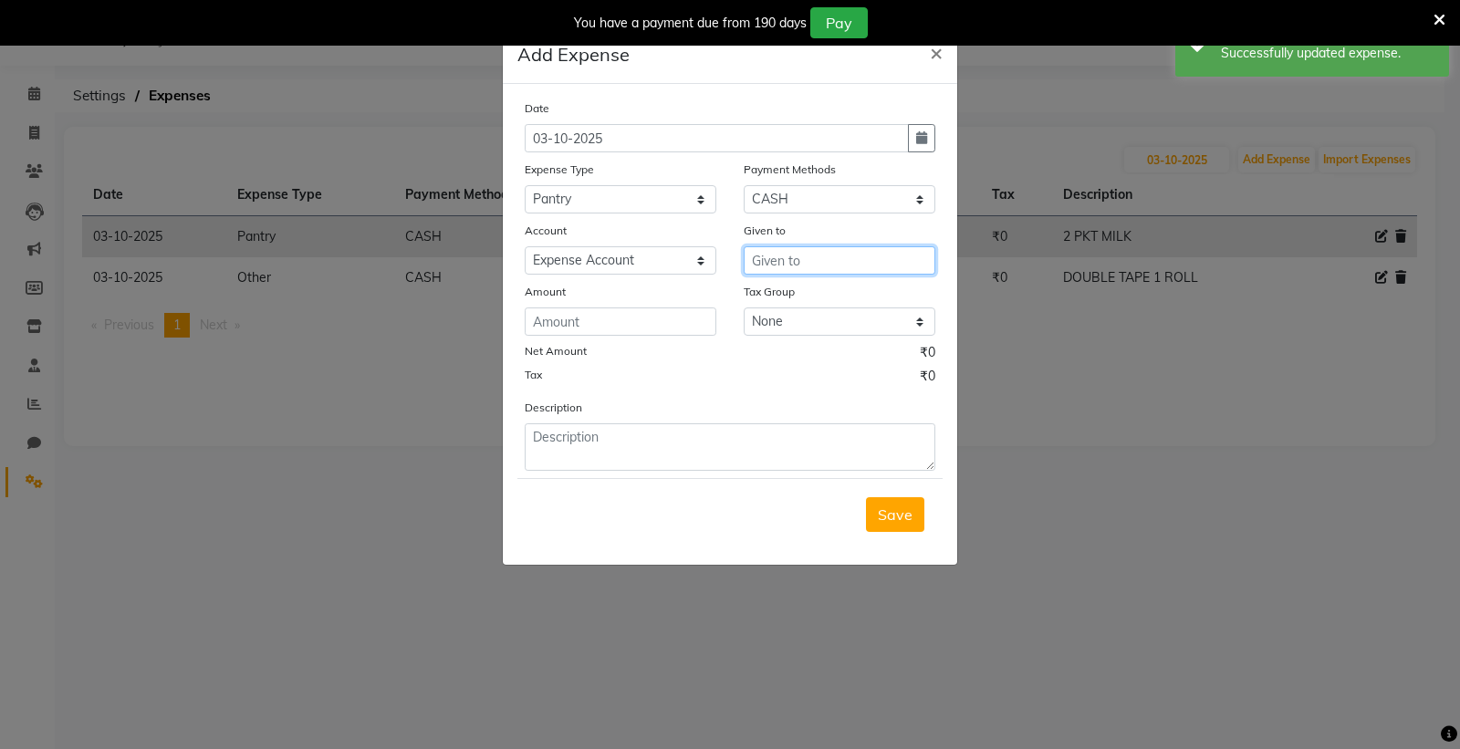
click at [801, 266] on input "text" at bounding box center [840, 260] width 192 height 28
type input "GAURAV"
click at [605, 327] on input "number" at bounding box center [621, 322] width 192 height 28
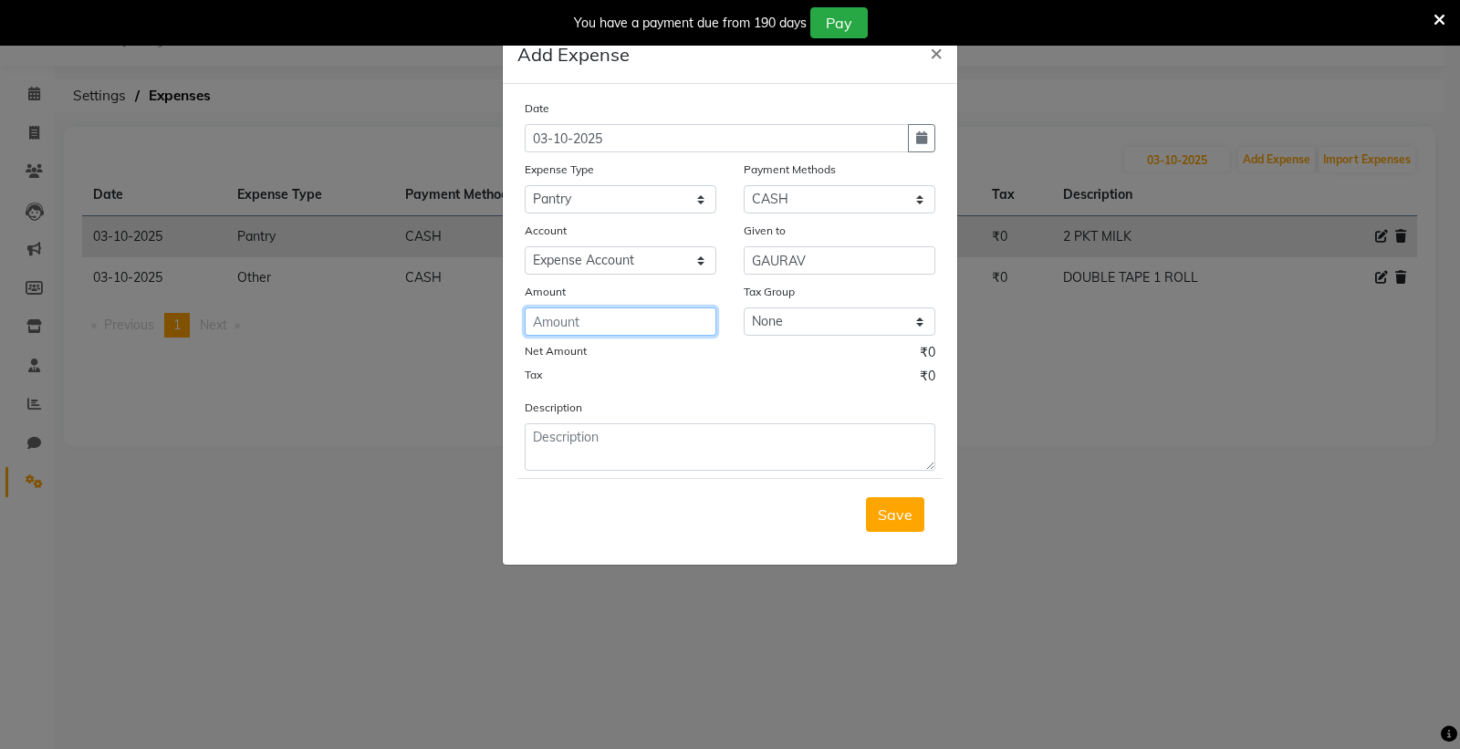
type input "2"
type input "30"
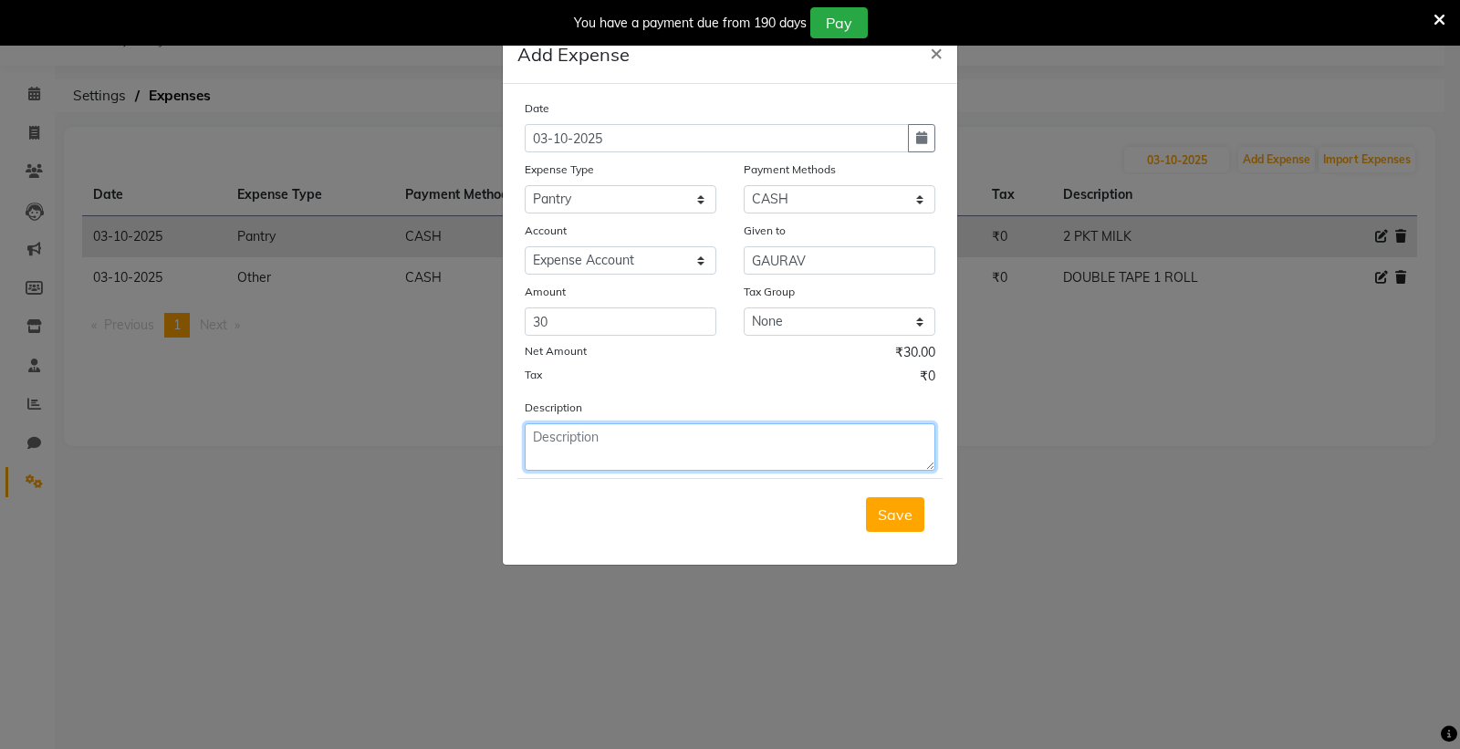
click at [544, 448] on textarea at bounding box center [730, 446] width 411 height 47
type textarea "3 PKT BISCUIT"
click at [891, 520] on span "Save" at bounding box center [895, 515] width 35 height 18
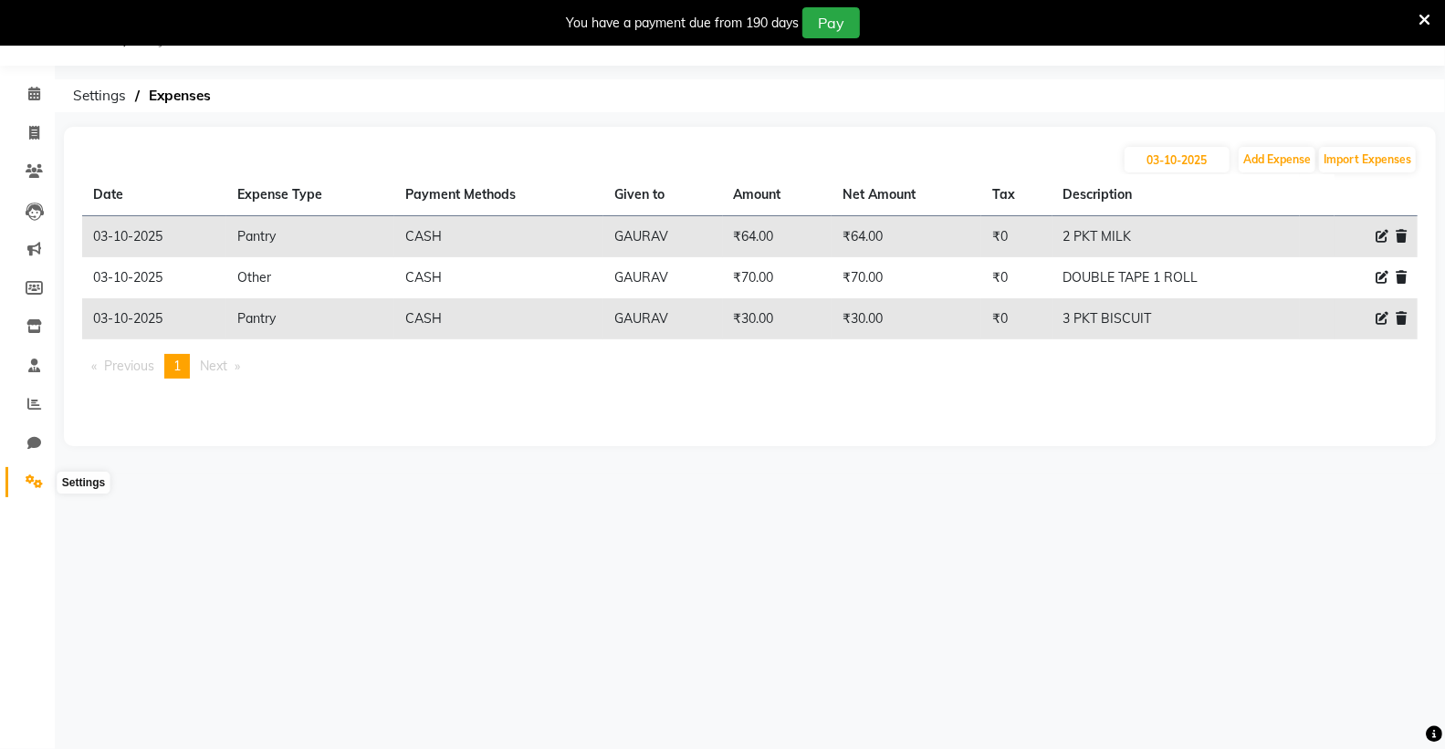
click at [37, 475] on icon at bounding box center [34, 482] width 17 height 14
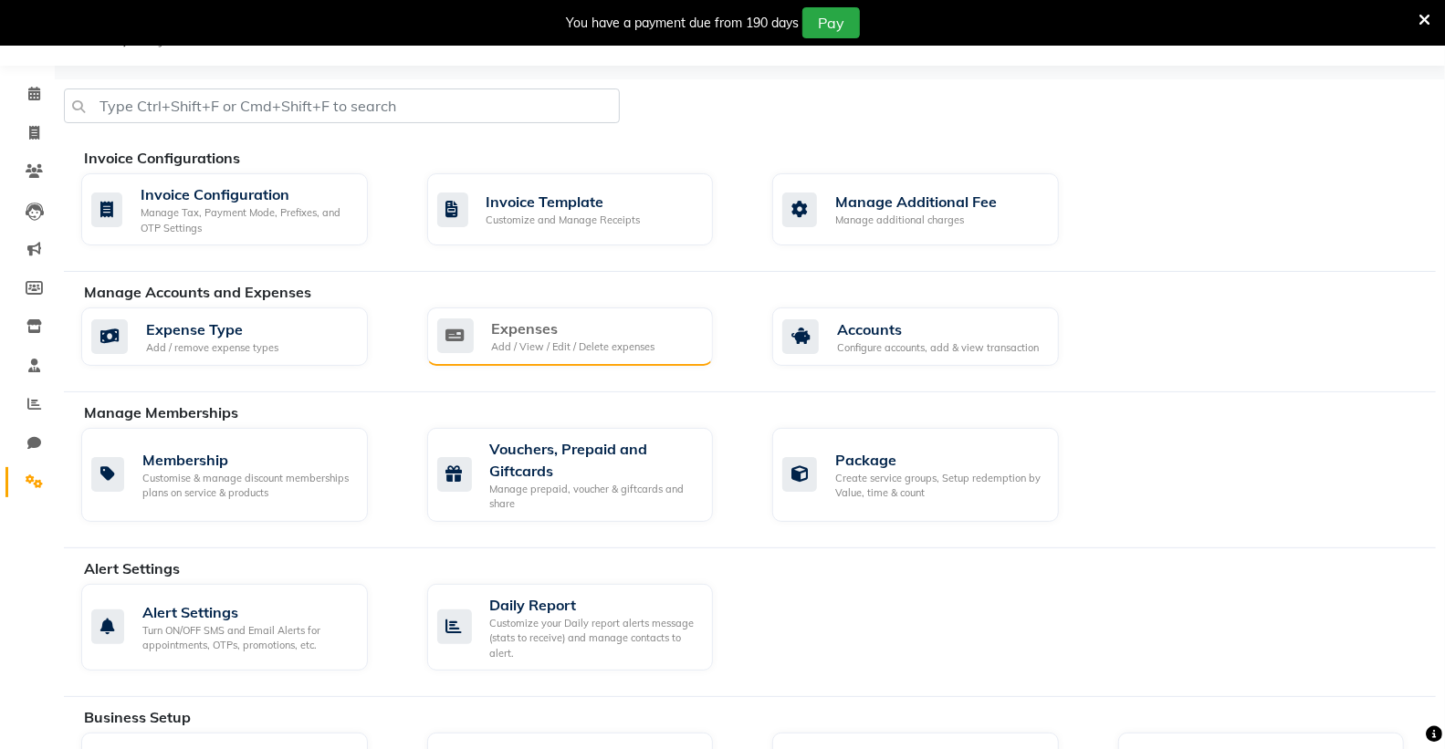
click at [659, 353] on div "Expenses Add / View / Edit / Delete expenses" at bounding box center [568, 336] width 262 height 37
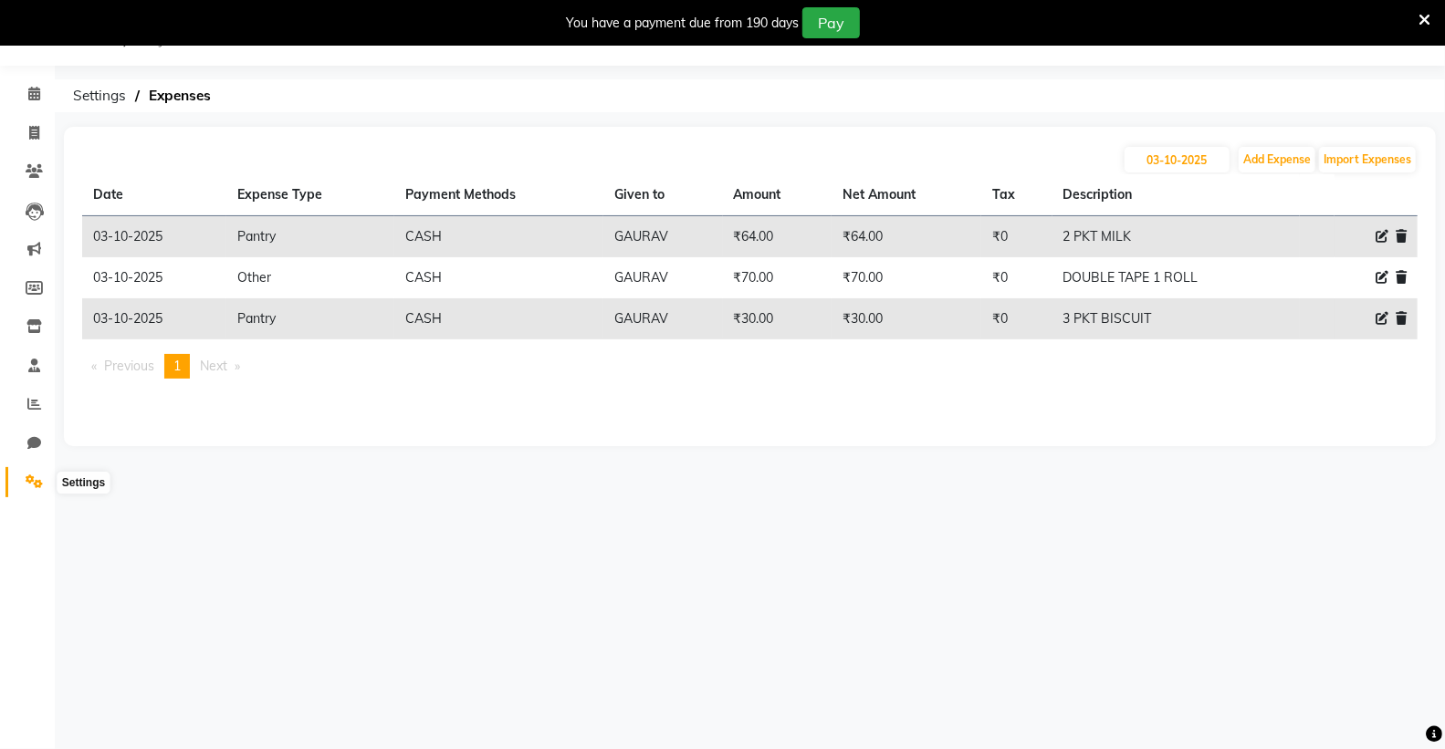
click at [19, 486] on span at bounding box center [34, 482] width 32 height 21
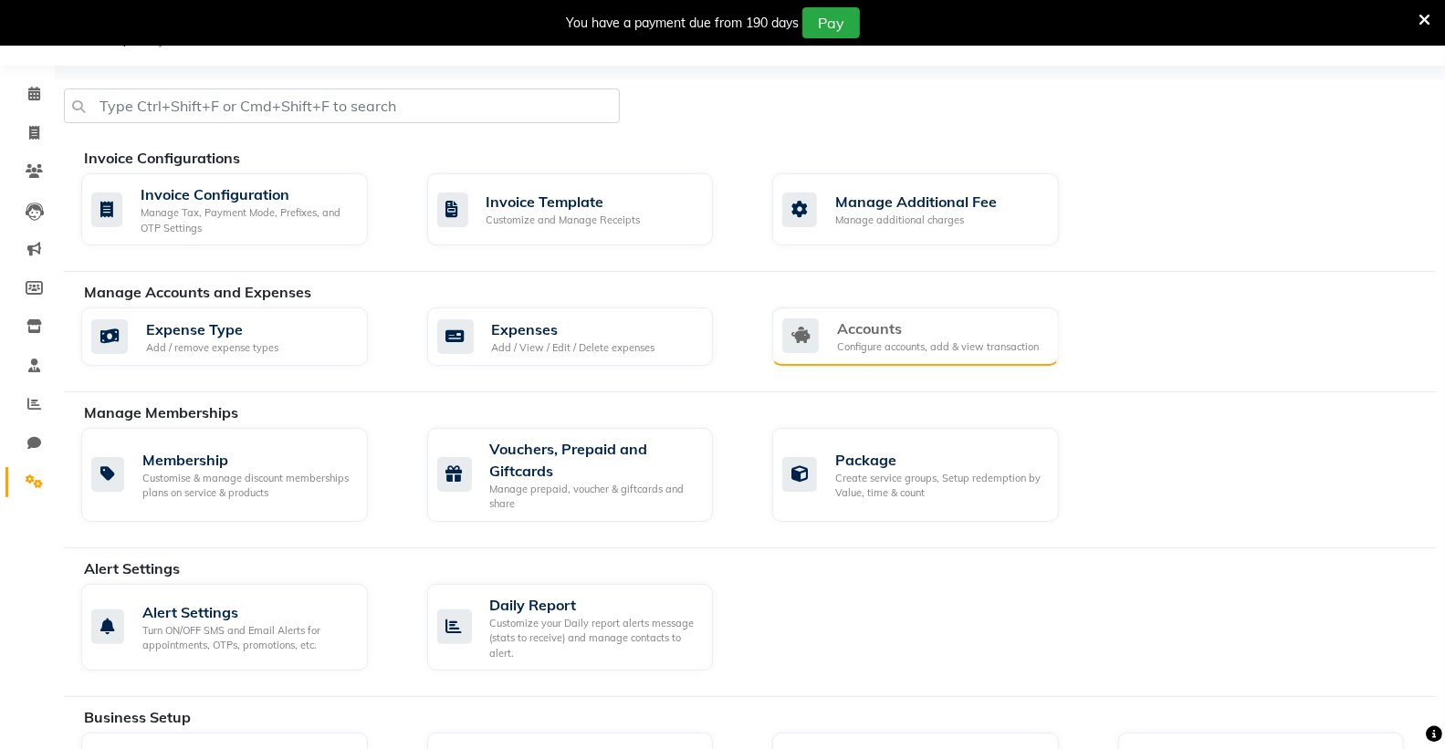
click at [890, 339] on div "Accounts" at bounding box center [938, 329] width 202 height 22
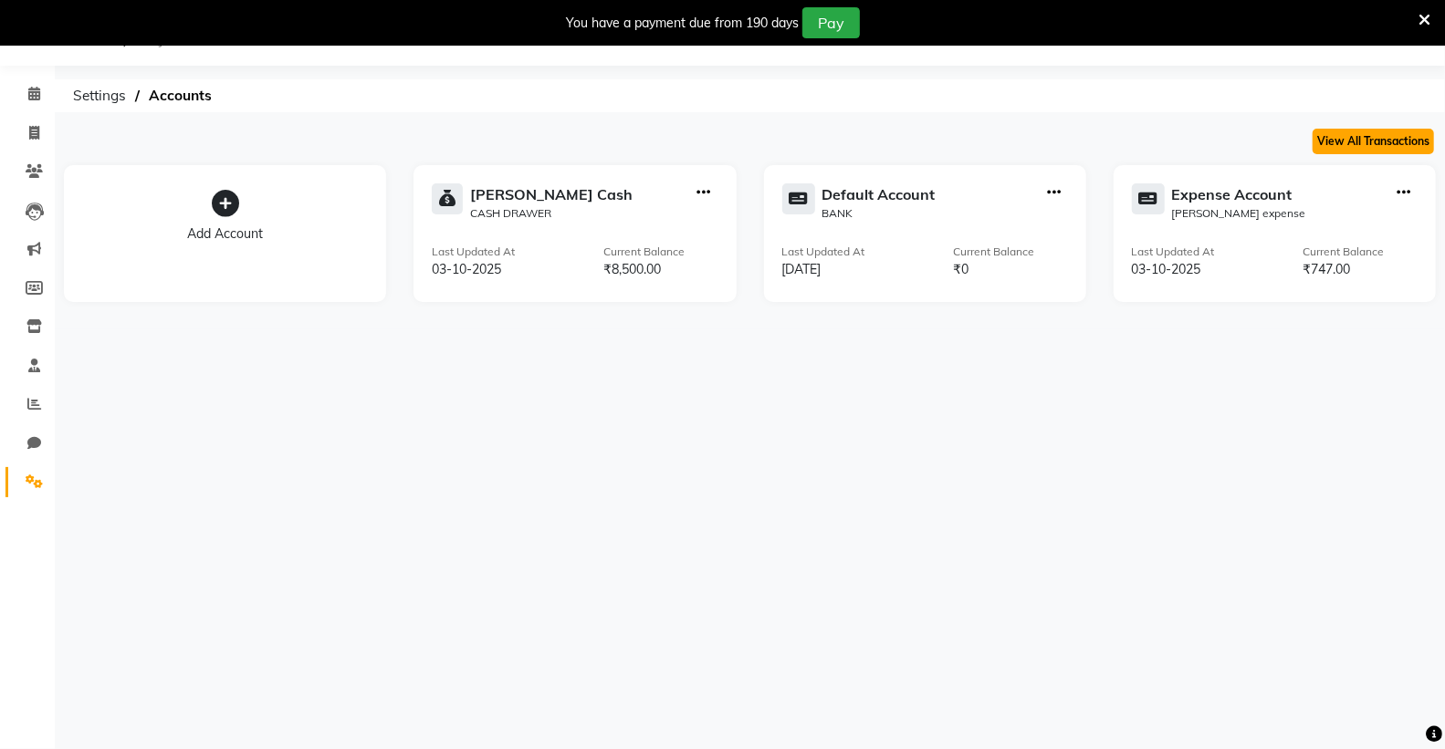
click at [1354, 131] on button "View All Transactions" at bounding box center [1372, 142] width 121 height 26
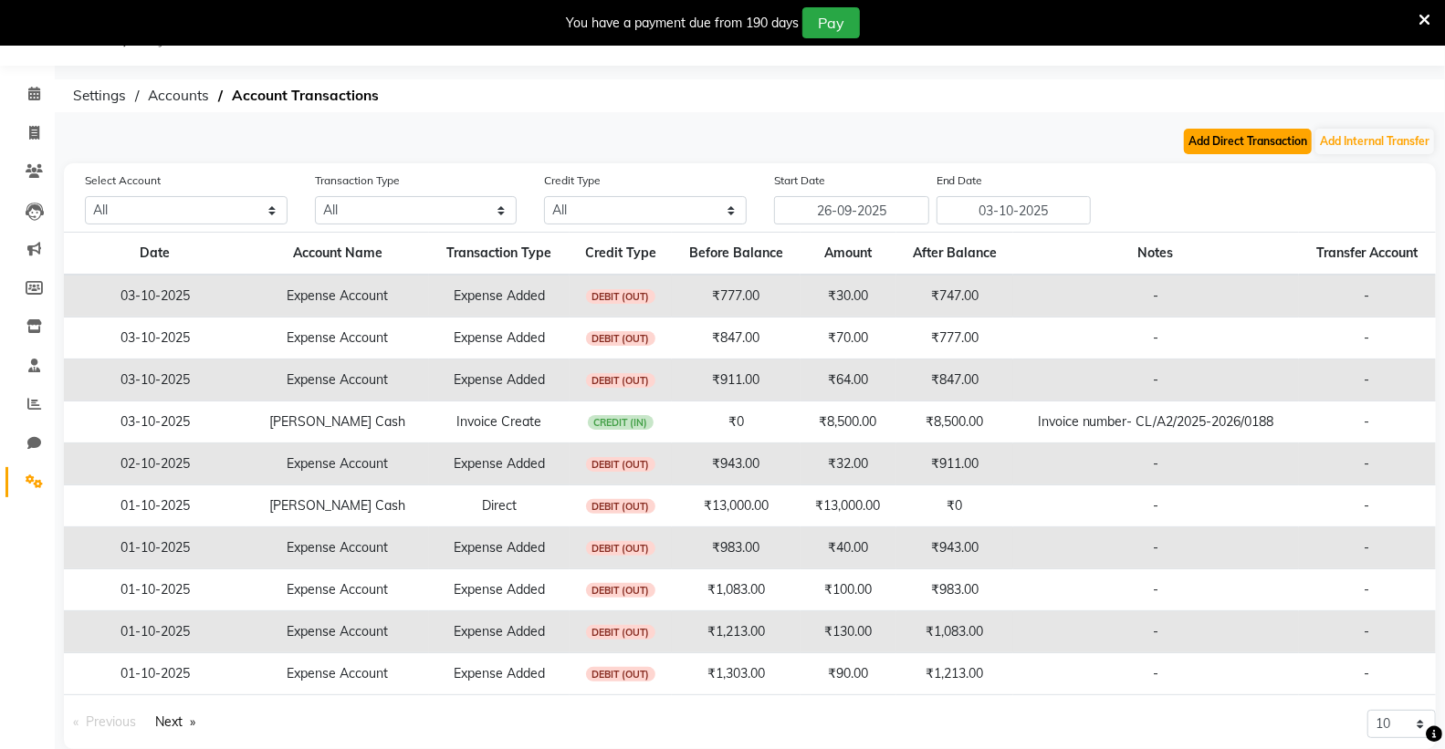
click at [1248, 130] on button "Add Direct Transaction" at bounding box center [1248, 142] width 128 height 26
select select "direct"
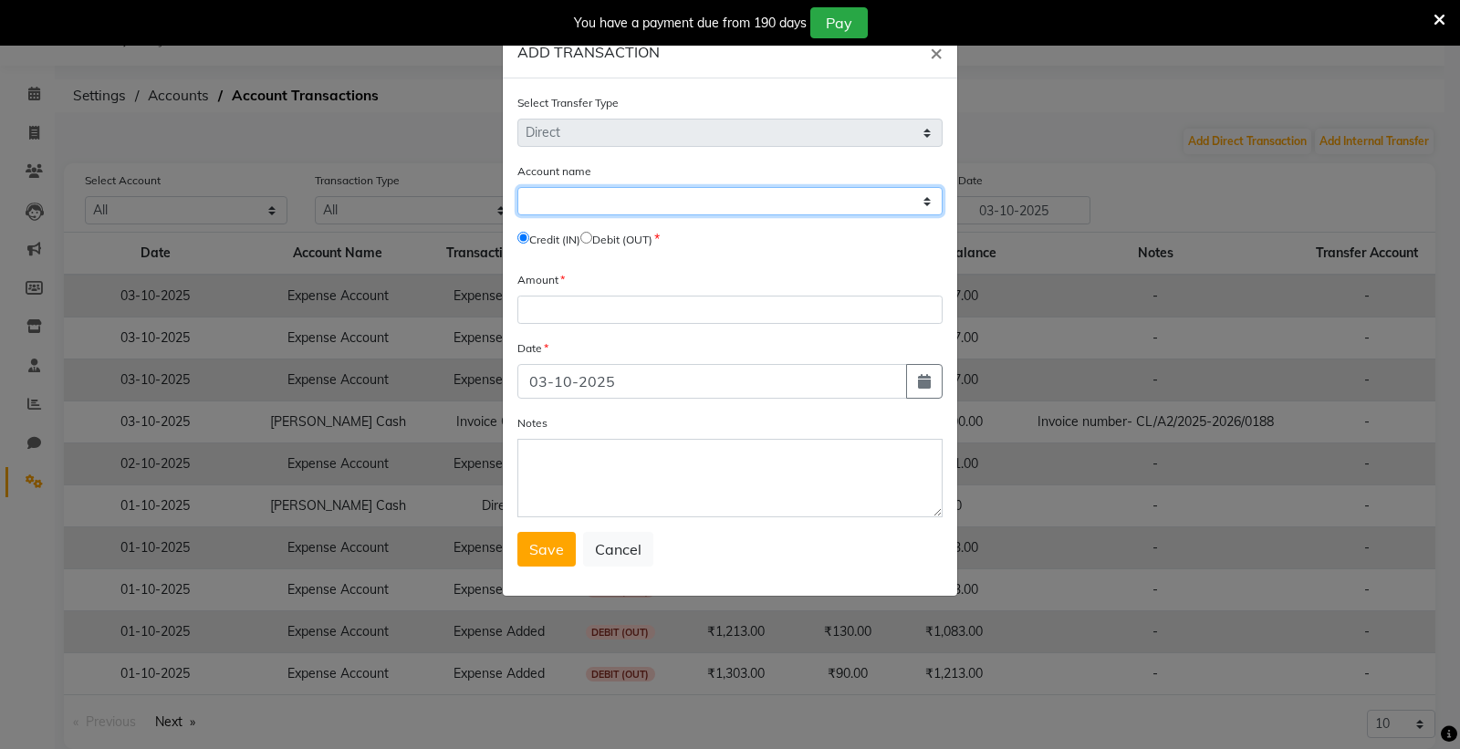
click at [593, 206] on select "Select [PERSON_NAME] Cash Default Account Expense Account" at bounding box center [729, 201] width 425 height 28
select select "7253"
click at [517, 187] on select "Select [PERSON_NAME] Cash Default Account Expense Account" at bounding box center [729, 201] width 425 height 28
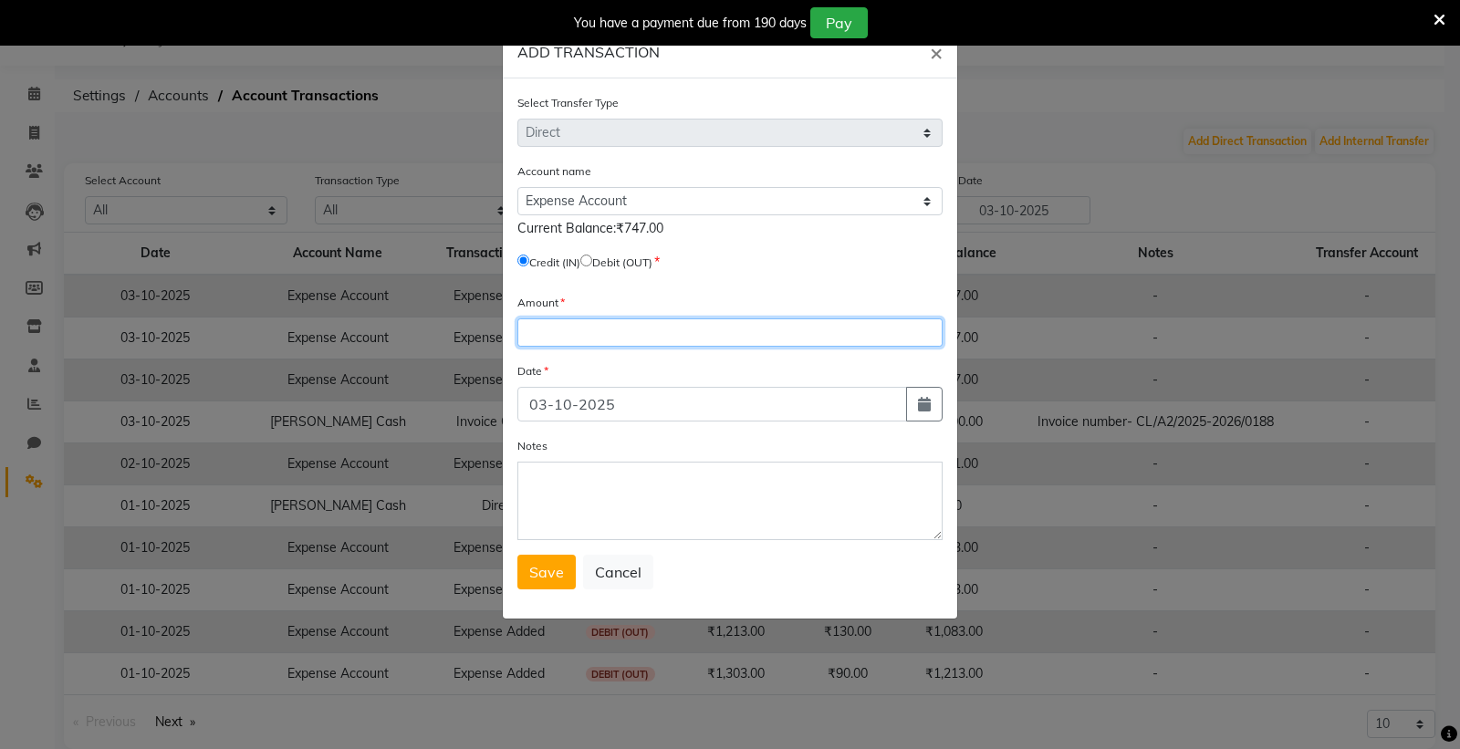
click at [580, 334] on input "number" at bounding box center [729, 333] width 425 height 28
type input "5000"
click at [557, 569] on span "Save" at bounding box center [546, 572] width 35 height 18
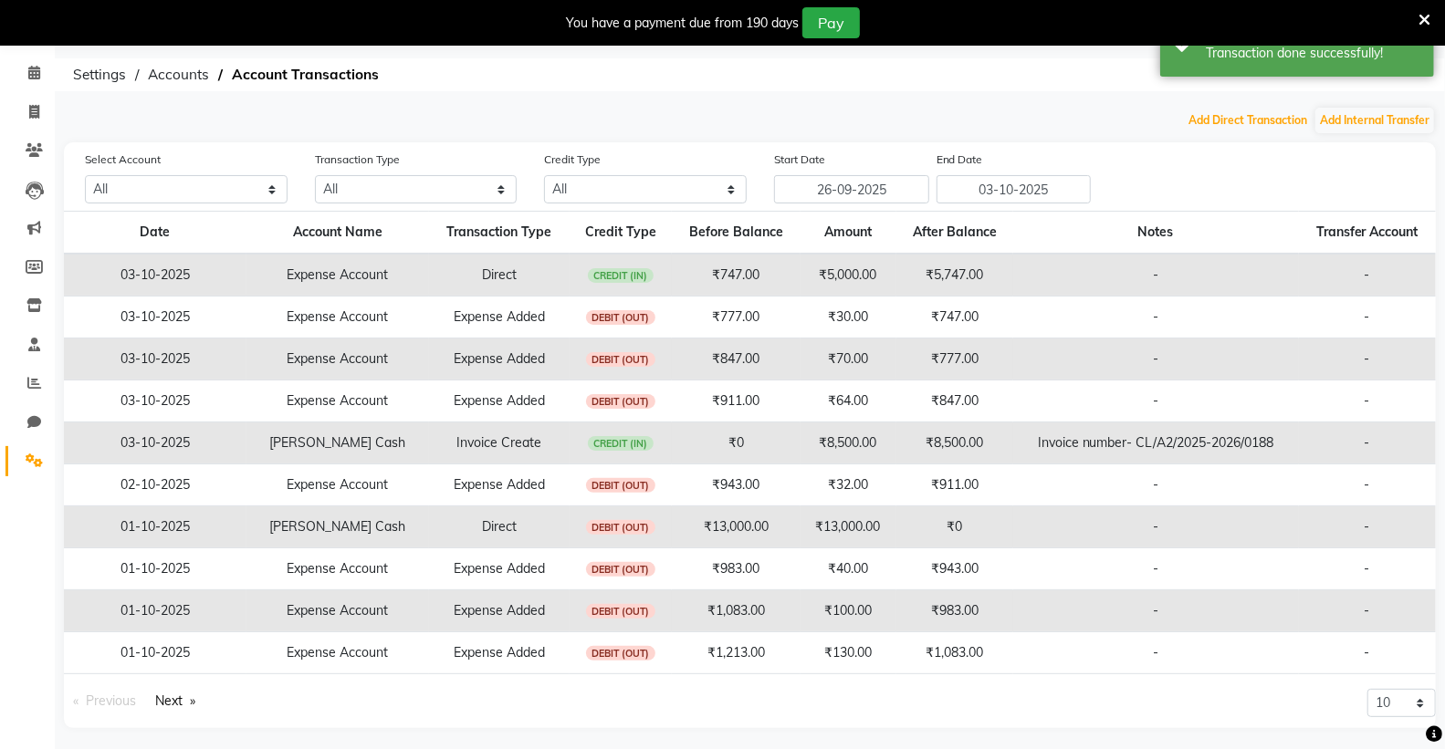
scroll to position [73, 0]
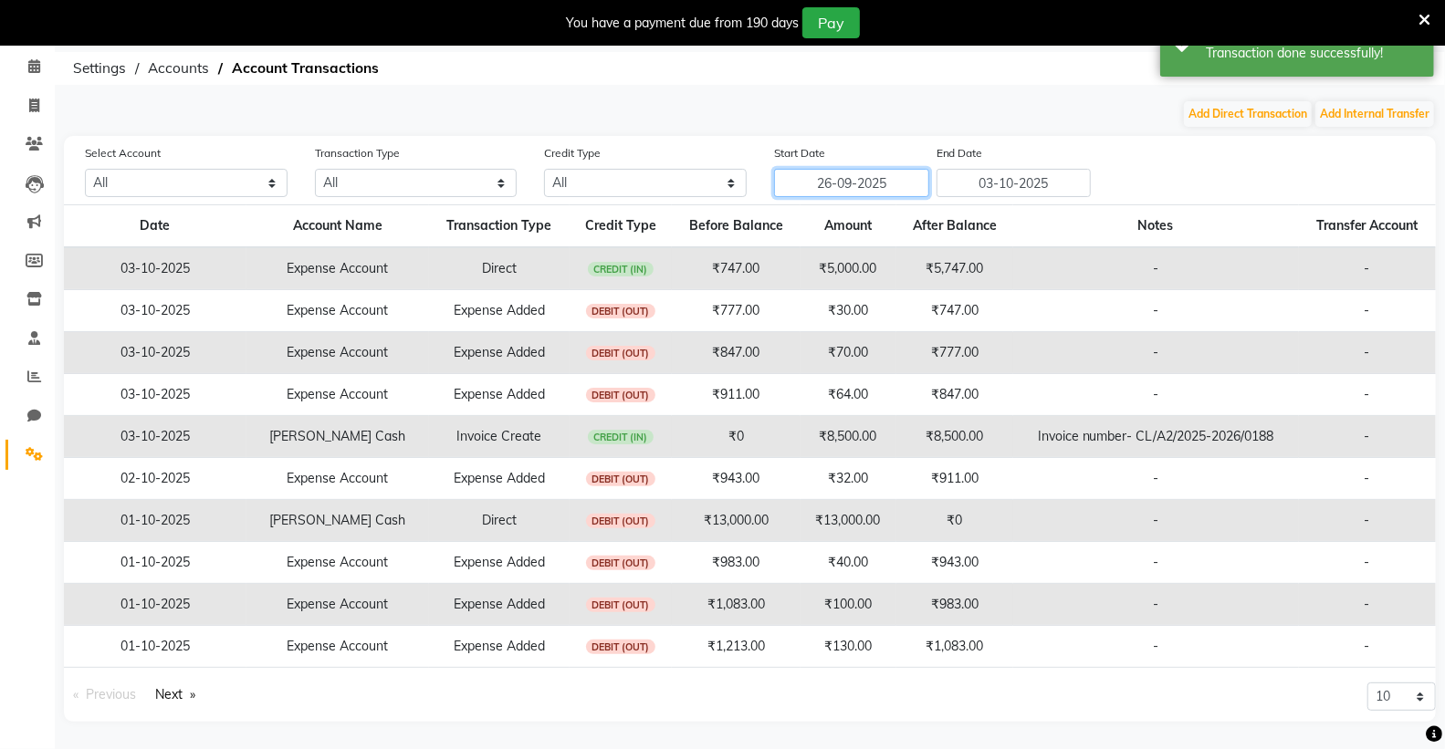
click at [892, 183] on input "26-09-2025" at bounding box center [851, 183] width 155 height 28
select select "9"
select select "2025"
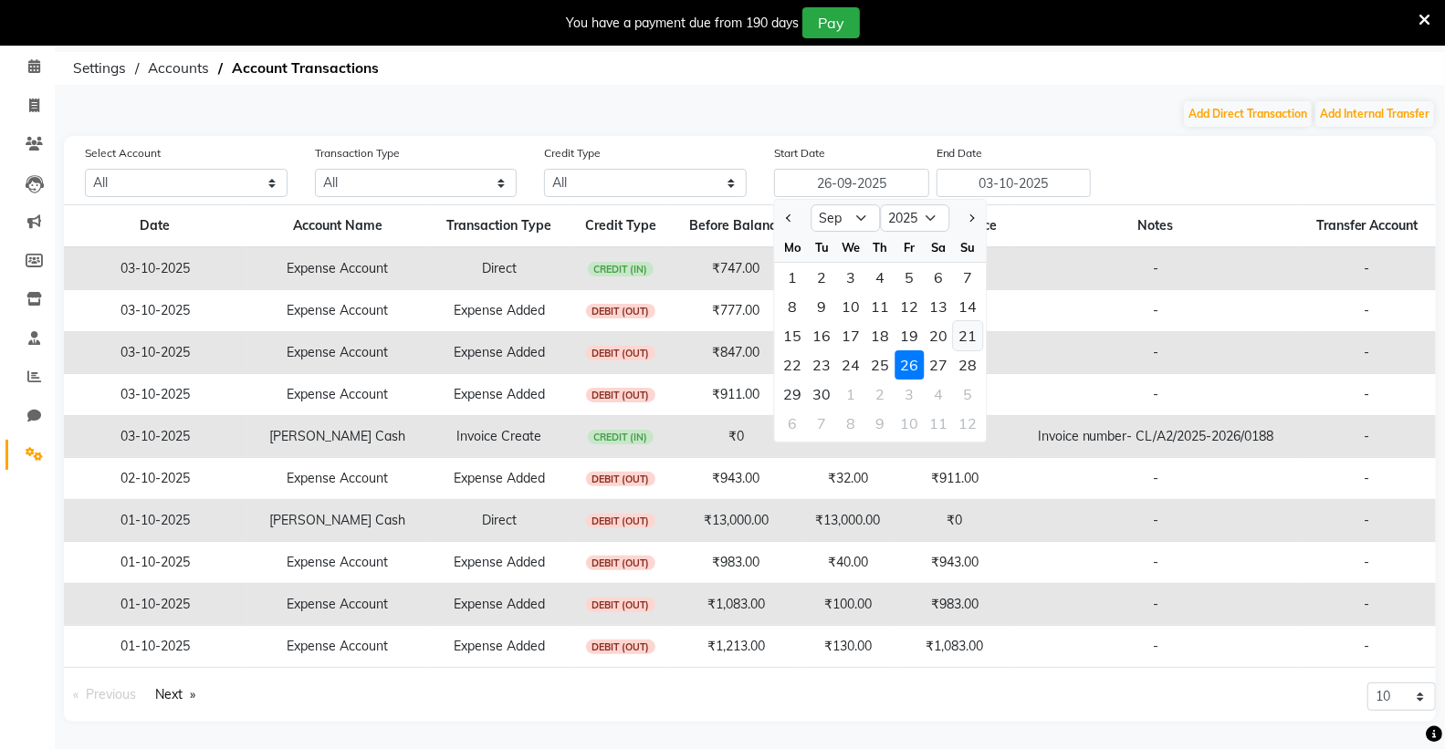
click at [968, 339] on div "21" at bounding box center [967, 335] width 29 height 29
type input "[DATE]"
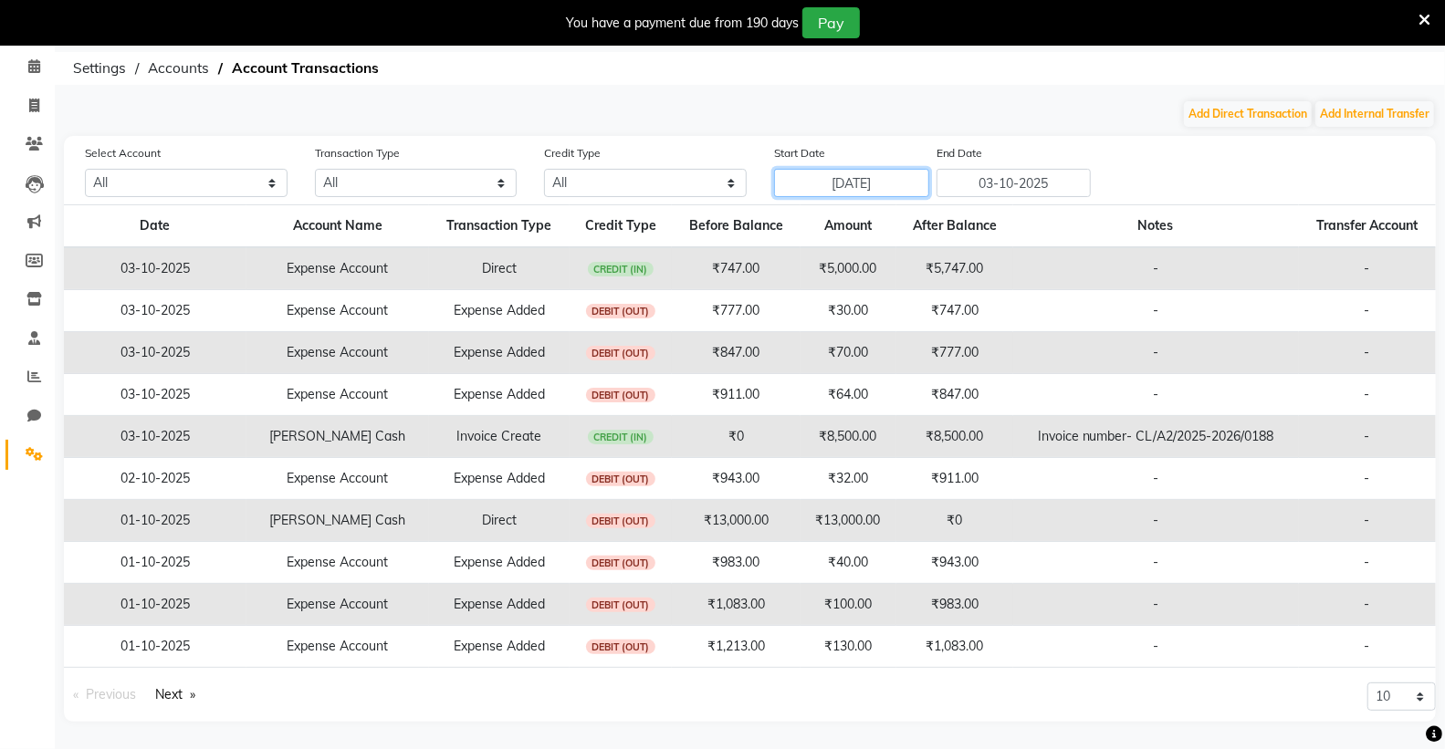
scroll to position [0, 0]
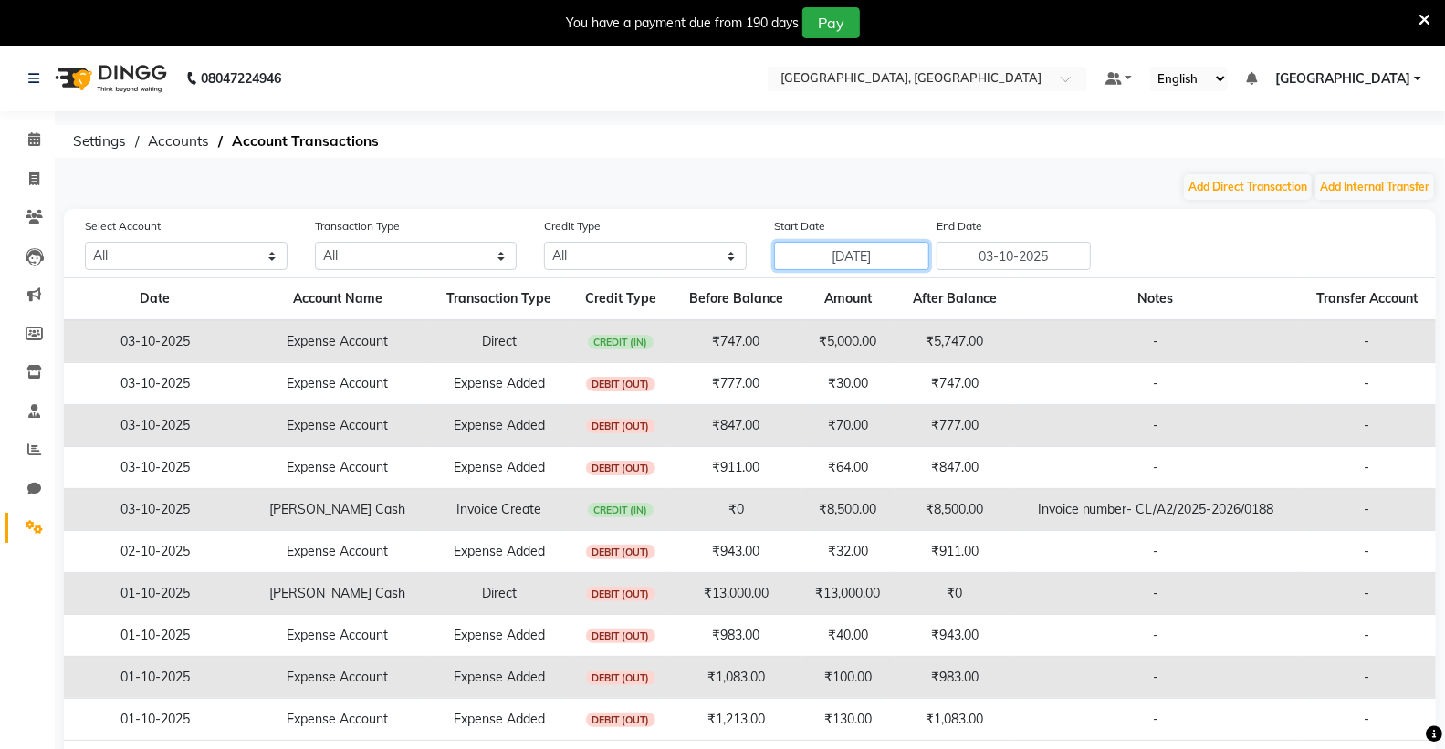
click at [841, 263] on input "[DATE]" at bounding box center [851, 256] width 155 height 28
select select "9"
select select "2025"
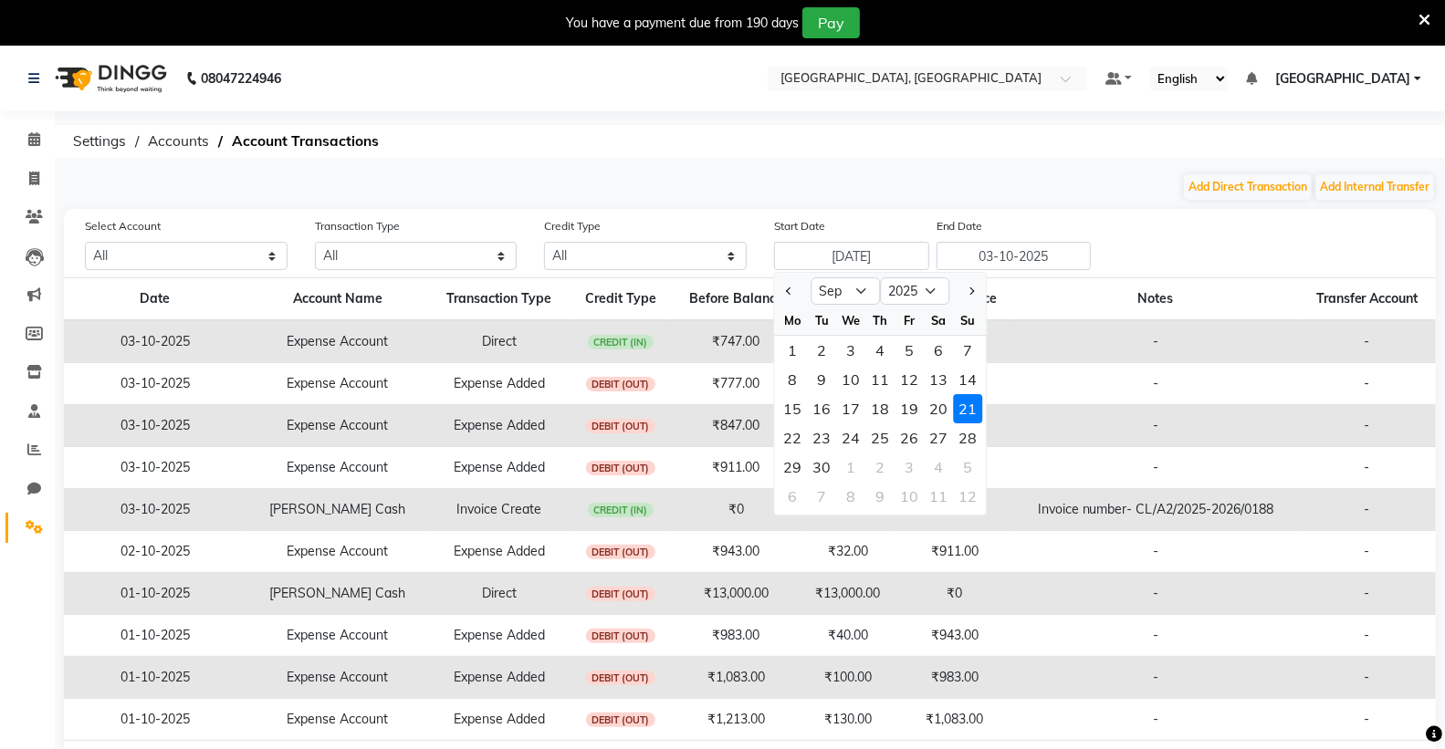
click at [966, 412] on div "21" at bounding box center [967, 408] width 29 height 29
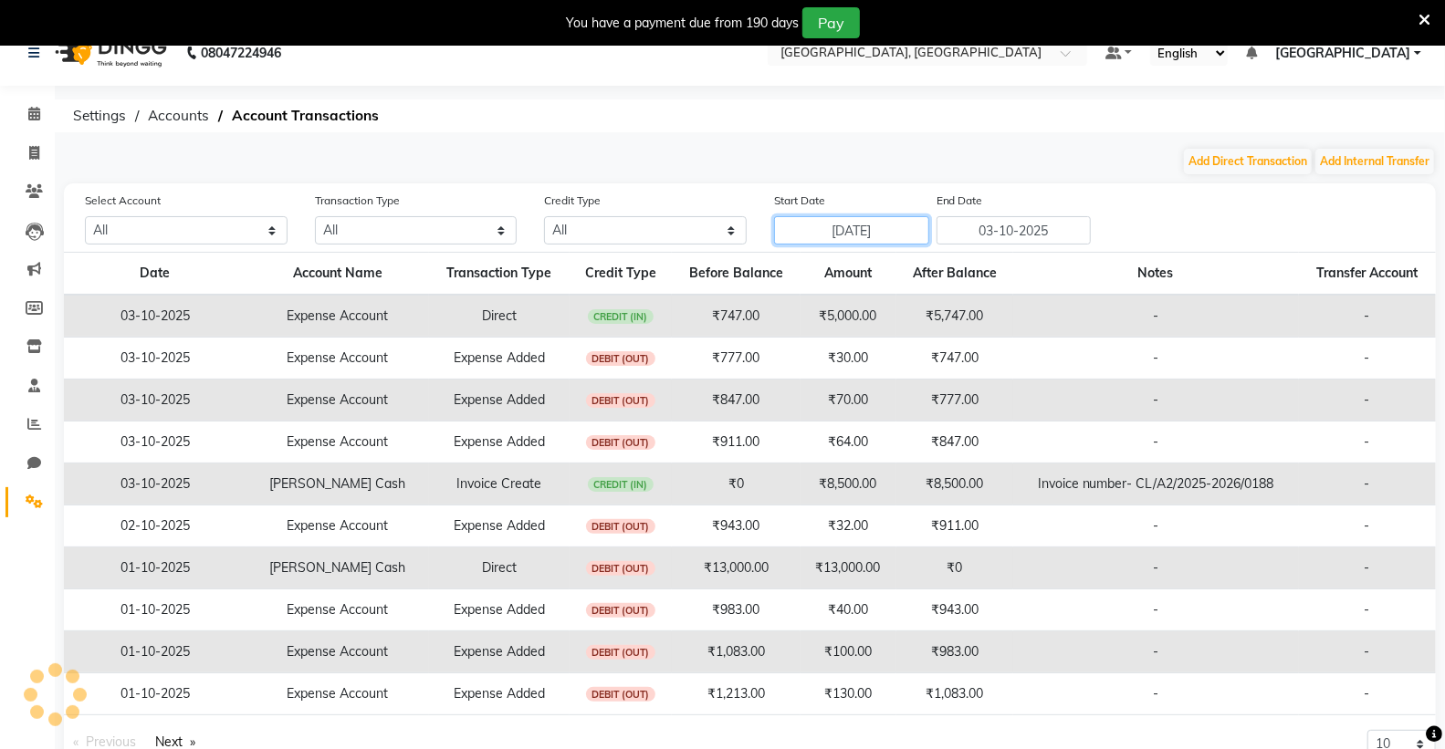
scroll to position [73, 0]
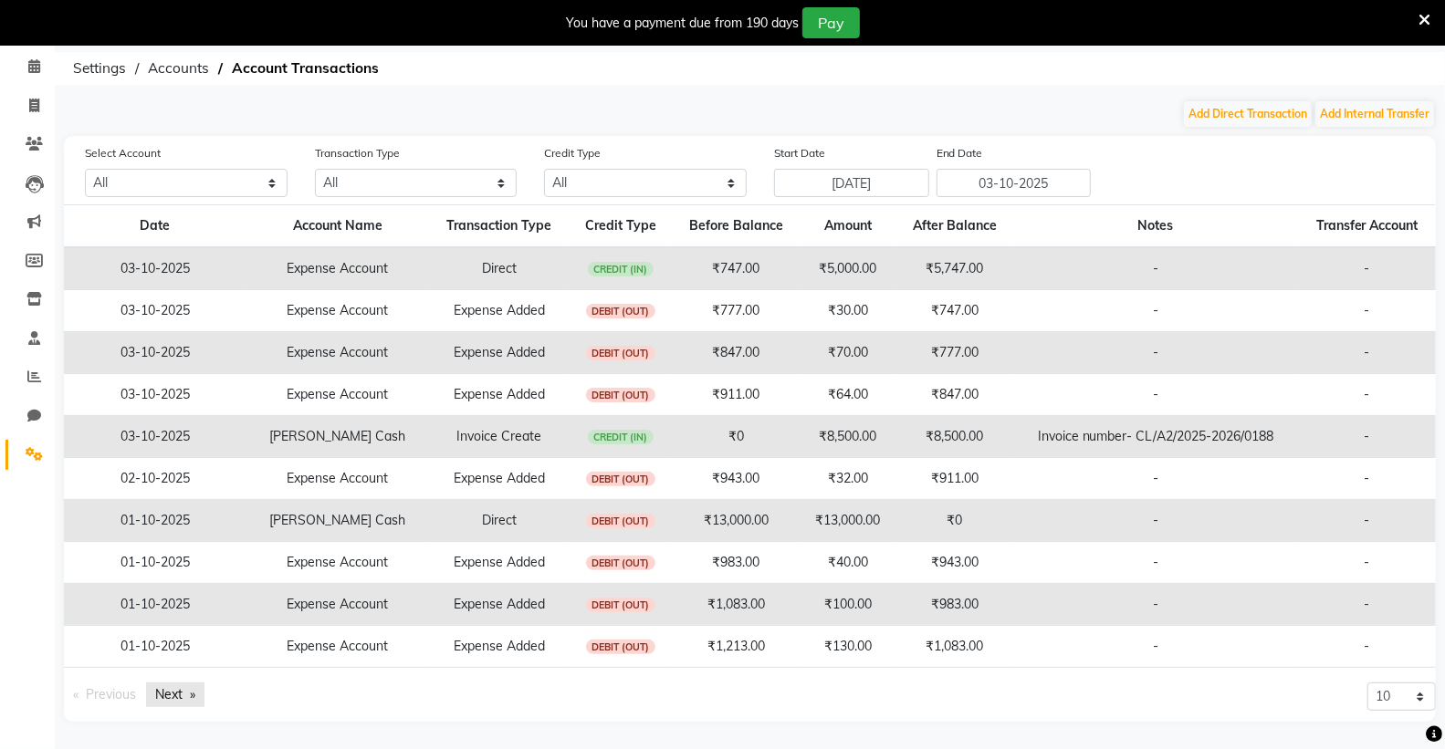
click at [180, 694] on link "Next page" at bounding box center [175, 695] width 58 height 25
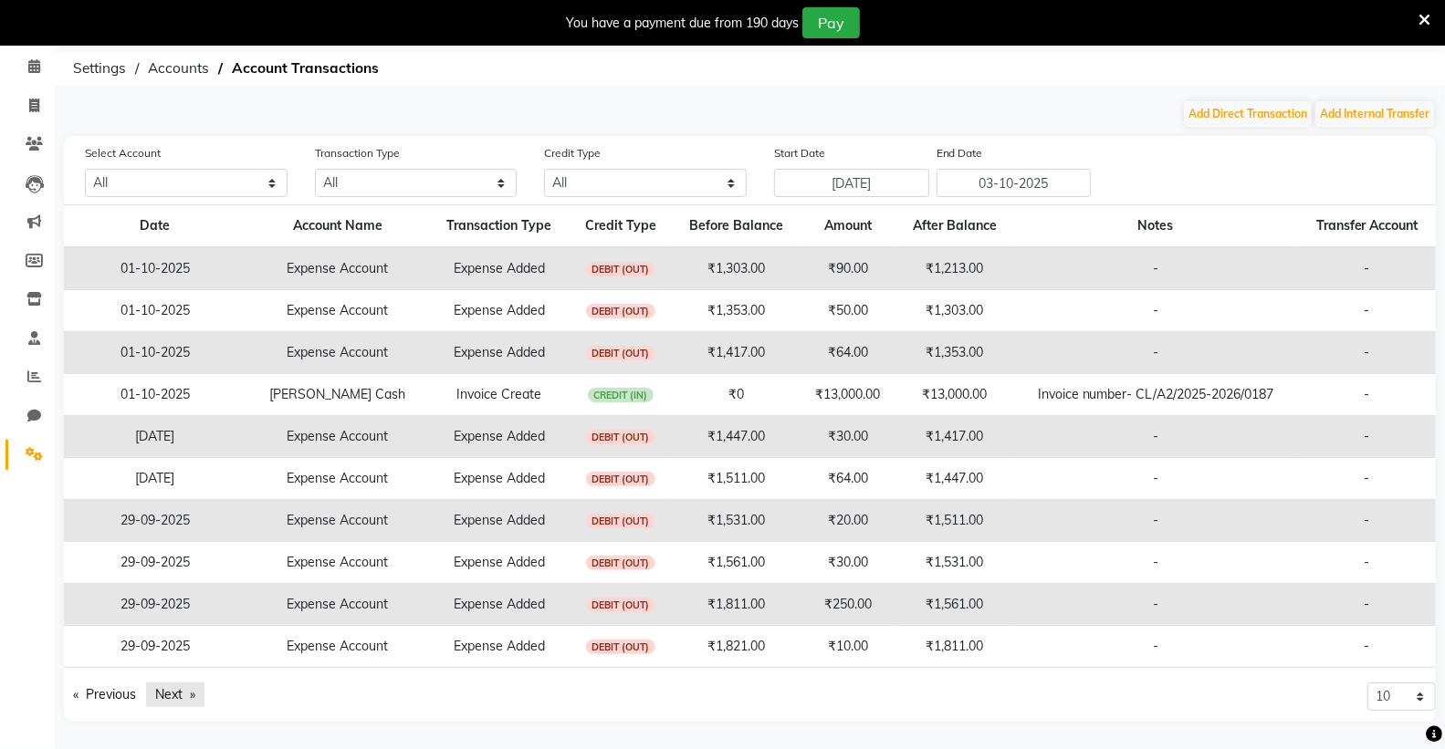
click at [179, 697] on link "Next page" at bounding box center [175, 695] width 58 height 25
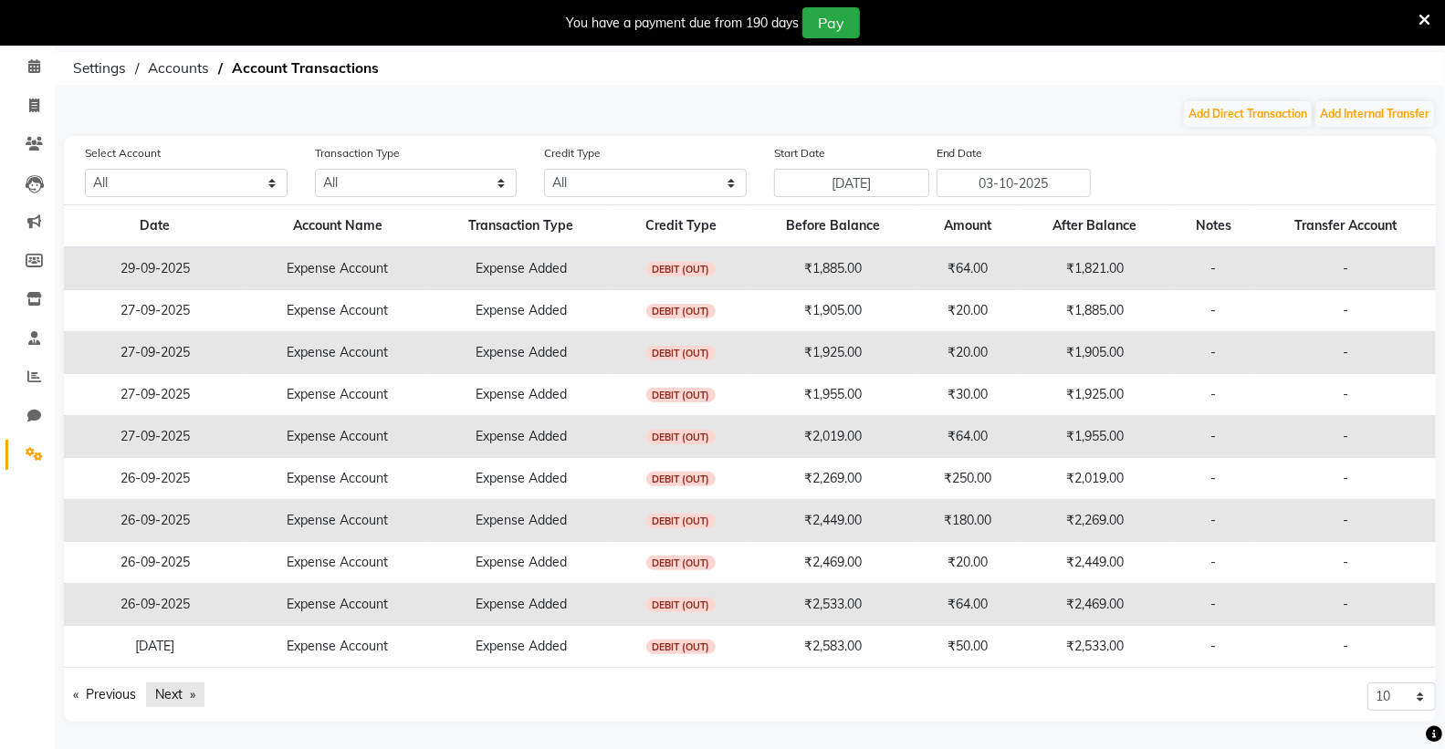
click at [178, 695] on link "Next page" at bounding box center [175, 695] width 58 height 25
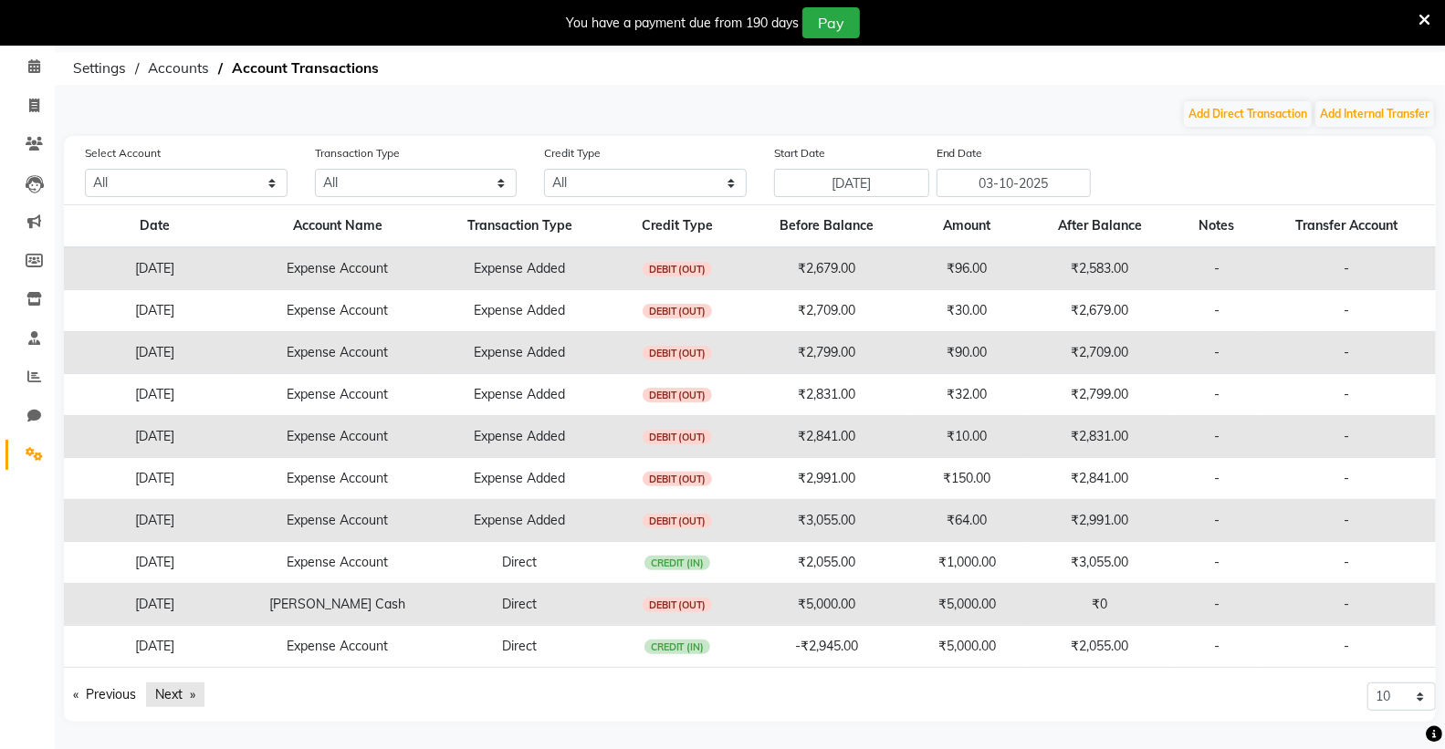
click at [174, 690] on link "Next page" at bounding box center [175, 695] width 58 height 25
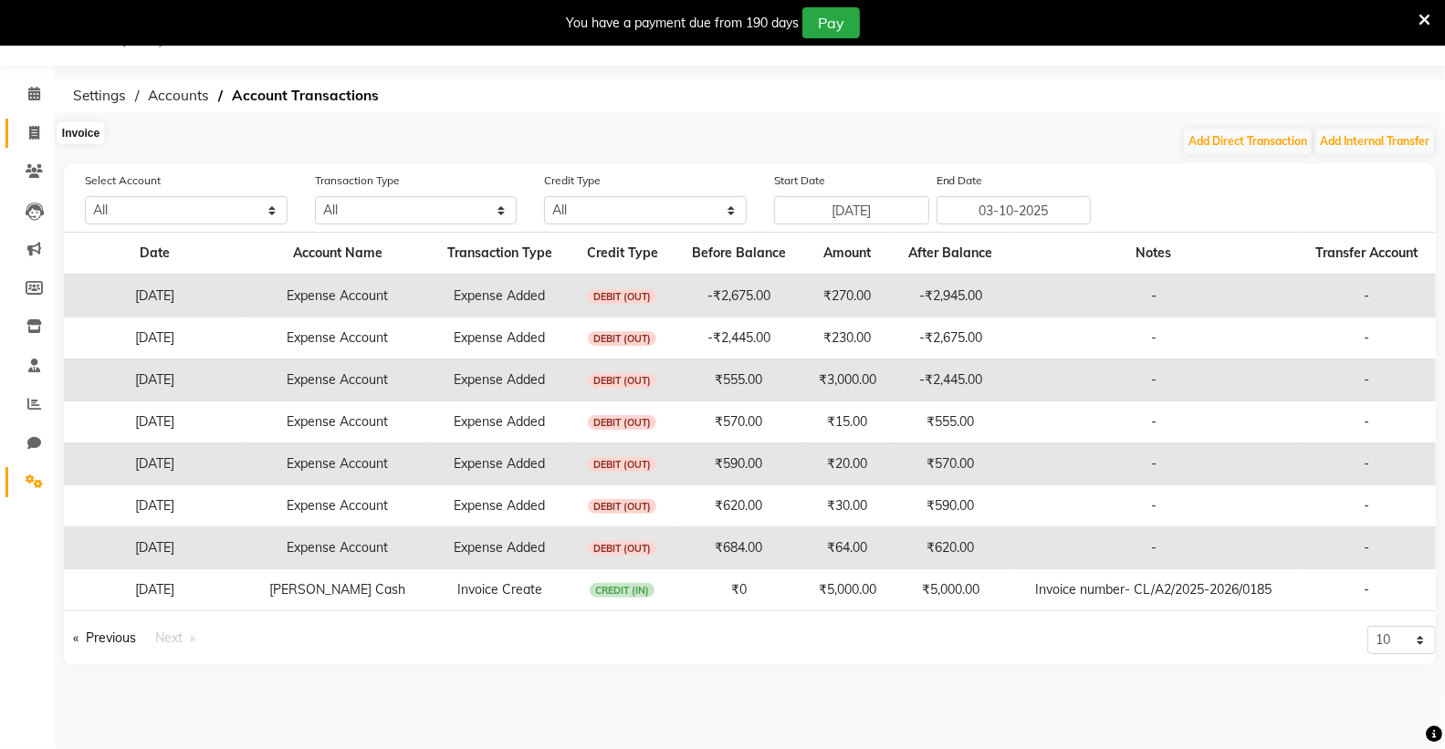
click at [32, 134] on icon at bounding box center [34, 133] width 10 height 14
select select "service"
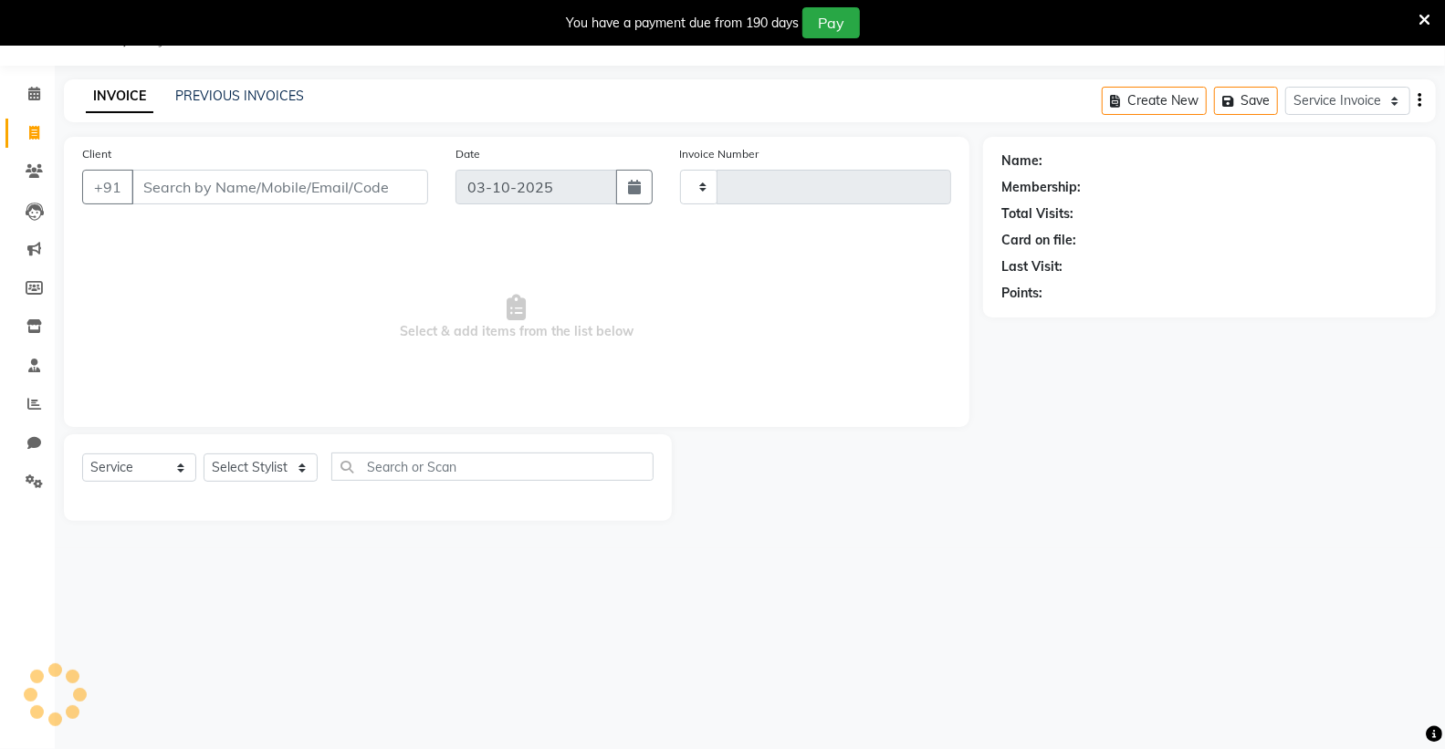
type input "0190"
select select "8017"
click at [35, 95] on icon at bounding box center [34, 94] width 12 height 14
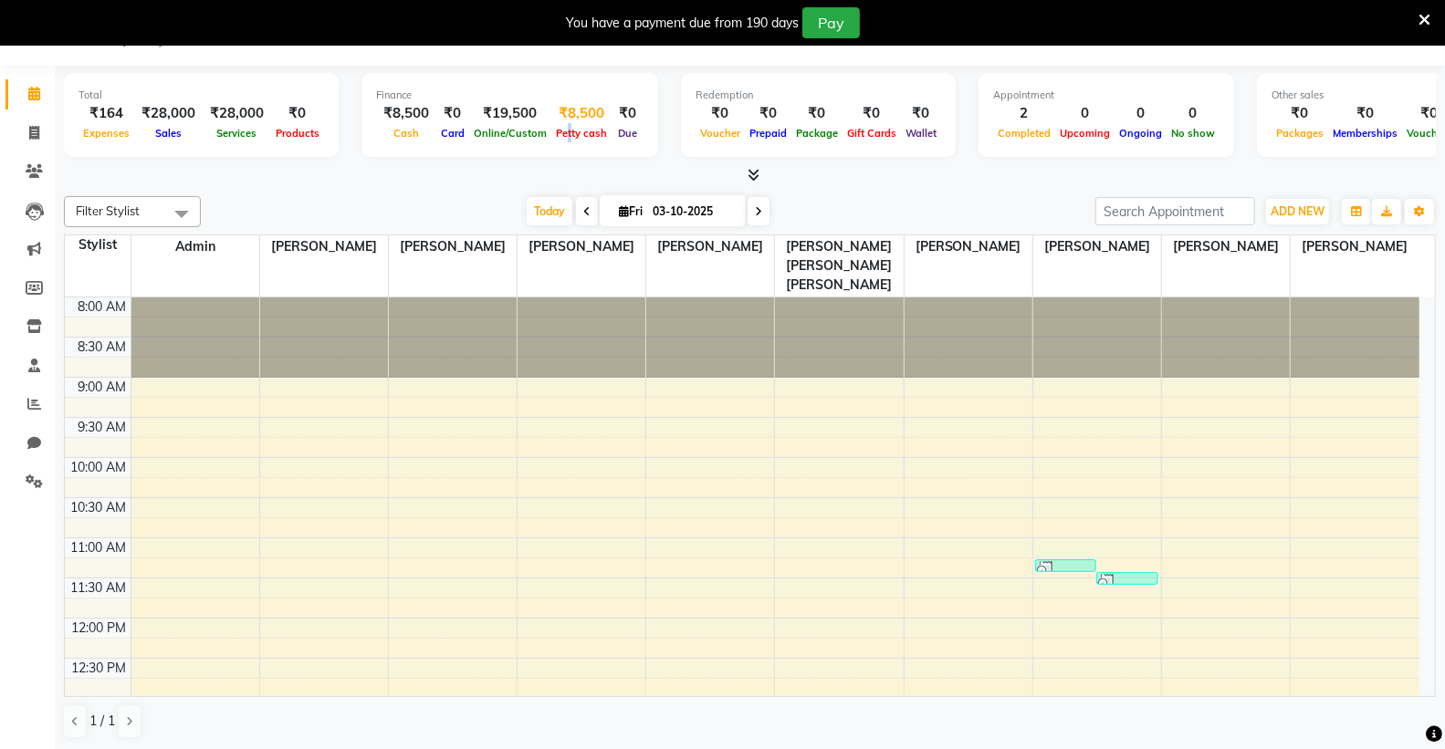
click at [559, 133] on span "Petty cash" at bounding box center [581, 133] width 60 height 13
select select "6945"
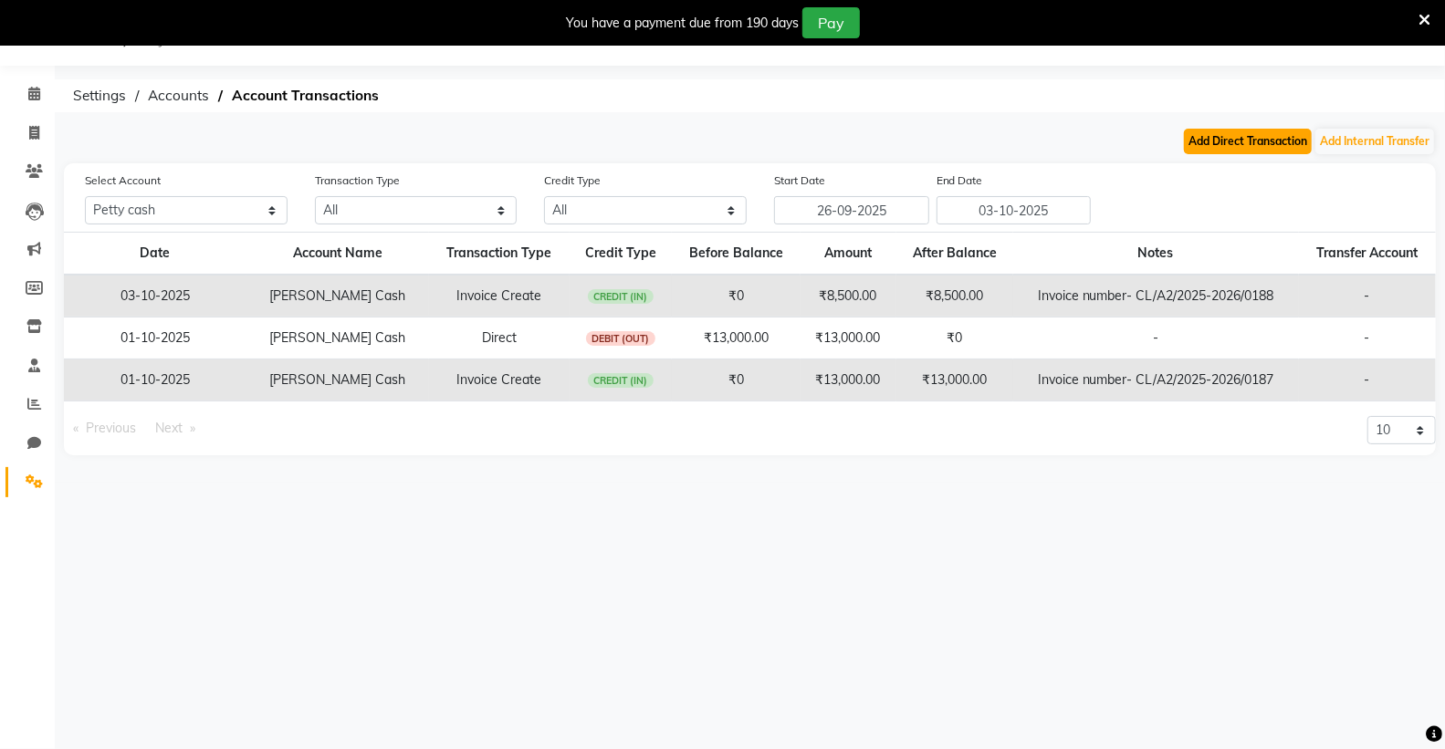
click at [1251, 141] on button "Add Direct Transaction" at bounding box center [1248, 142] width 128 height 26
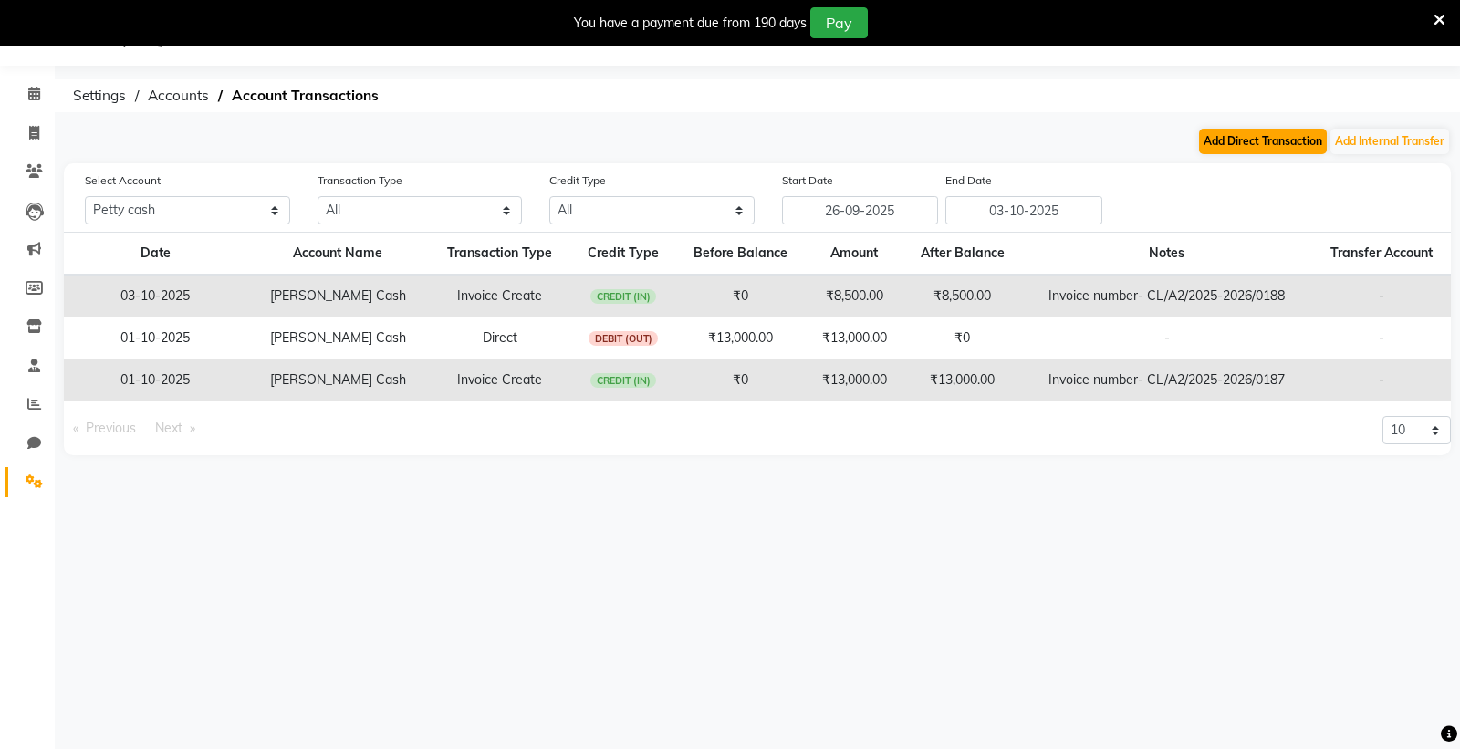
select select "direct"
select select "6945"
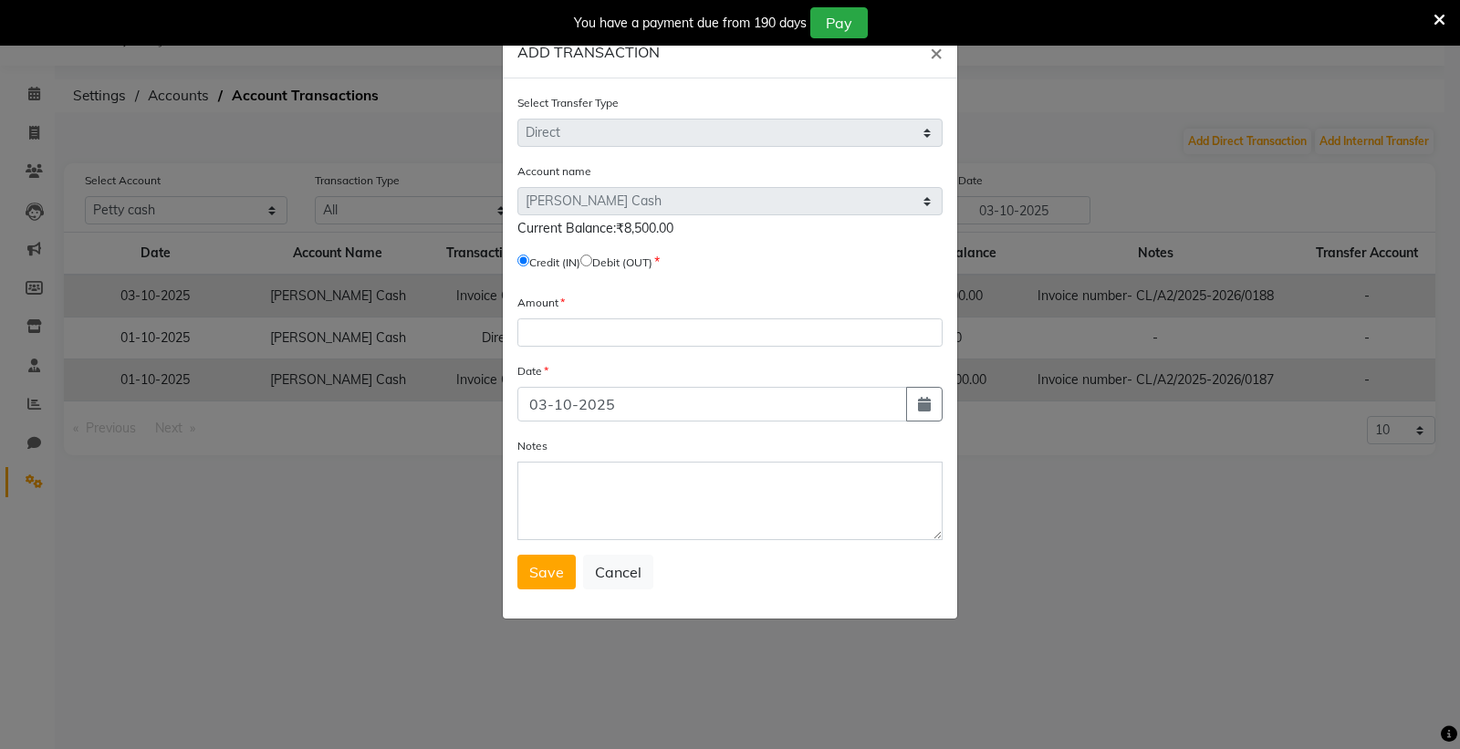
click at [592, 256] on input "radio" at bounding box center [586, 261] width 12 height 12
radio input "true"
click at [695, 225] on div "Current Balance:₹8,500.00" at bounding box center [729, 228] width 425 height 19
click at [812, 253] on div "Credit (IN) Debit (OUT)" at bounding box center [729, 266] width 425 height 26
drag, startPoint x: 623, startPoint y: 226, endPoint x: 754, endPoint y: 237, distance: 131.0
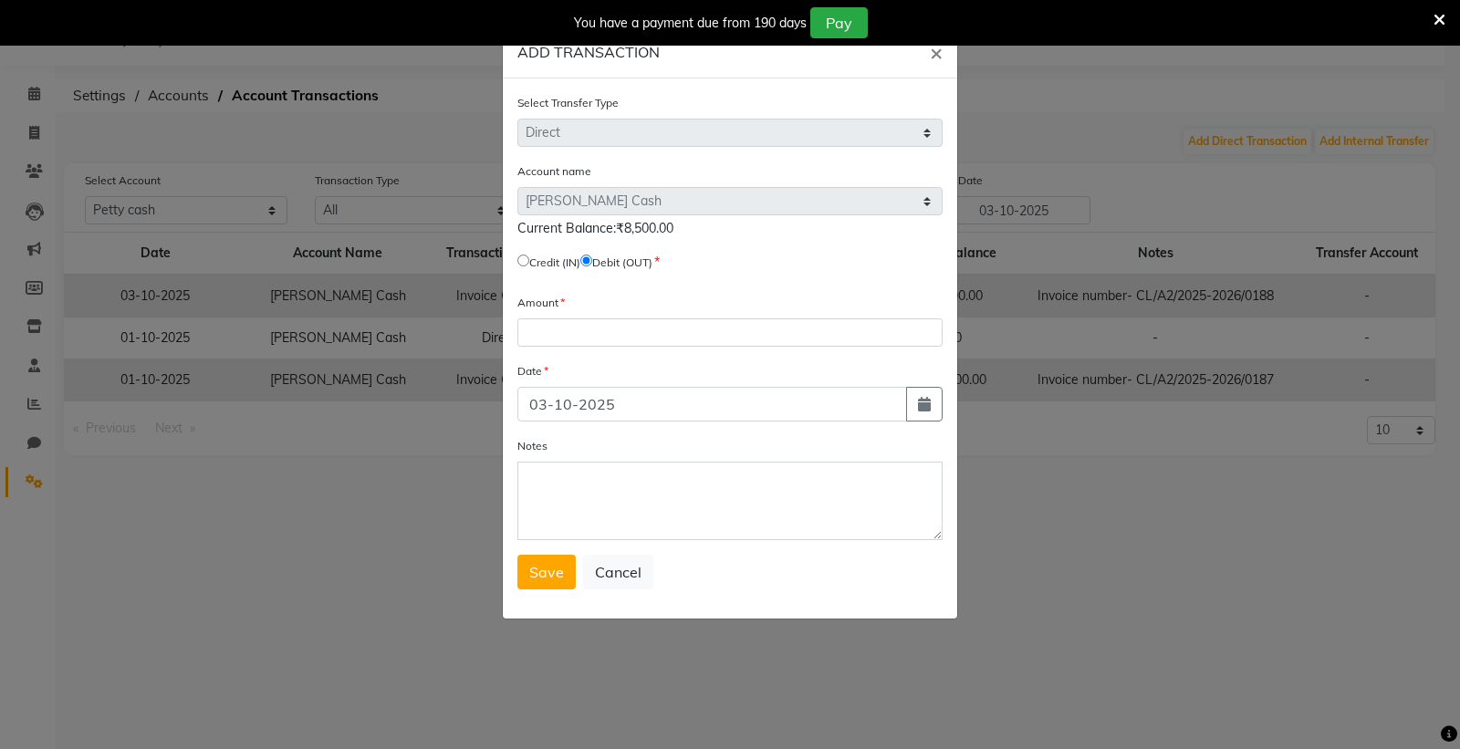
click at [754, 237] on div "Current Balance:₹8,500.00" at bounding box center [729, 228] width 425 height 19
copy span "8,500.00"
click at [569, 327] on input "number" at bounding box center [729, 333] width 425 height 28
paste input "8500.00"
type input "8500.00"
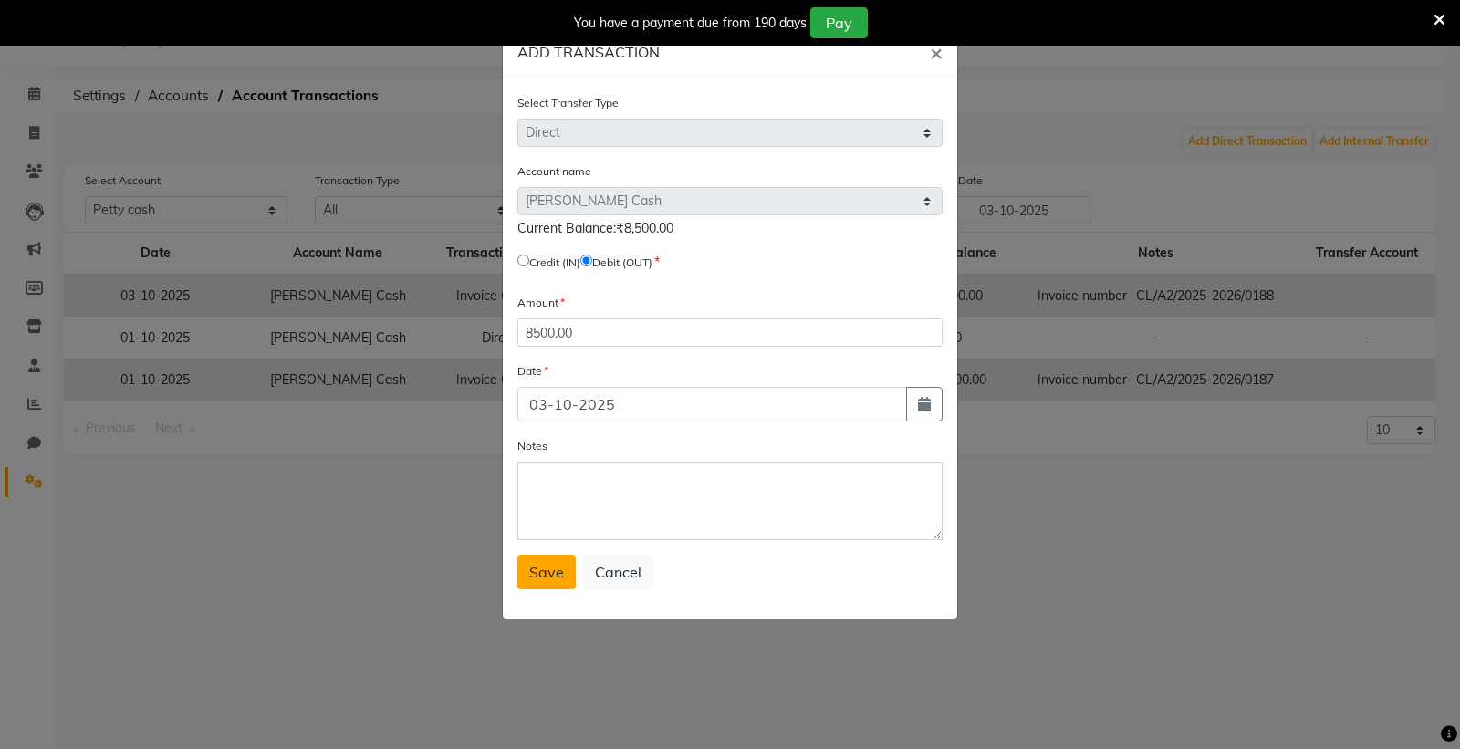
click at [533, 573] on span "Save" at bounding box center [546, 572] width 35 height 18
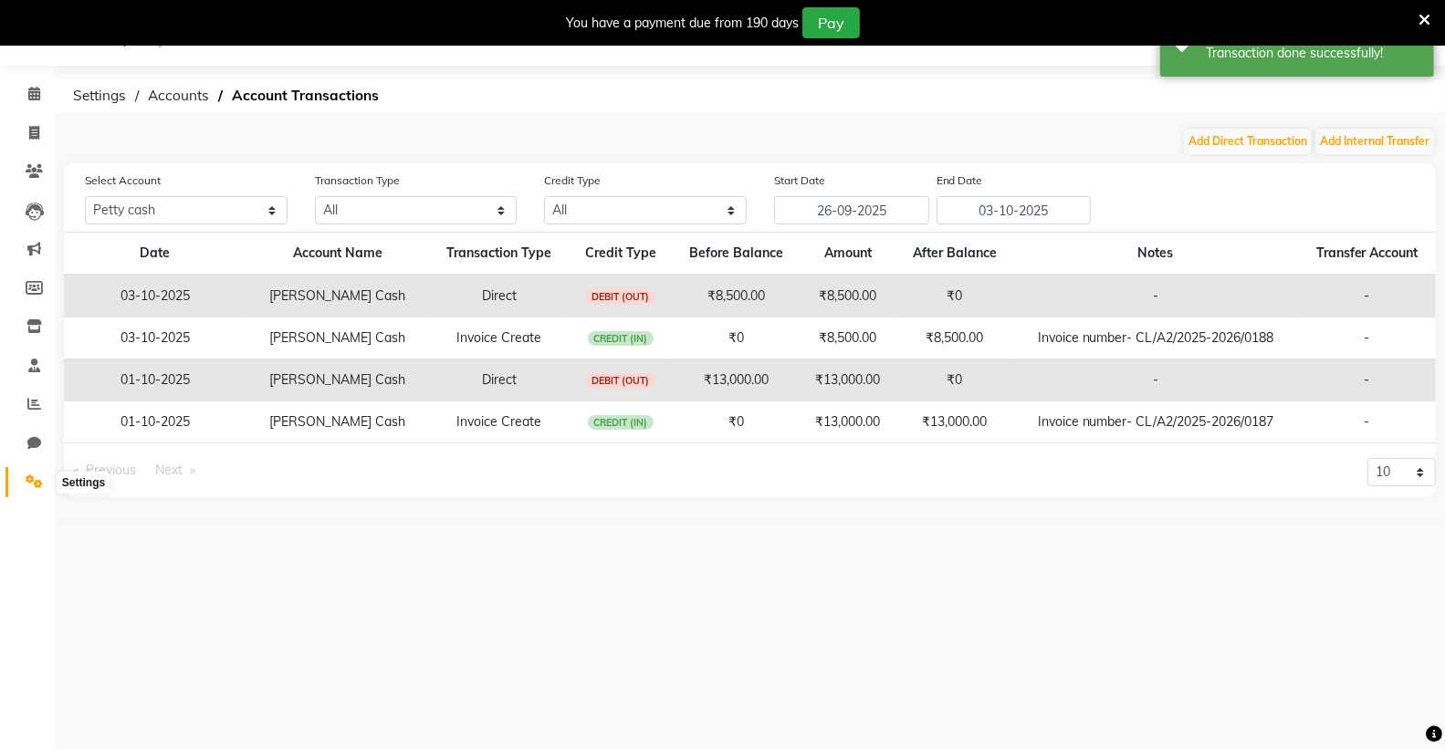
click at [30, 486] on icon at bounding box center [34, 482] width 17 height 14
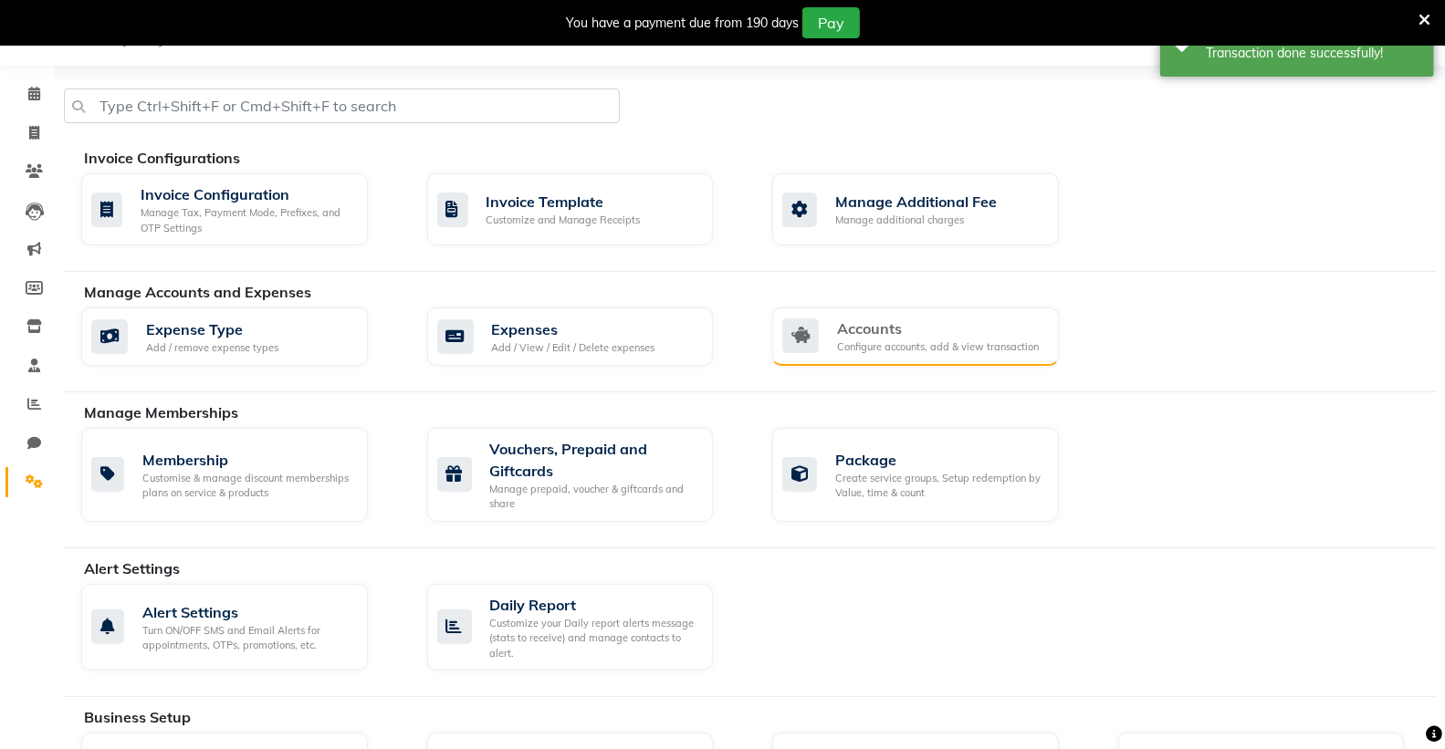
click at [925, 351] on div "Configure accounts, add & view transaction" at bounding box center [938, 347] width 202 height 16
